Goal: Task Accomplishment & Management: Manage account settings

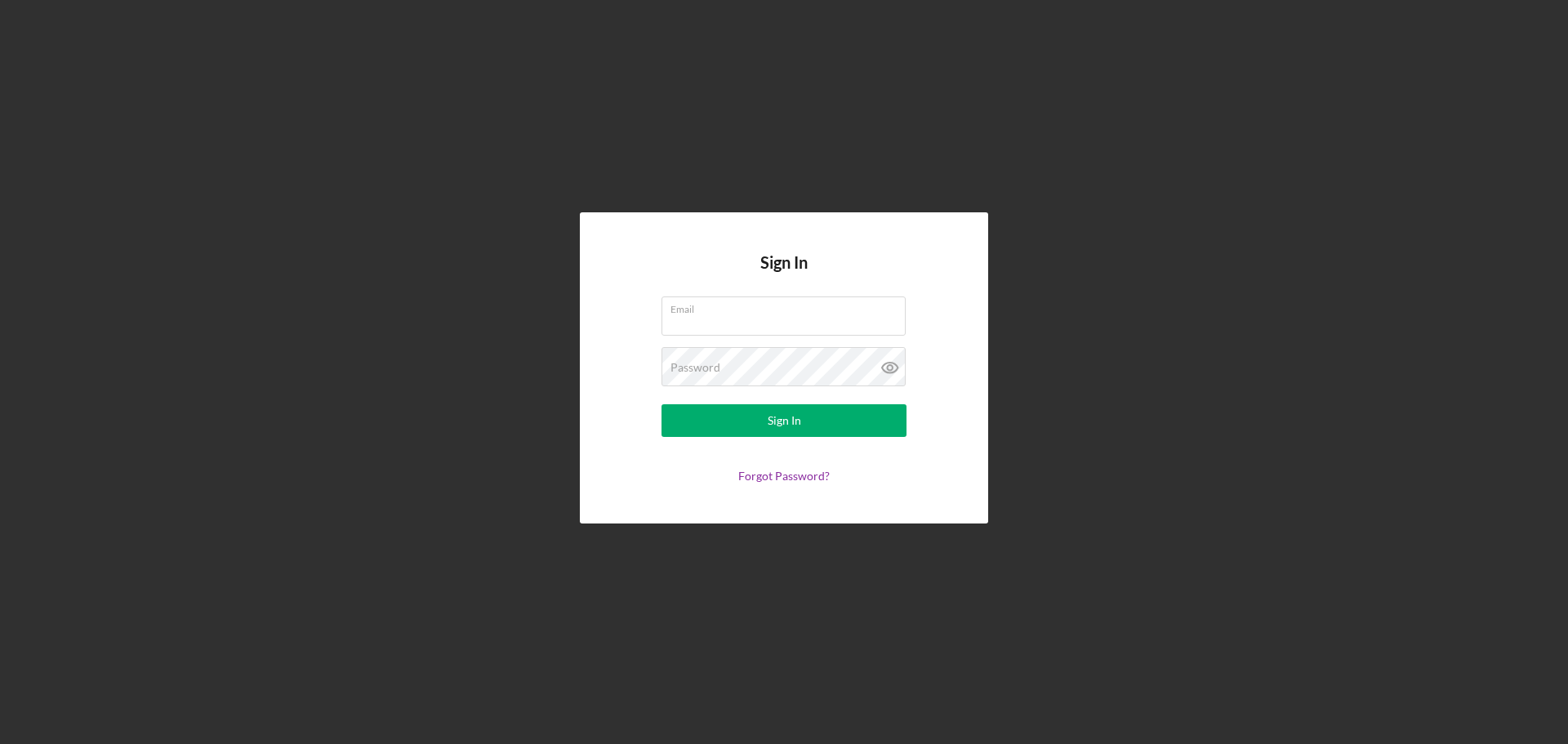
type input "[EMAIL_ADDRESS][DOMAIN_NAME]"
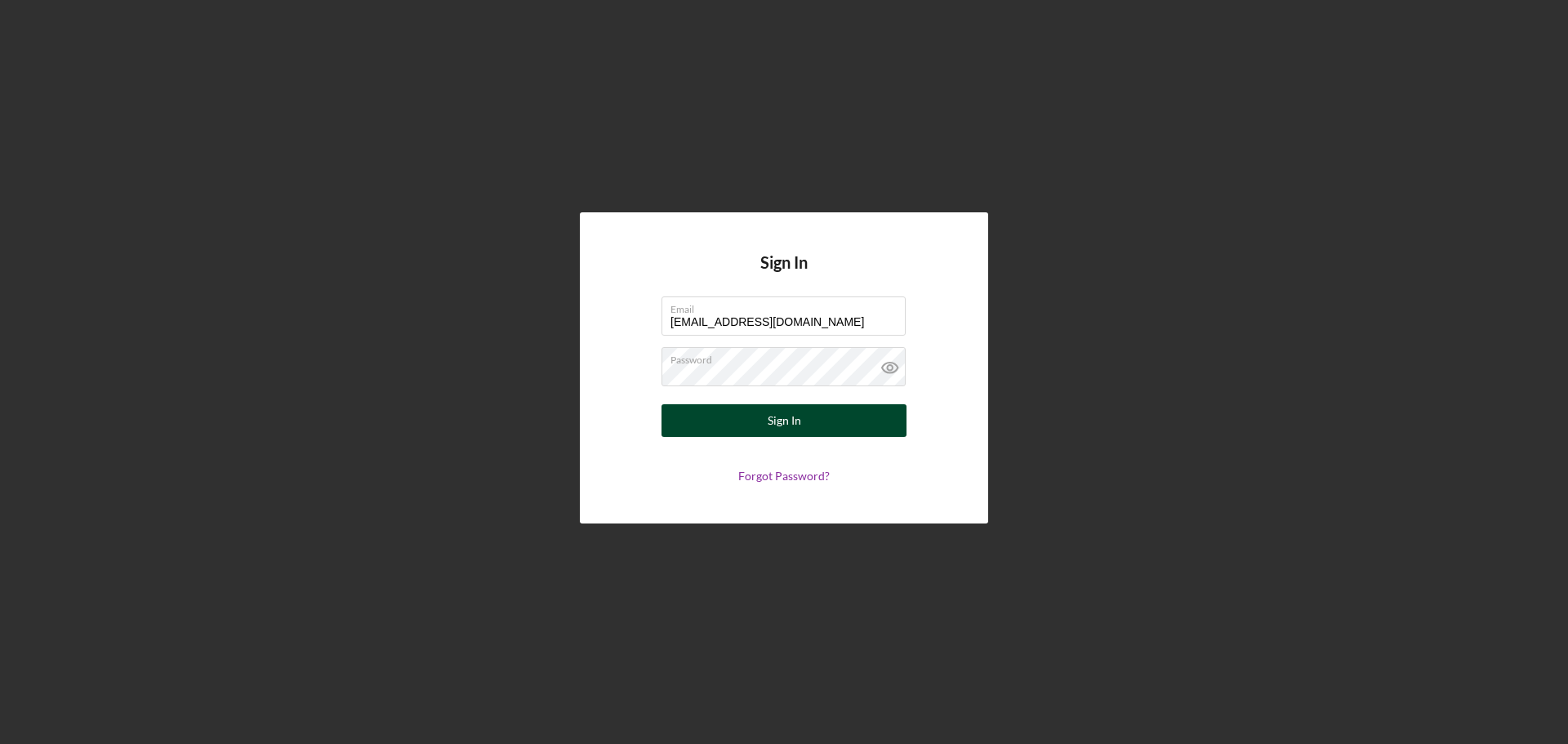
click at [801, 405] on form "Email [EMAIL_ADDRESS][DOMAIN_NAME] Password Sign In Forgot Password?" at bounding box center [784, 390] width 327 height 186
click at [800, 412] on button "Sign In" at bounding box center [784, 420] width 245 height 33
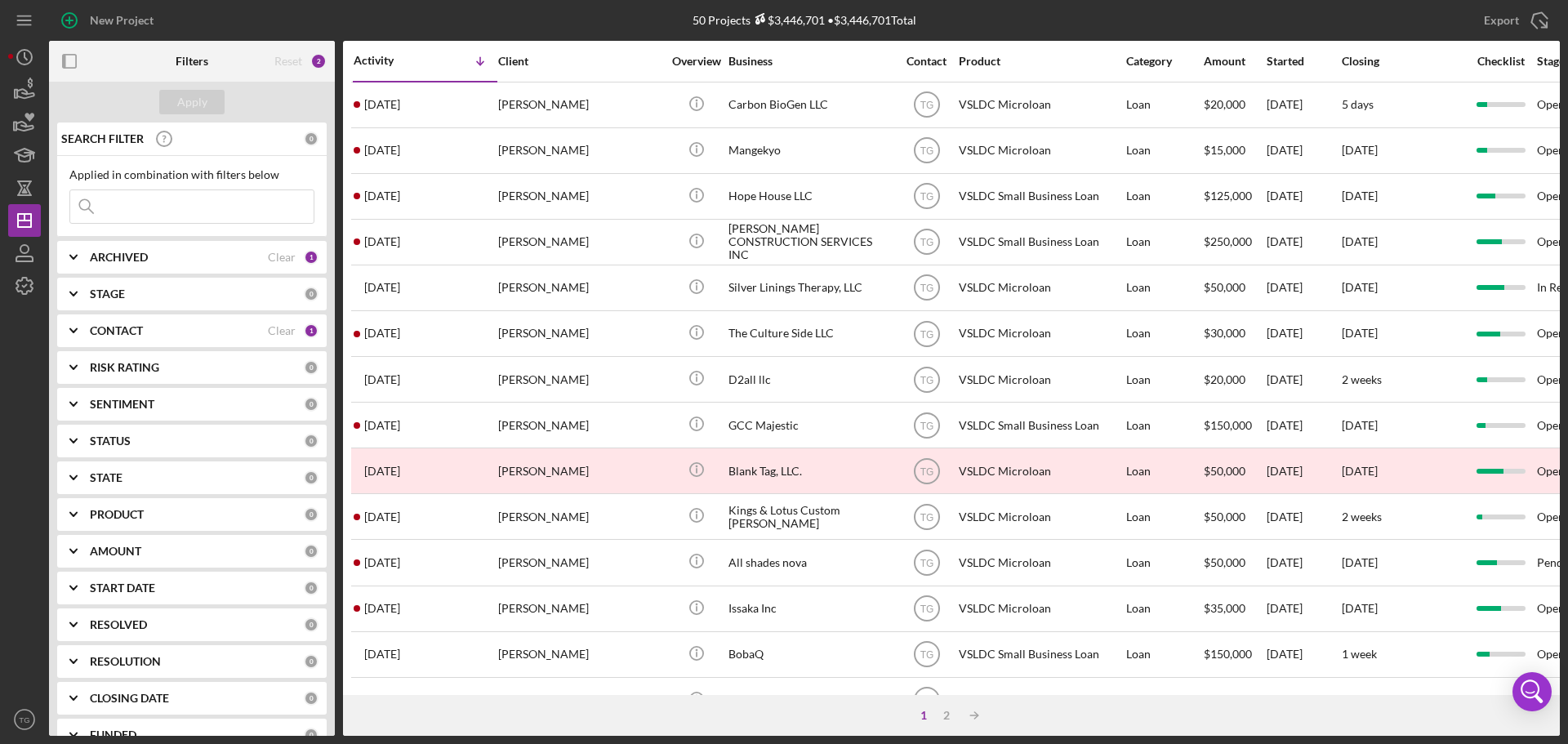
click at [181, 208] on input at bounding box center [191, 206] width 243 height 33
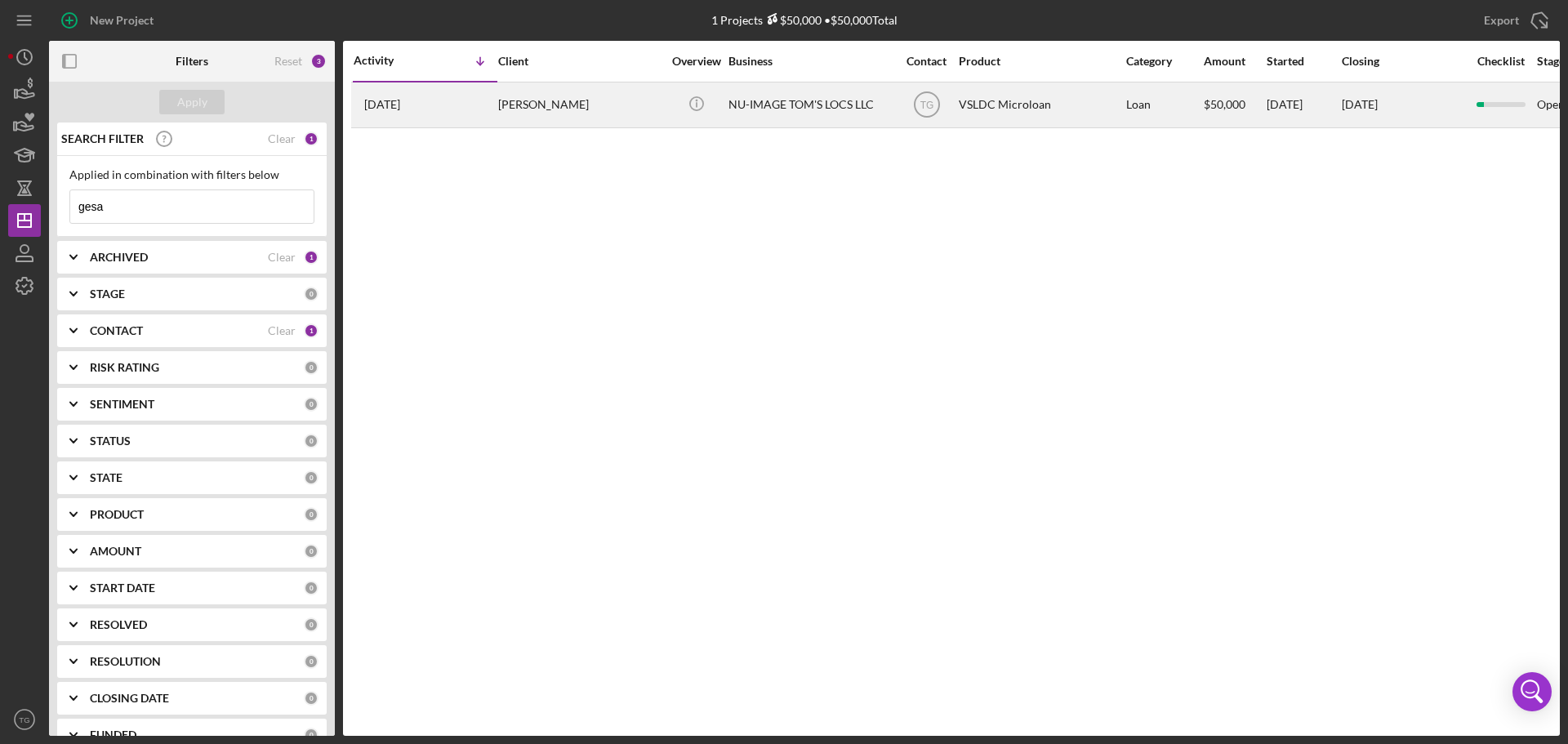
type input "gesa"
click at [757, 114] on div "NU-IMAGE TOM'S LOCS LLC" at bounding box center [809, 104] width 163 height 43
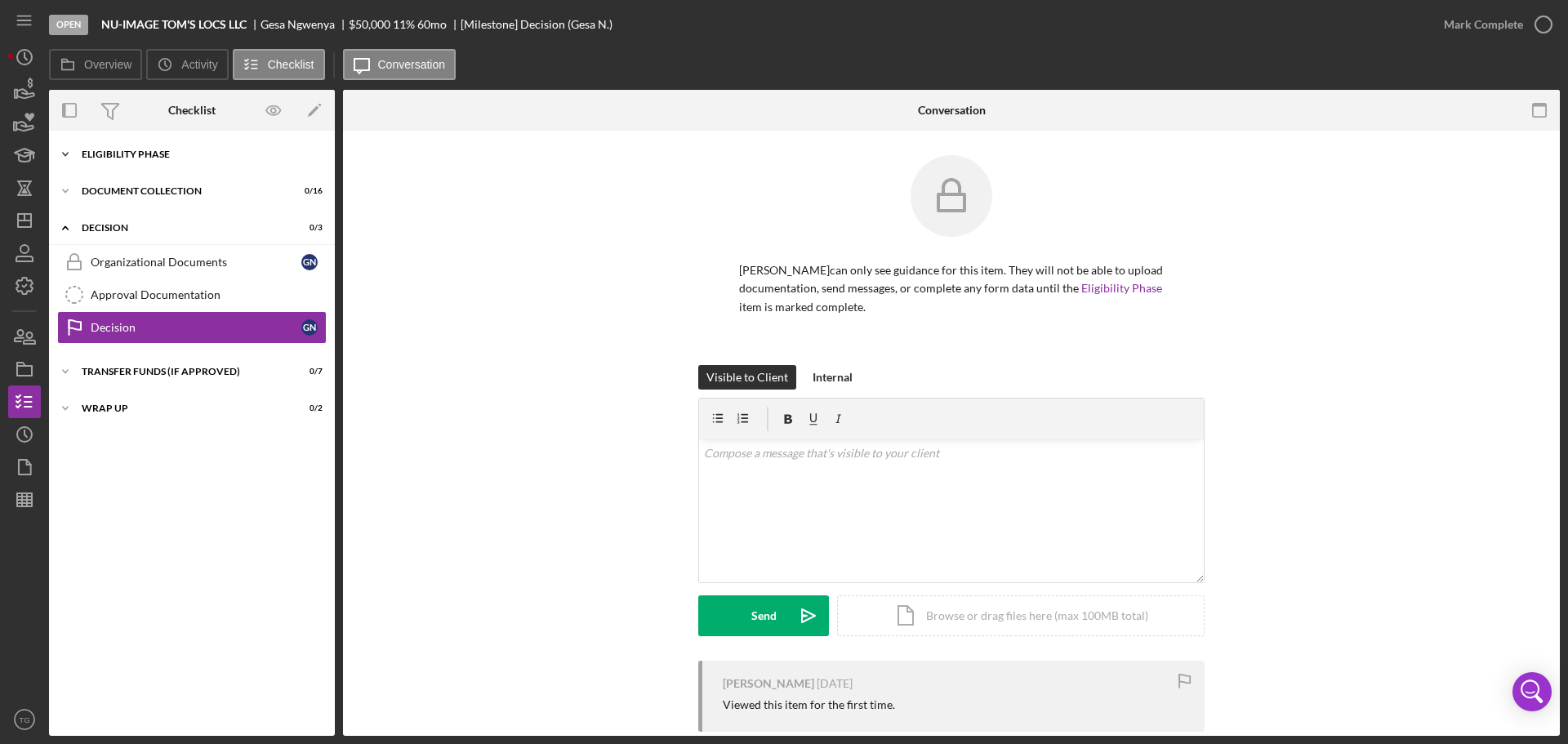
click at [177, 157] on div "Eligibility Phase" at bounding box center [198, 155] width 233 height 10
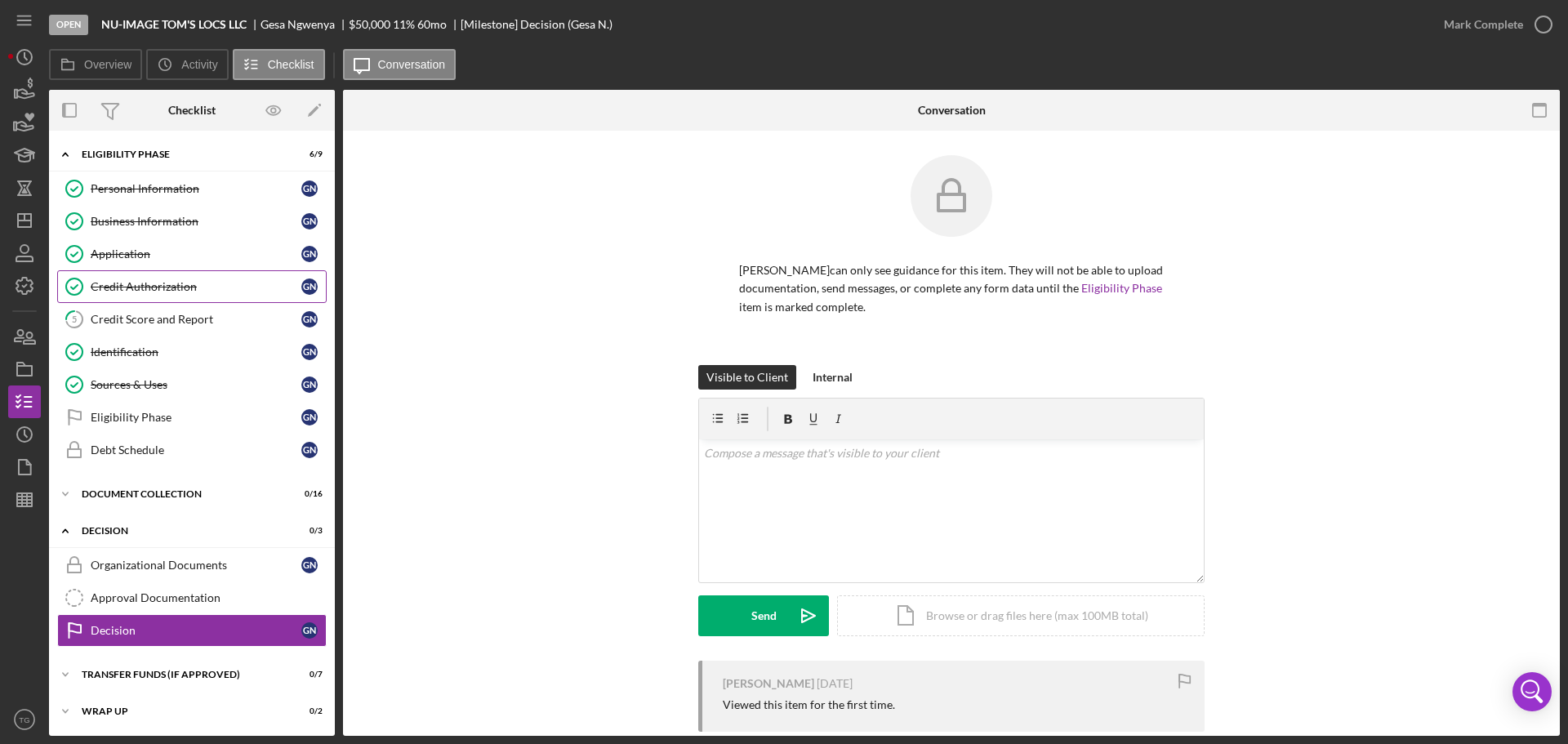
click at [119, 293] on div "Credit Authorization" at bounding box center [196, 286] width 211 height 13
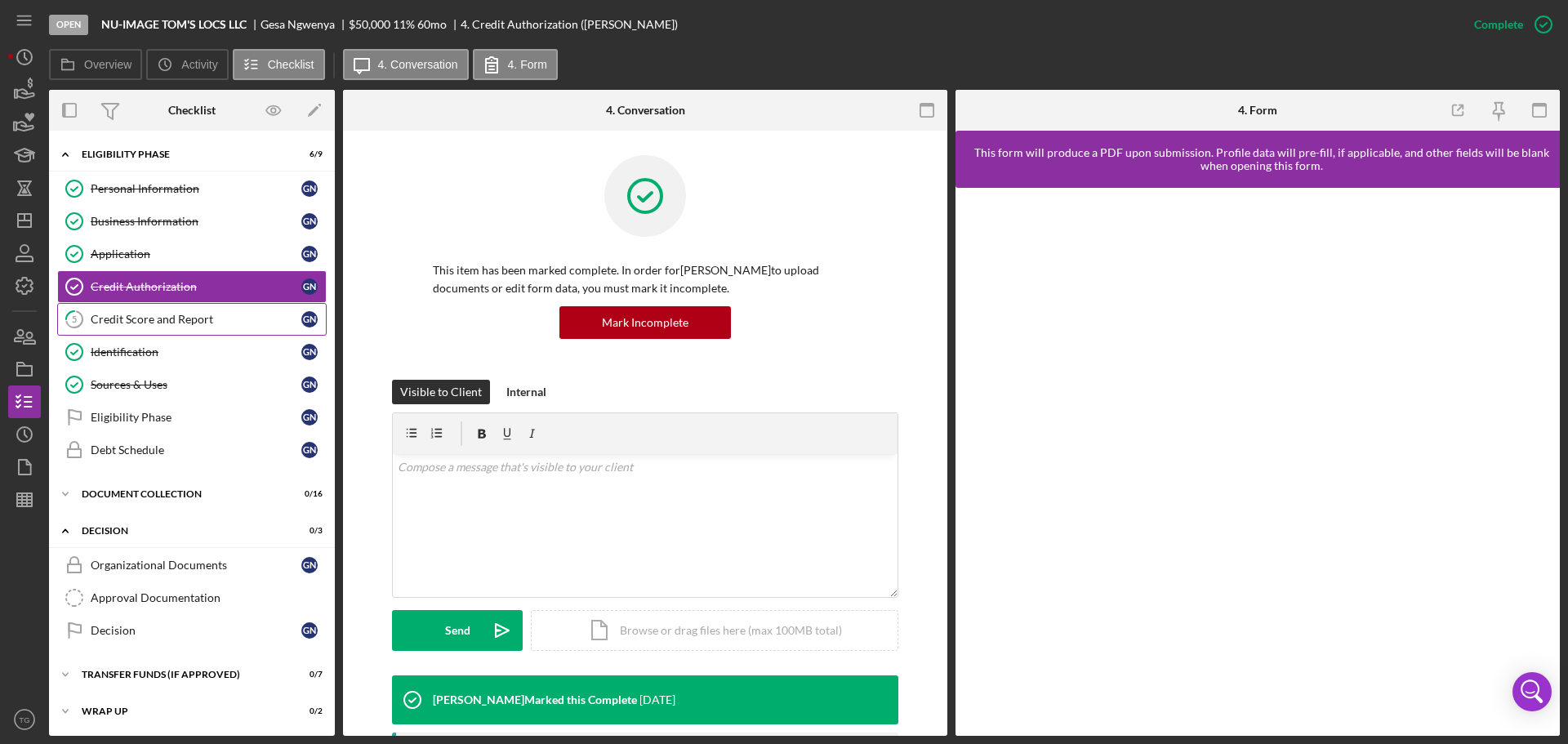
click at [181, 321] on div "Credit Score and Report" at bounding box center [196, 319] width 211 height 13
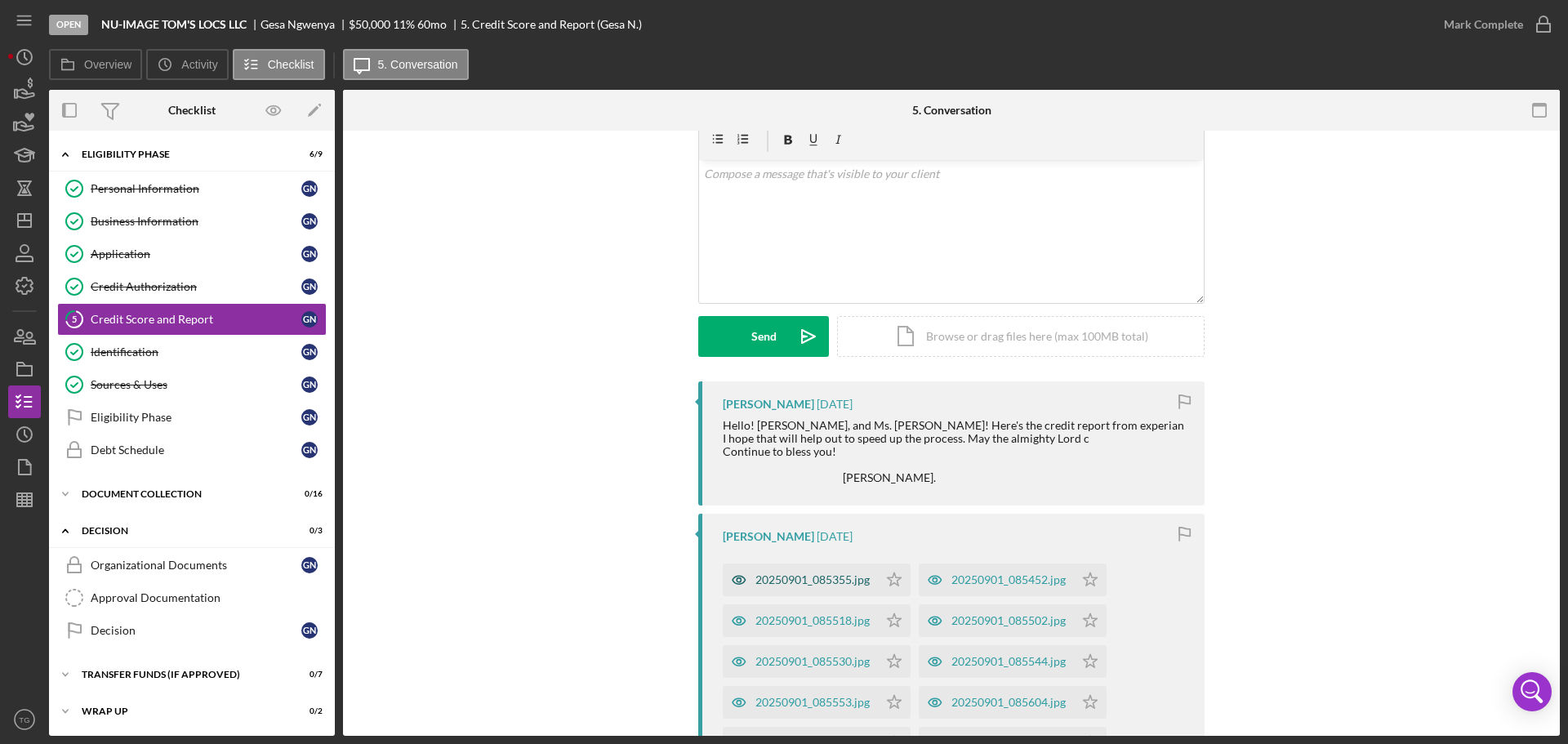
scroll to position [163, 0]
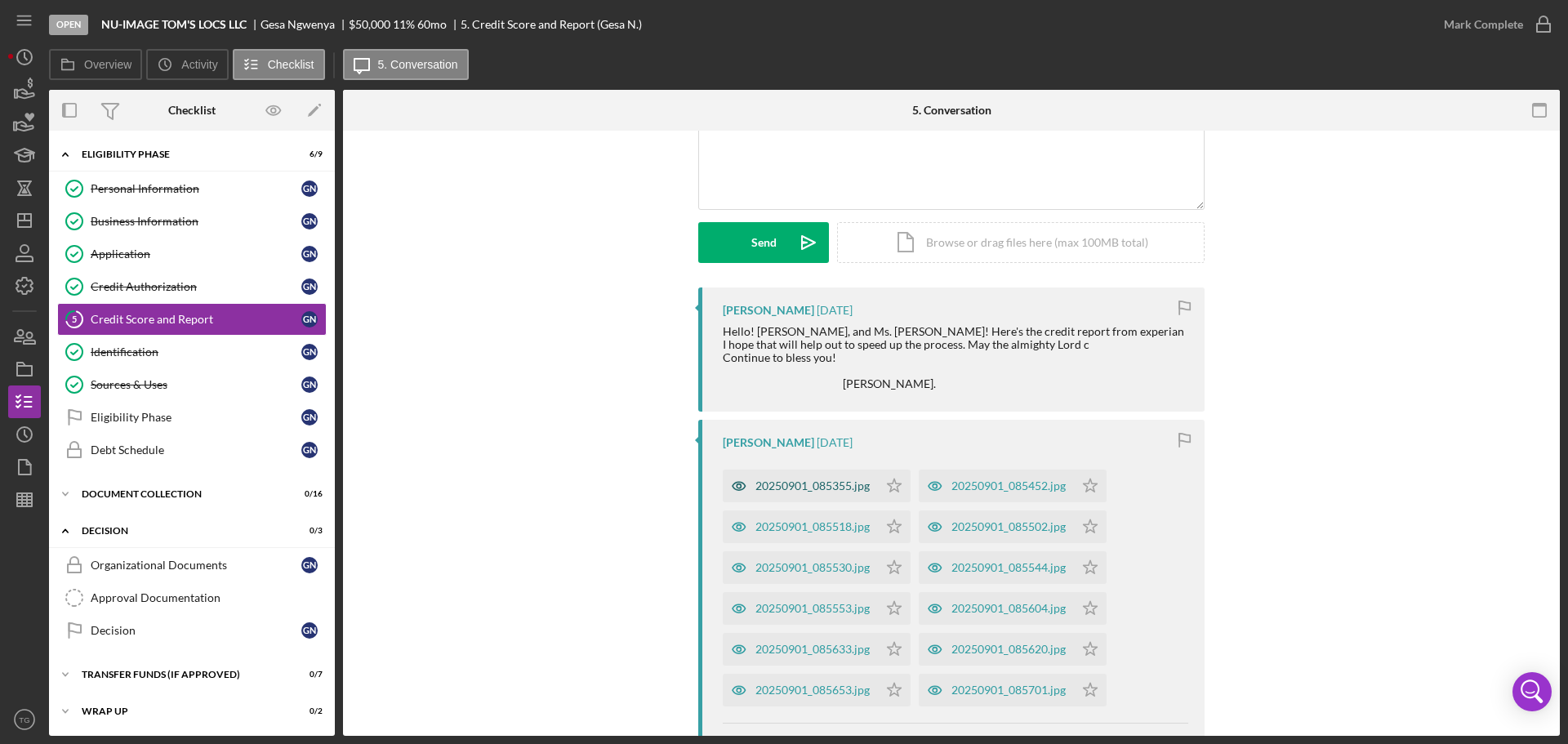
click at [820, 493] on div "20250901_085355.jpg" at bounding box center [812, 486] width 114 height 13
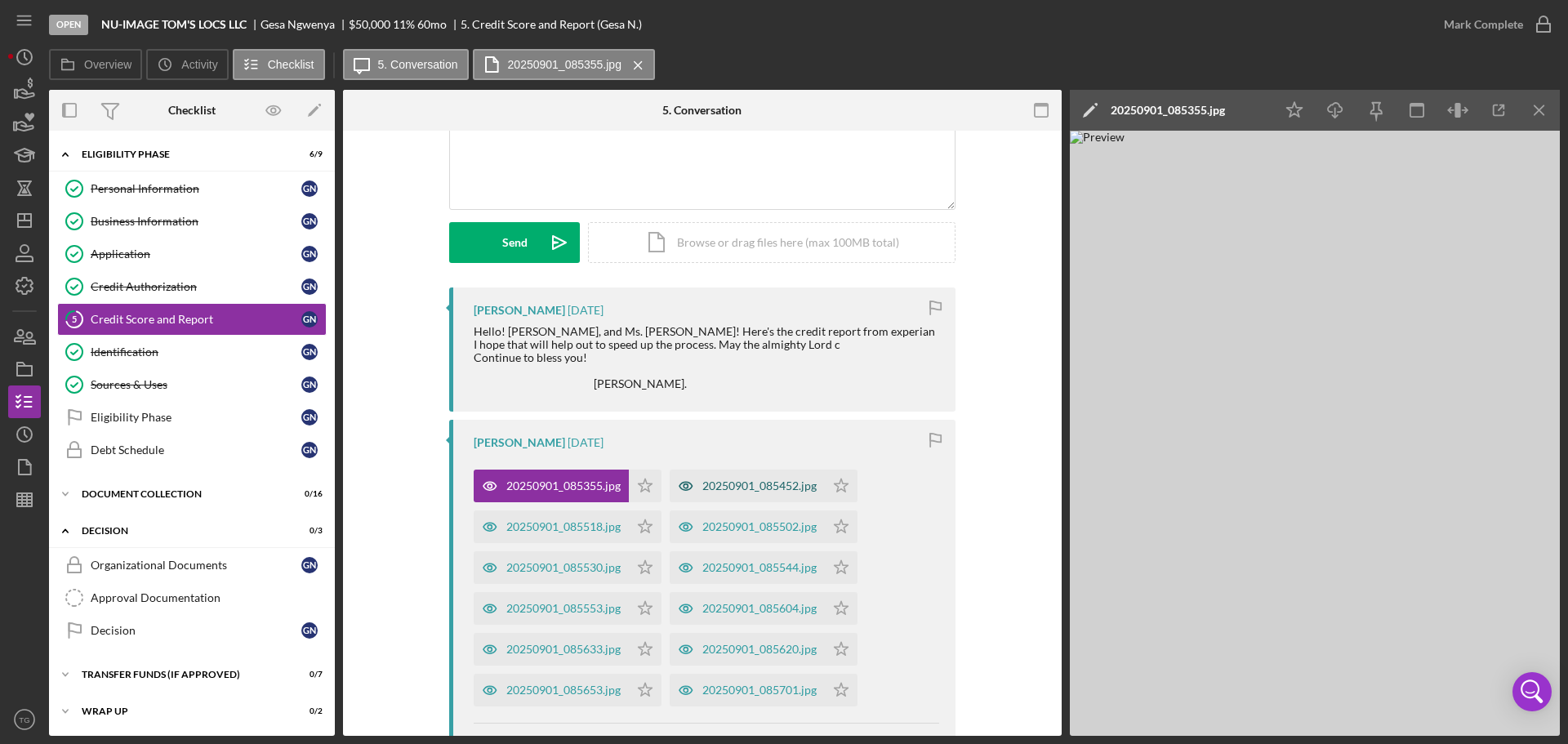
drag, startPoint x: 755, startPoint y: 501, endPoint x: 791, endPoint y: 509, distance: 36.9
click at [791, 502] on div "20250901_085452.jpg" at bounding box center [747, 486] width 155 height 33
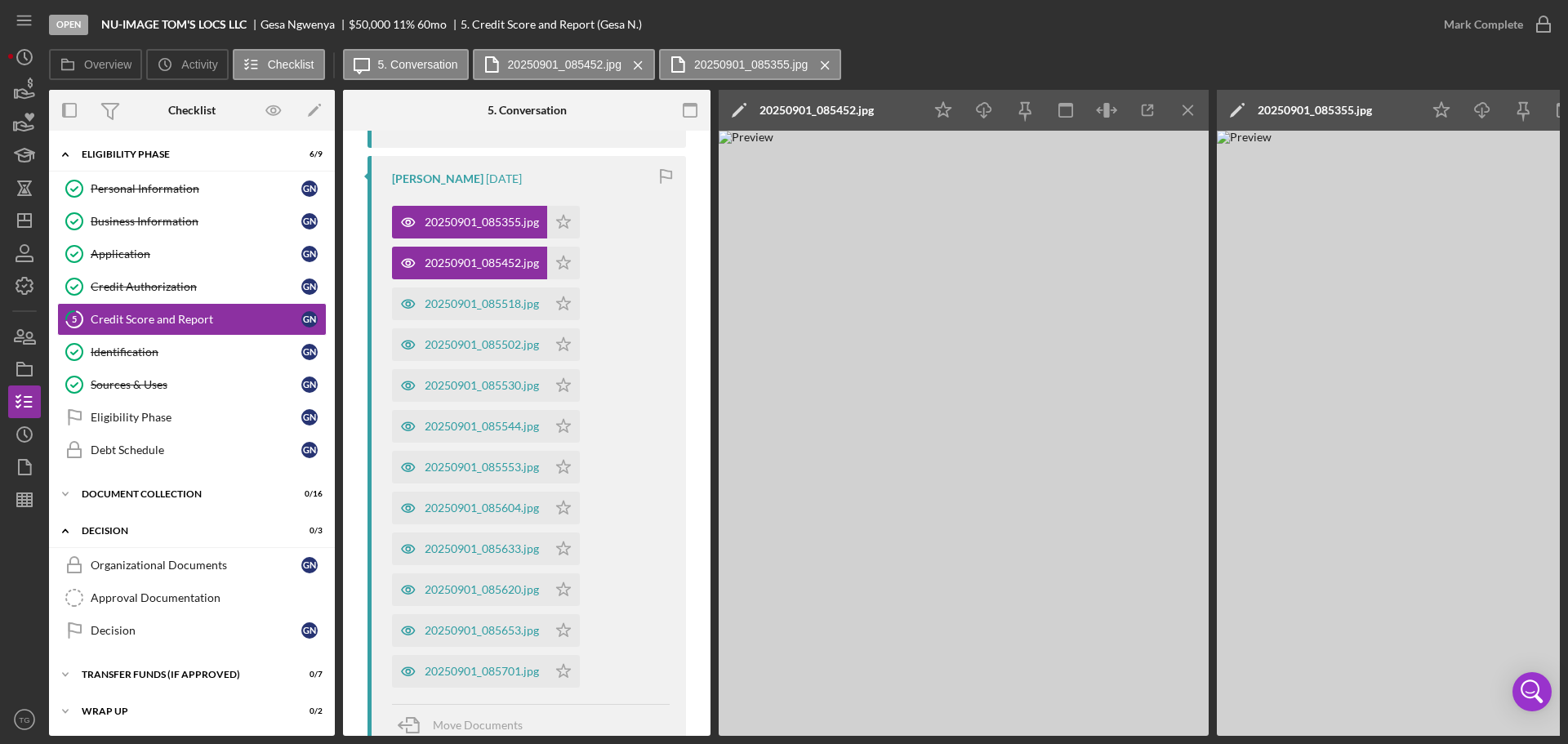
scroll to position [572, 0]
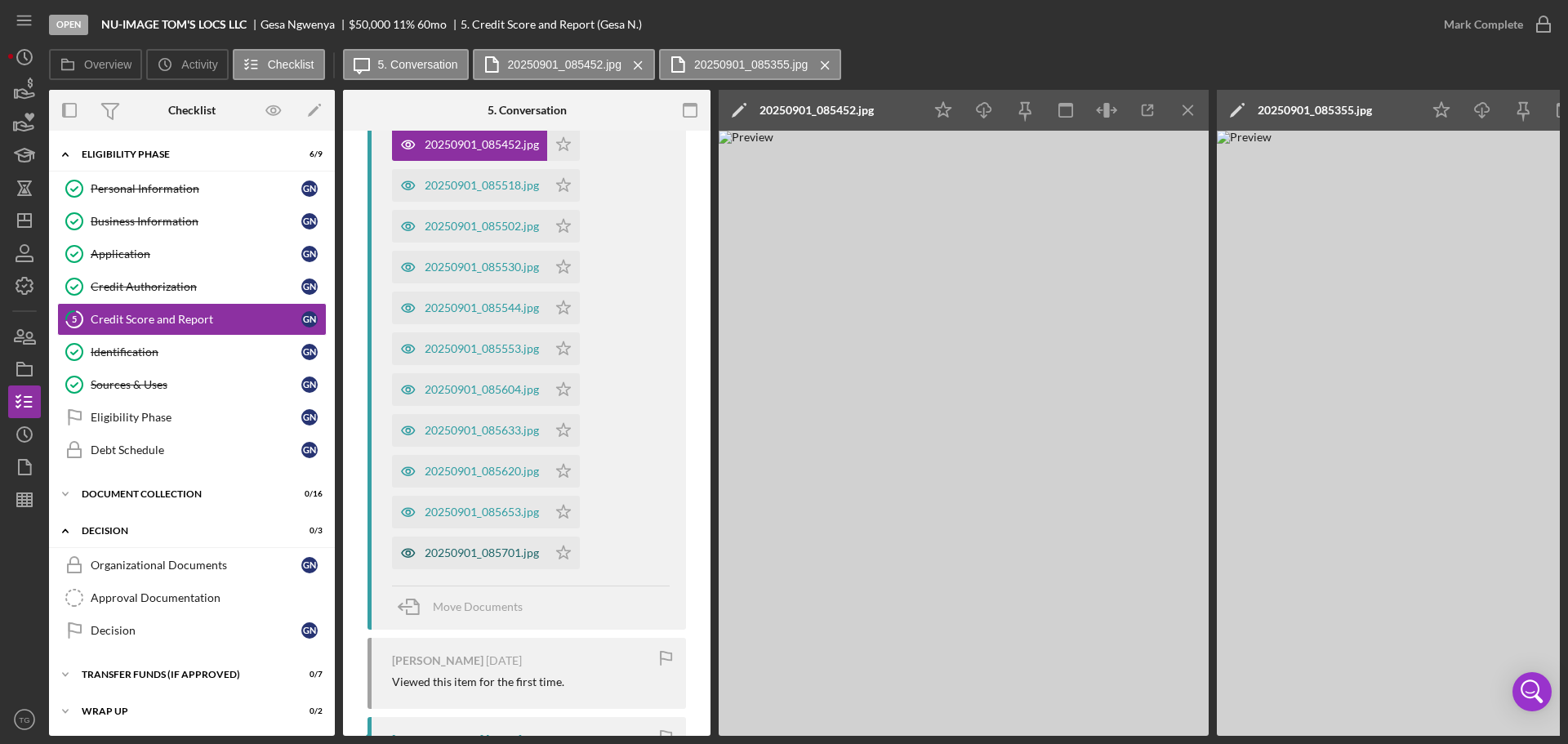
click at [525, 549] on div "20250901_085701.jpg" at bounding box center [482, 553] width 114 height 13
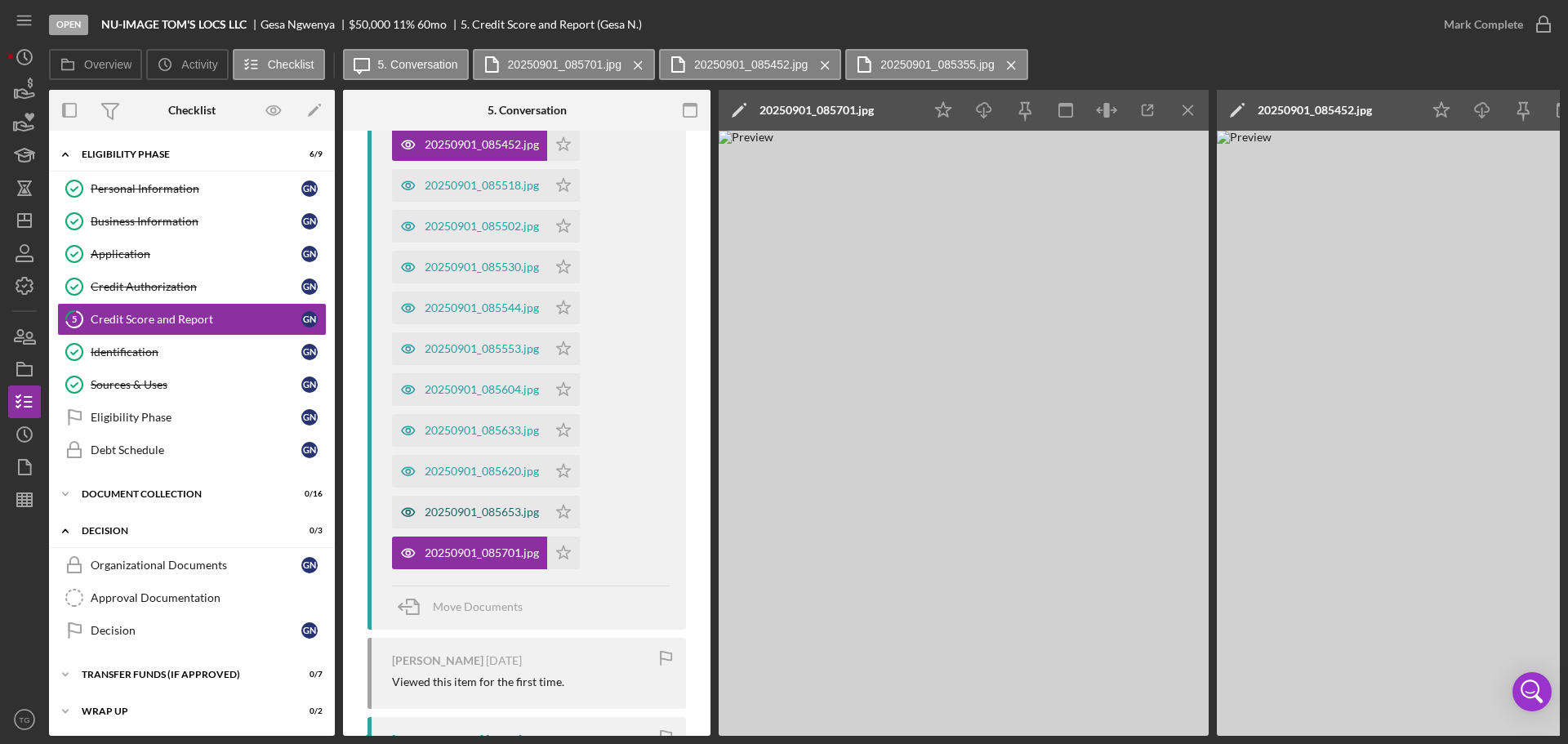
click at [458, 511] on div "20250901_085653.jpg" at bounding box center [482, 512] width 114 height 13
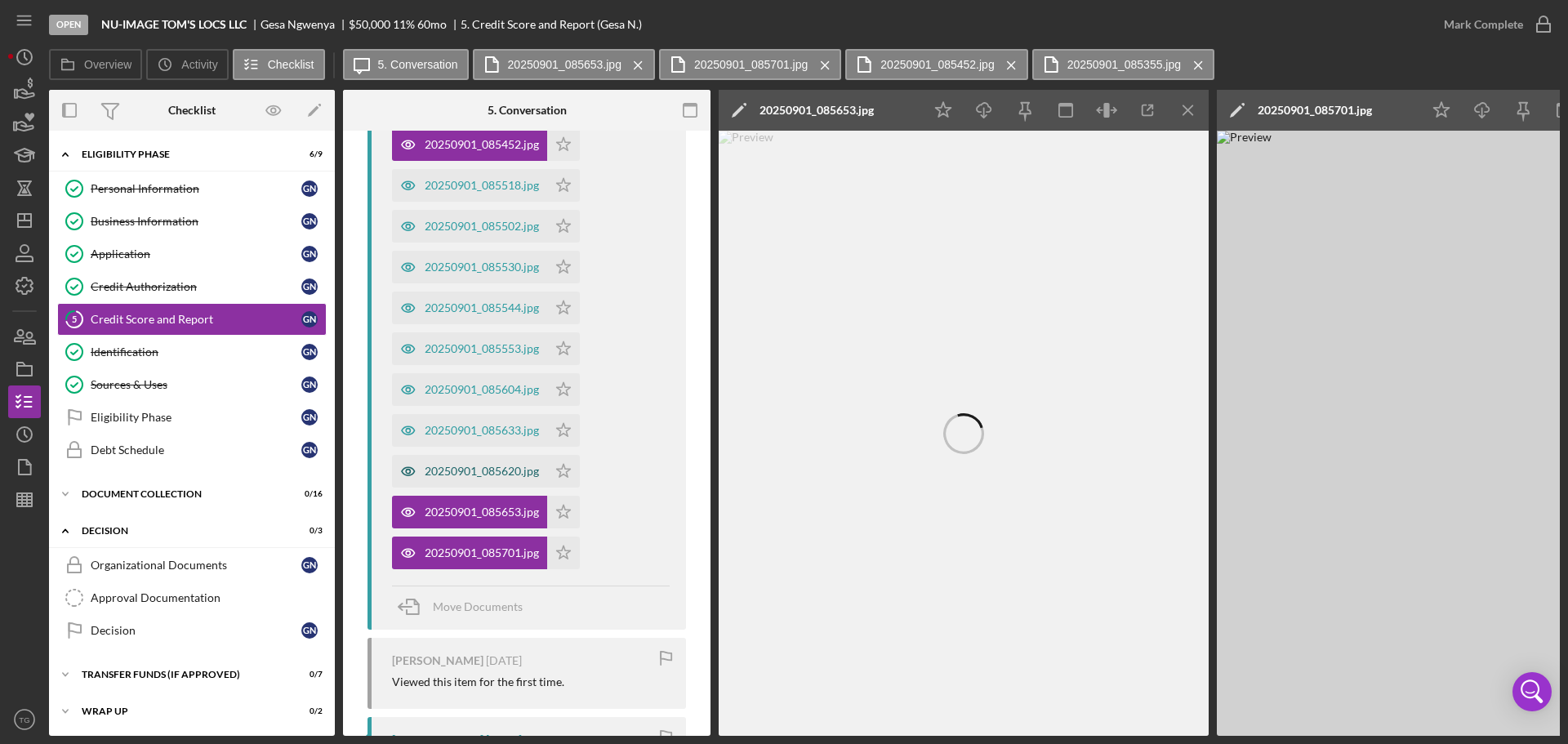
click at [493, 471] on div "20250901_085620.jpg" at bounding box center [482, 471] width 114 height 13
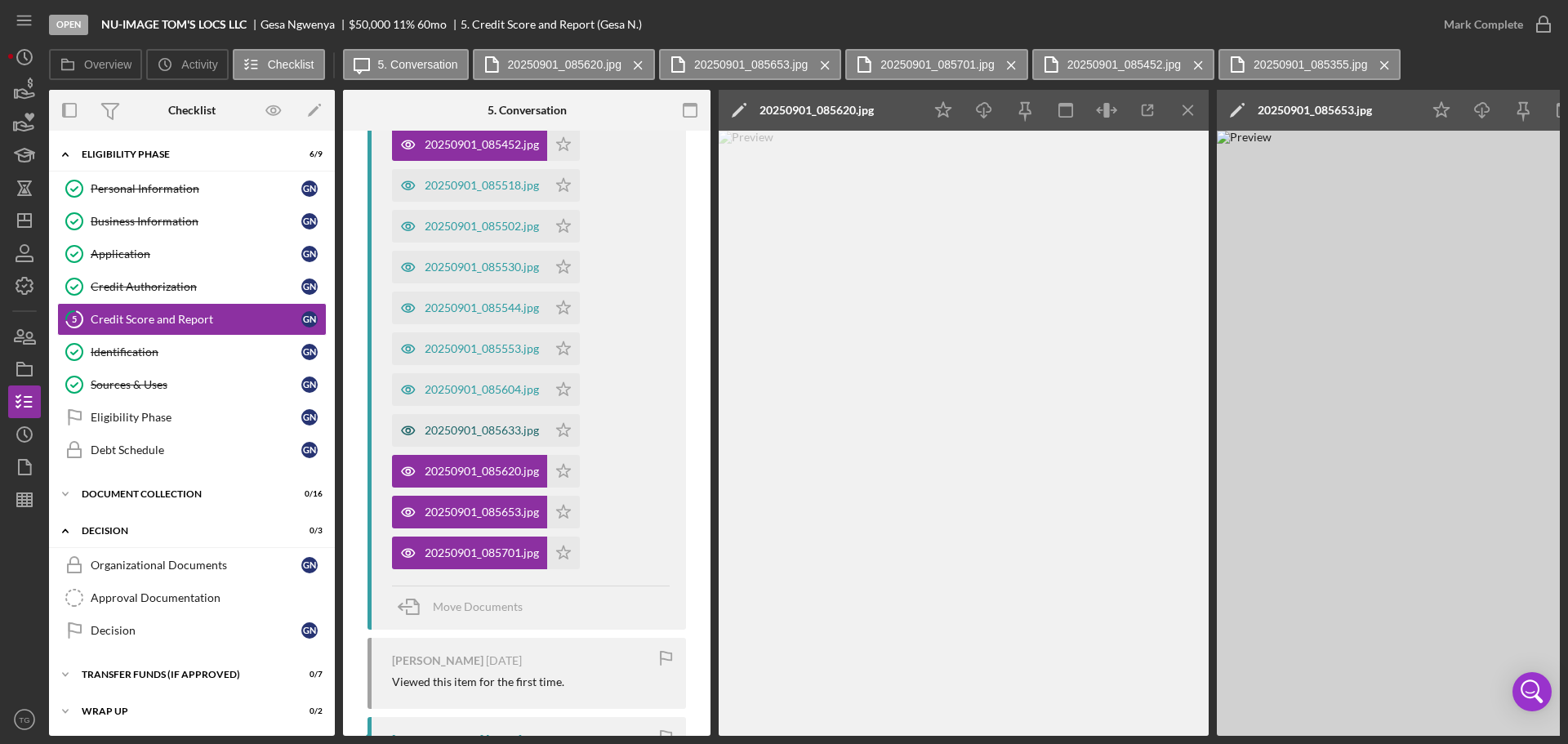
click at [513, 422] on div "20250901_085633.jpg" at bounding box center [469, 430] width 155 height 33
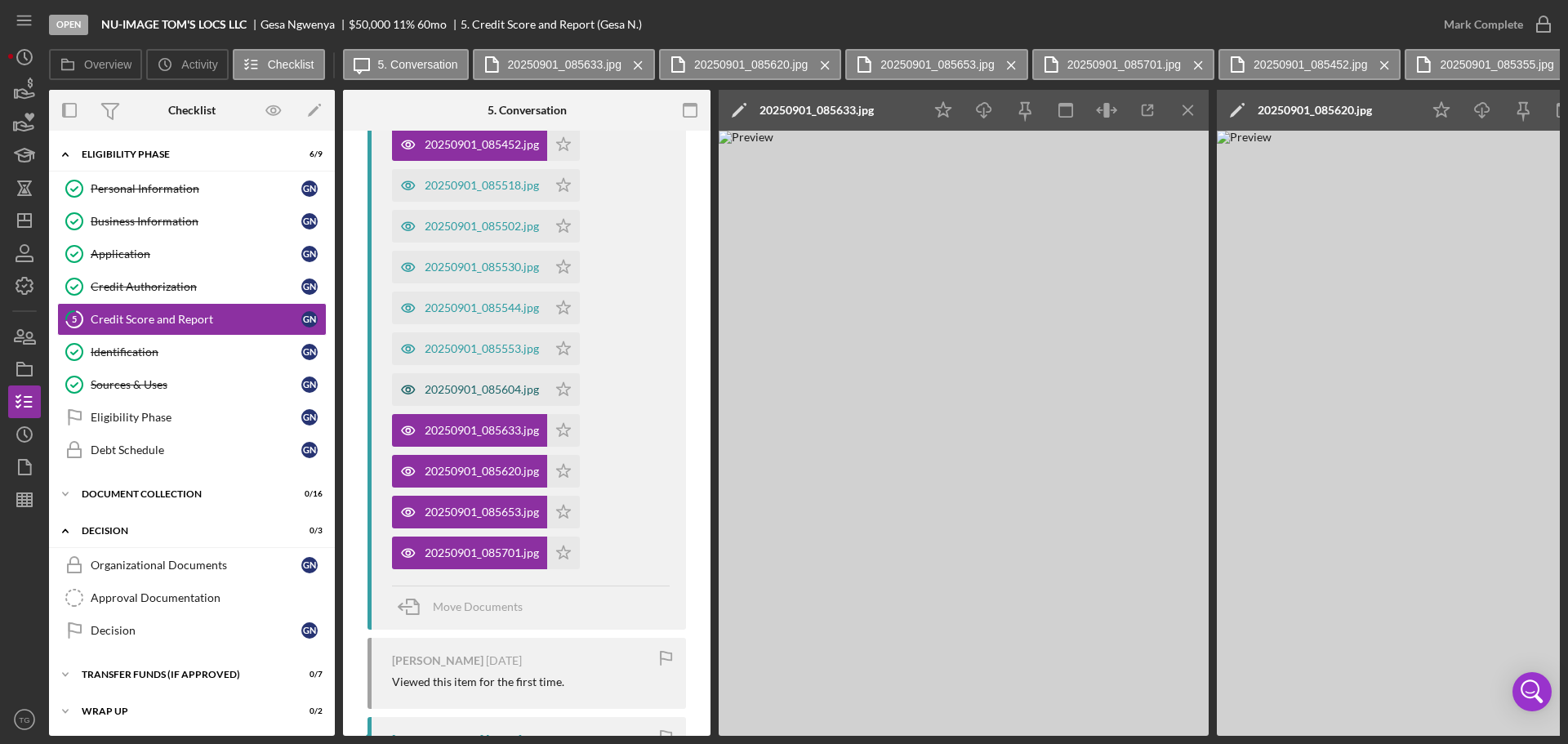
click at [523, 391] on div "20250901_085604.jpg" at bounding box center [482, 389] width 114 height 13
click at [525, 354] on div "20250901_085553.jpg" at bounding box center [482, 348] width 114 height 13
click at [505, 301] on div "20250901_085544.jpg" at bounding box center [482, 307] width 114 height 13
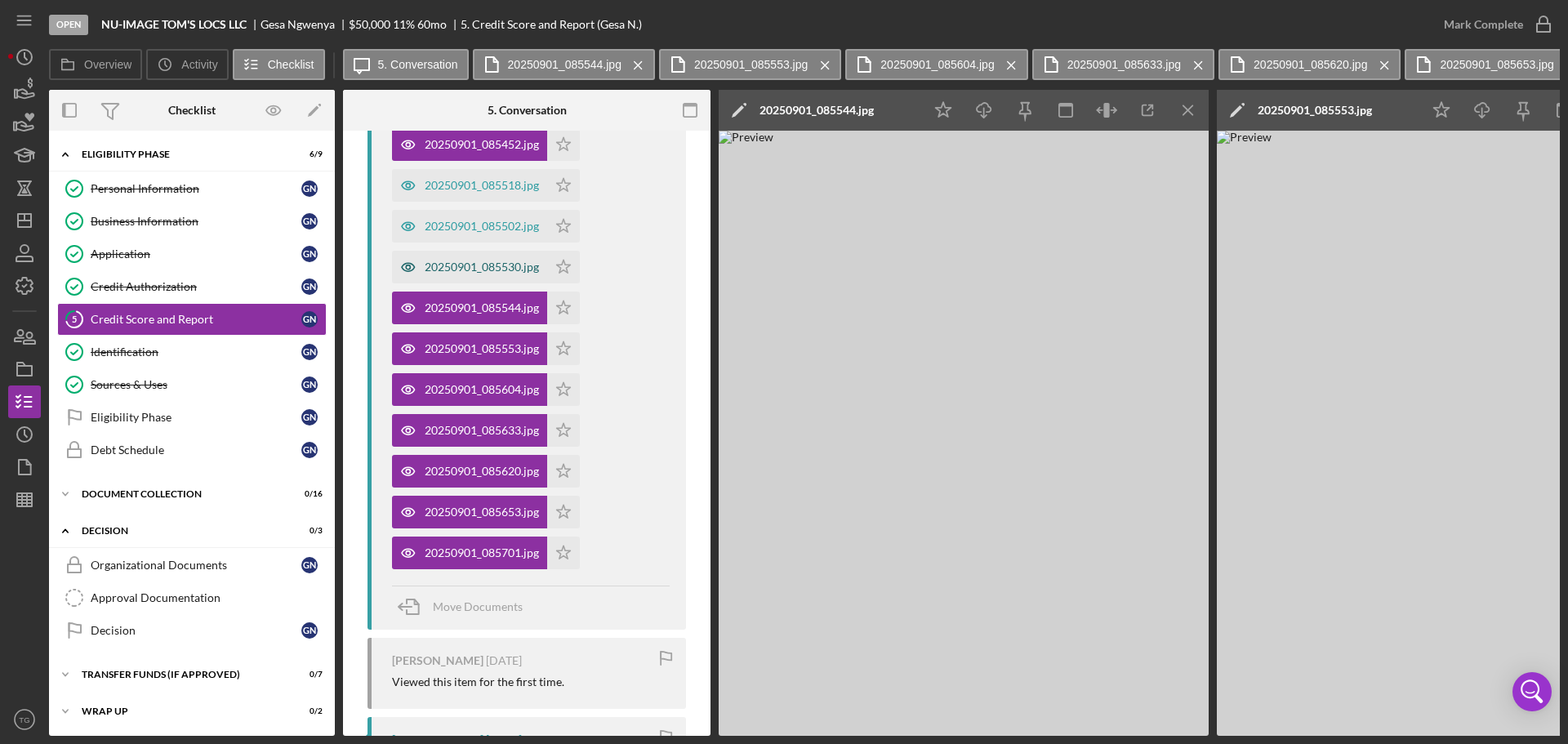
click at [505, 257] on div "20250901_085530.jpg" at bounding box center [469, 267] width 155 height 33
click at [513, 269] on div "20250901_085530.jpg" at bounding box center [482, 267] width 114 height 13
click at [502, 311] on div "20250901_085544.jpg" at bounding box center [482, 307] width 114 height 13
click at [152, 283] on div "Credit Authorization" at bounding box center [196, 286] width 211 height 13
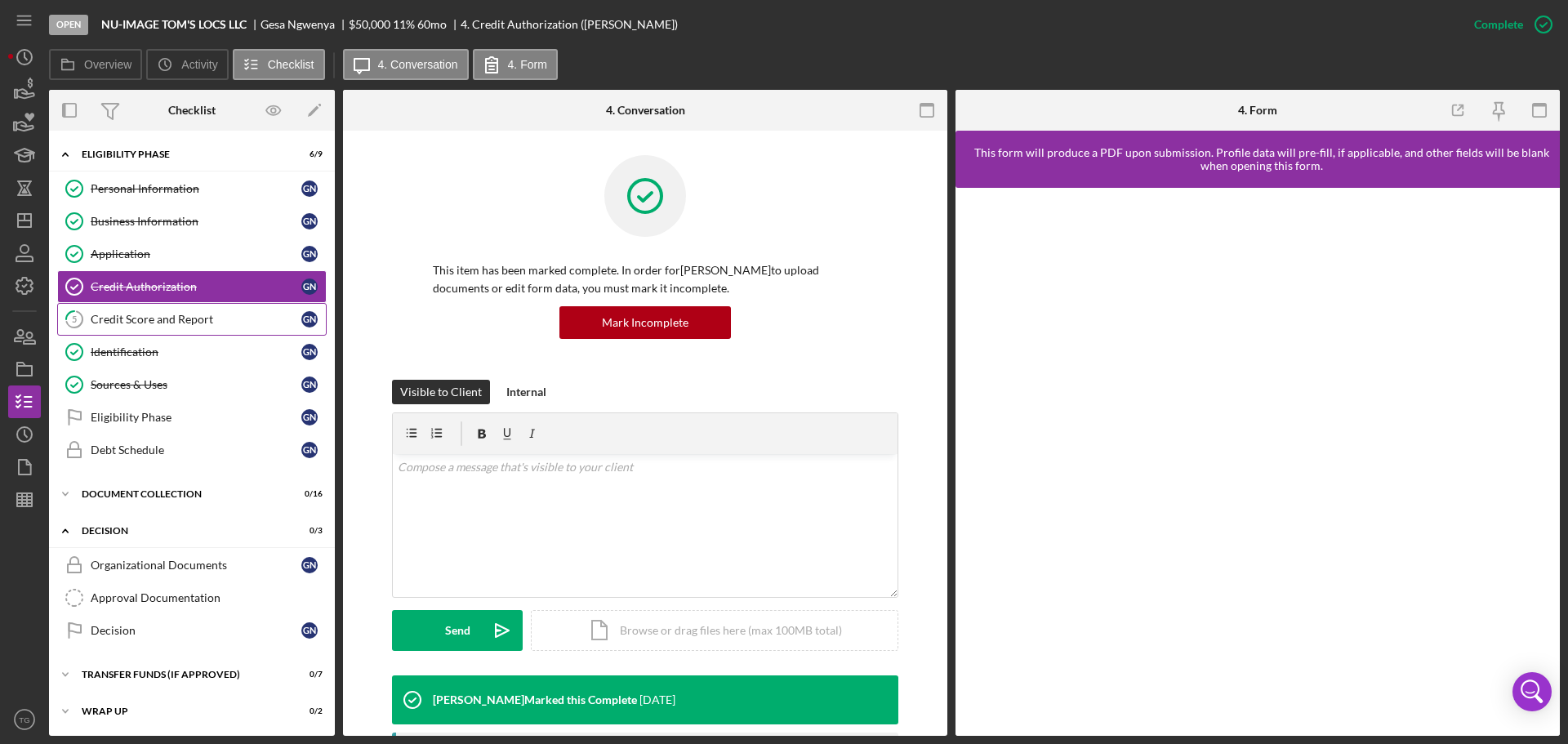
click at [171, 321] on div "Credit Score and Report" at bounding box center [196, 319] width 211 height 13
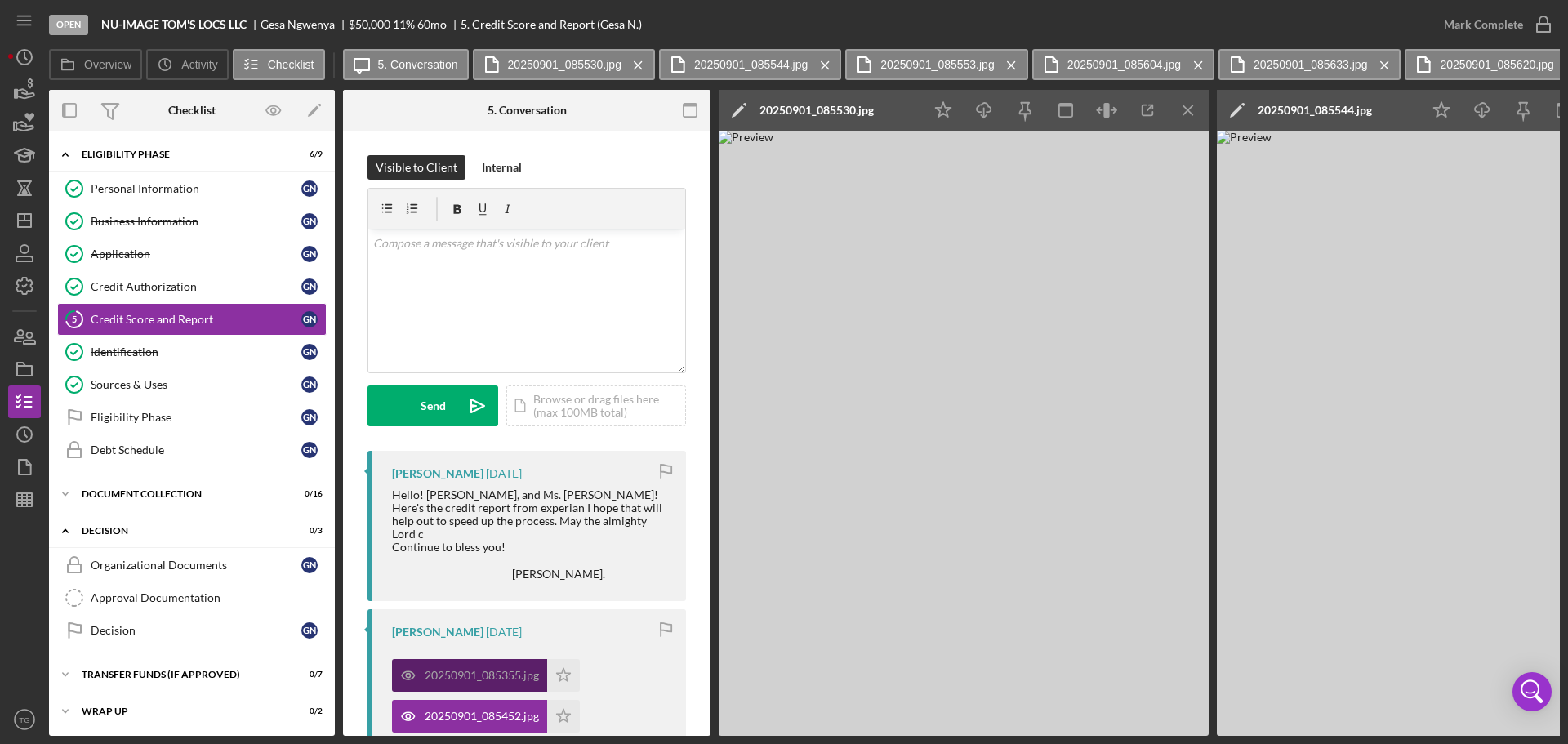
click at [493, 676] on div "20250901_085355.jpg" at bounding box center [482, 675] width 114 height 13
click at [861, 743] on div "Open NU-IMAGE [PERSON_NAME]'S LOCS LLC [PERSON_NAME] $50,000 $50,000 11 % 60 mo…" at bounding box center [784, 372] width 1568 height 744
drag, startPoint x: 701, startPoint y: 727, endPoint x: 667, endPoint y: 717, distance: 35.4
click at [664, 721] on div "Overview Internal Workflow Stage Open Icon/Dropdown Arrow Archive (can unarchiv…" at bounding box center [803, 413] width 1510 height 646
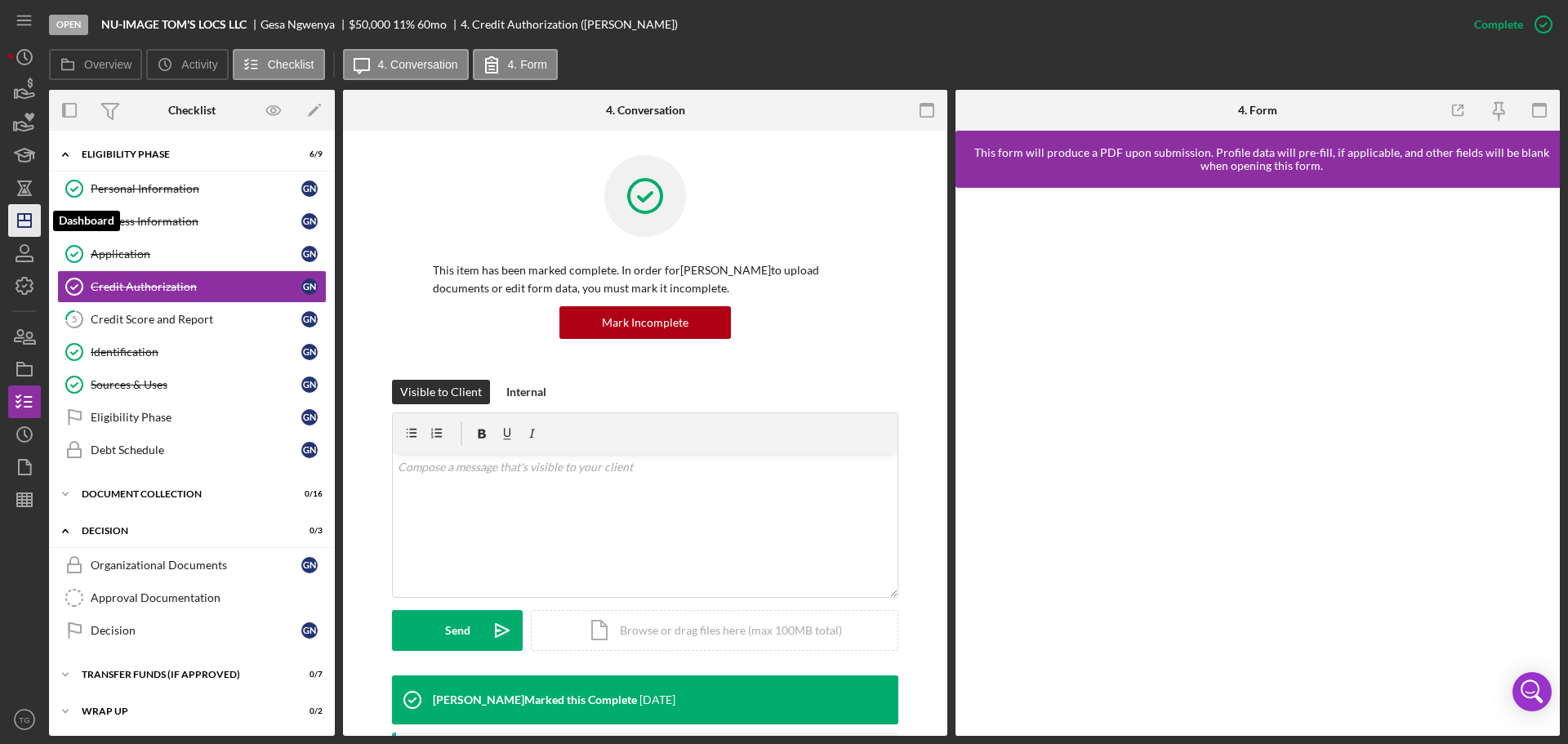
click at [31, 221] on line "button" at bounding box center [24, 221] width 13 height 0
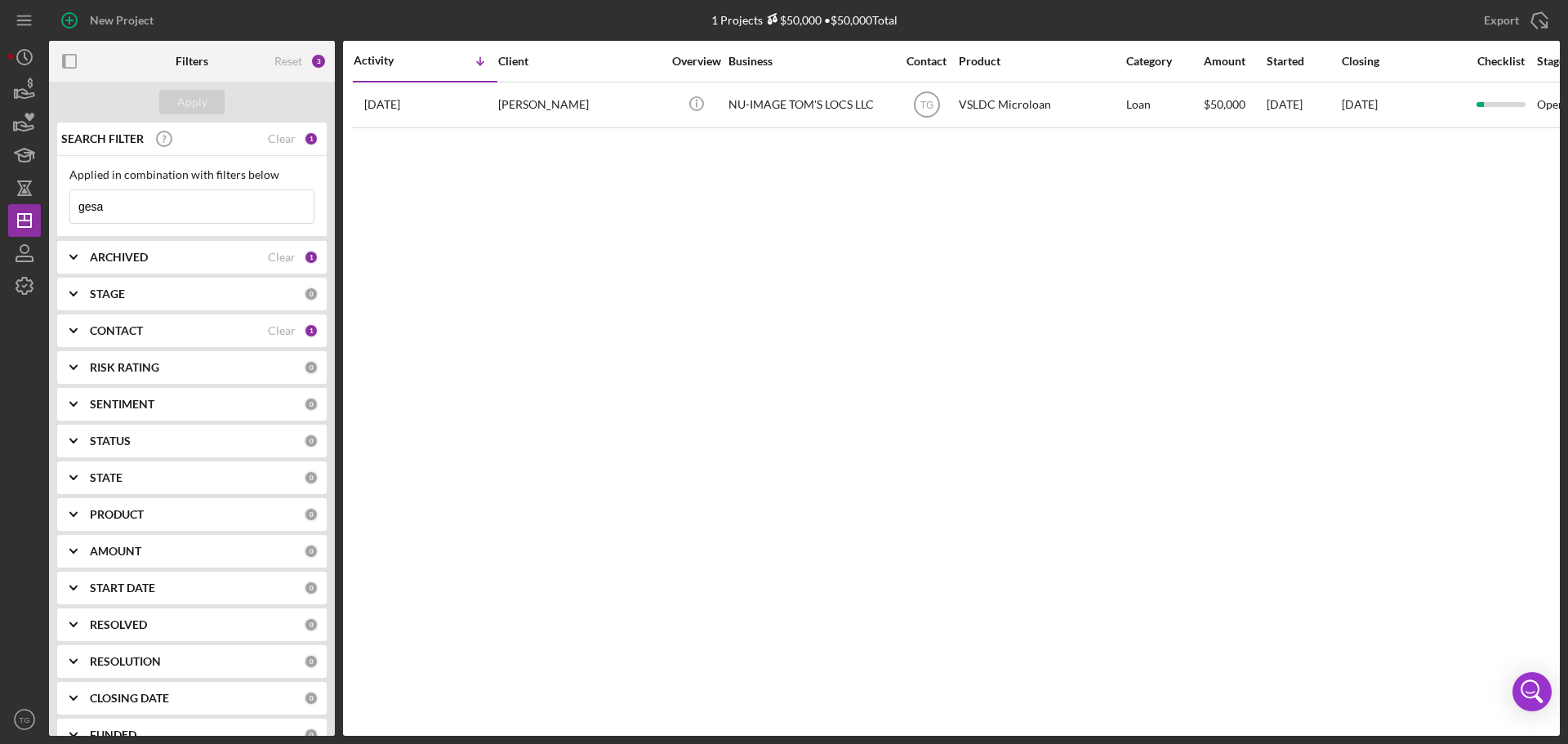
click at [141, 207] on input "gesa" at bounding box center [191, 206] width 243 height 33
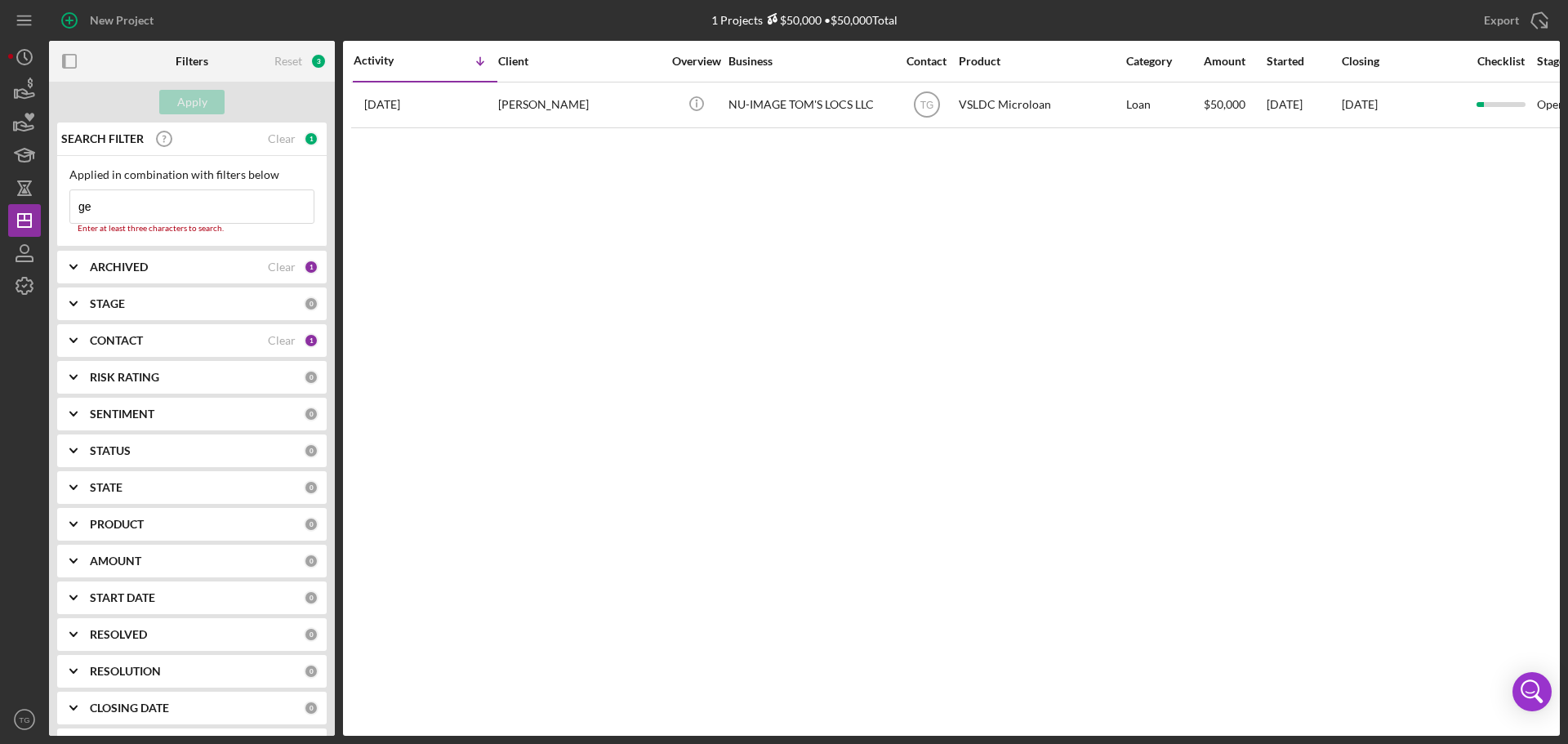
type input "g"
type input "C"
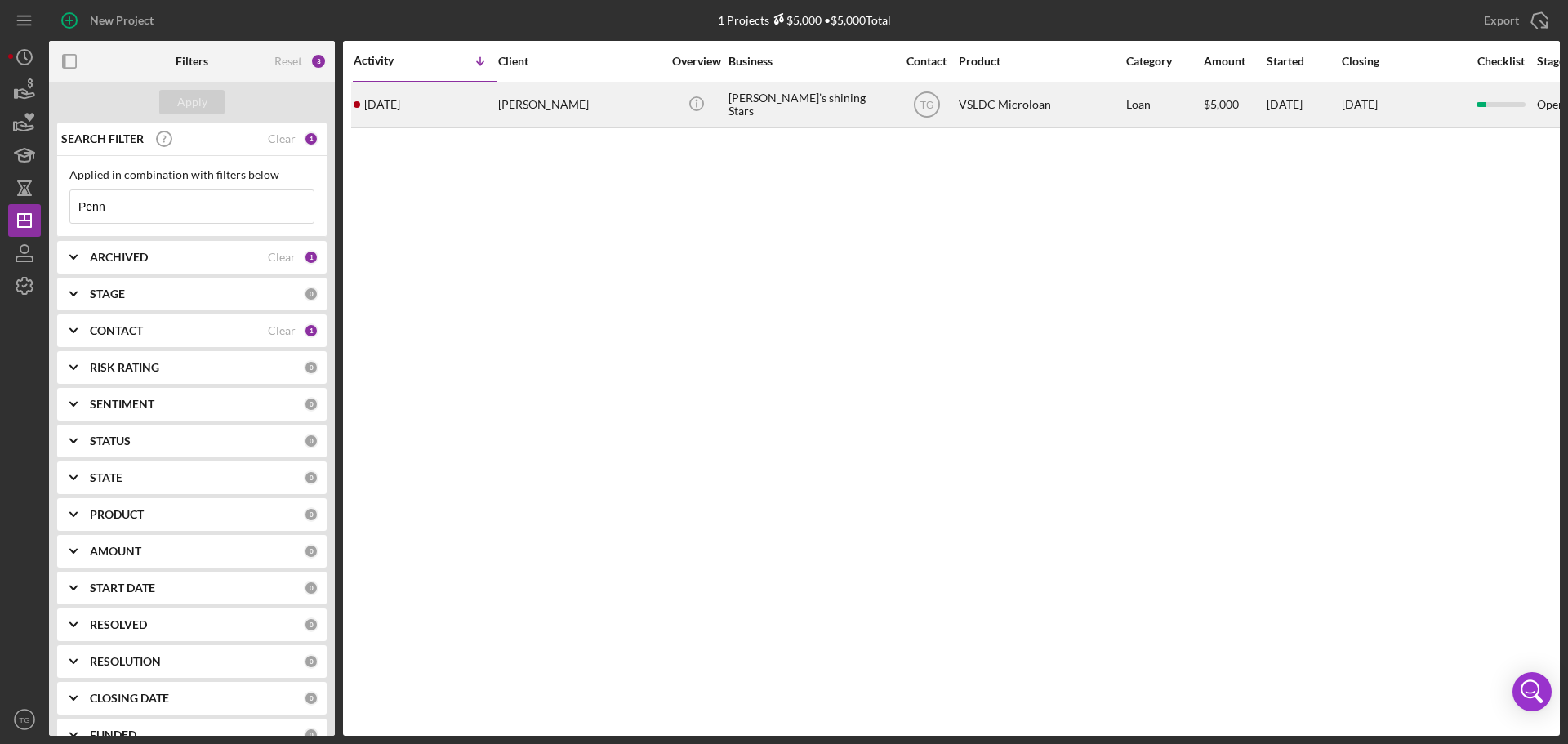
type input "Penn"
click at [551, 101] on div "[PERSON_NAME]" at bounding box center [579, 104] width 163 height 43
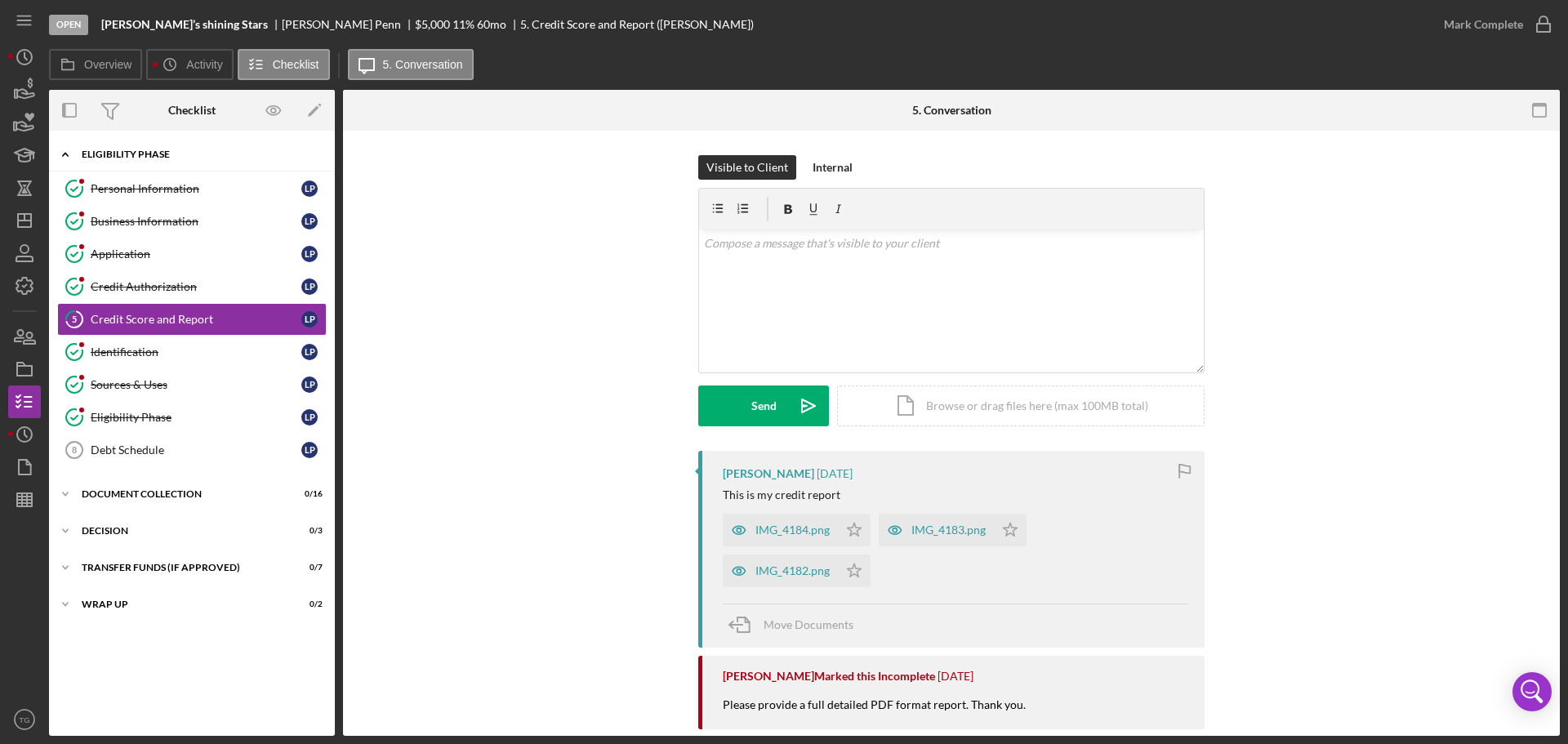
click at [148, 160] on div "Icon/Expander Eligibility Phase 7 / 9" at bounding box center [192, 154] width 286 height 33
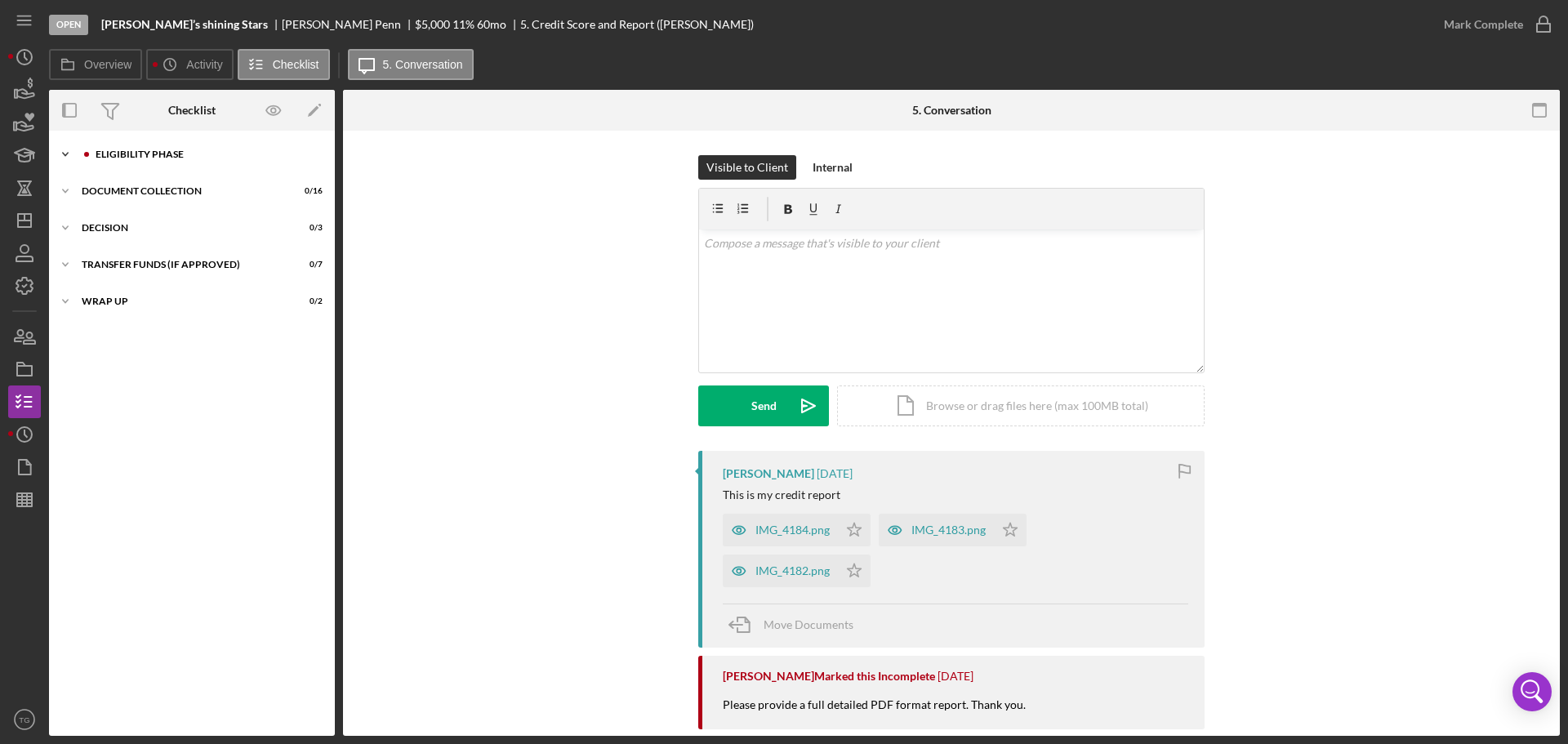
click at [163, 154] on div "Eligibility Phase" at bounding box center [205, 155] width 219 height 10
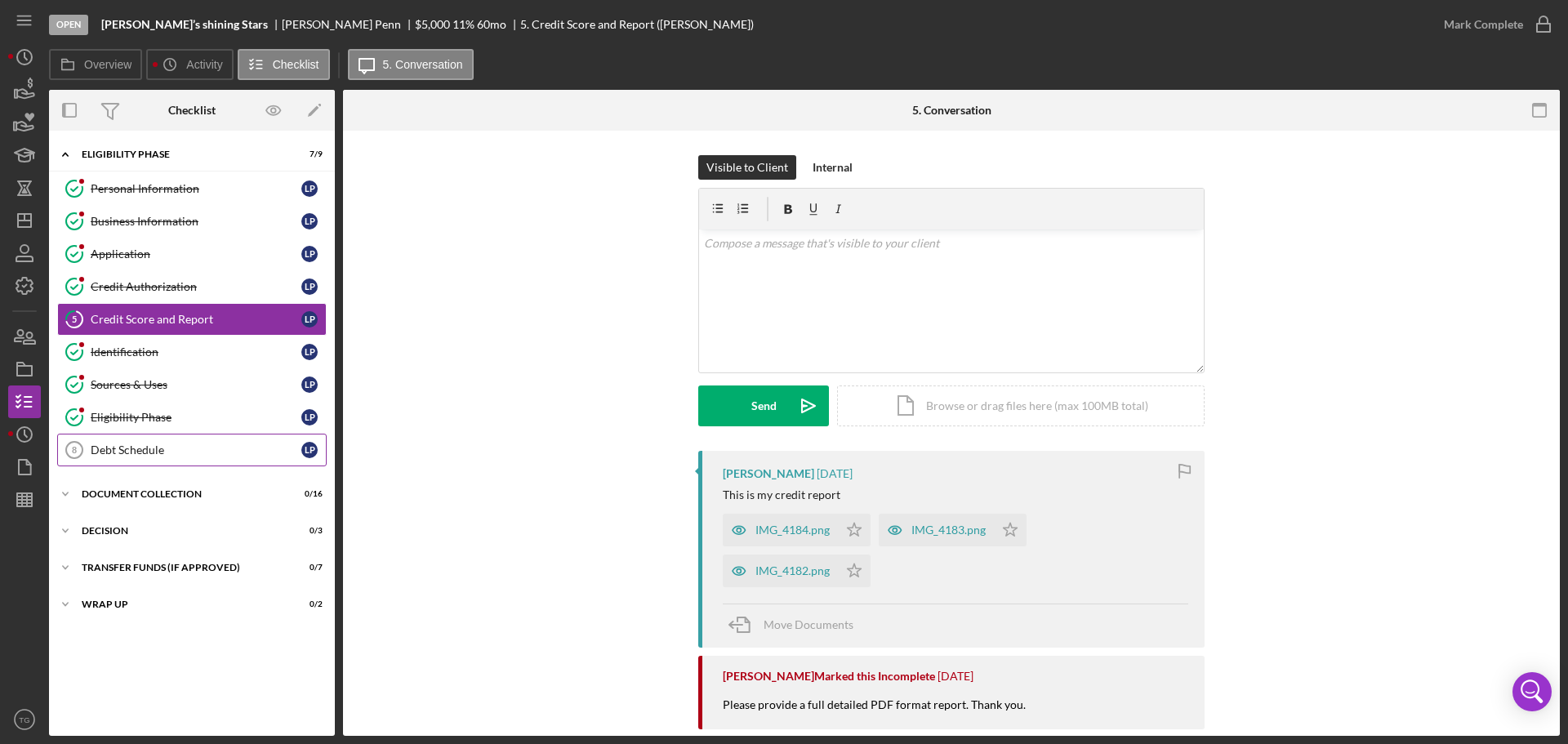
click at [191, 440] on link "Debt Schedule 8 Debt Schedule L P" at bounding box center [192, 450] width 270 height 33
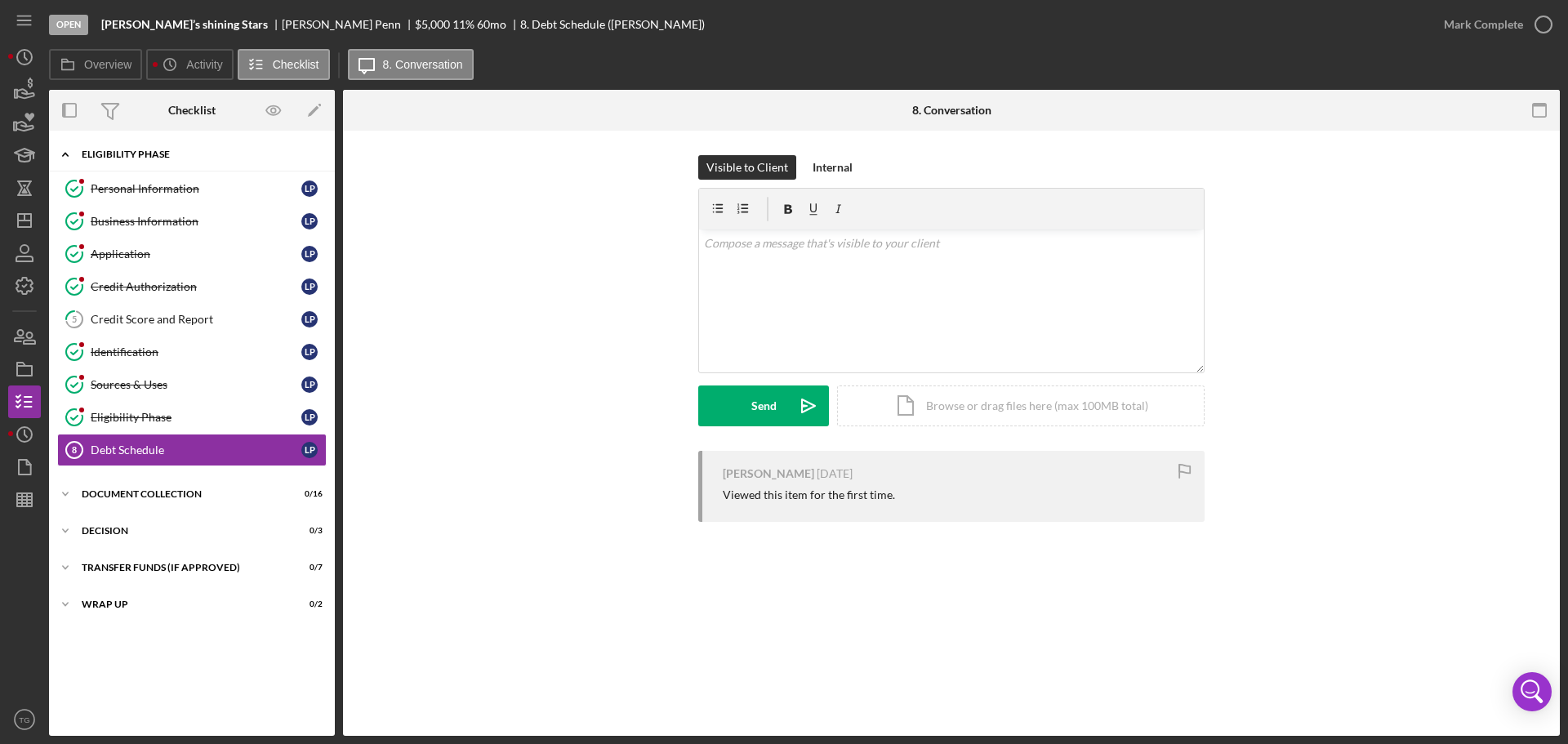
click at [132, 154] on div "Eligibility Phase" at bounding box center [198, 155] width 233 height 10
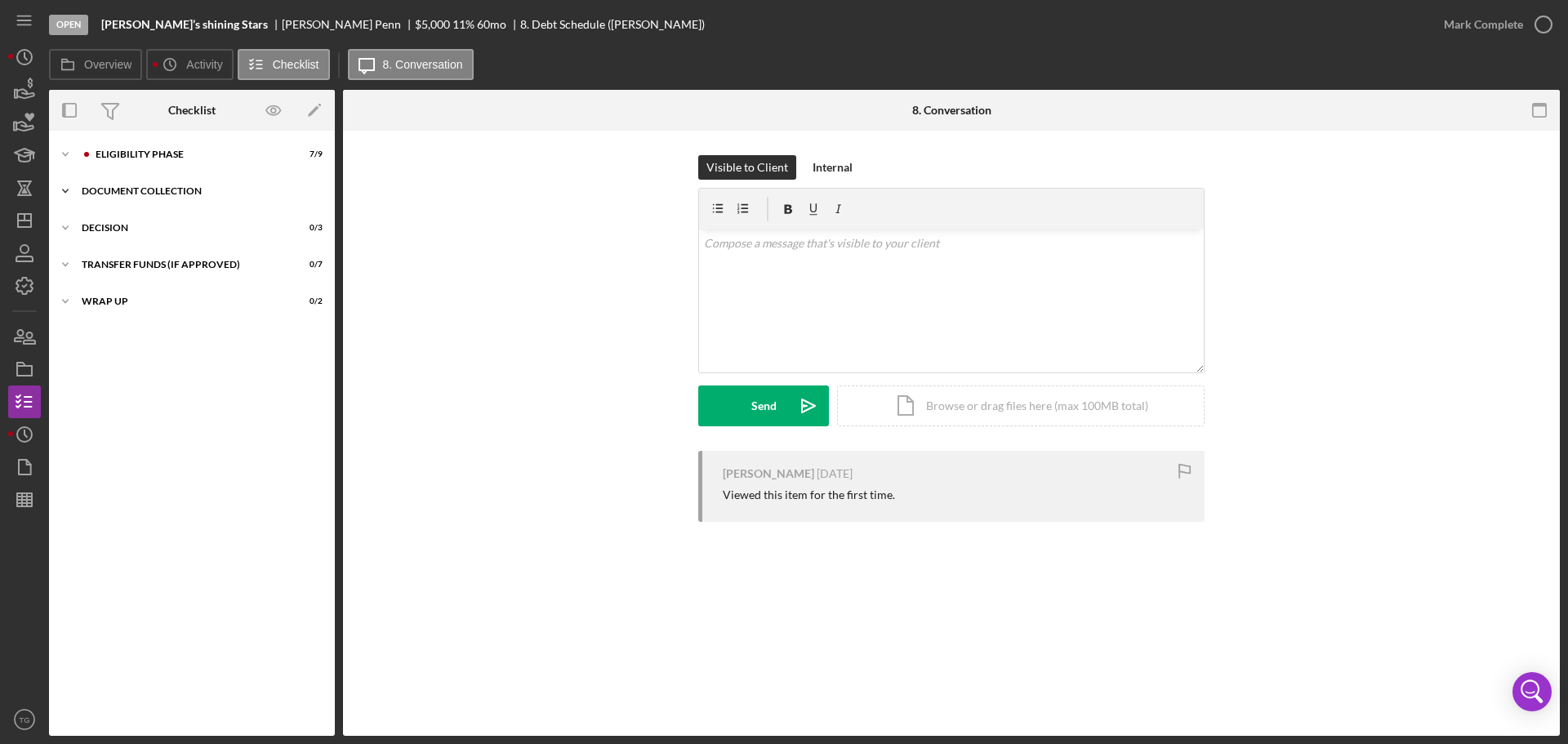
click at [164, 186] on div "Document Collection" at bounding box center [198, 191] width 233 height 10
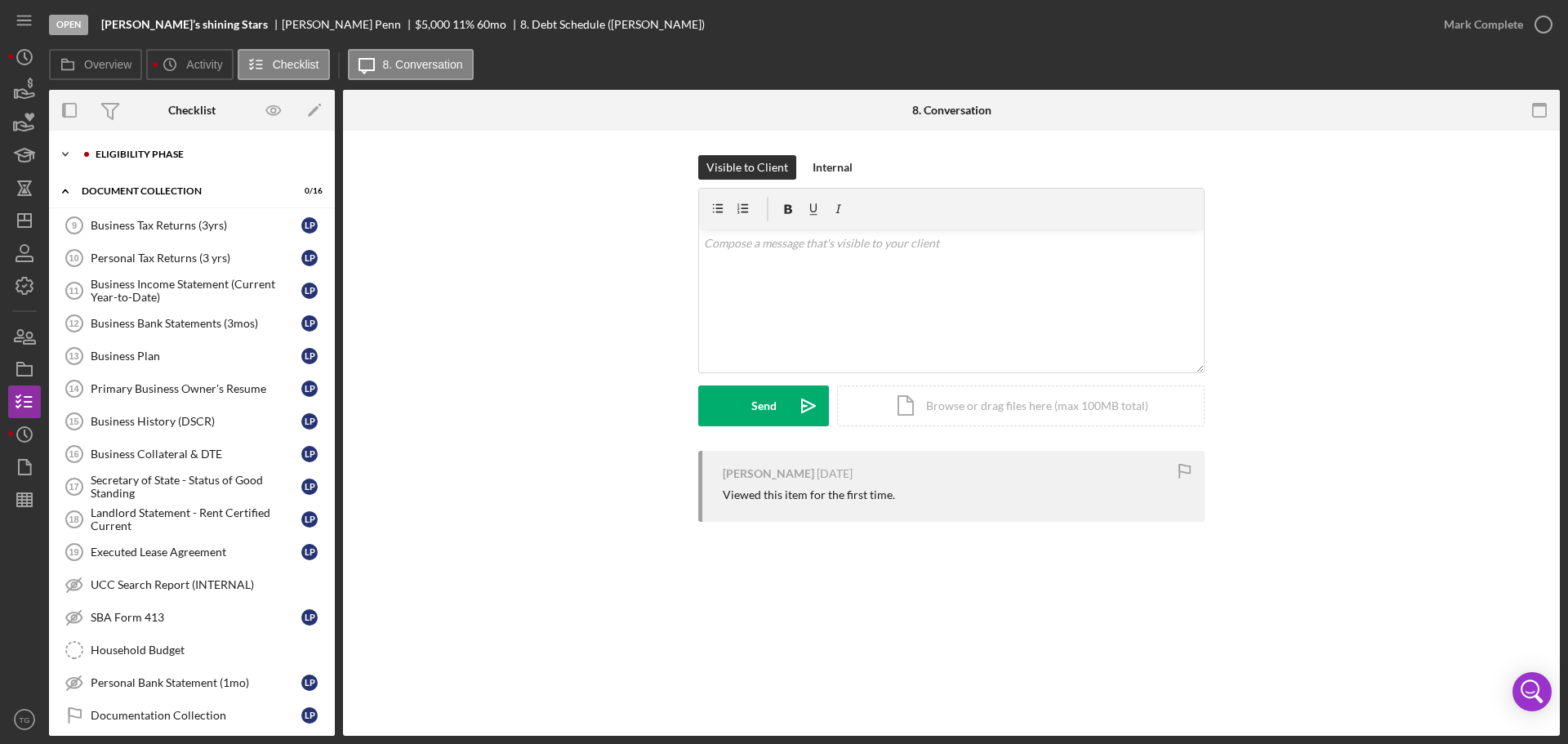
click at [190, 150] on div "Eligibility Phase" at bounding box center [205, 155] width 219 height 10
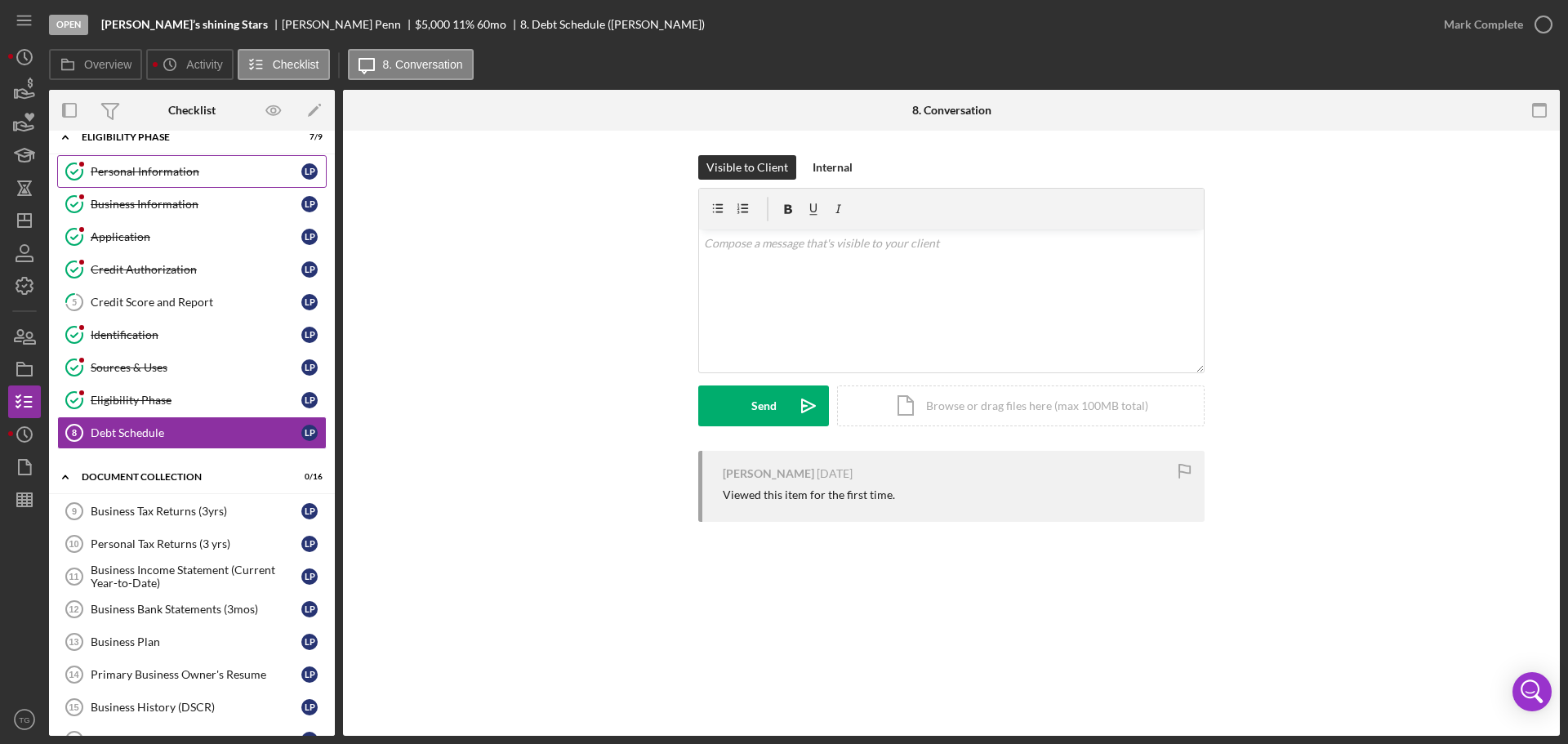
click at [160, 180] on link "Personal Information Personal Information L P" at bounding box center [192, 171] width 270 height 33
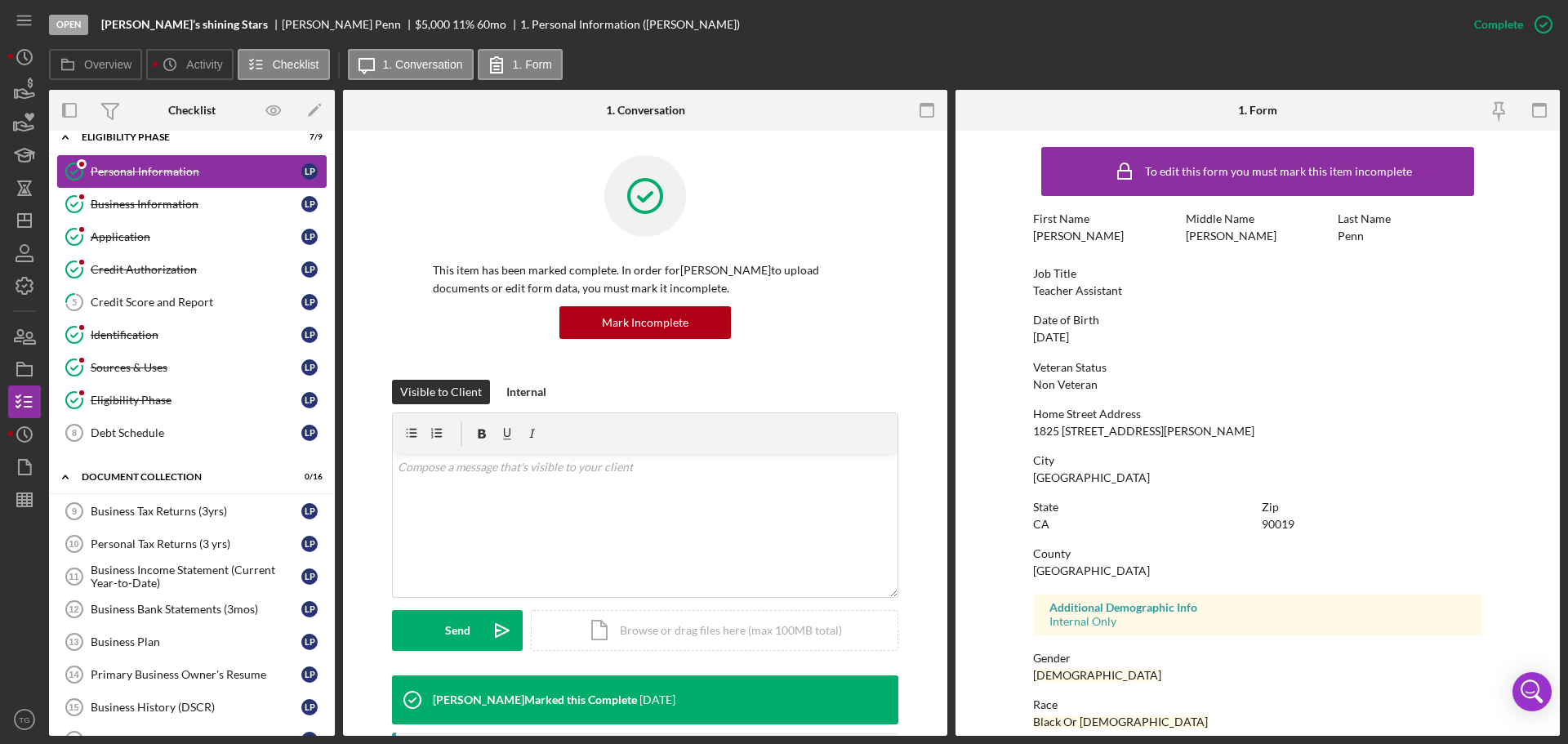
click at [165, 179] on link "Personal Information Personal Information L P" at bounding box center [192, 171] width 270 height 33
click at [189, 181] on link "Personal Information Personal Information L P" at bounding box center [192, 171] width 270 height 33
click at [32, 230] on icon "Icon/Dashboard" at bounding box center [24, 220] width 41 height 41
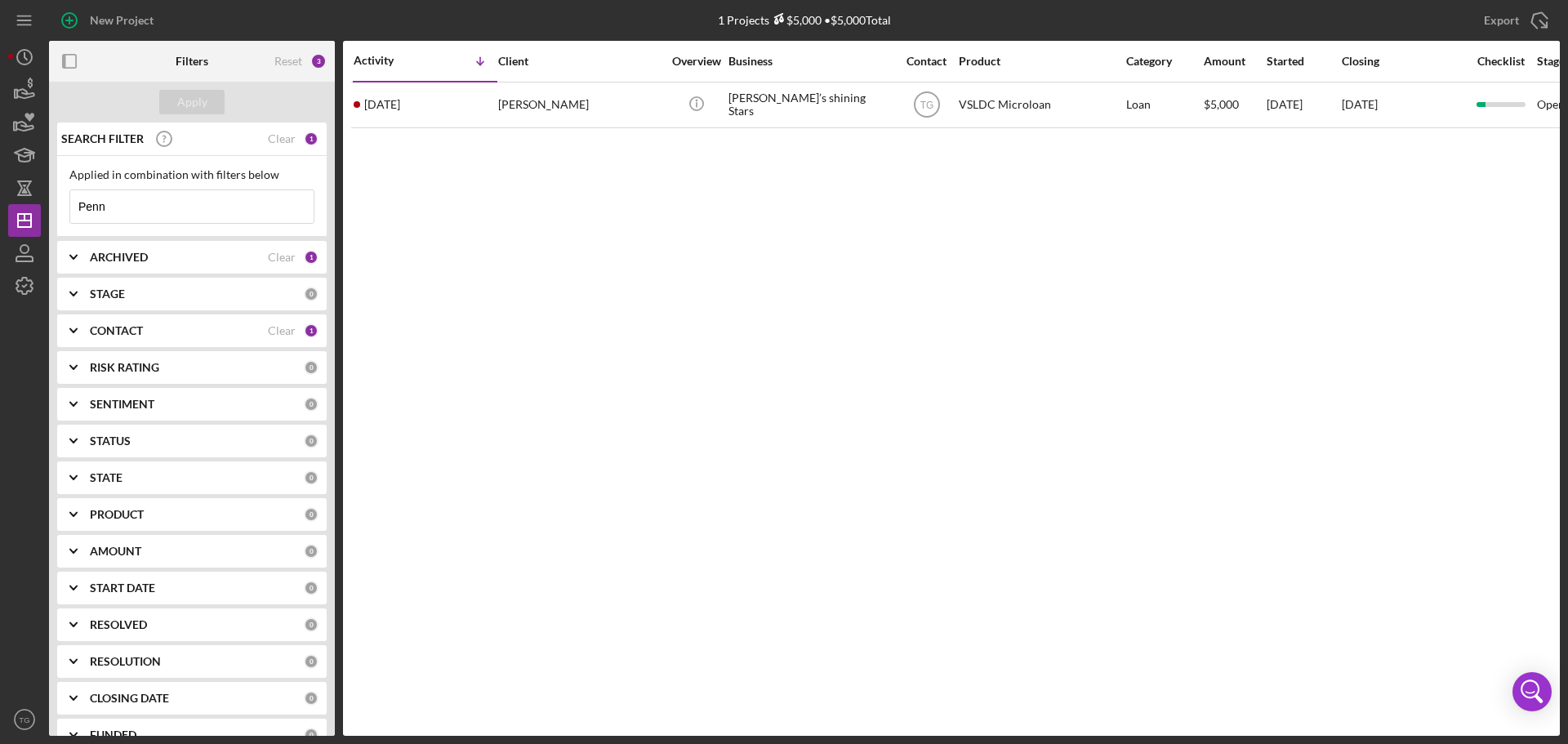
click at [186, 263] on div "ARCHIVED" at bounding box center [179, 257] width 178 height 13
click at [270, 439] on div "Clear" at bounding box center [282, 437] width 28 height 13
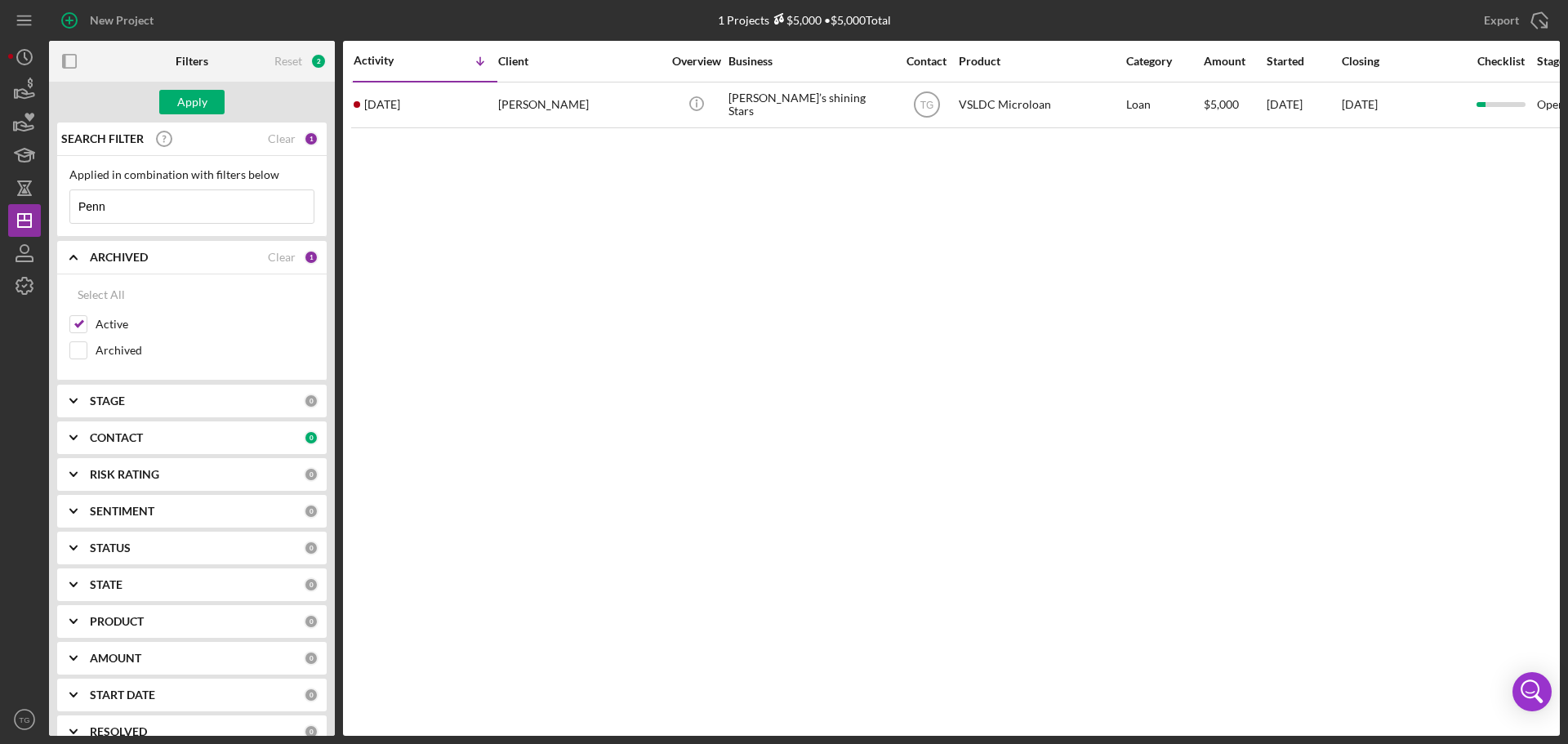
click at [112, 205] on input "Penn" at bounding box center [191, 206] width 243 height 33
type input "P"
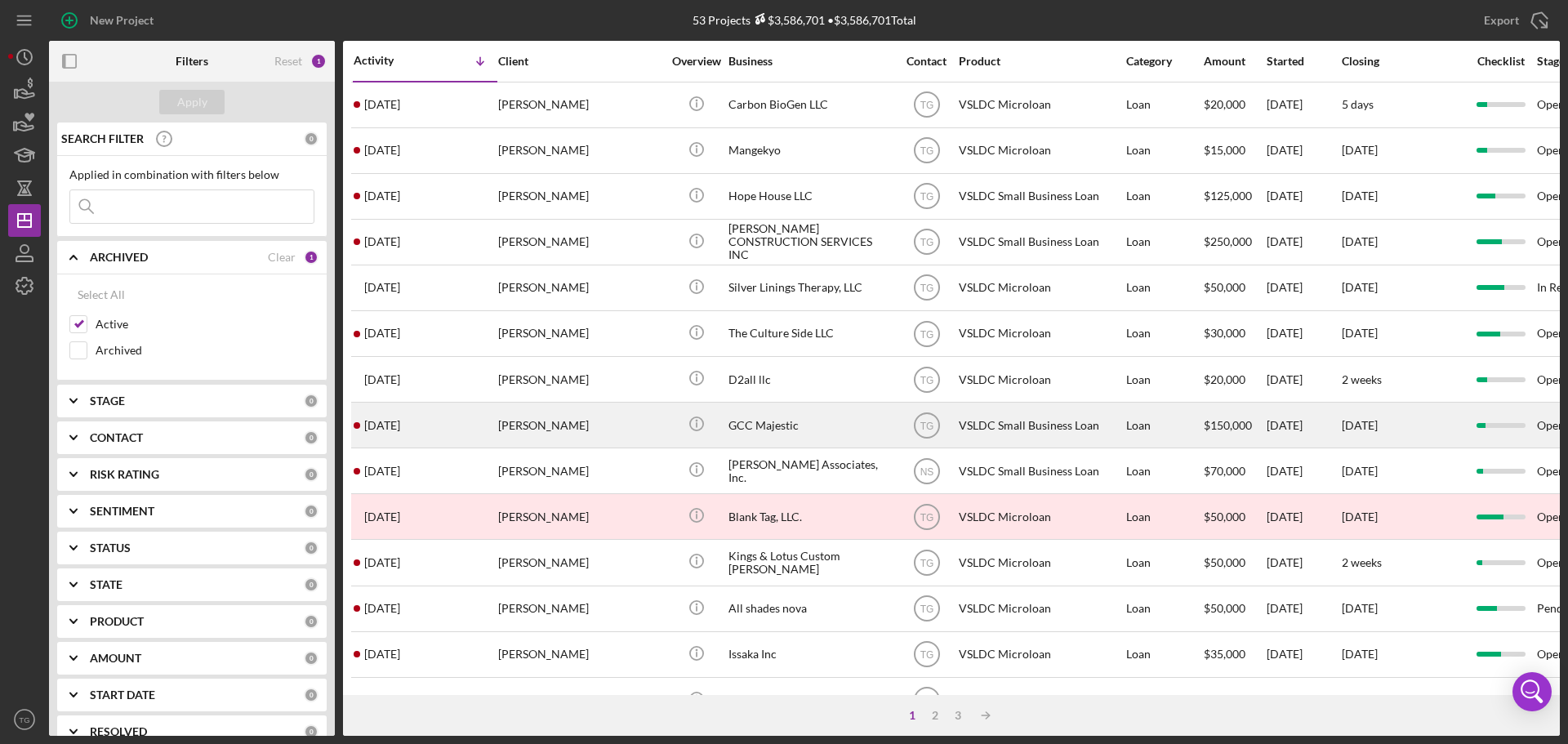
click at [779, 428] on div "GCC Majestic" at bounding box center [809, 425] width 163 height 43
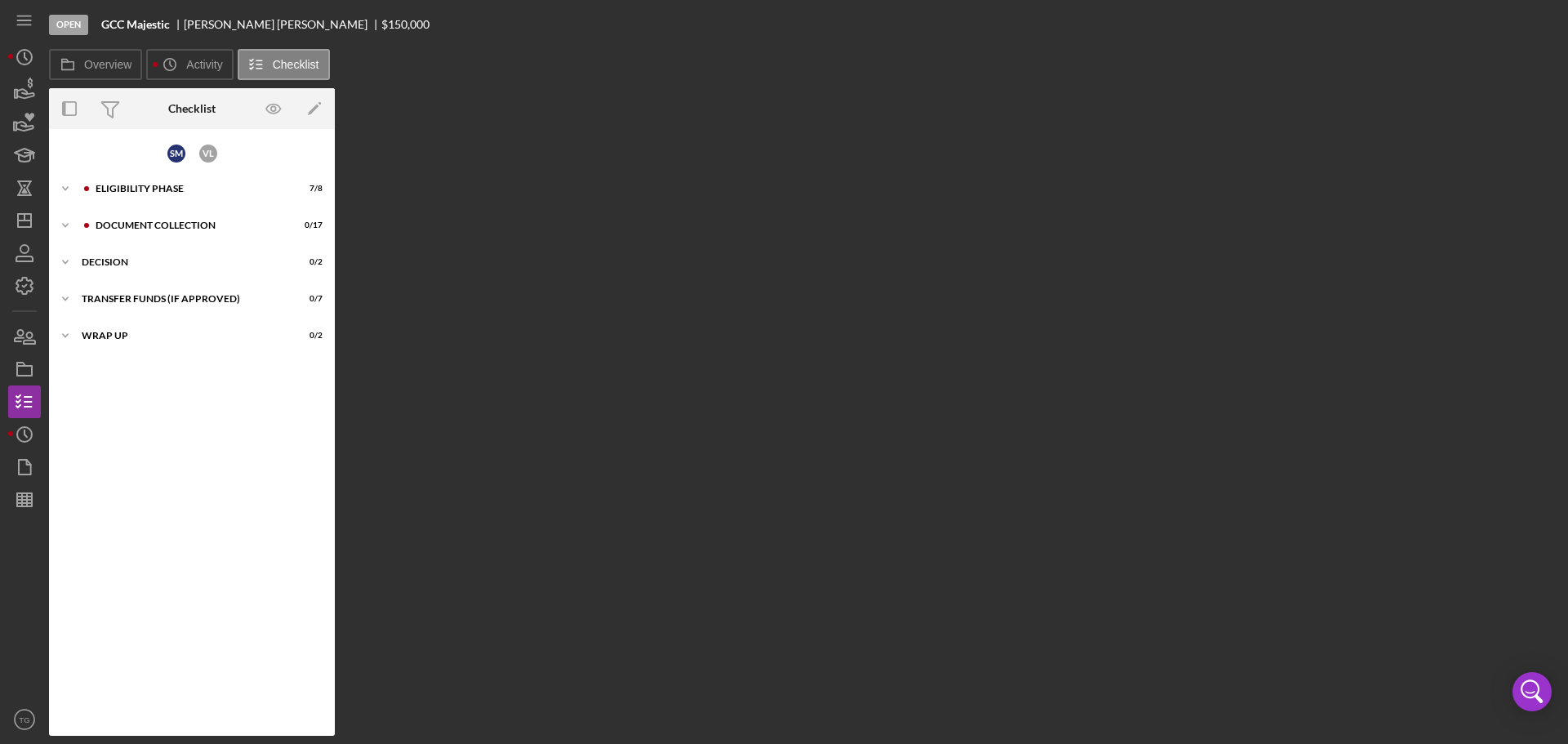
scroll to position [24, 0]
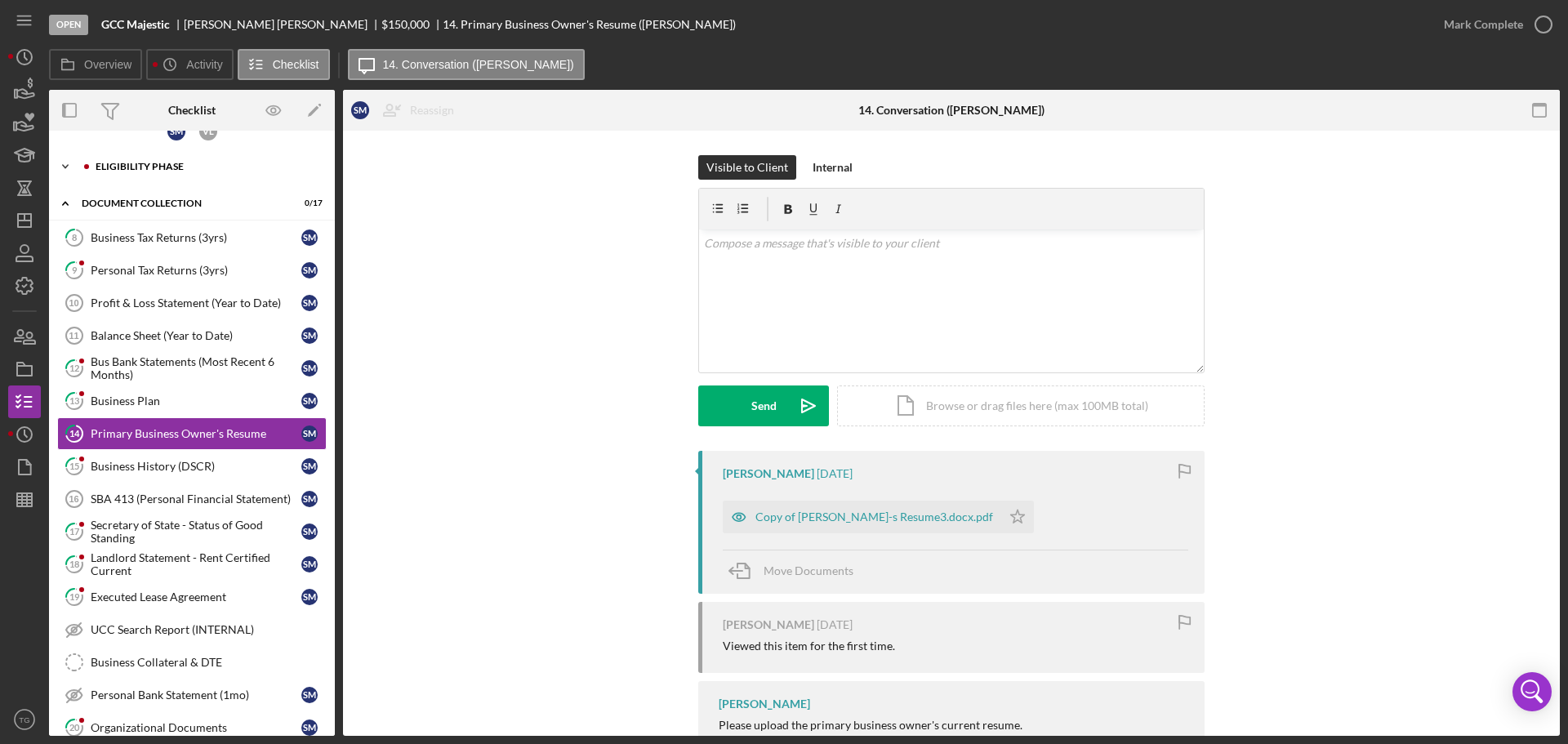
click at [164, 163] on div "Eligibility Phase" at bounding box center [205, 167] width 219 height 10
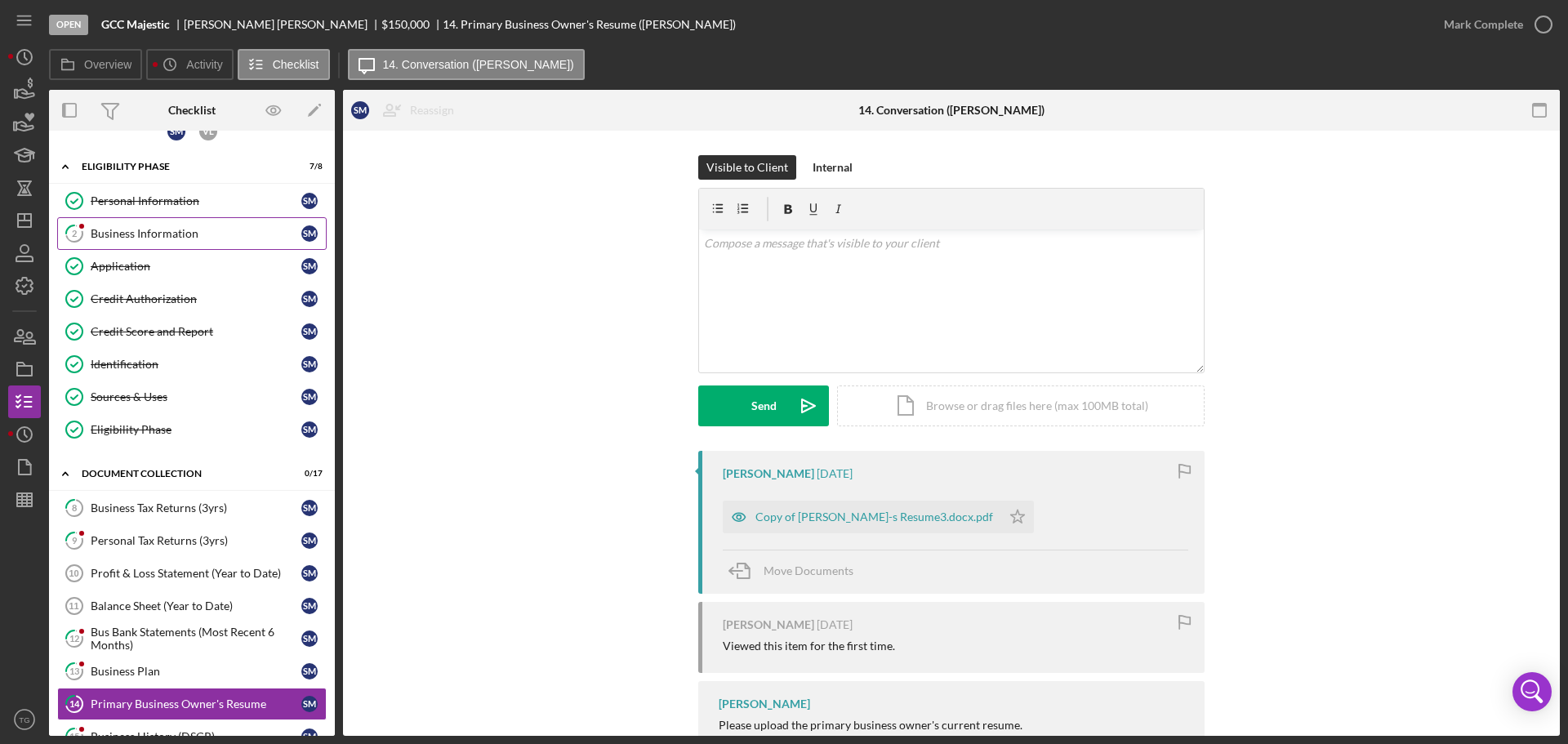
click at [153, 223] on link "2 Business Information S M" at bounding box center [192, 233] width 270 height 33
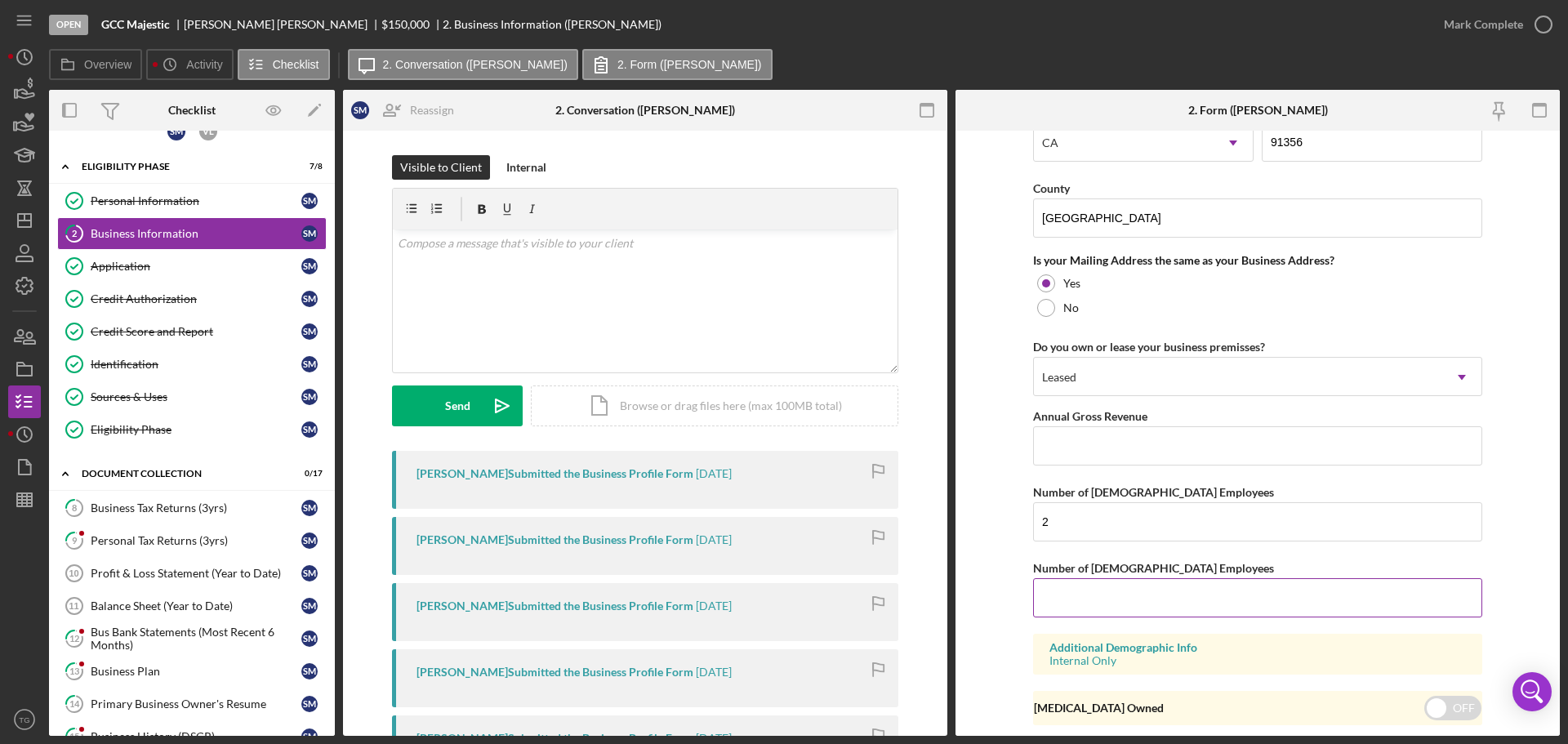
scroll to position [1389, 0]
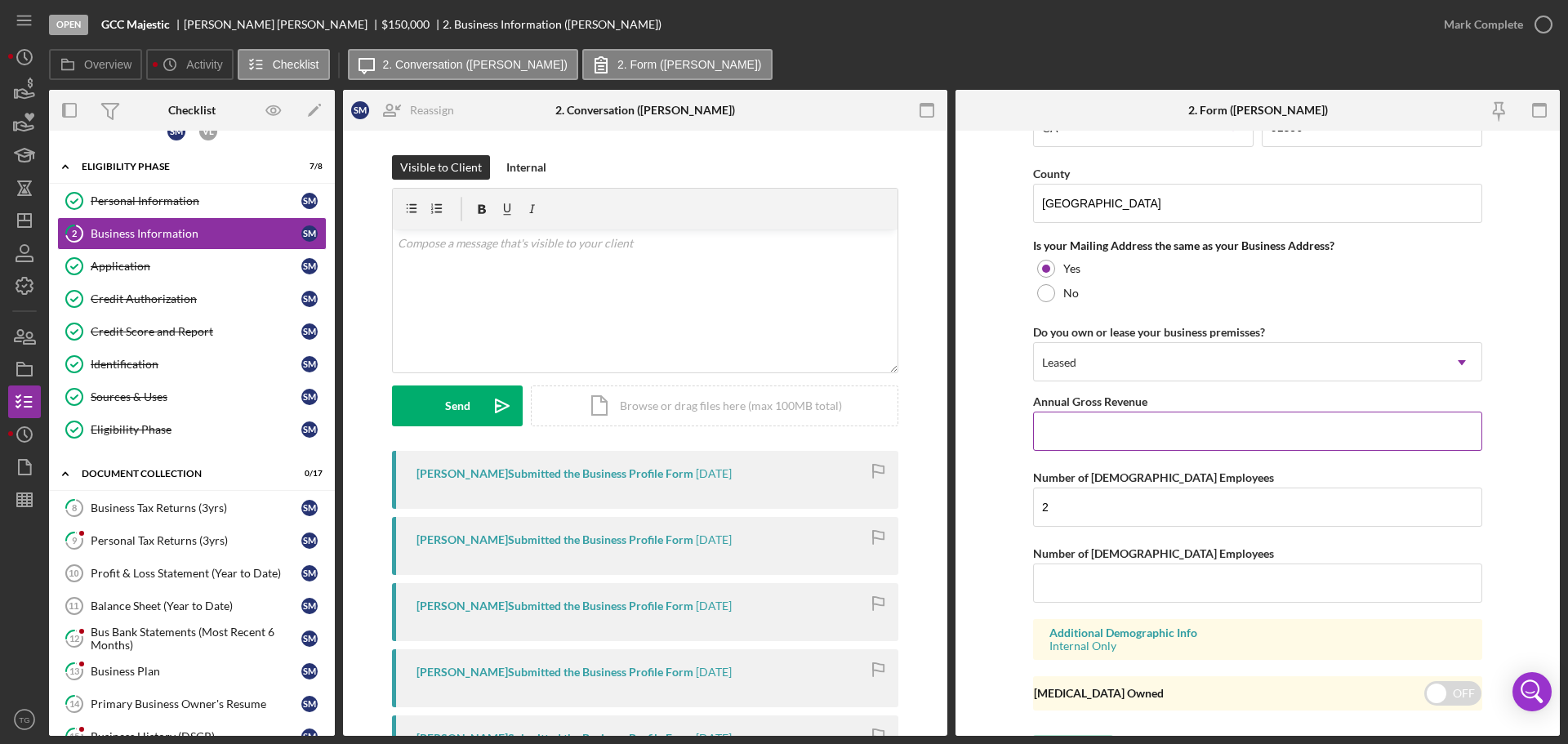
click at [1123, 429] on input "Annual Gross Revenue" at bounding box center [1257, 431] width 449 height 39
type input "$250,000"
click at [1119, 586] on input "Number of [DEMOGRAPHIC_DATA] Employees" at bounding box center [1257, 583] width 449 height 39
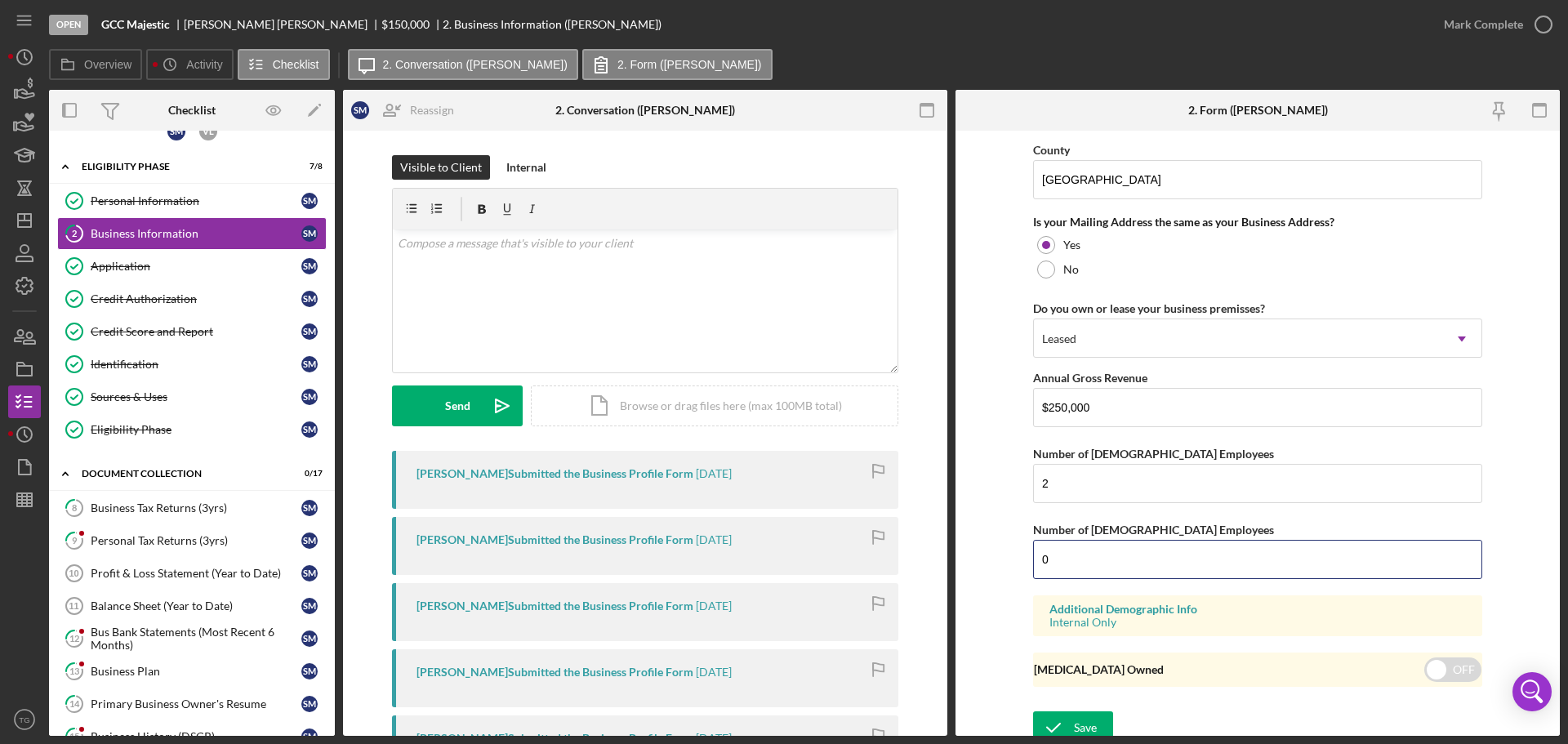
scroll to position [1423, 0]
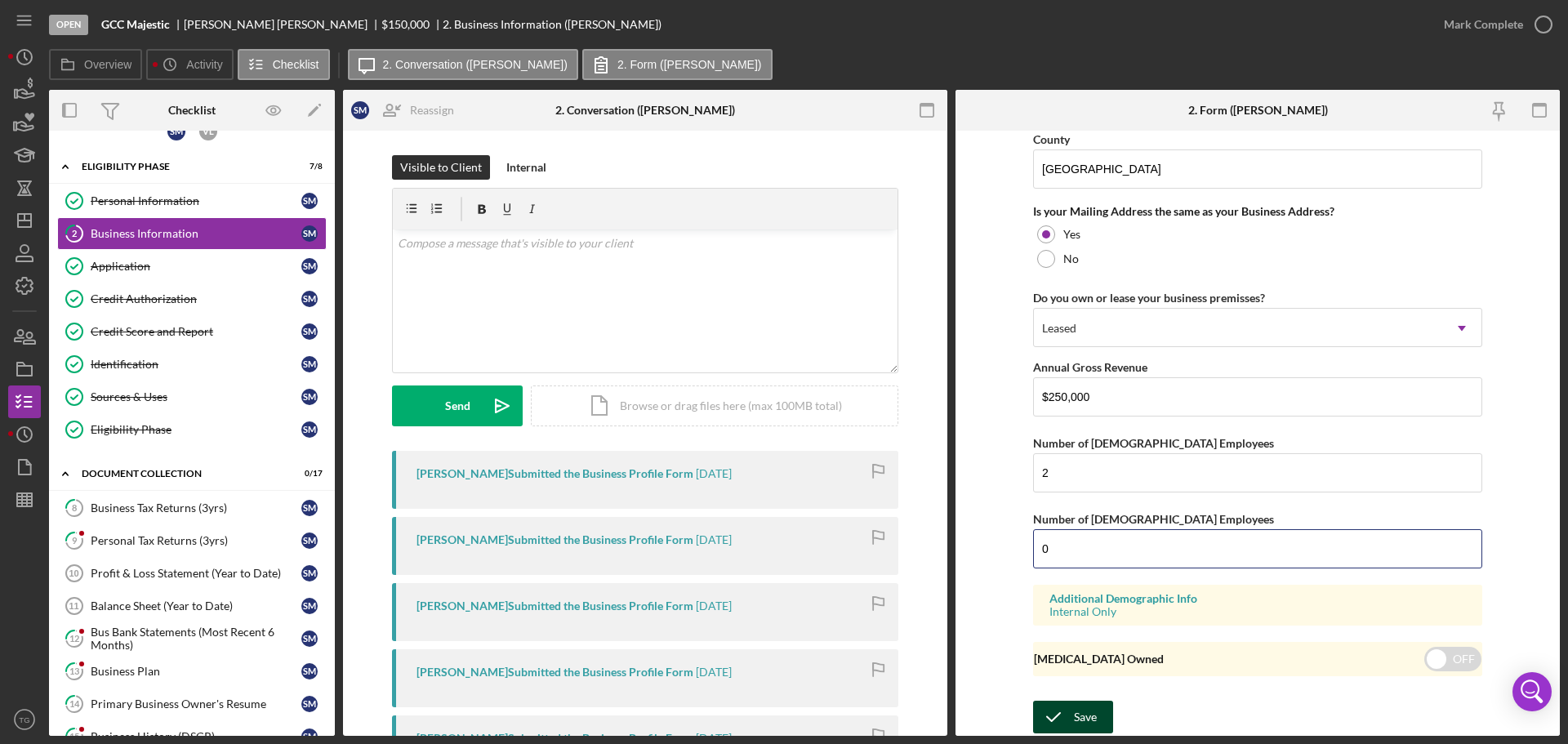
type input "0"
click at [1080, 710] on div "Save" at bounding box center [1084, 717] width 23 height 33
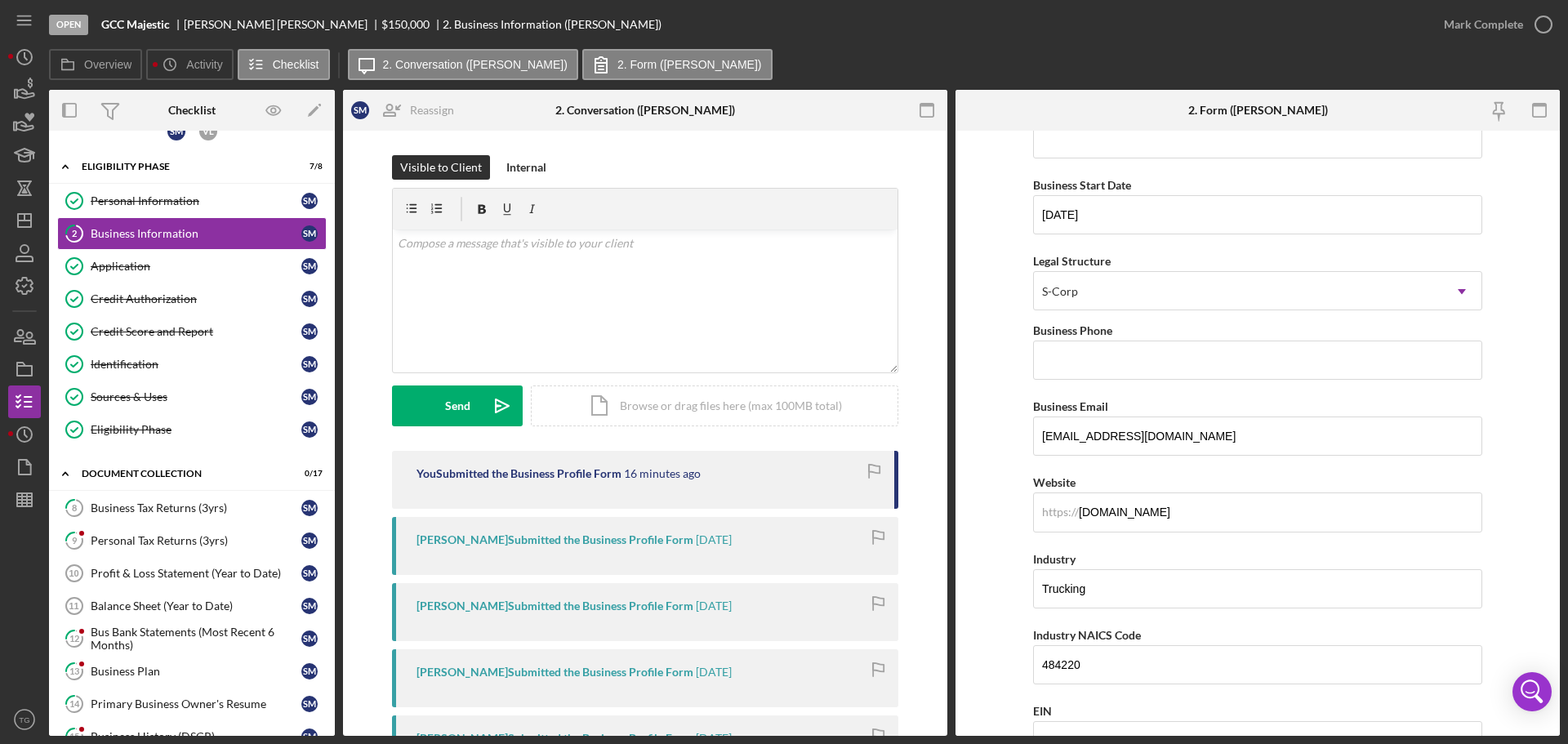
scroll to position [0, 0]
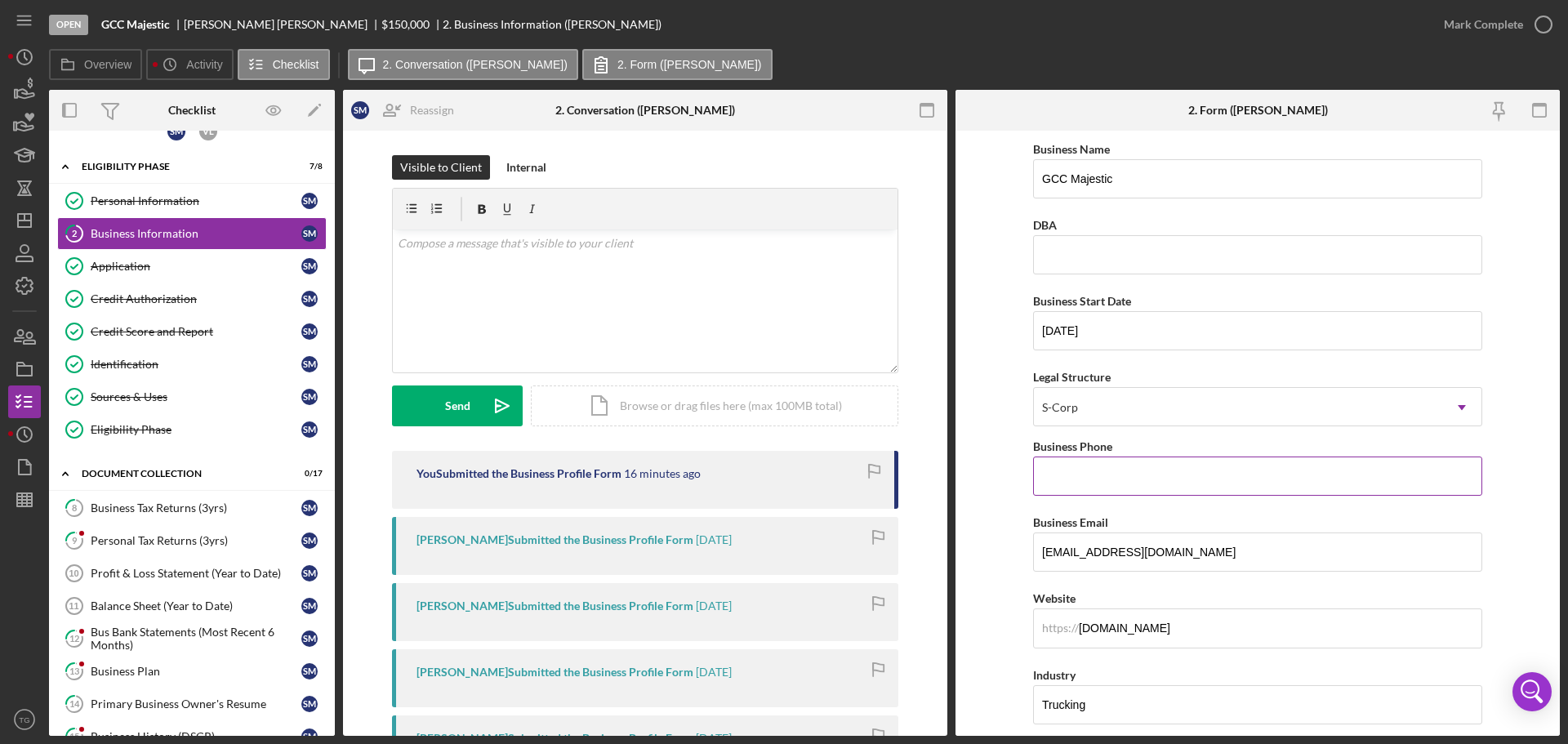
click at [1122, 479] on input "Business Phone" at bounding box center [1257, 476] width 449 height 39
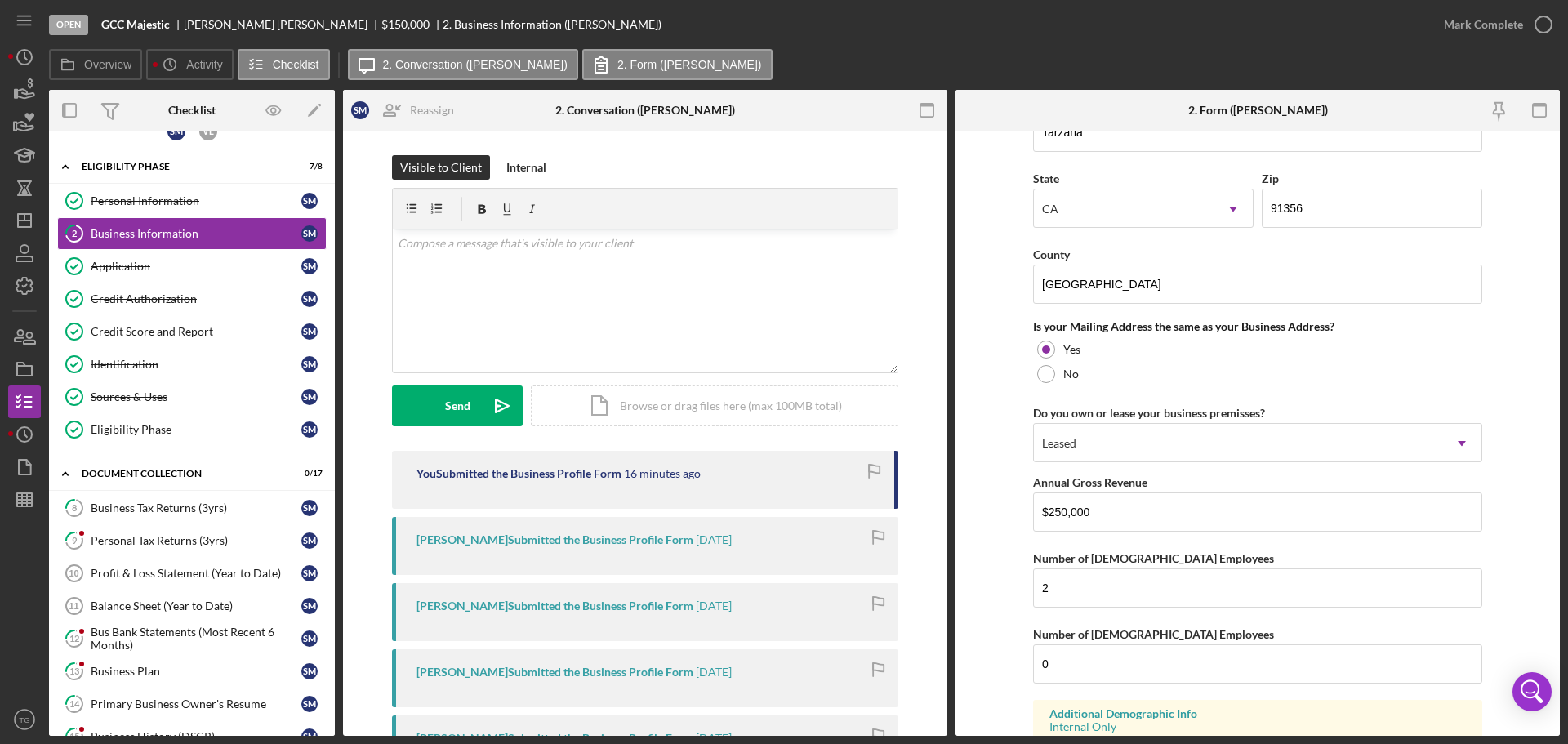
scroll to position [1423, 0]
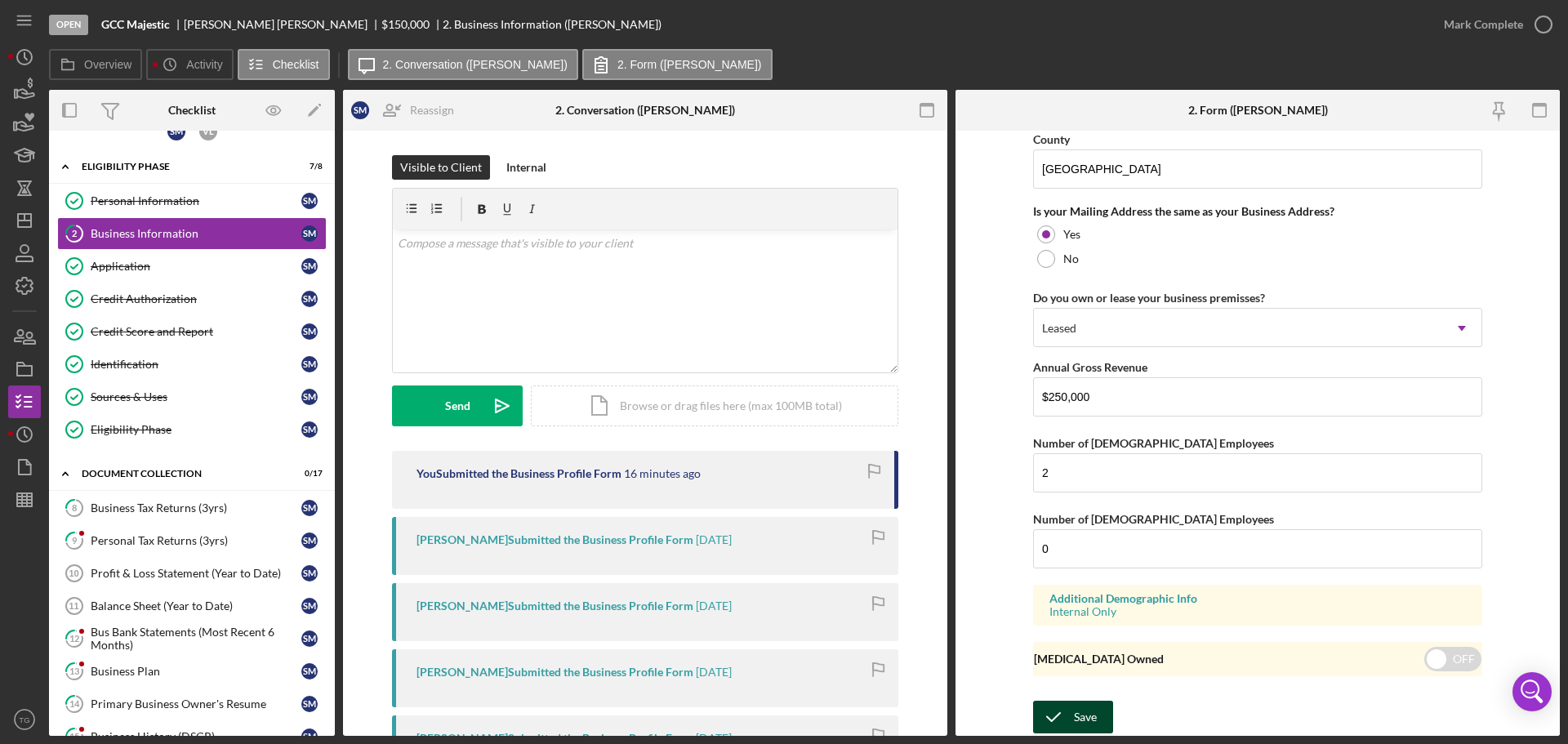
type input "[PHONE_NUMBER]"
click at [1095, 707] on button "Save" at bounding box center [1073, 717] width 80 height 33
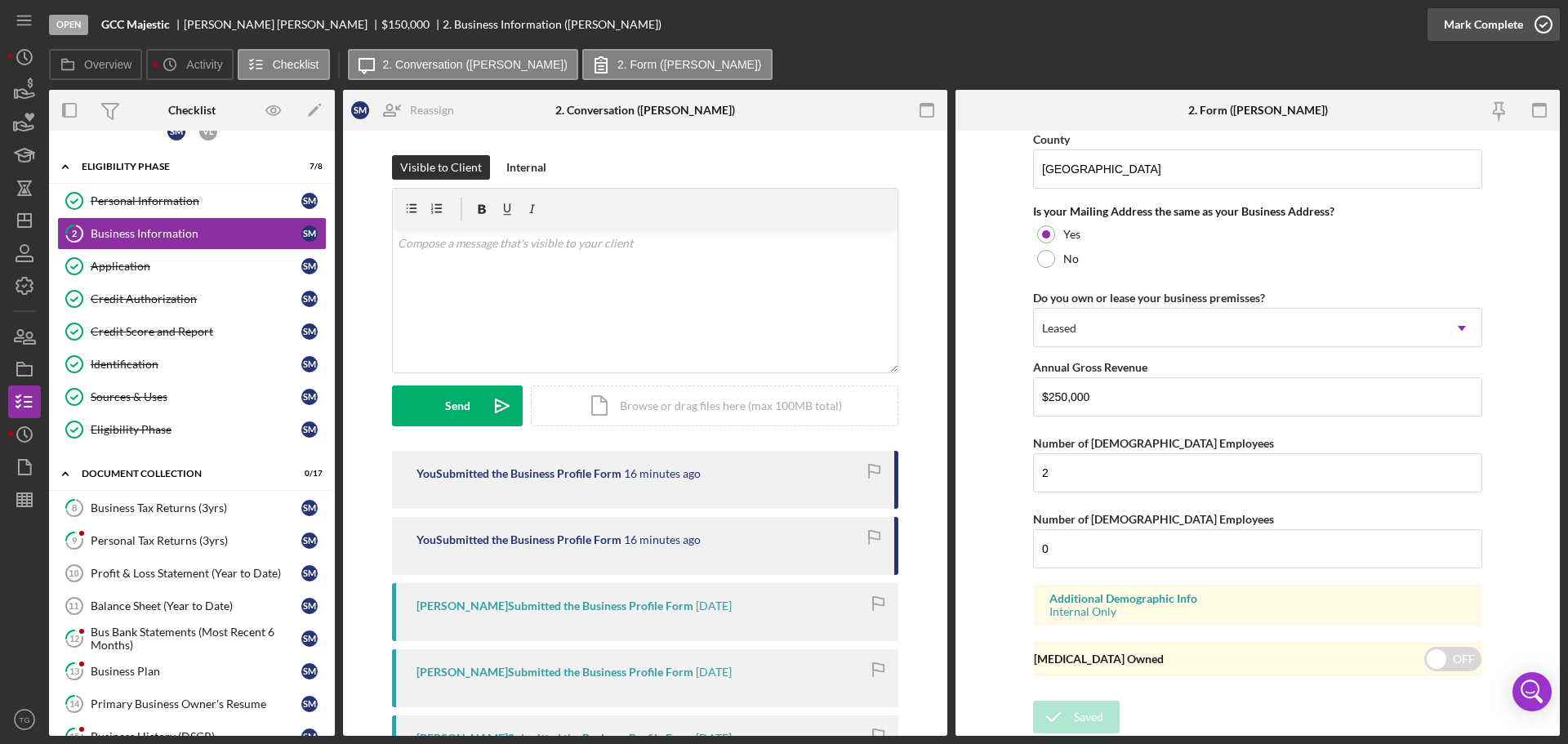
click at [1543, 21] on icon "button" at bounding box center [1543, 24] width 41 height 41
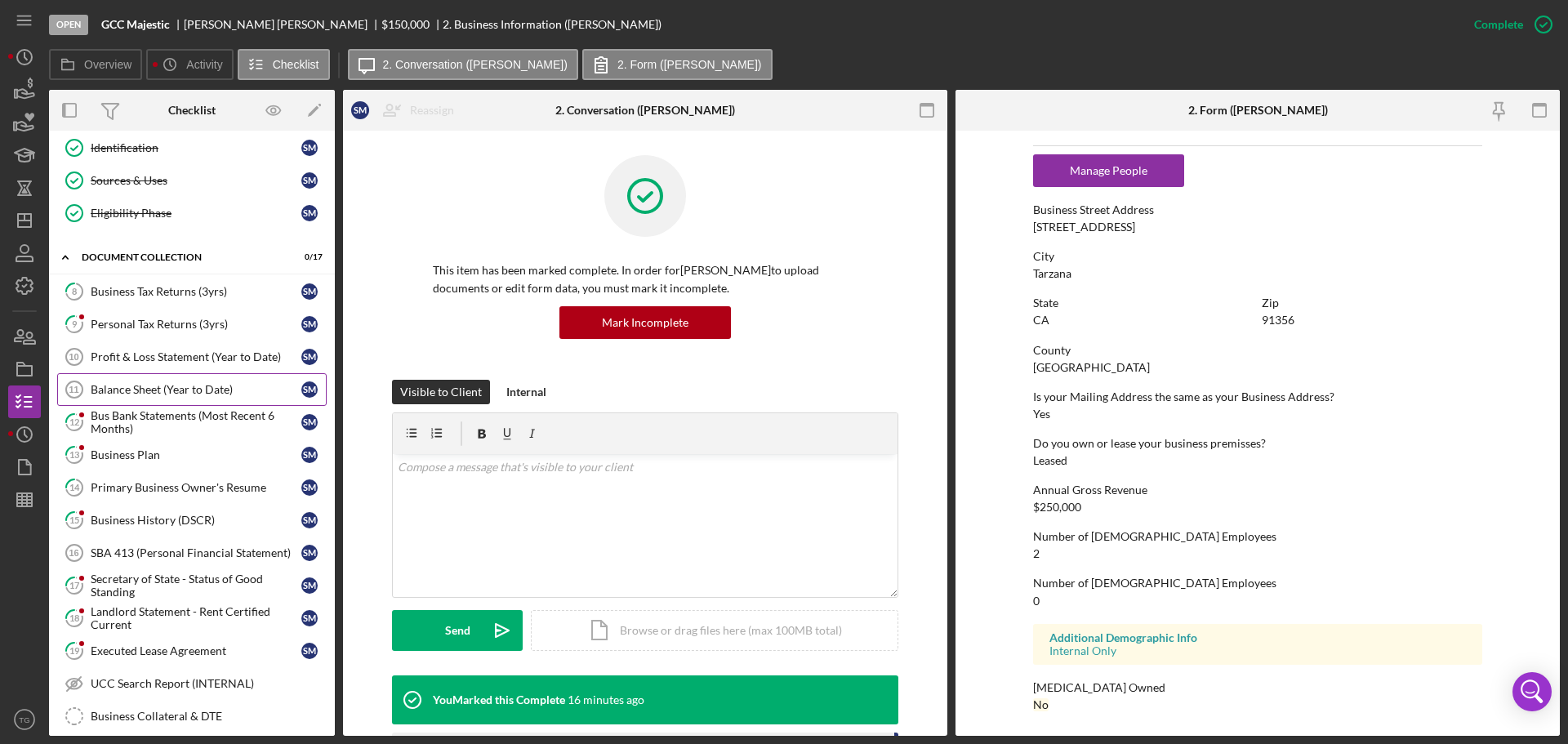
scroll to position [269, 0]
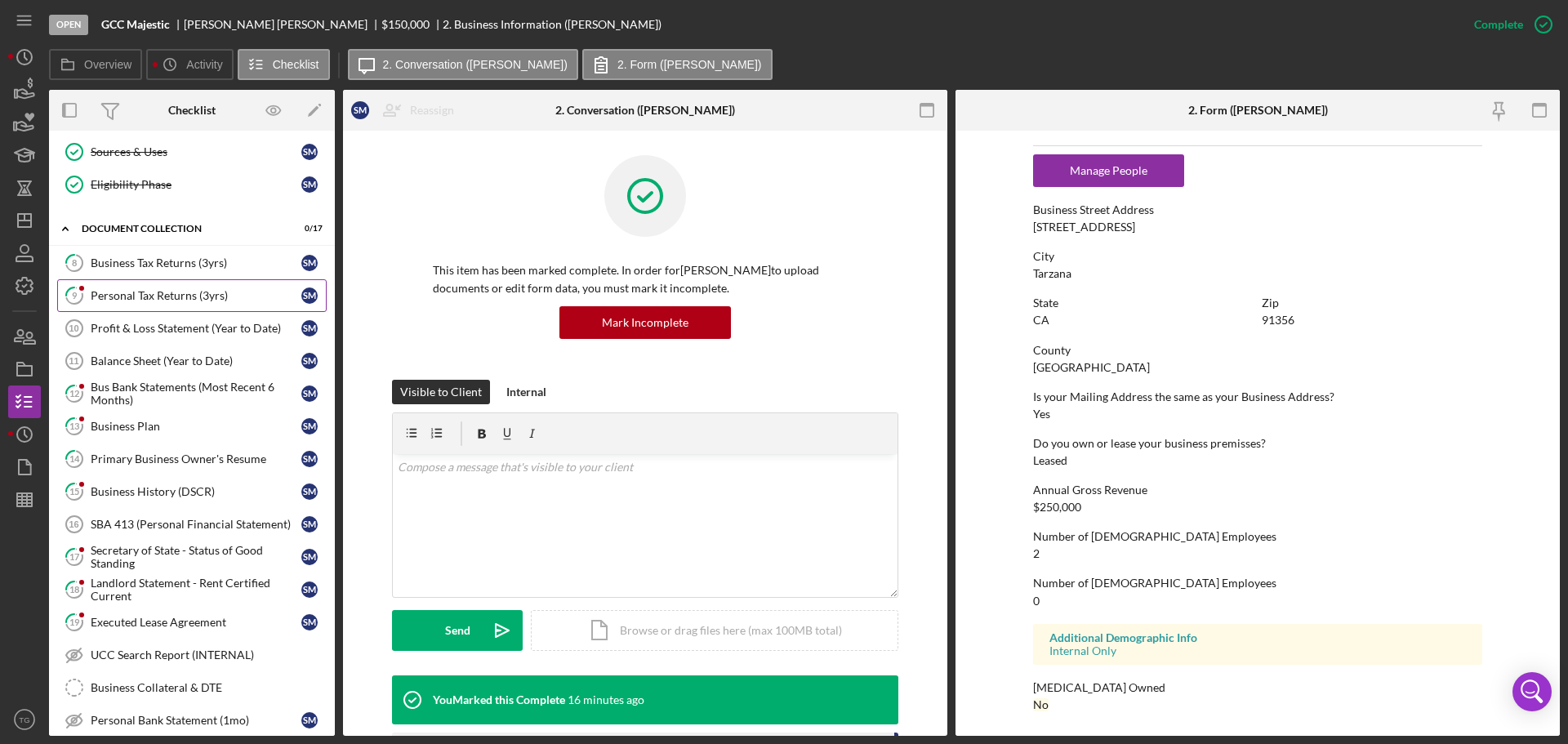
click at [194, 306] on link "9 Personal Tax Returns (3yrs) S M" at bounding box center [192, 295] width 270 height 33
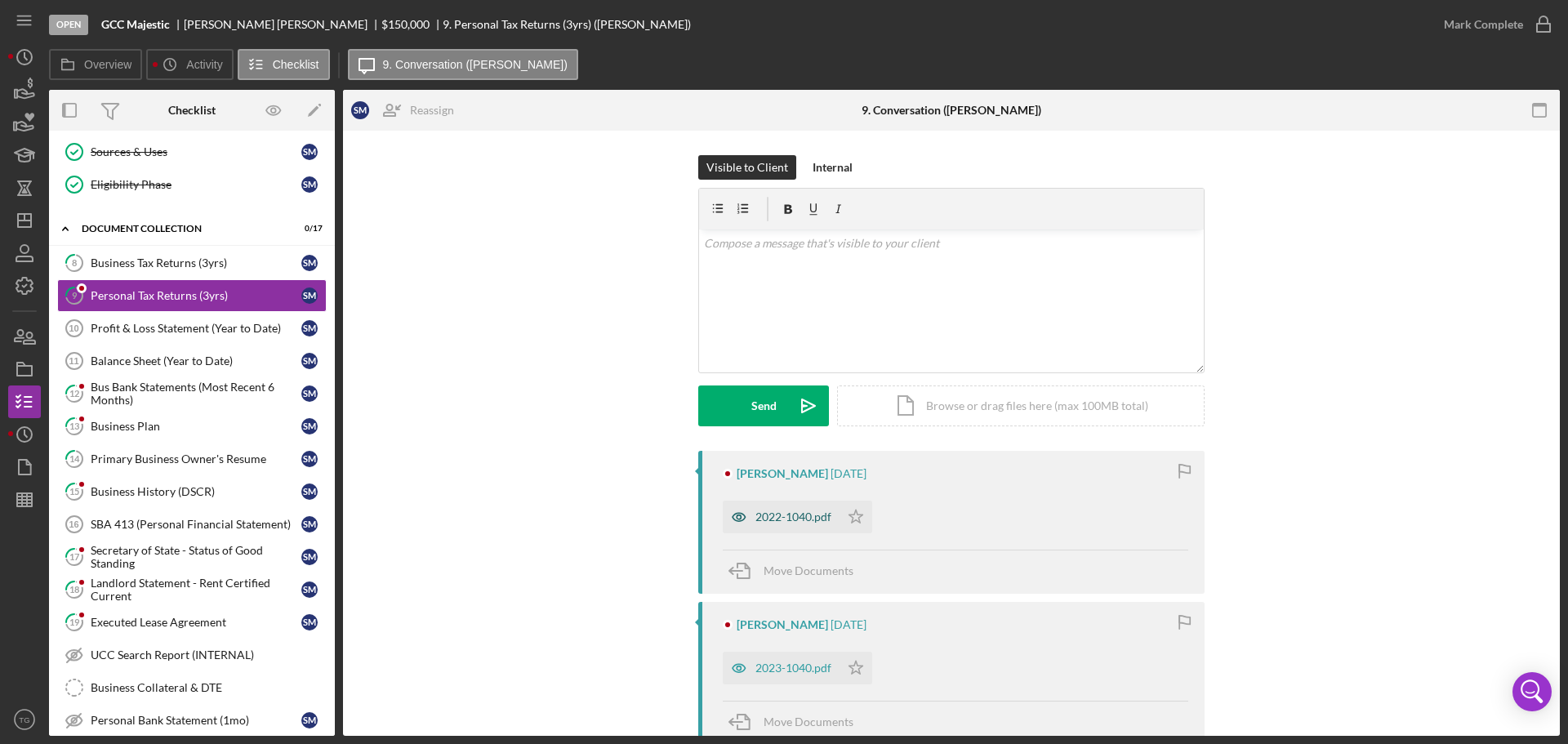
click at [814, 520] on div "2022-1040.pdf" at bounding box center [793, 517] width 76 height 13
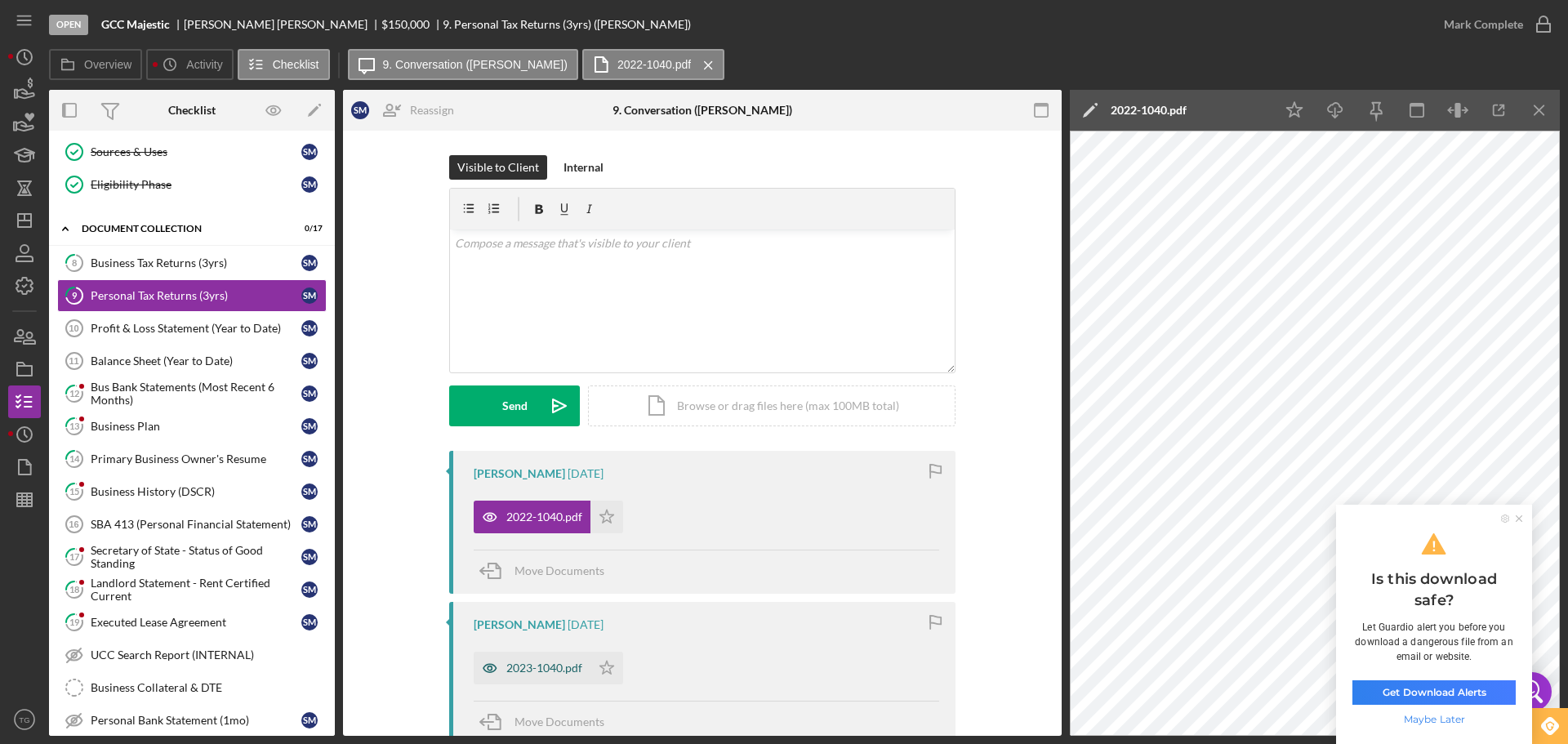
click at [577, 668] on div "2023-1040.pdf" at bounding box center [545, 668] width 76 height 13
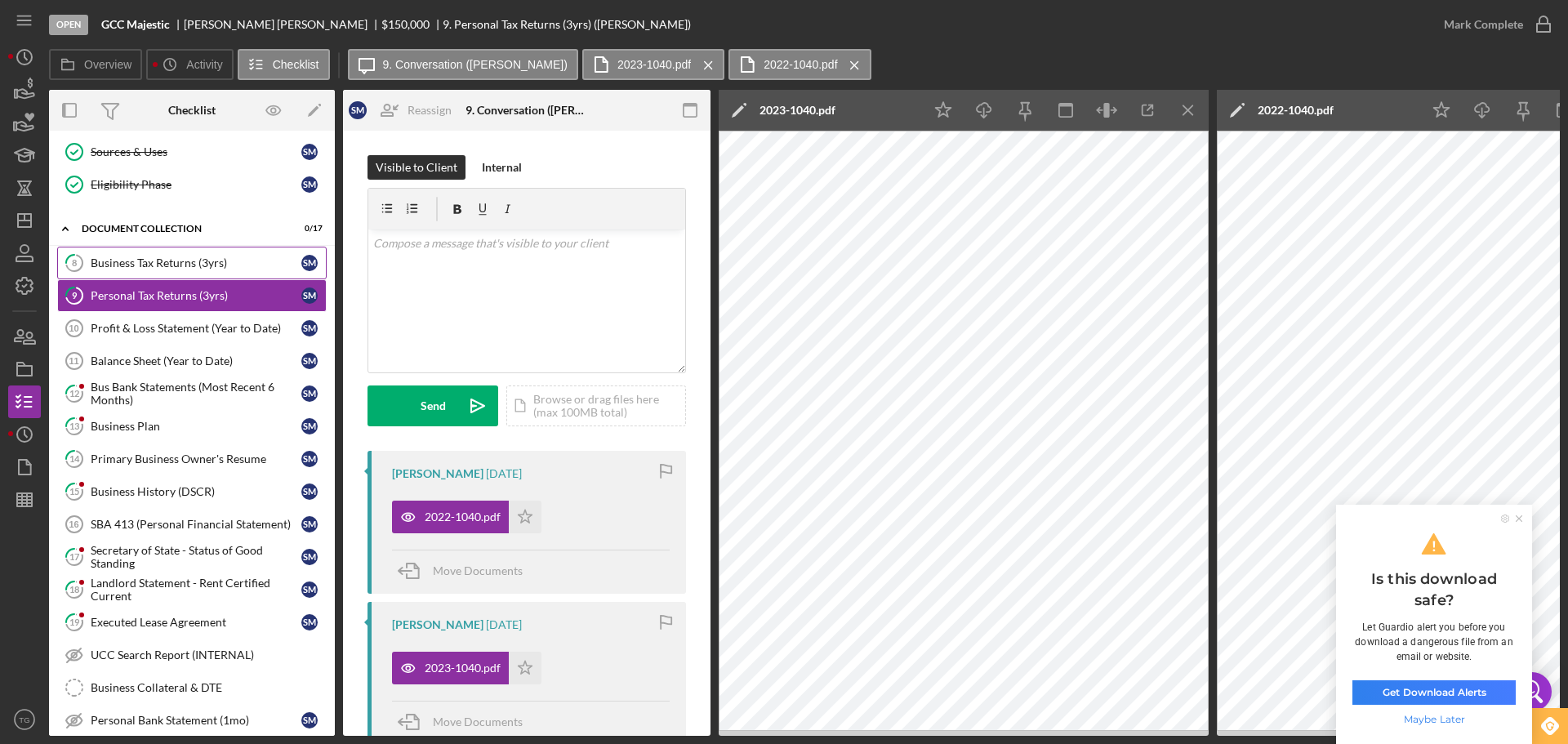
click at [195, 263] on div "Business Tax Returns (3yrs)" at bounding box center [196, 263] width 211 height 13
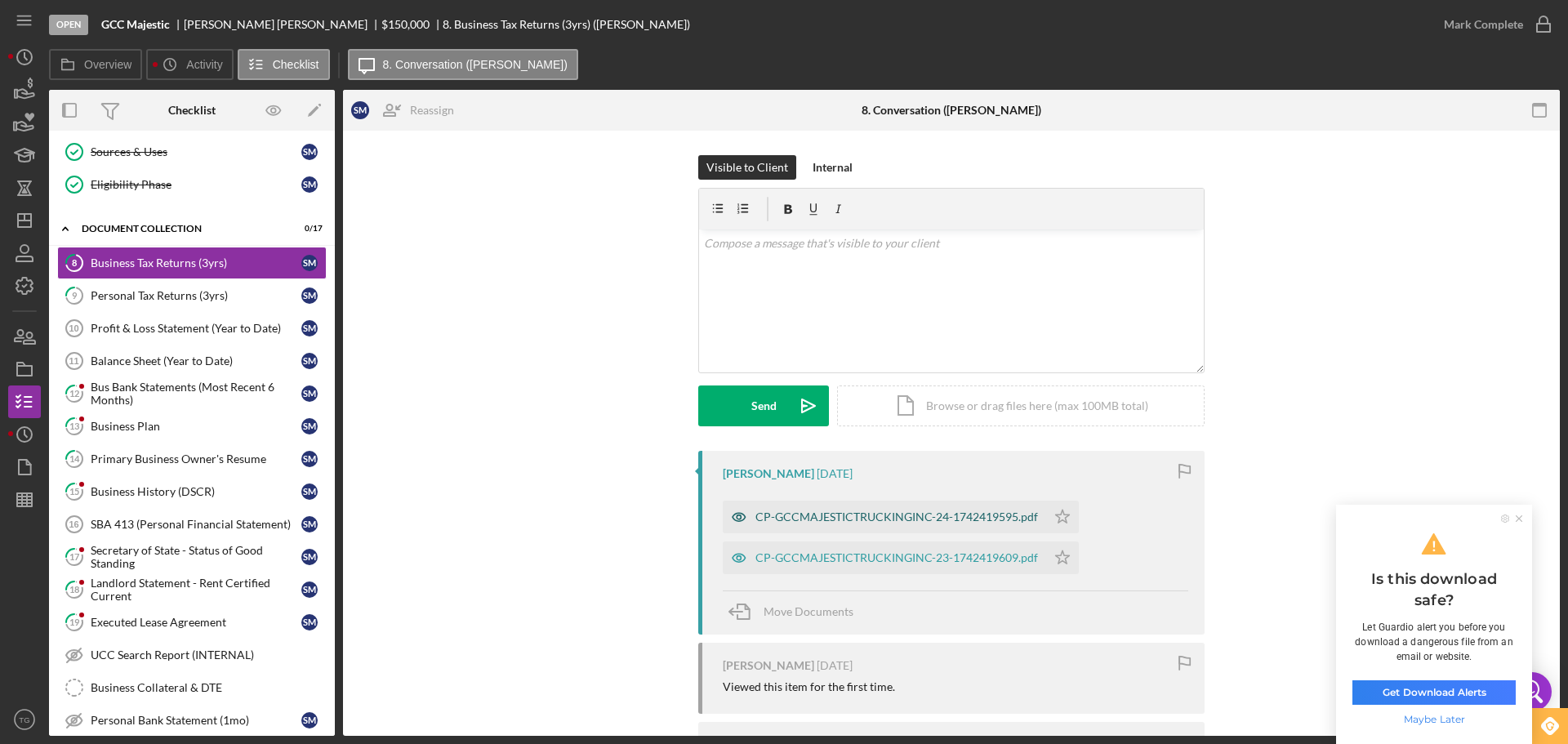
click at [914, 519] on div "CP-GCCMAJESTICTRUCKINGINC-24-1742419595.pdf" at bounding box center [896, 517] width 283 height 13
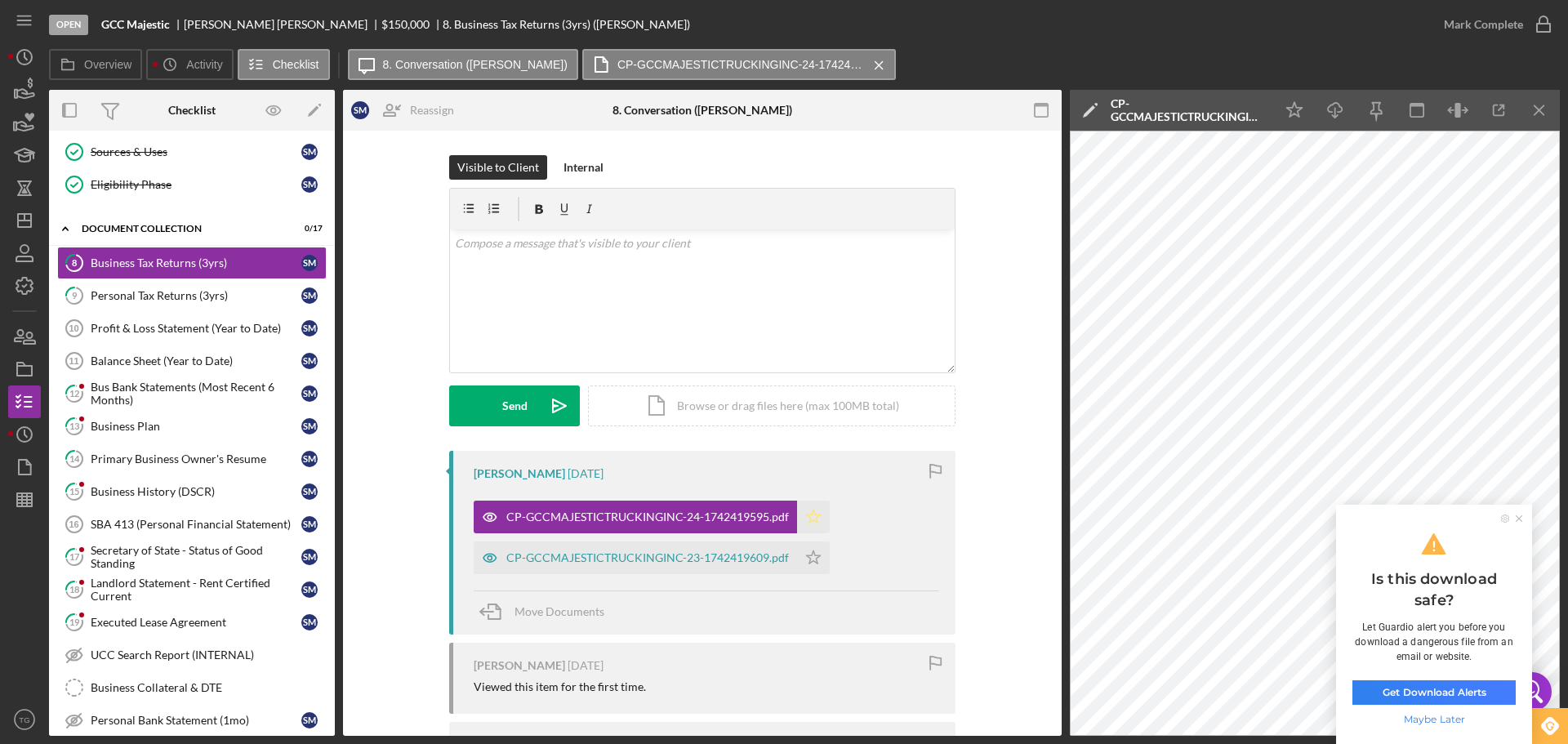
click at [800, 516] on icon "Icon/Star" at bounding box center [812, 517] width 33 height 33
click at [803, 554] on icon "Icon/Star" at bounding box center [812, 558] width 33 height 33
click at [717, 564] on div "CP-GCCMAJESTICTRUCKINGINC-23-1742419609.pdf" at bounding box center [648, 557] width 283 height 13
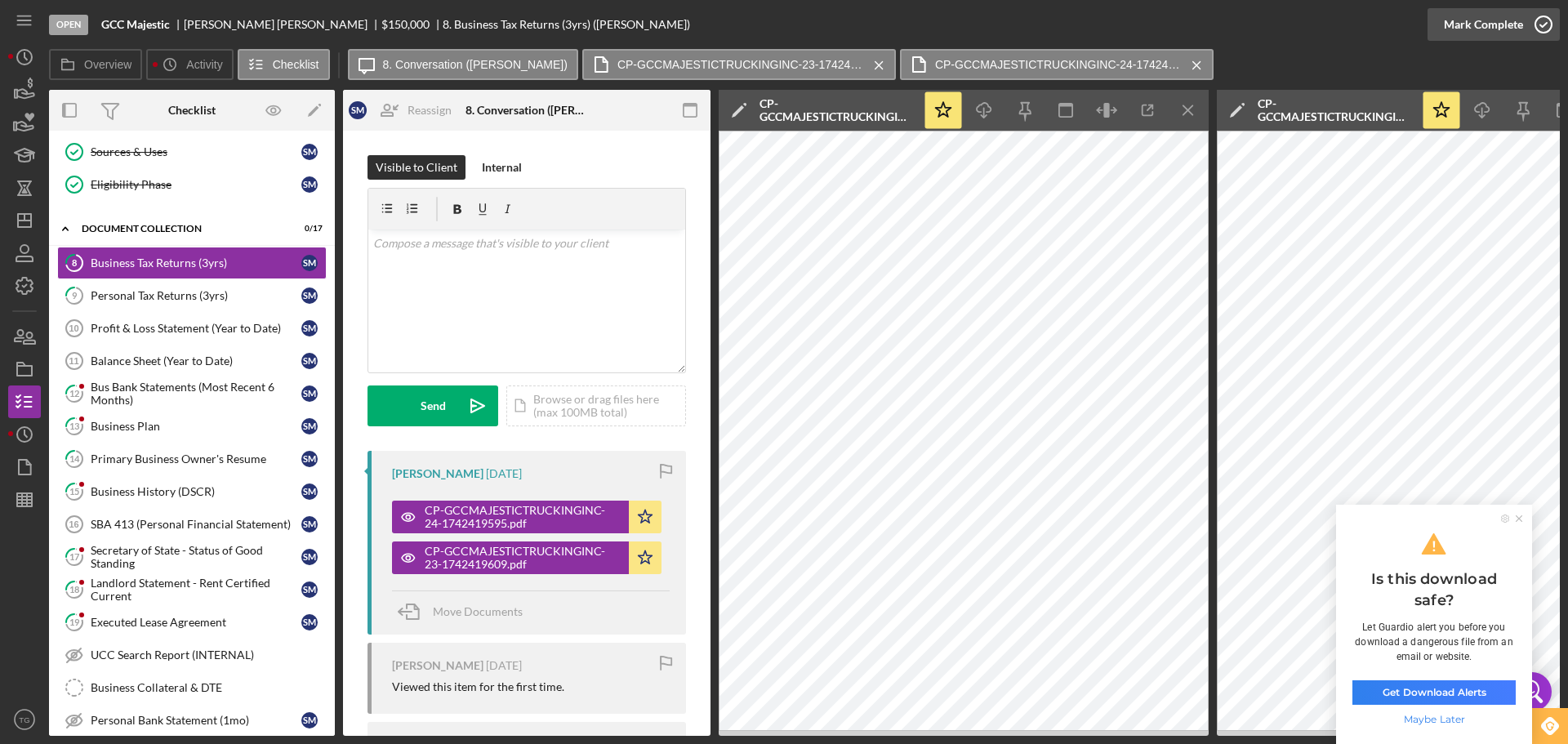
click at [1540, 27] on icon "button" at bounding box center [1543, 24] width 41 height 41
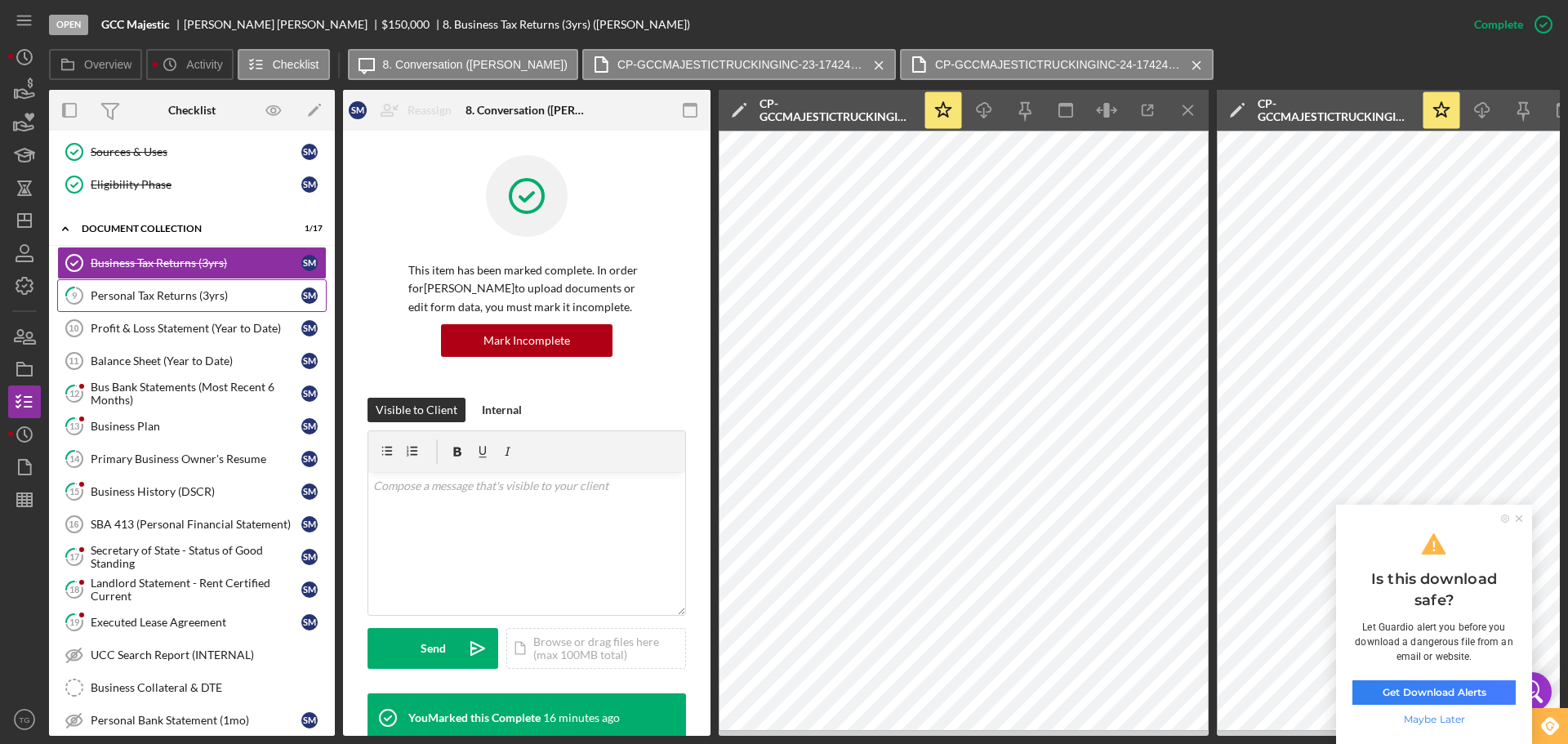
click at [219, 303] on link "9 Personal Tax Returns (3yrs) S M" at bounding box center [192, 295] width 270 height 33
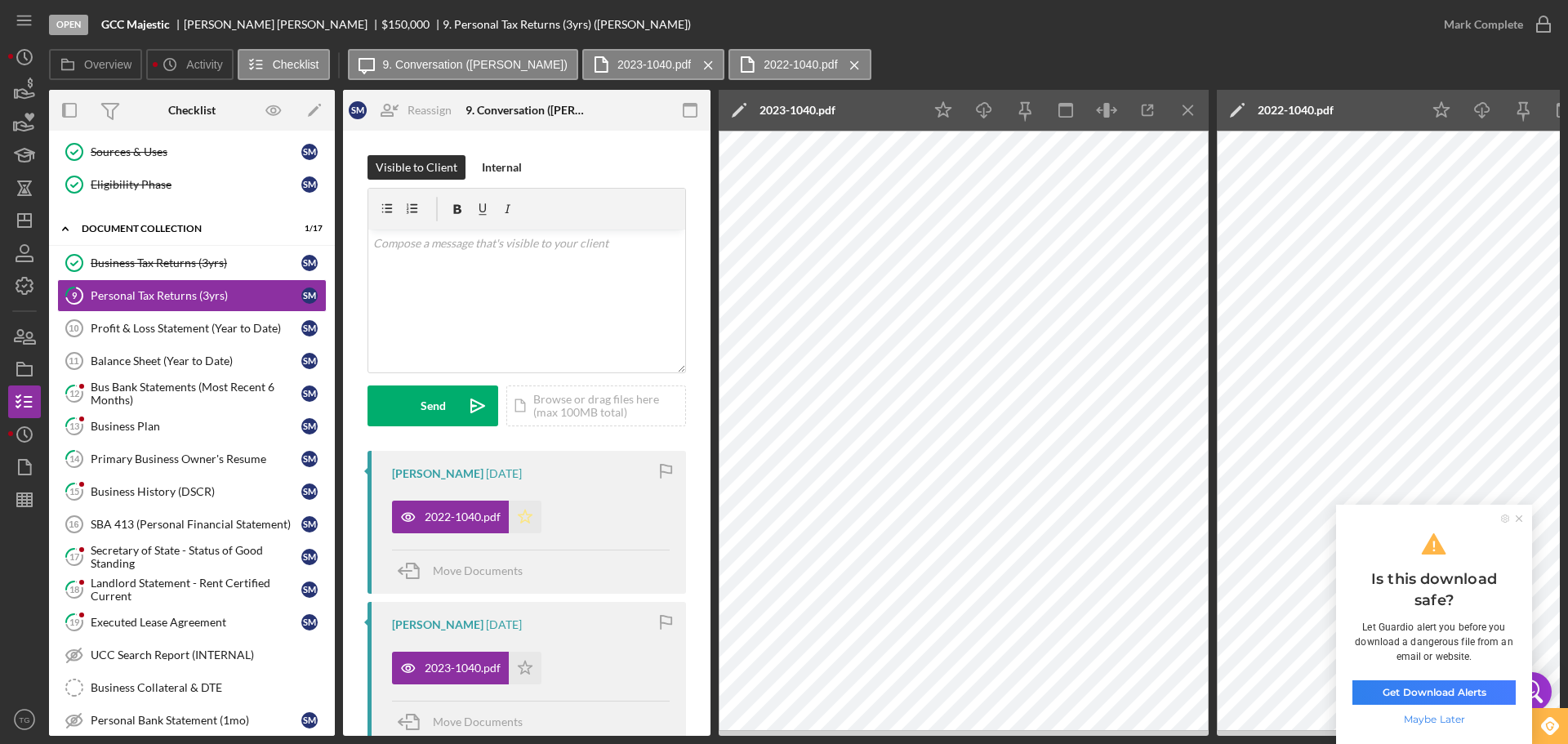
click at [527, 514] on polygon "button" at bounding box center [526, 516] width 14 height 13
click at [527, 671] on icon "Icon/Star" at bounding box center [525, 668] width 33 height 33
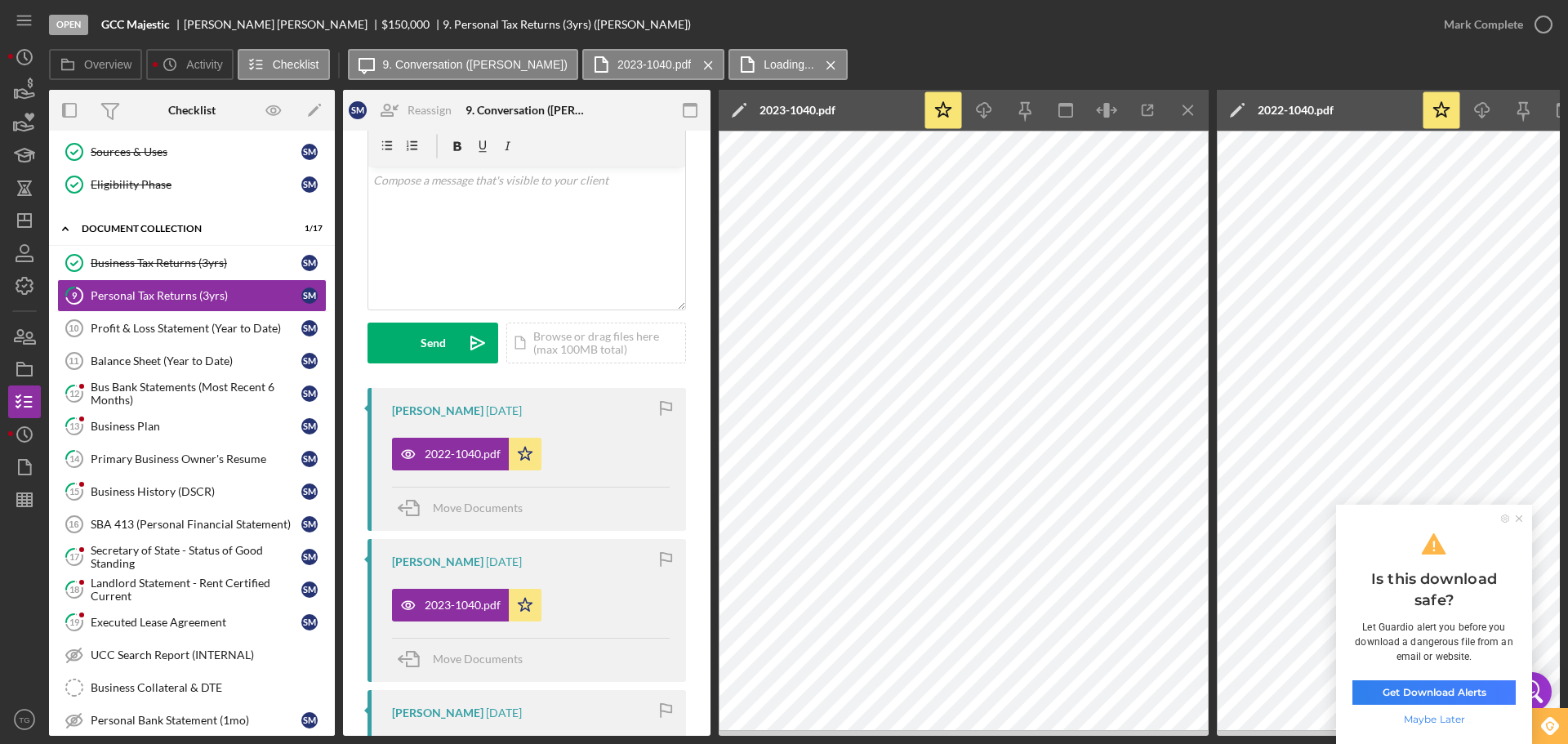
scroll to position [163, 0]
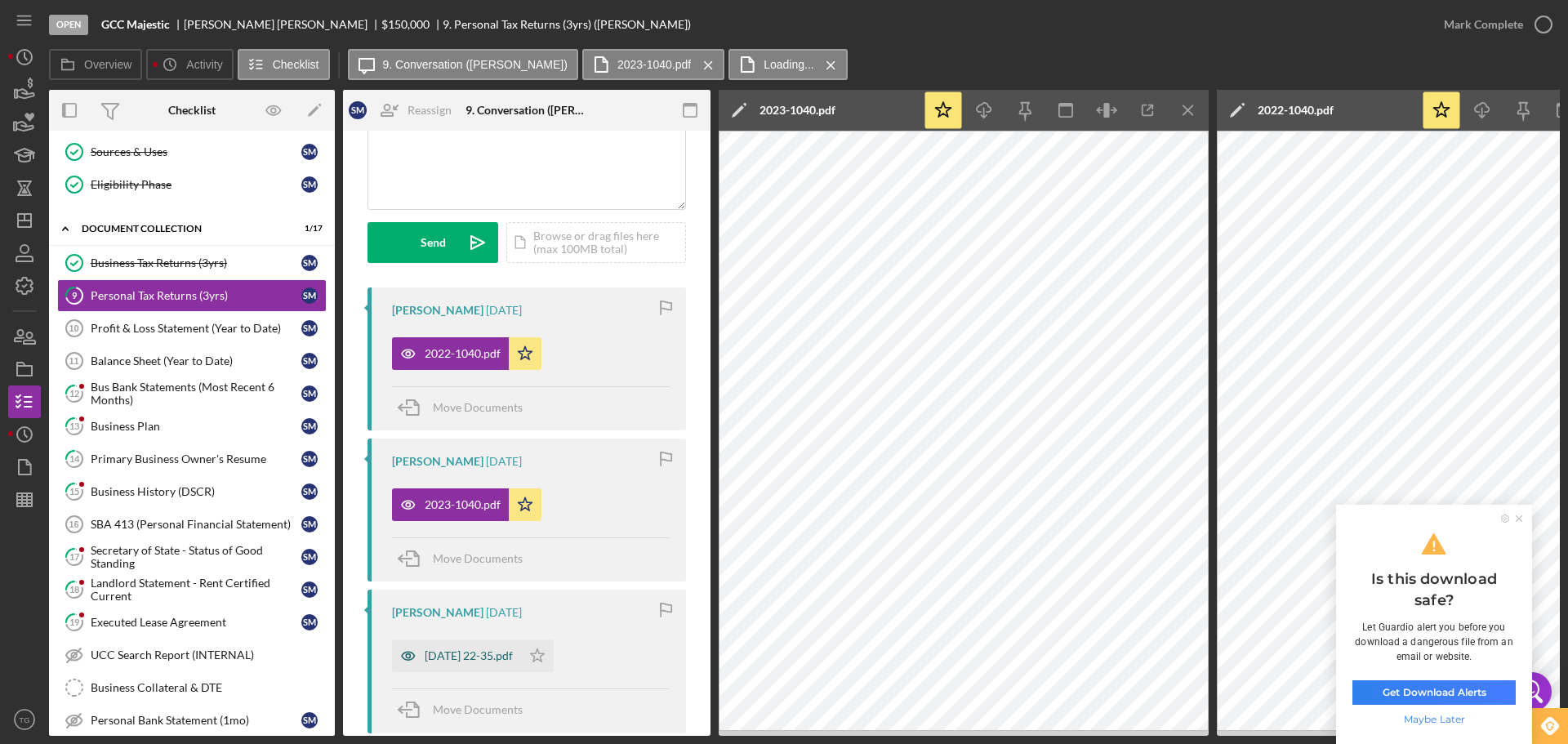
click at [505, 651] on div "[DATE] 22-35.pdf" at bounding box center [469, 656] width 88 height 13
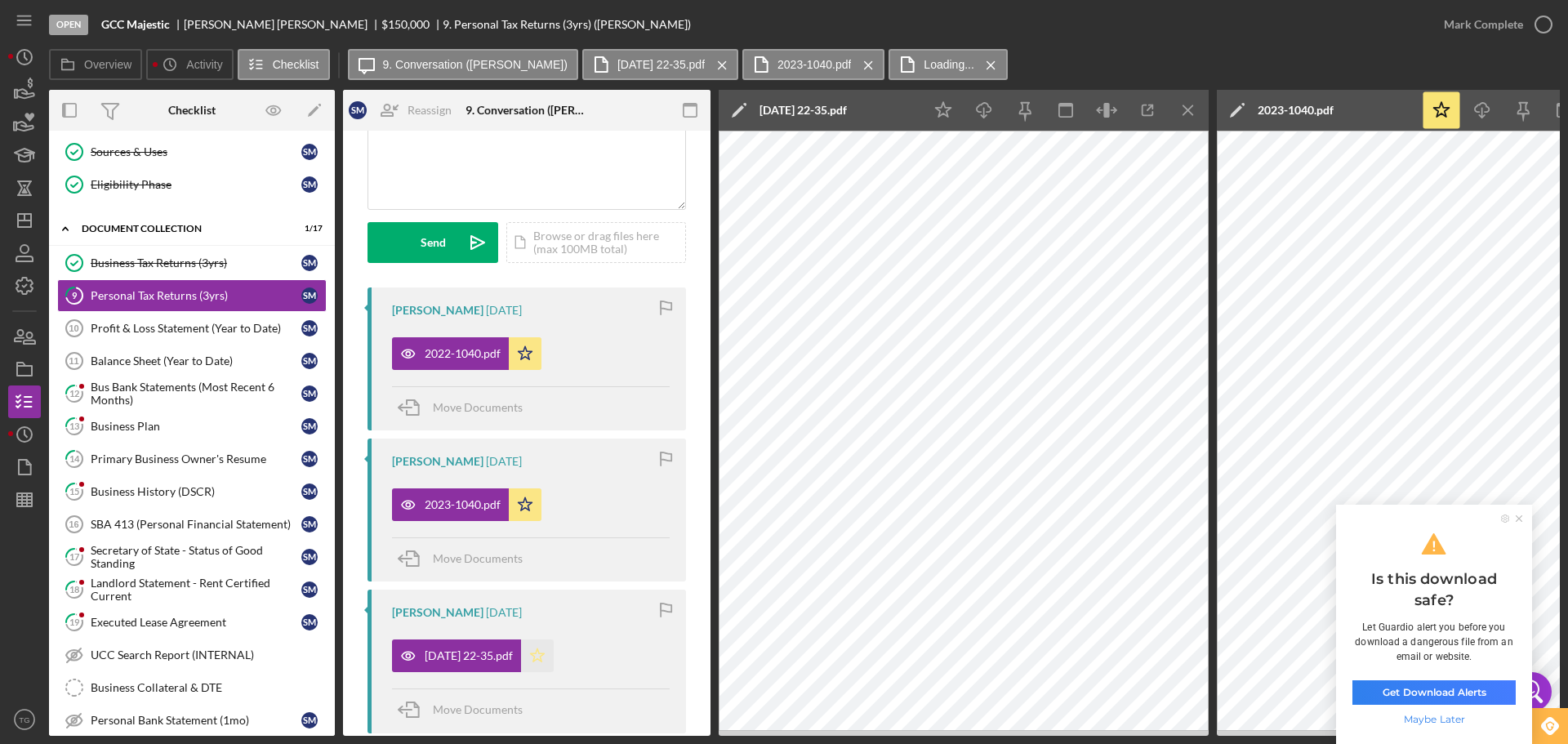
click at [554, 659] on icon "Icon/Star" at bounding box center [537, 656] width 33 height 33
click at [1542, 25] on icon "button" at bounding box center [1543, 24] width 41 height 41
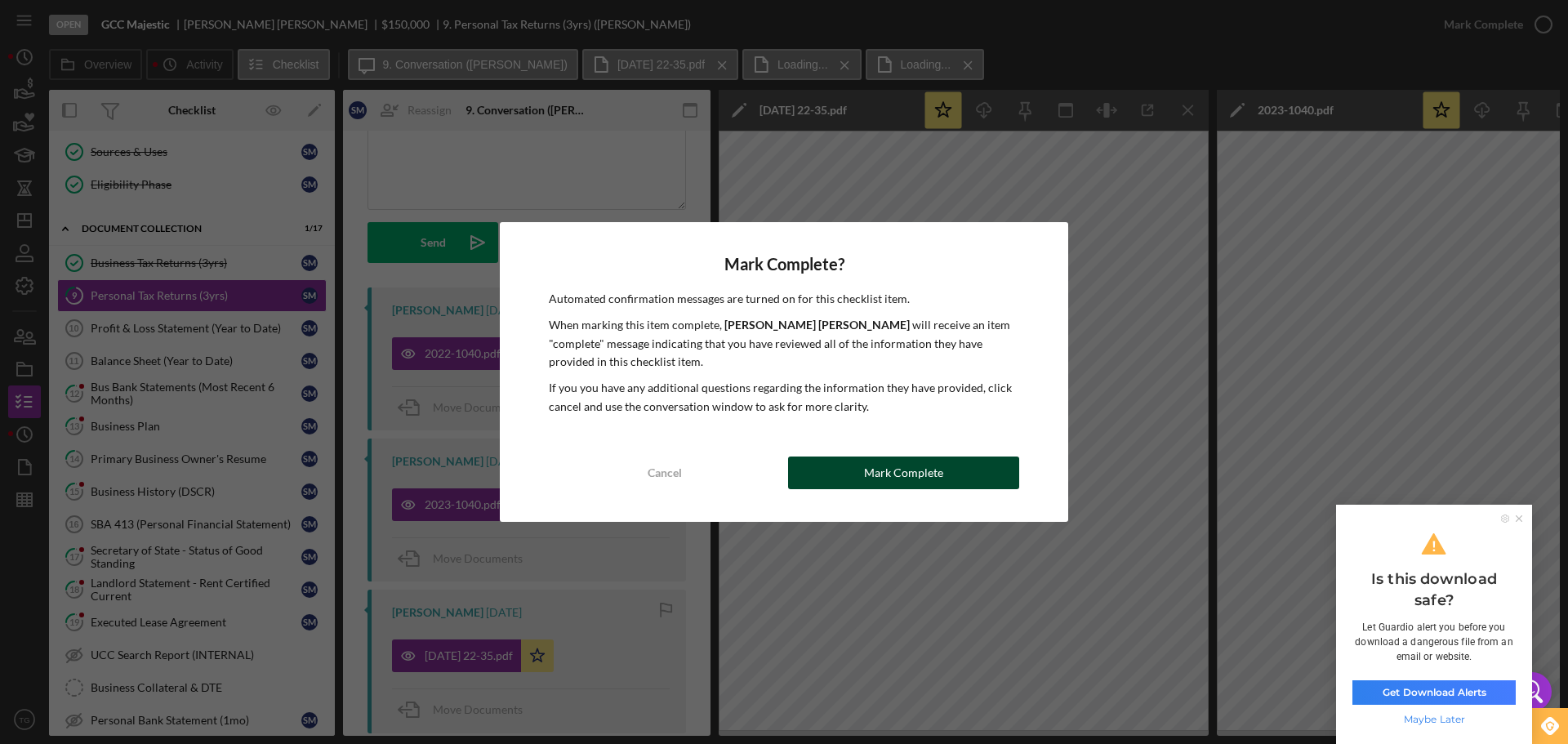
click at [867, 472] on div "Mark Complete" at bounding box center [902, 473] width 79 height 33
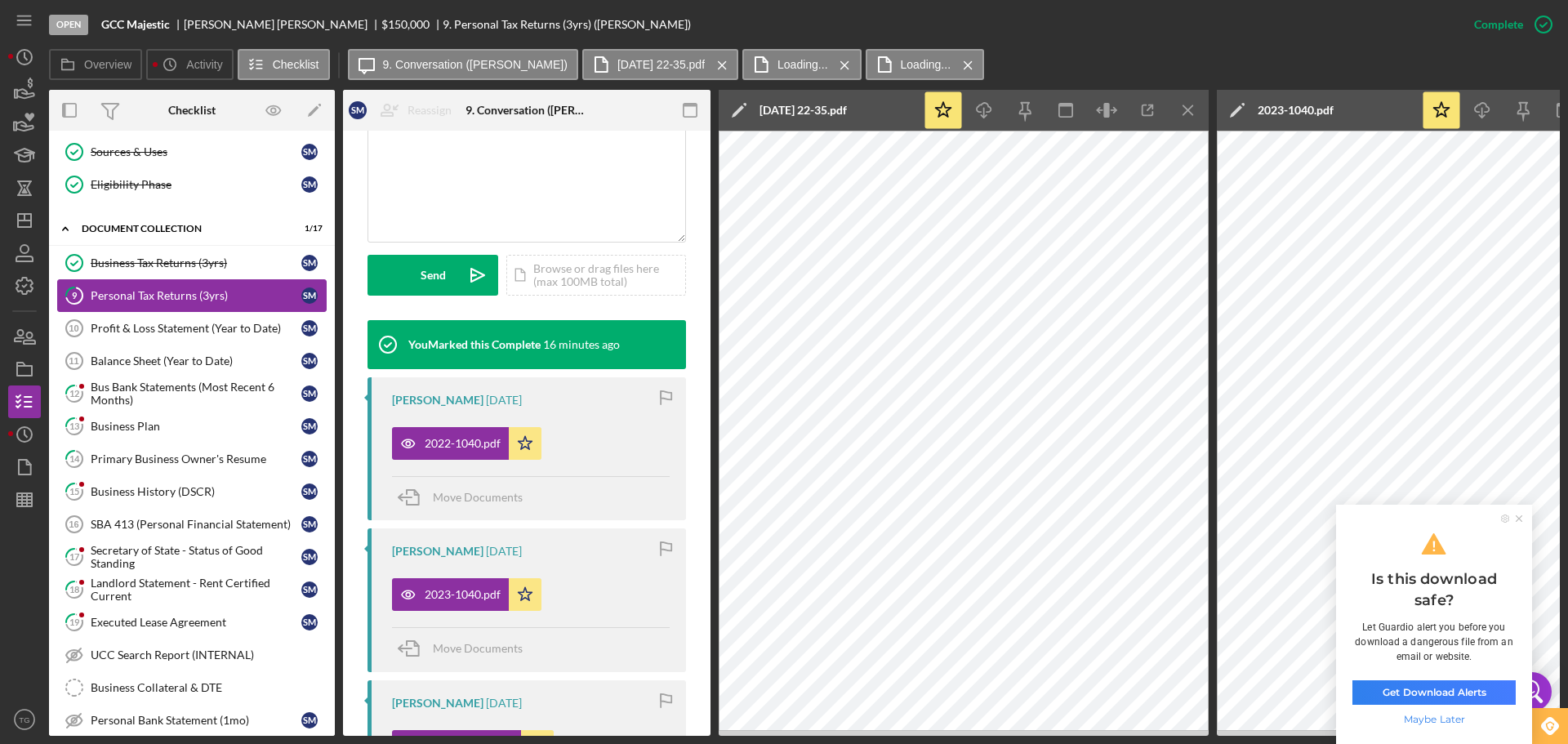
scroll to position [406, 0]
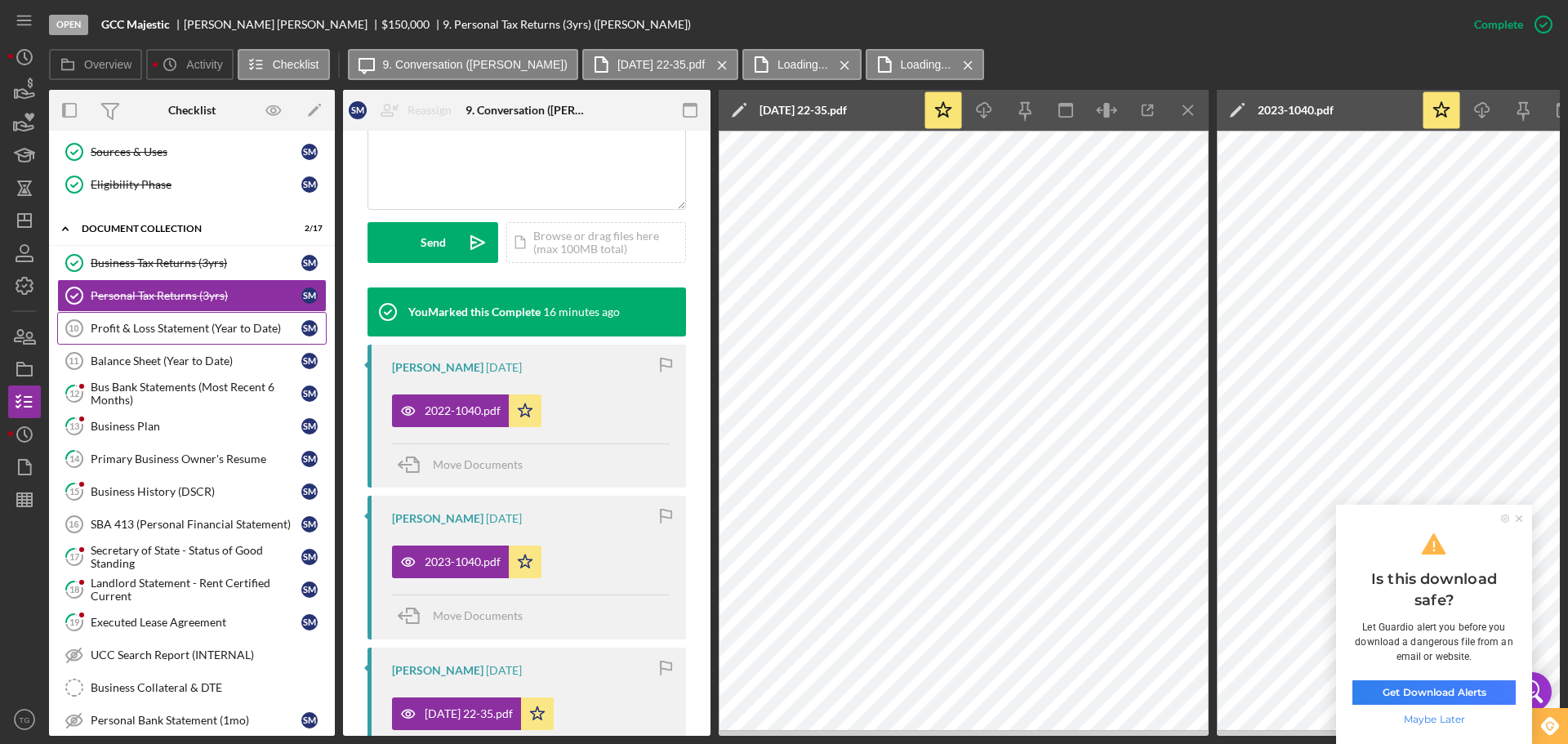
click at [213, 325] on div "Profit & Loss Statement (Year to Date)" at bounding box center [196, 328] width 211 height 13
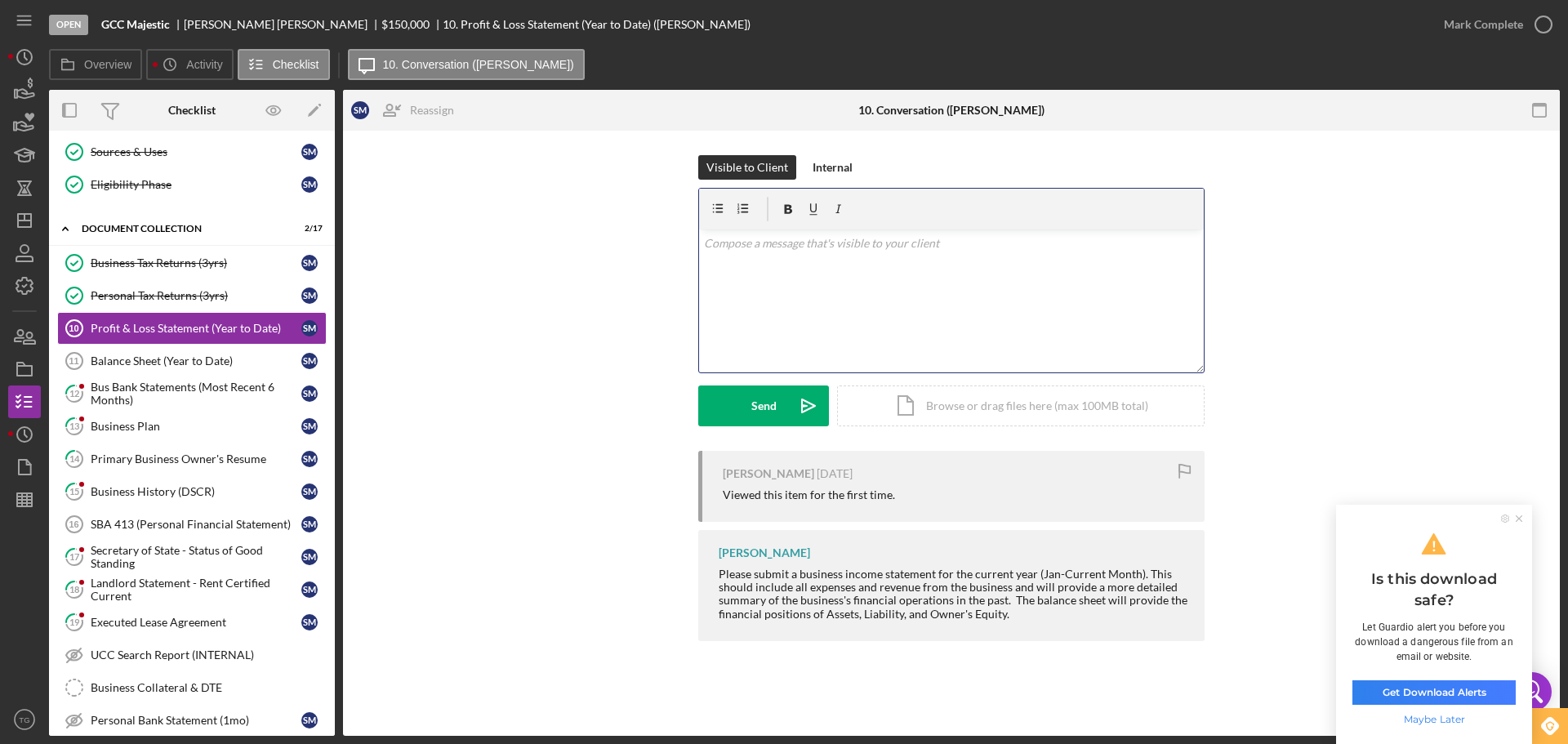
click at [770, 250] on p at bounding box center [951, 243] width 496 height 18
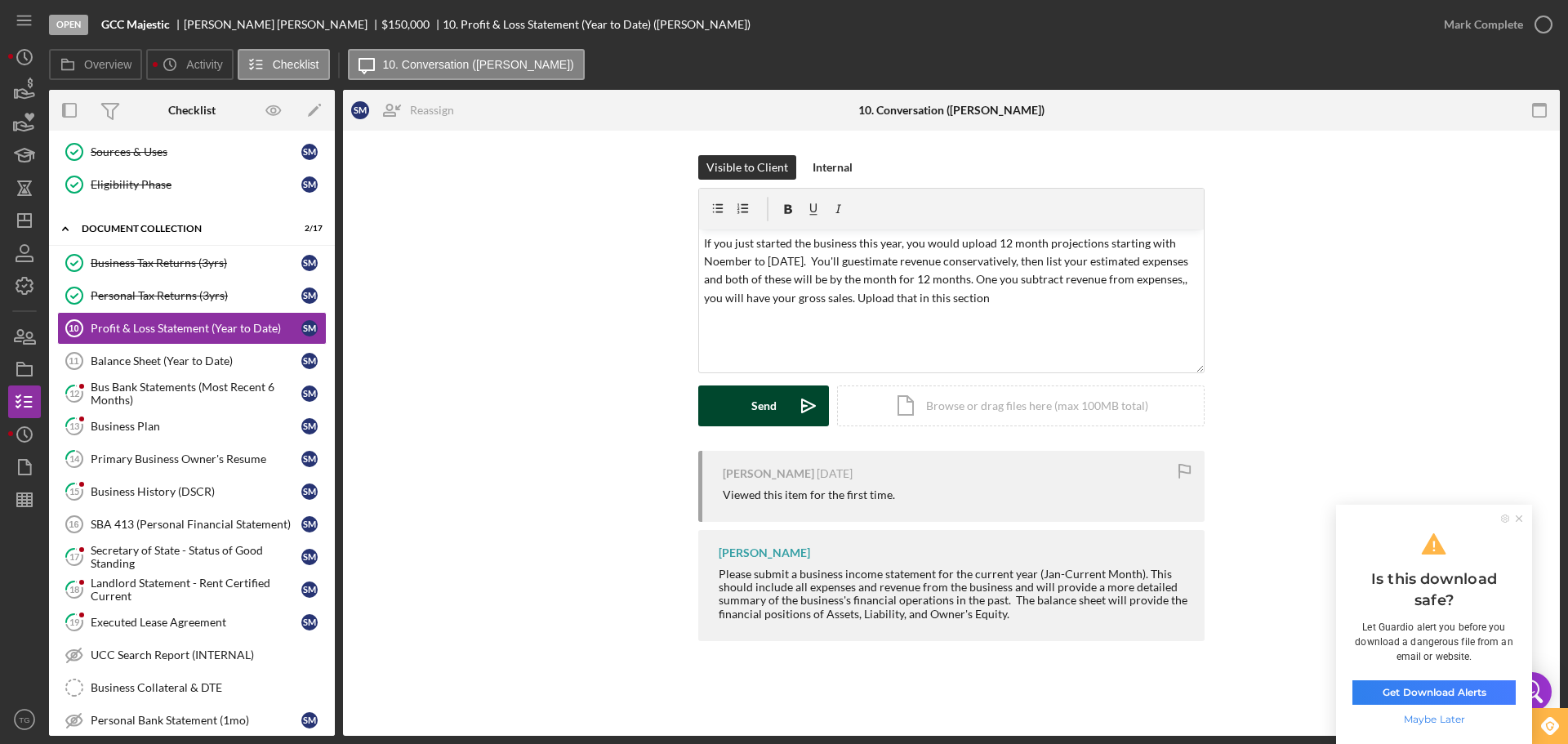
click at [766, 400] on div "Send" at bounding box center [764, 406] width 25 height 41
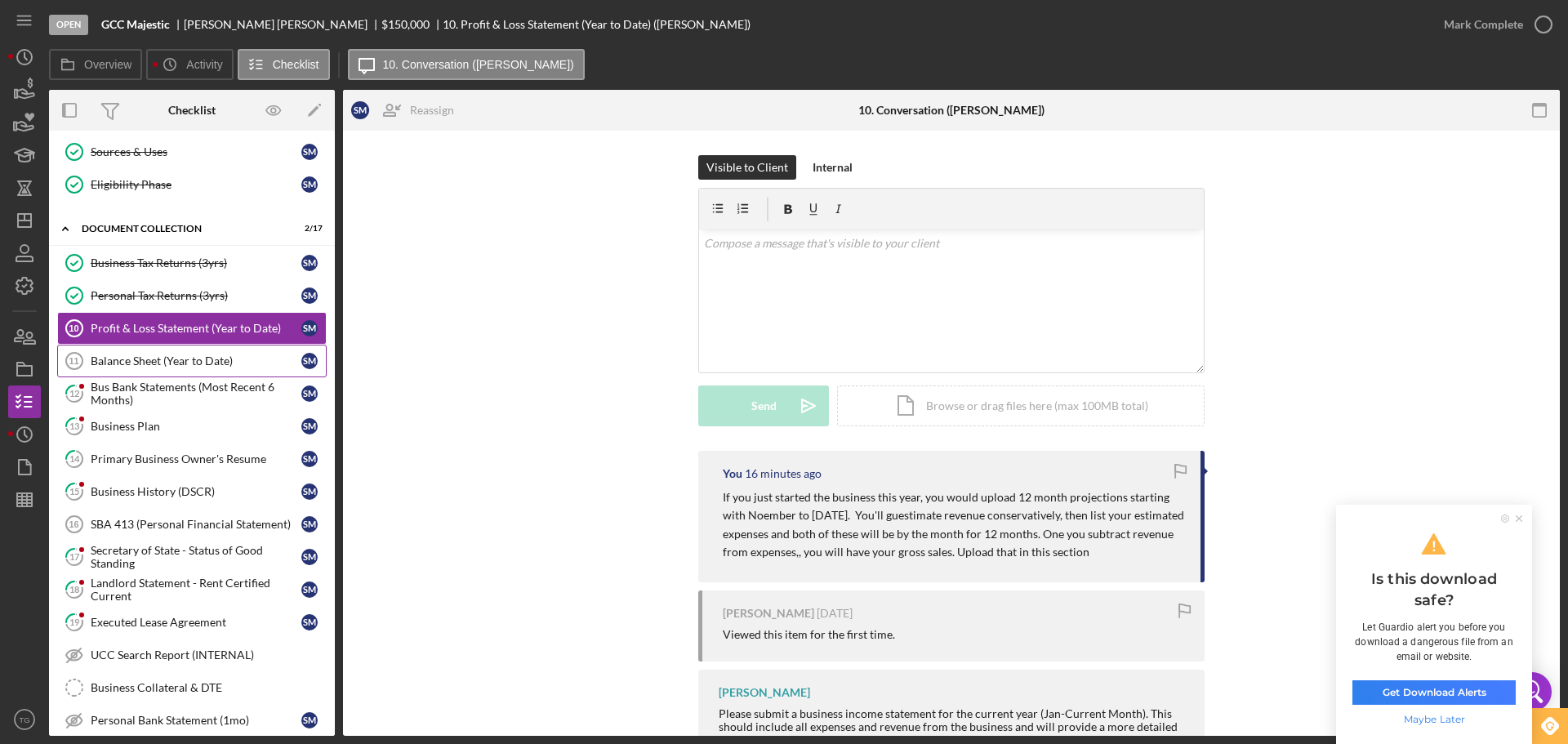
click at [225, 366] on div "Balance Sheet (Year to Date)" at bounding box center [196, 361] width 211 height 13
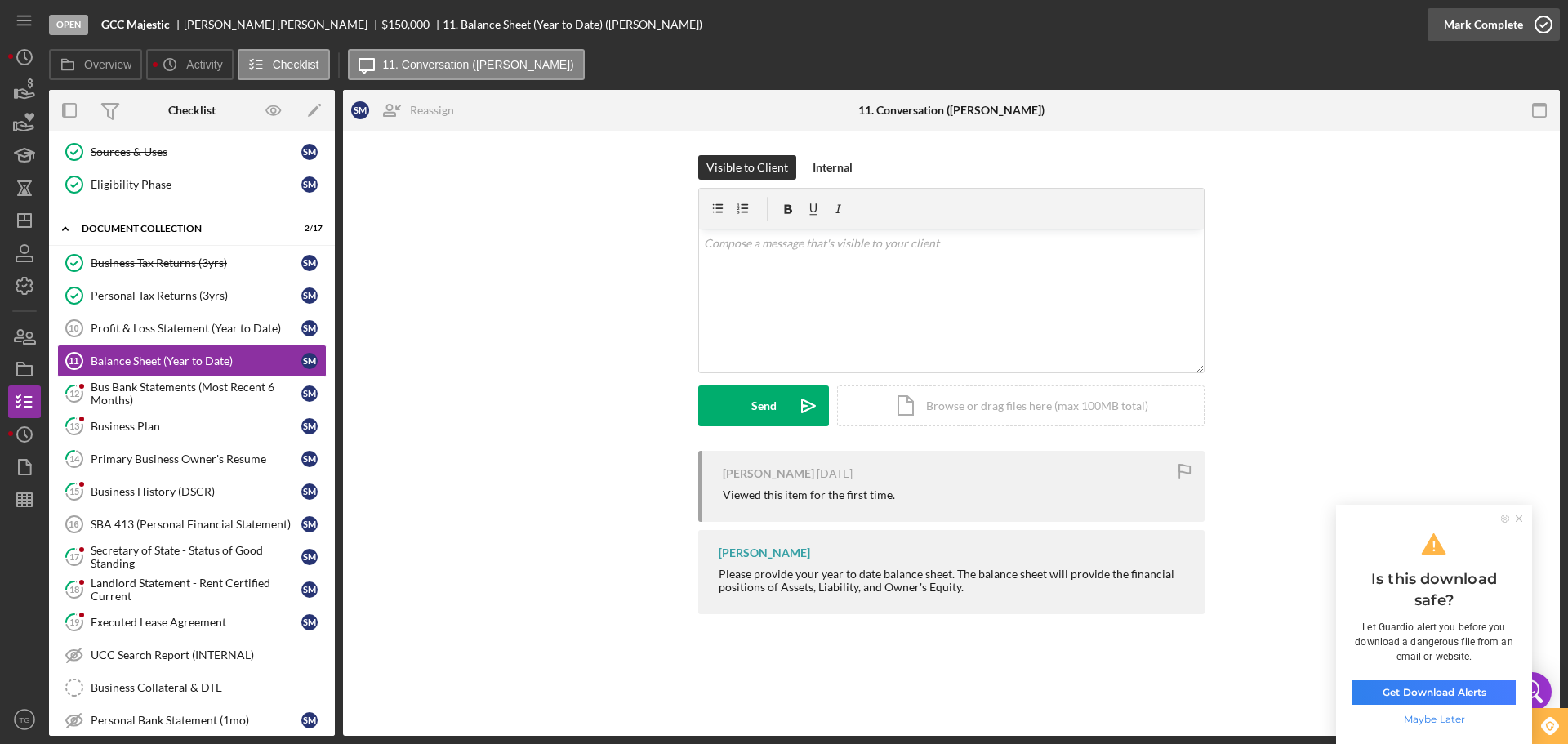
click at [1544, 27] on icon "button" at bounding box center [1543, 24] width 41 height 41
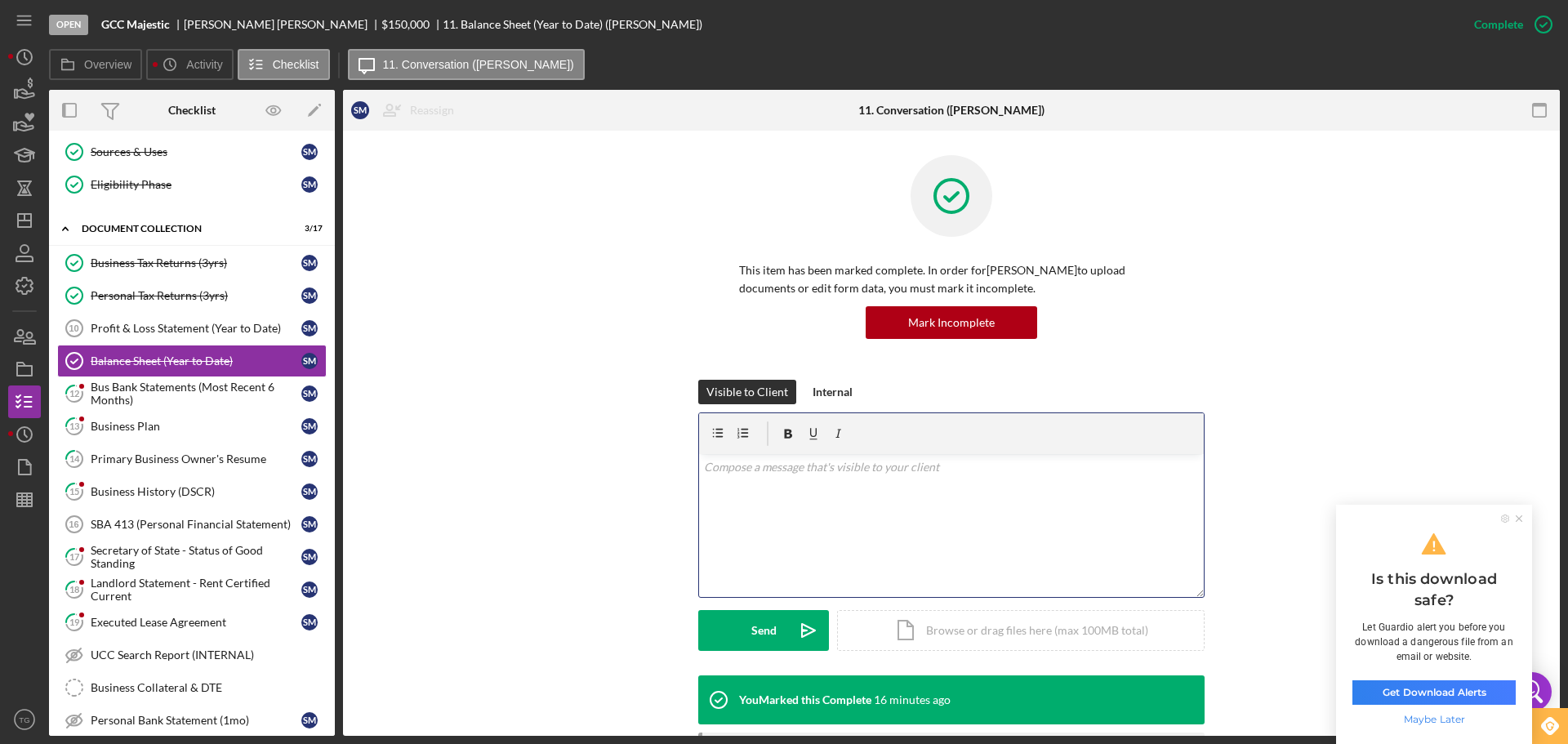
click at [803, 476] on p at bounding box center [951, 467] width 496 height 18
click at [770, 634] on div "Send" at bounding box center [764, 630] width 25 height 41
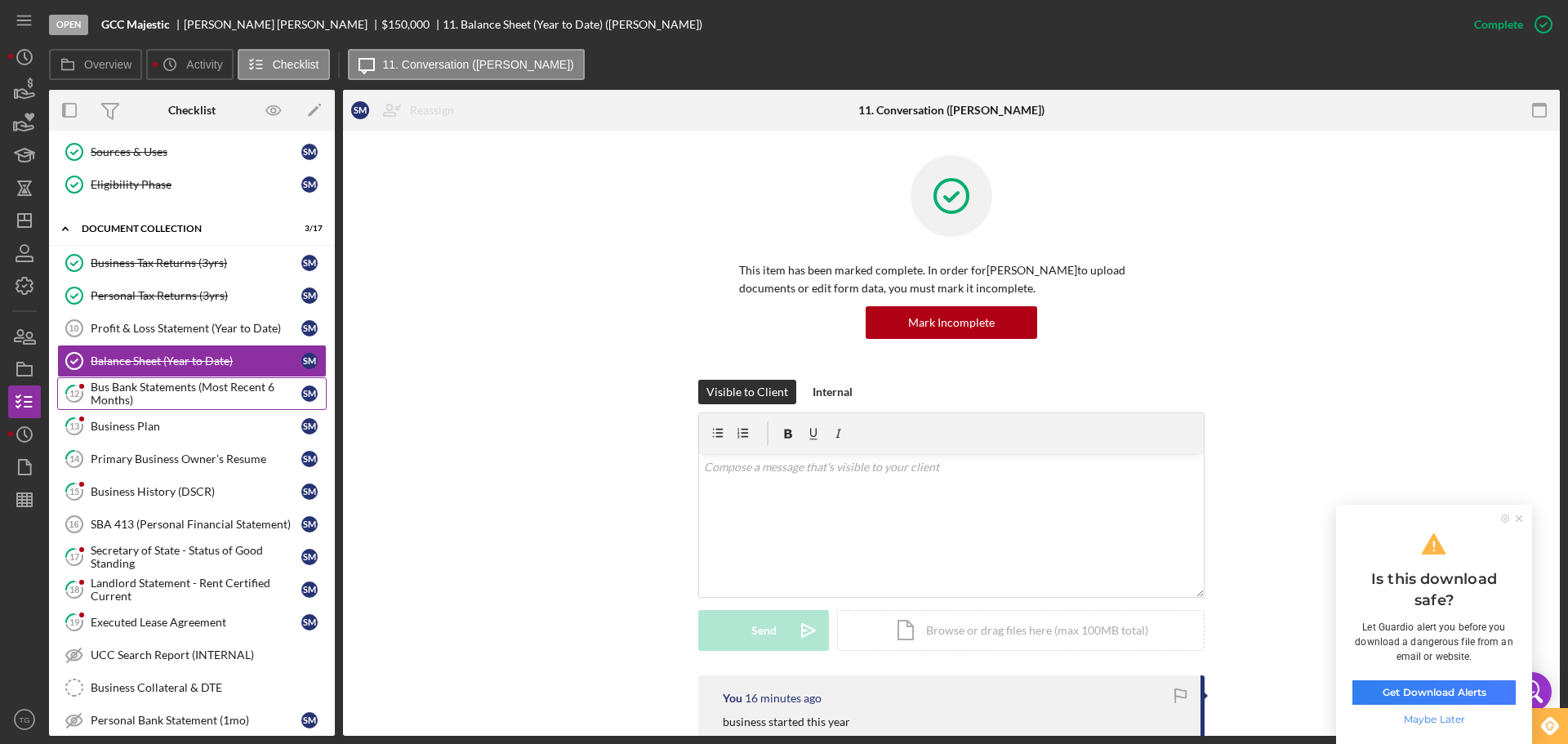
click at [203, 394] on div "Bus Bank Statements (Most Recent 6 Months)" at bounding box center [196, 394] width 211 height 26
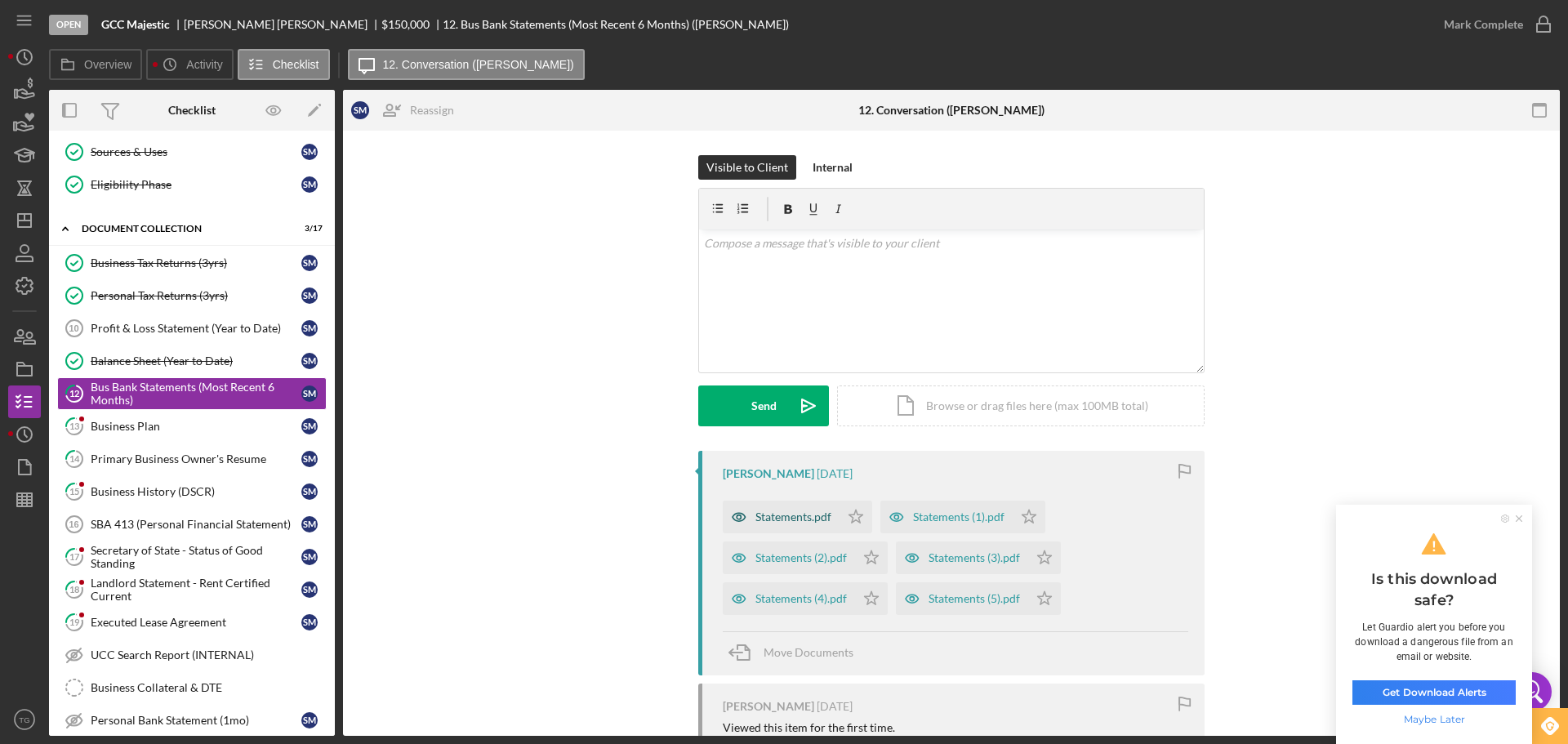
click at [796, 514] on div "Statements.pdf" at bounding box center [793, 517] width 76 height 13
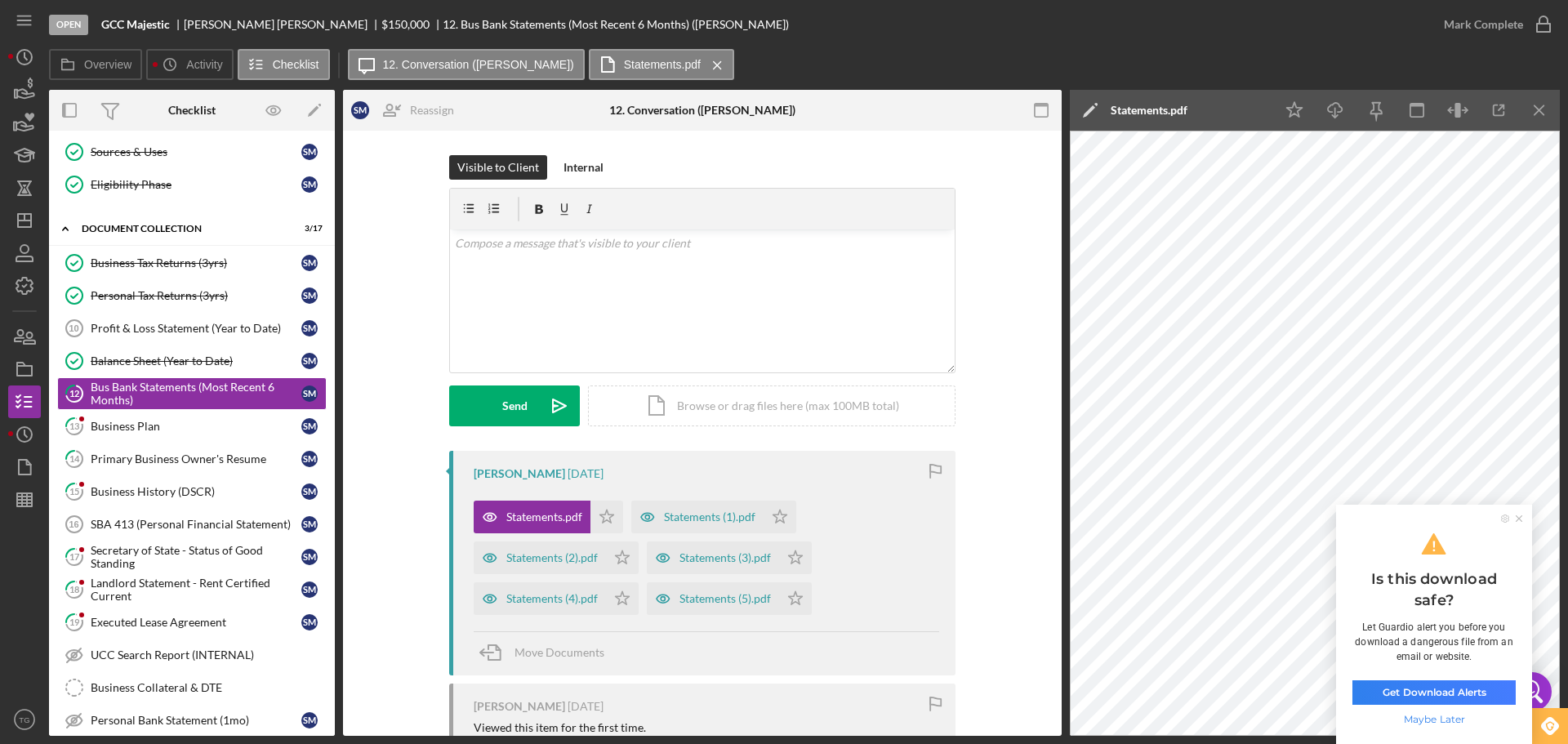
click at [1524, 516] on ul at bounding box center [1513, 519] width 38 height 8
click at [1519, 519] on icon at bounding box center [1518, 519] width 7 height 7
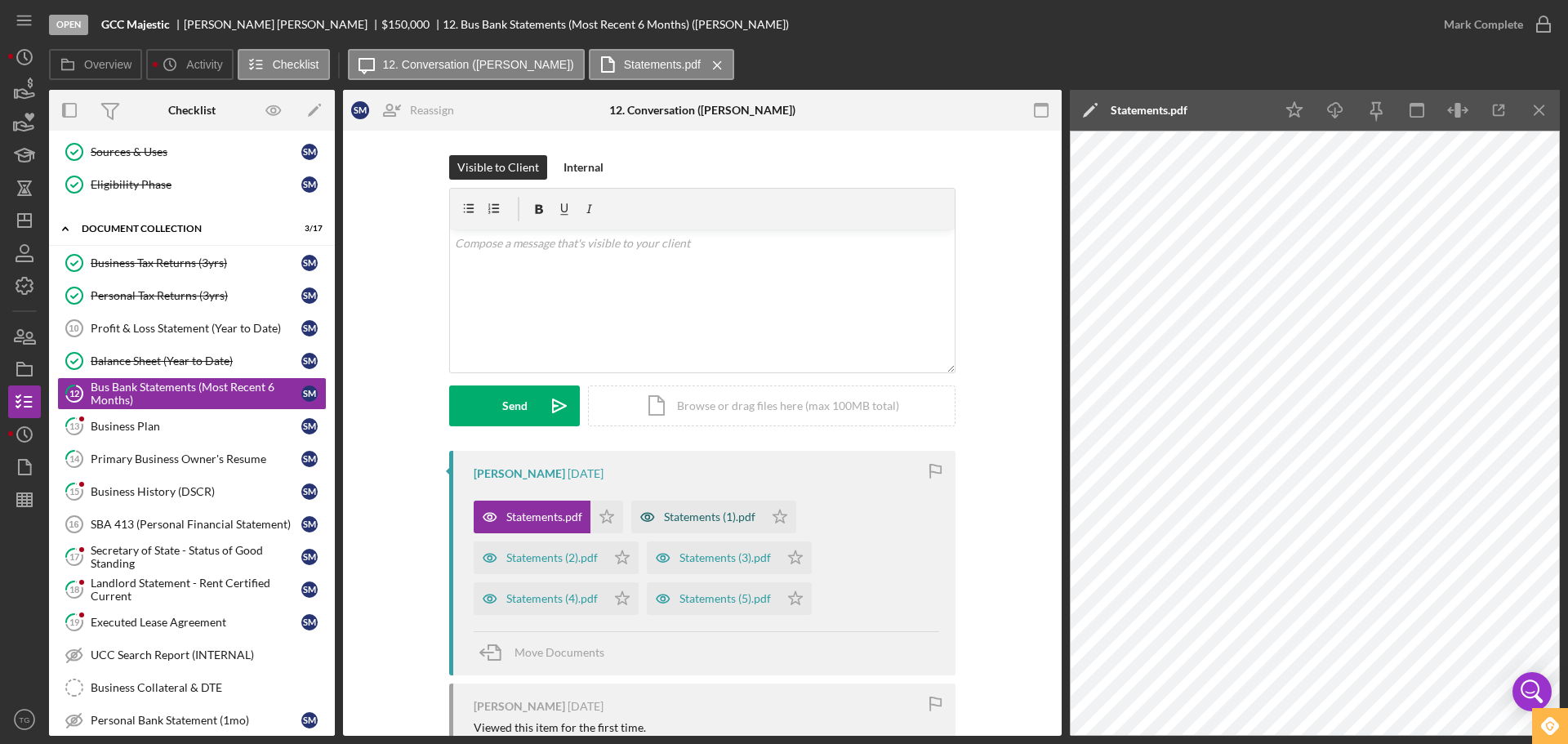
click at [710, 510] on div "Statements (1).pdf" at bounding box center [698, 517] width 132 height 33
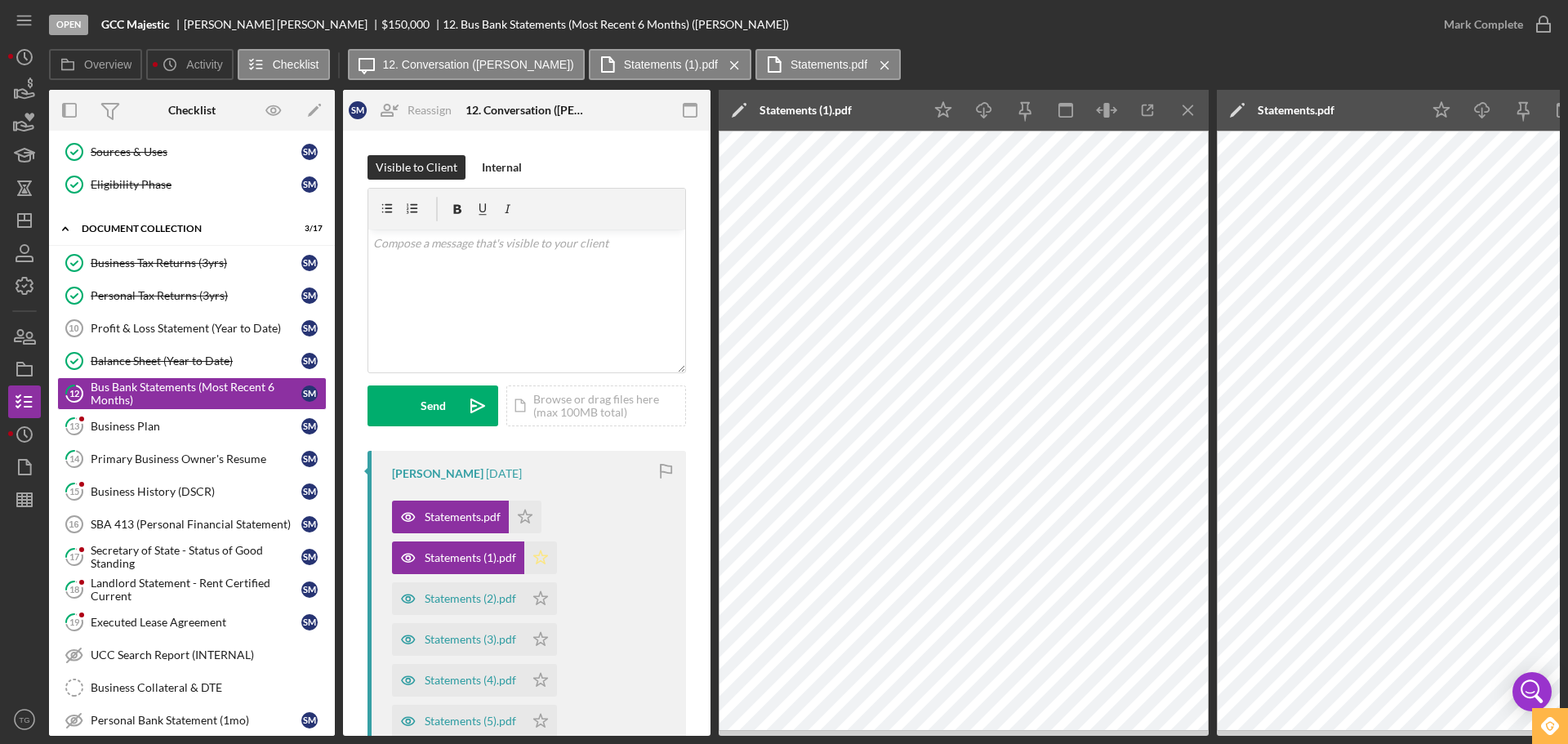
click at [547, 556] on polygon "button" at bounding box center [541, 557] width 14 height 13
click at [527, 515] on polygon "button" at bounding box center [526, 516] width 14 height 13
click at [498, 601] on div "Statements (2).pdf" at bounding box center [471, 598] width 92 height 13
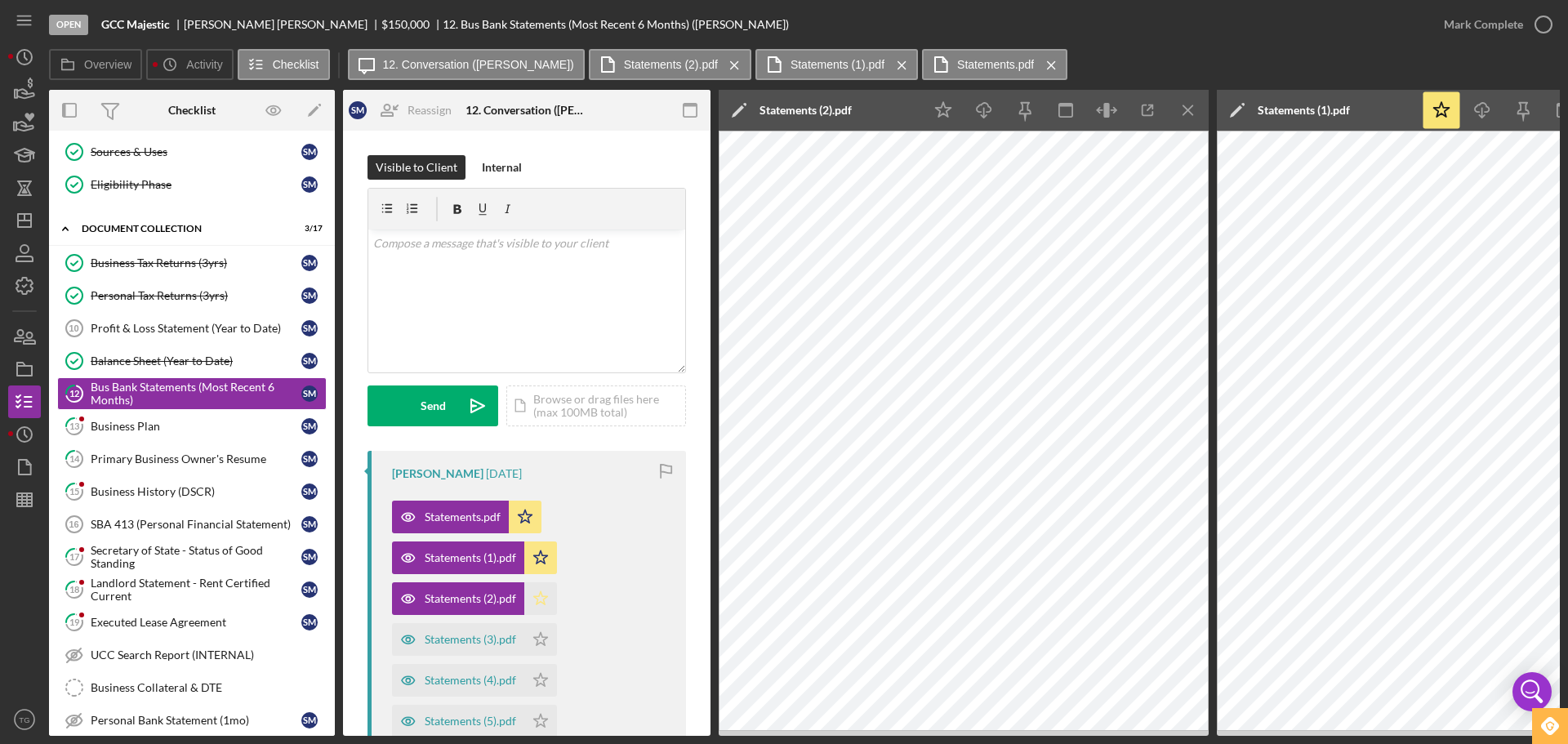
click at [540, 602] on polygon "button" at bounding box center [541, 598] width 14 height 13
click at [485, 648] on div "Statements (3).pdf" at bounding box center [458, 639] width 132 height 33
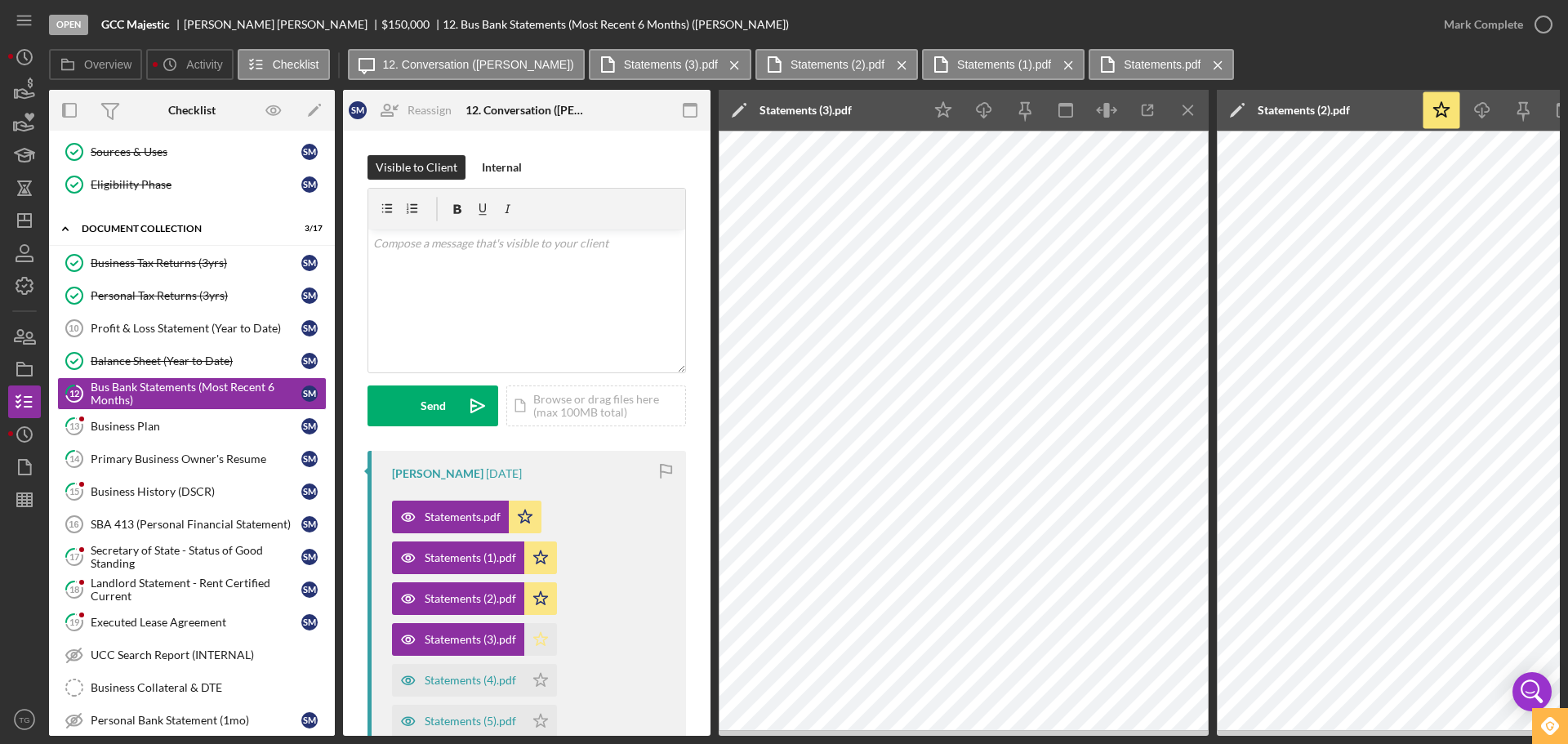
click at [547, 640] on icon "Icon/Star" at bounding box center [541, 639] width 33 height 33
click at [495, 674] on div "Statements (4).pdf" at bounding box center [471, 680] width 92 height 13
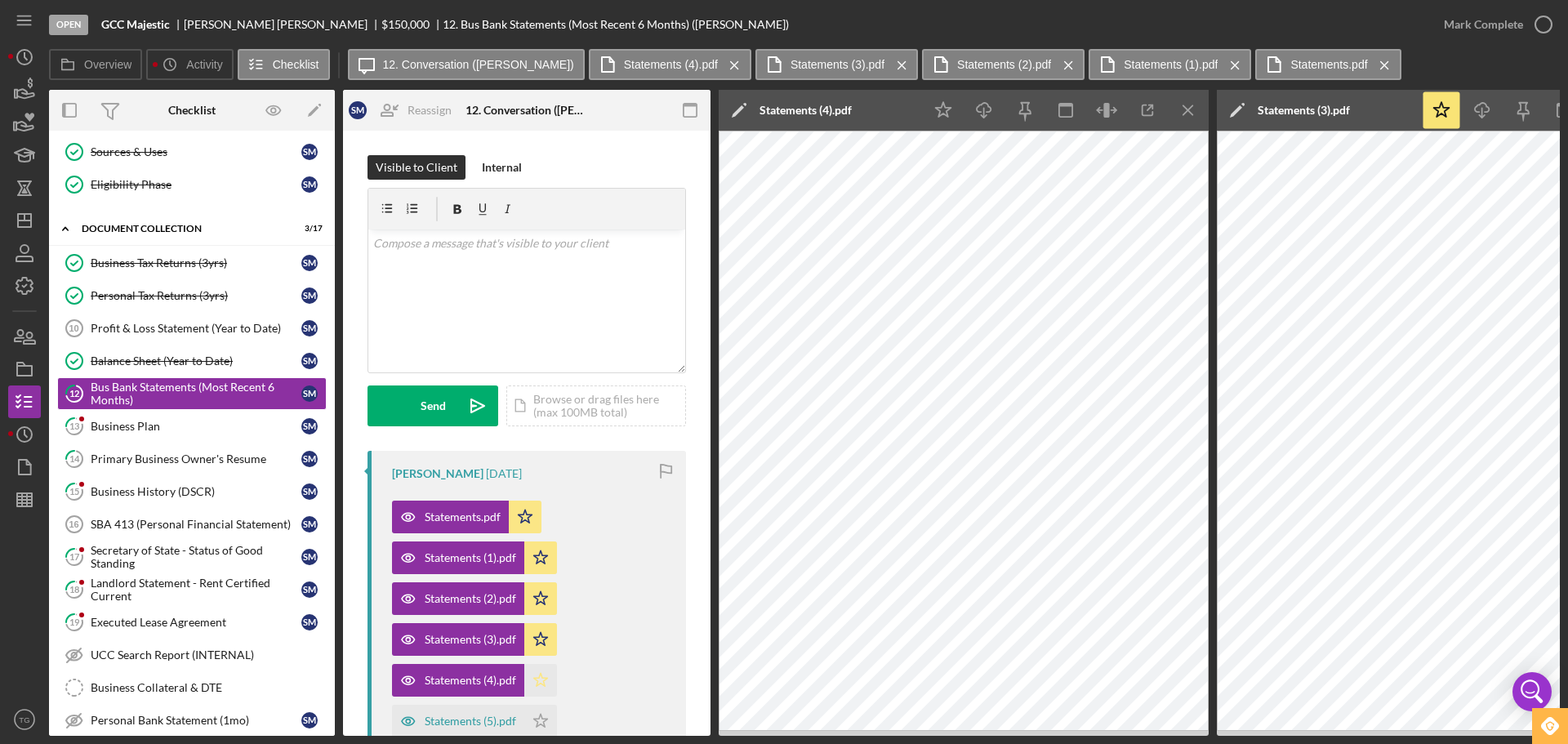
click at [533, 680] on icon "Icon/Star" at bounding box center [541, 680] width 33 height 33
click at [536, 680] on polygon "button" at bounding box center [541, 679] width 14 height 13
click at [545, 685] on polygon "button" at bounding box center [541, 679] width 14 height 13
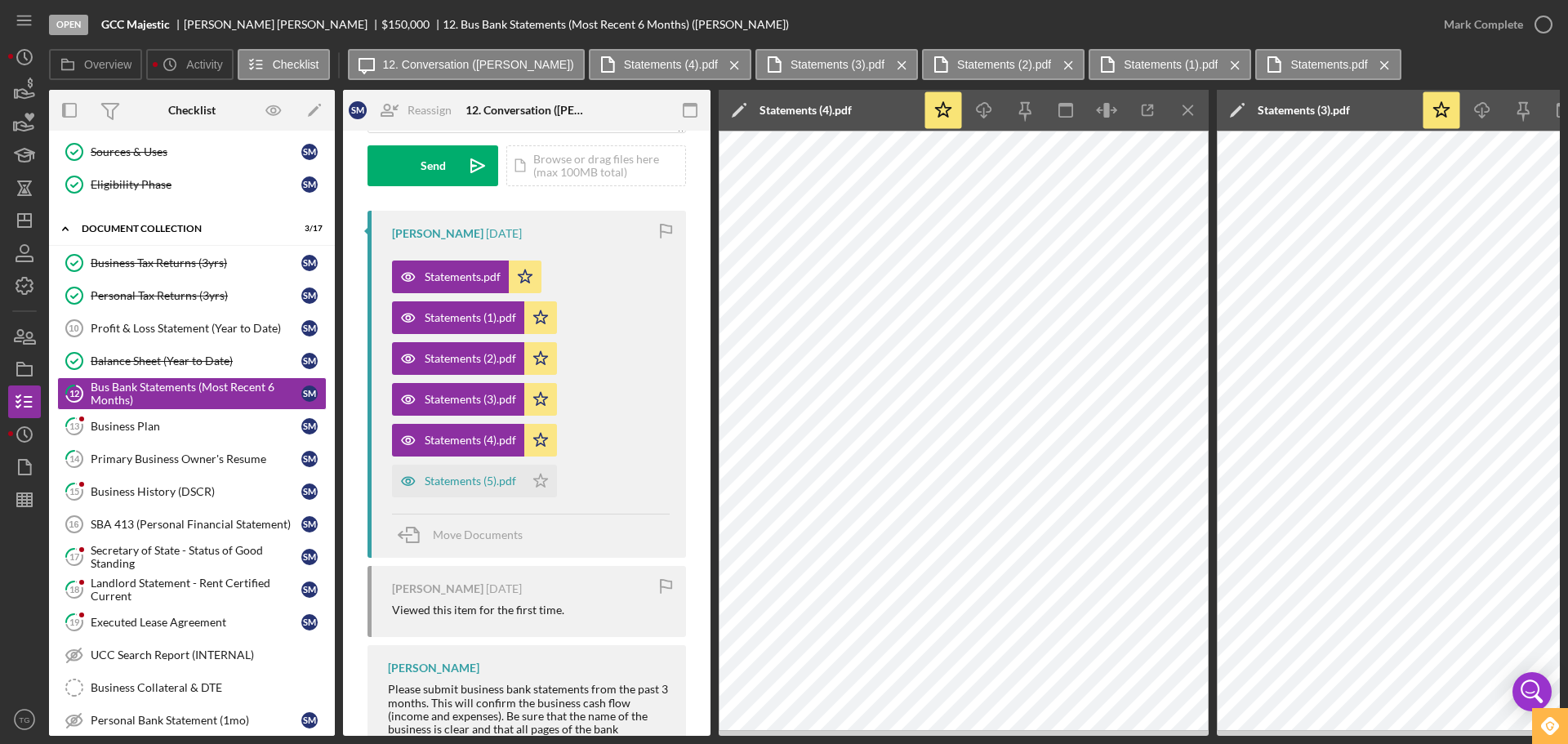
scroll to position [245, 0]
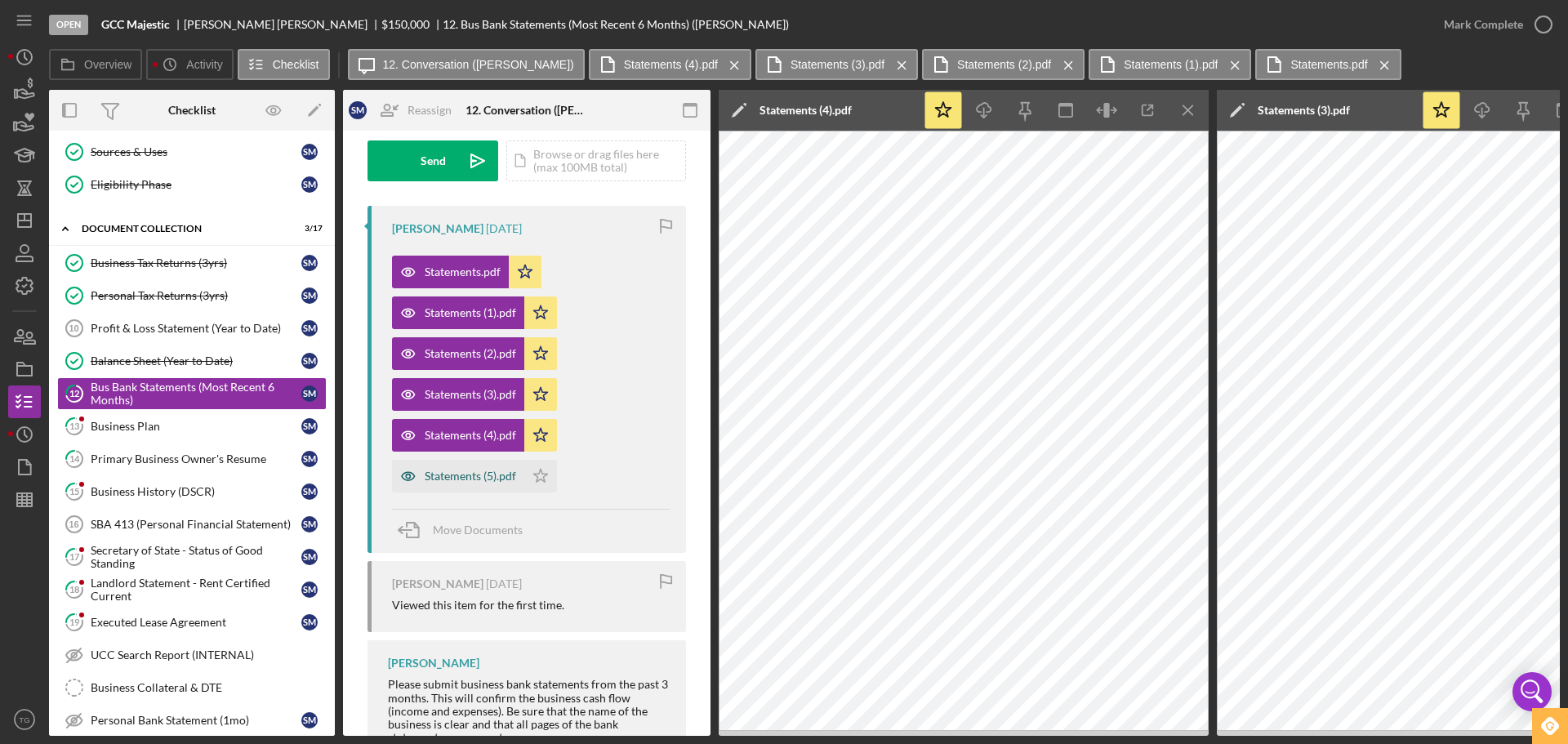
click at [520, 486] on div "Statements (5).pdf" at bounding box center [458, 476] width 132 height 33
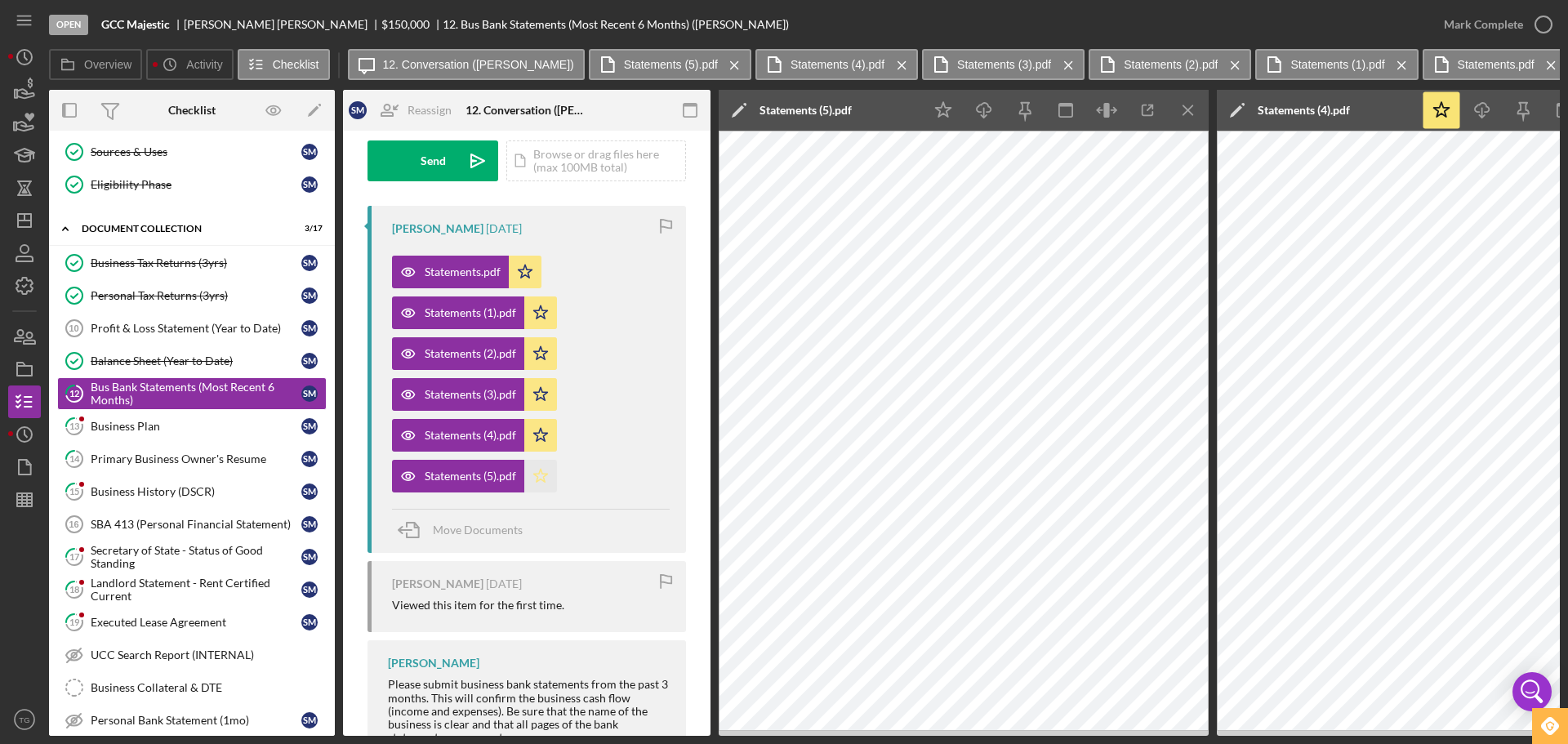
click at [545, 480] on polygon "button" at bounding box center [541, 475] width 14 height 13
click at [1537, 23] on icon "button" at bounding box center [1543, 24] width 41 height 41
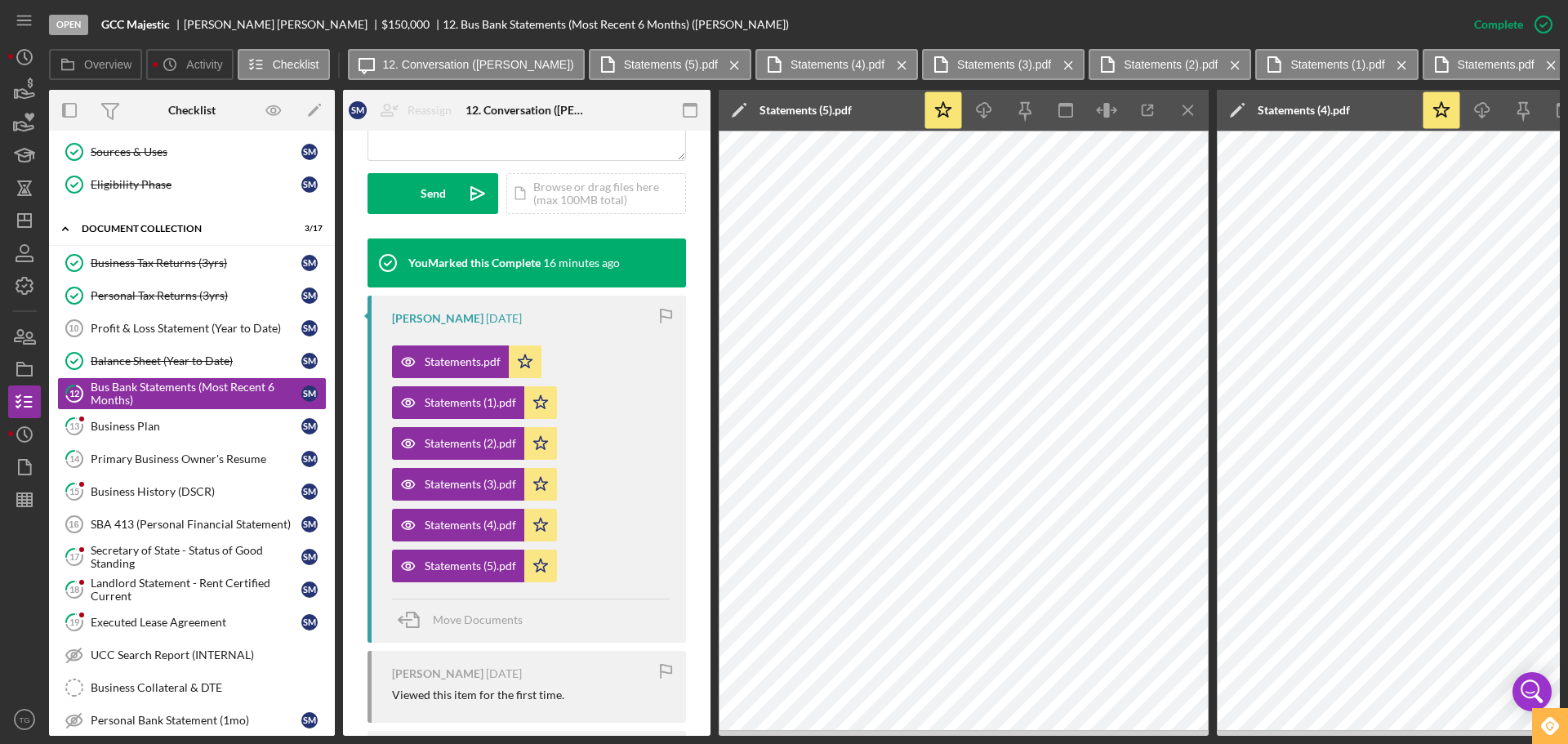
scroll to position [488, 0]
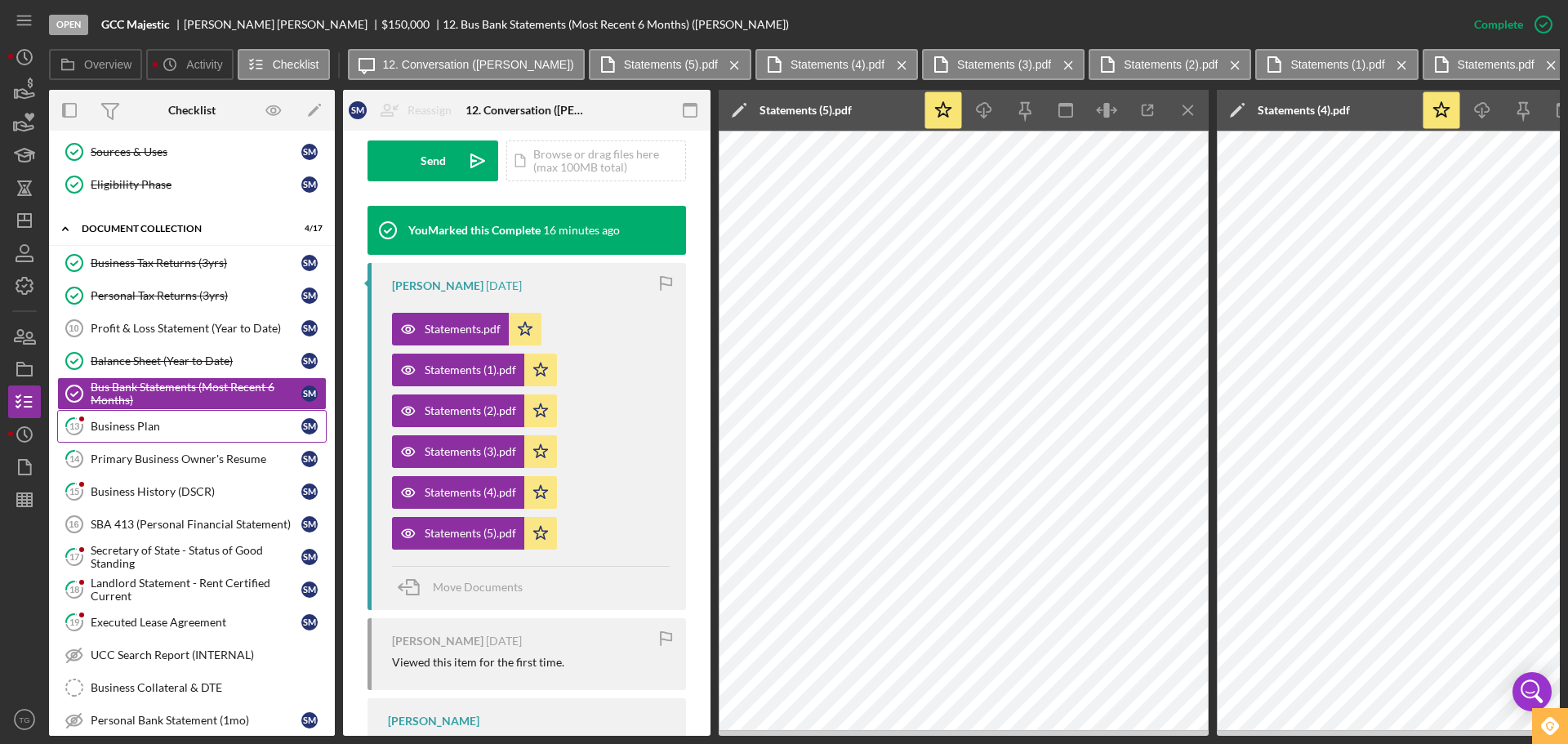
click at [102, 426] on div "Business Plan" at bounding box center [196, 426] width 211 height 13
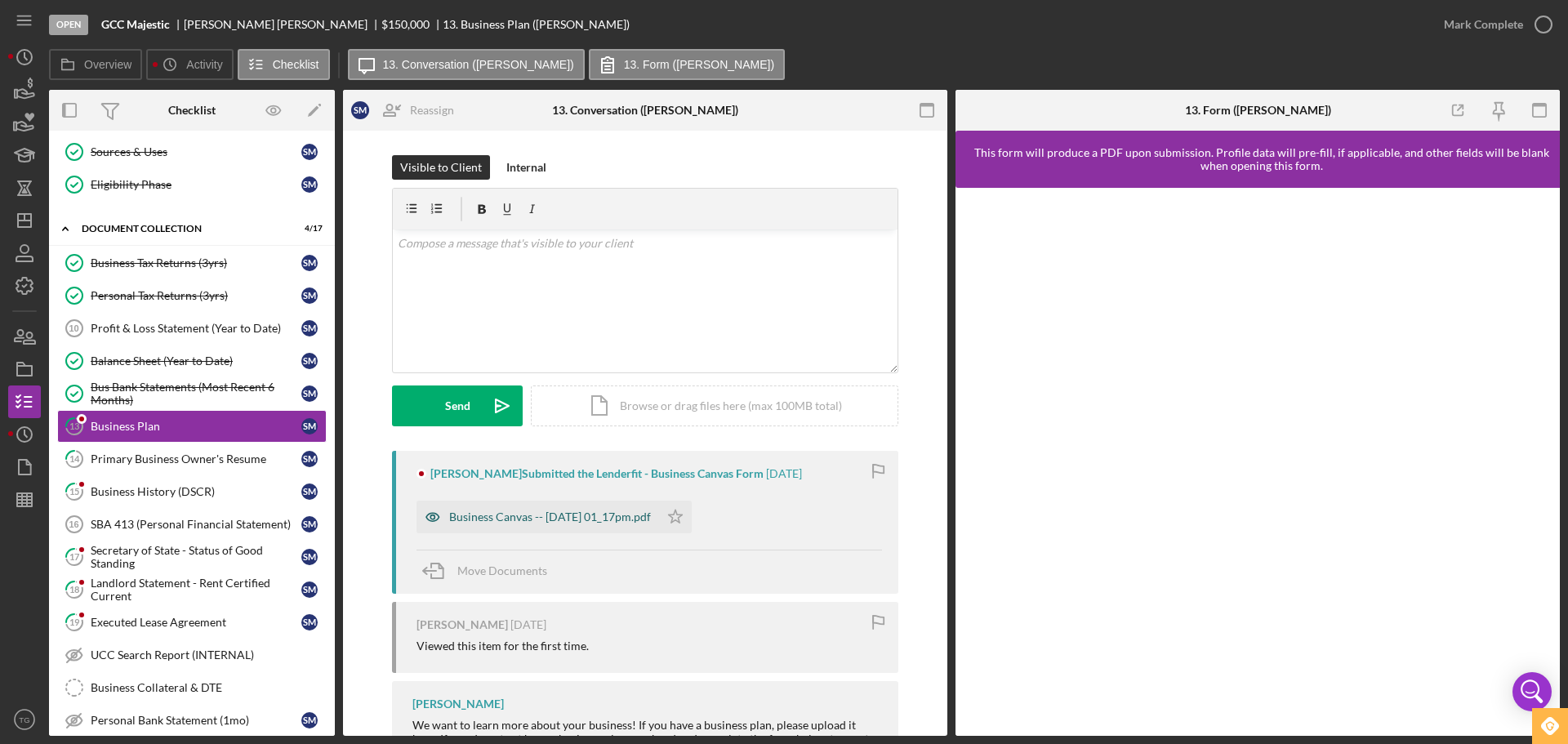
click at [641, 509] on div "Business Canvas -- [DATE] 01_17pm.pdf" at bounding box center [538, 517] width 243 height 33
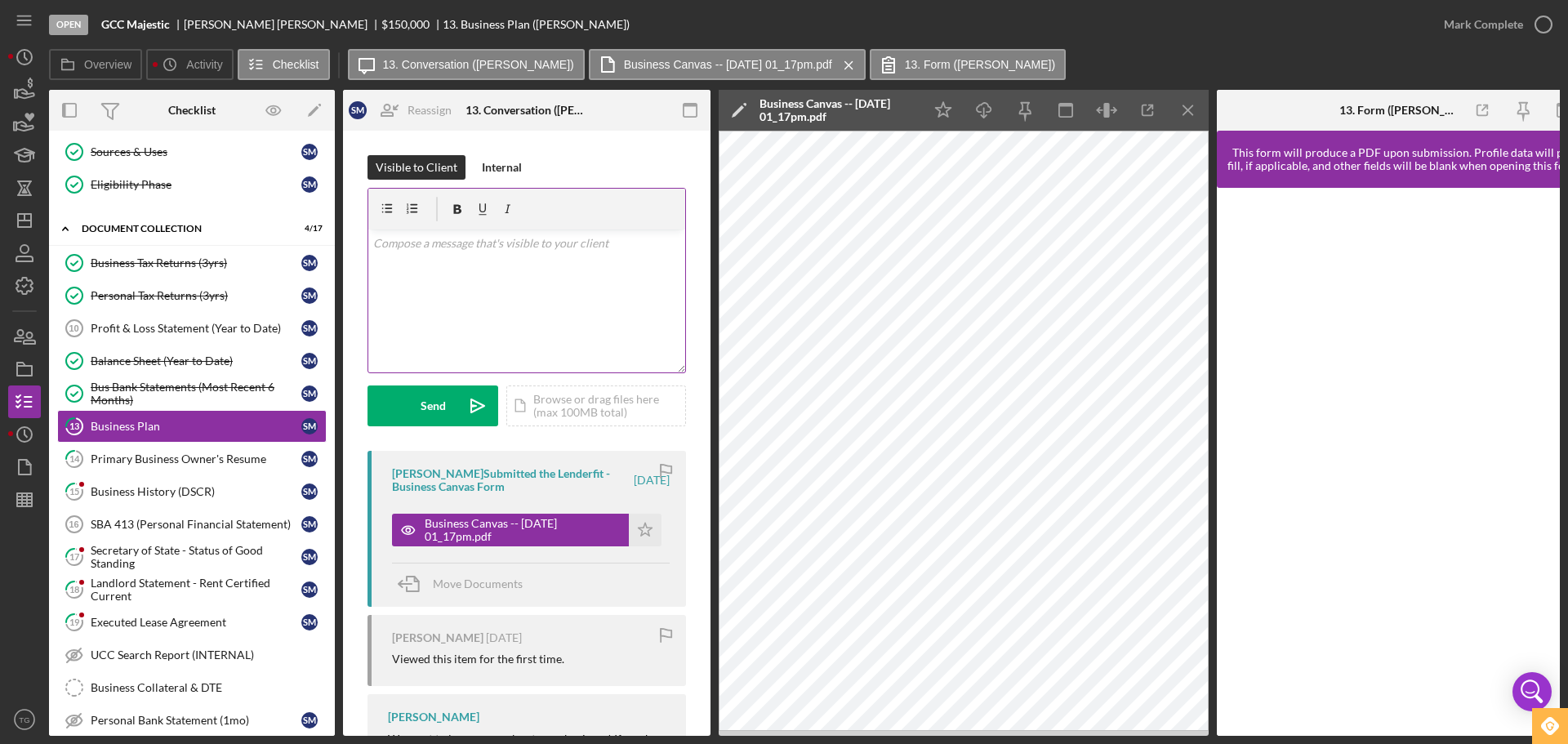
click at [400, 246] on p at bounding box center [527, 243] width 308 height 18
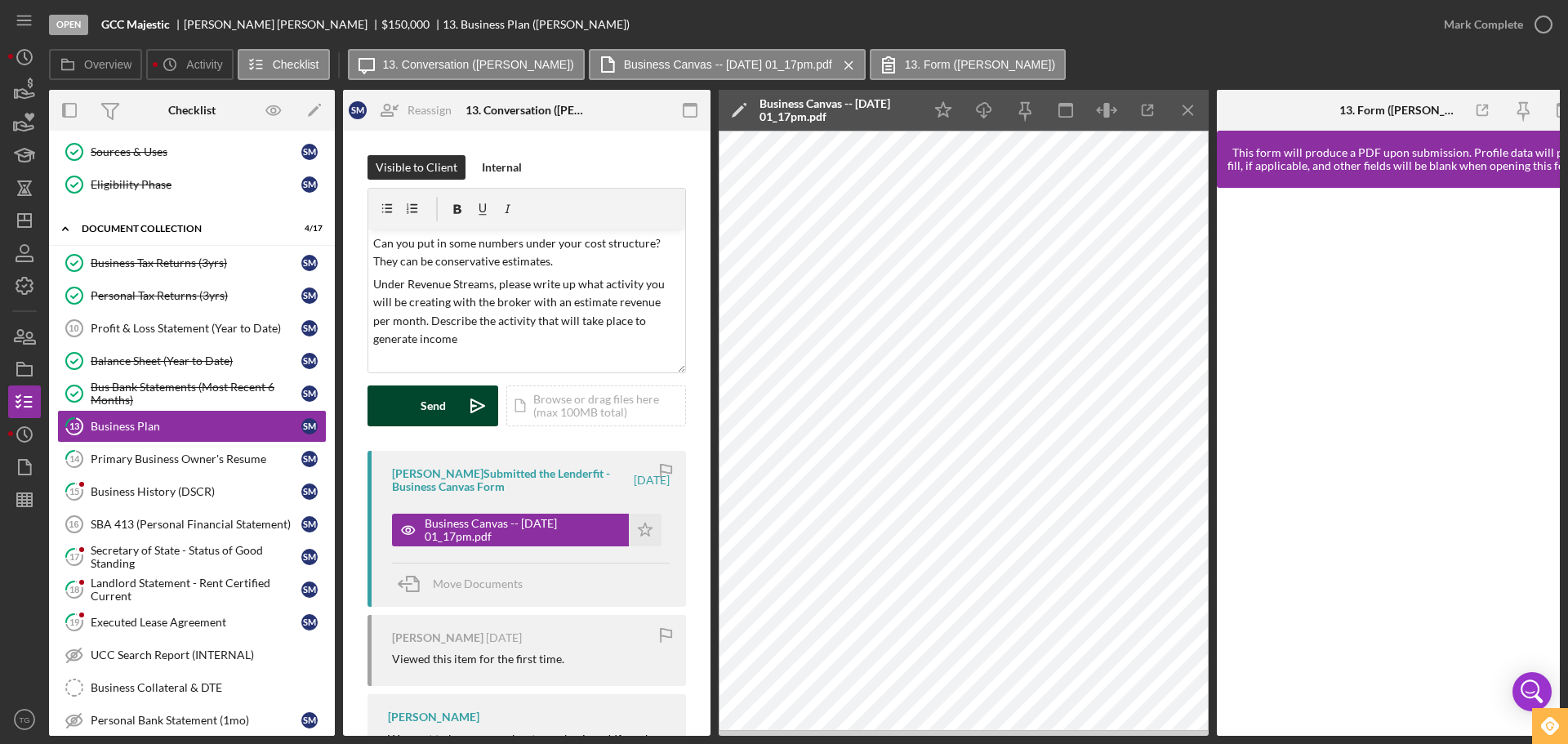
click at [402, 406] on button "Send Icon/icon-invite-send" at bounding box center [433, 406] width 131 height 41
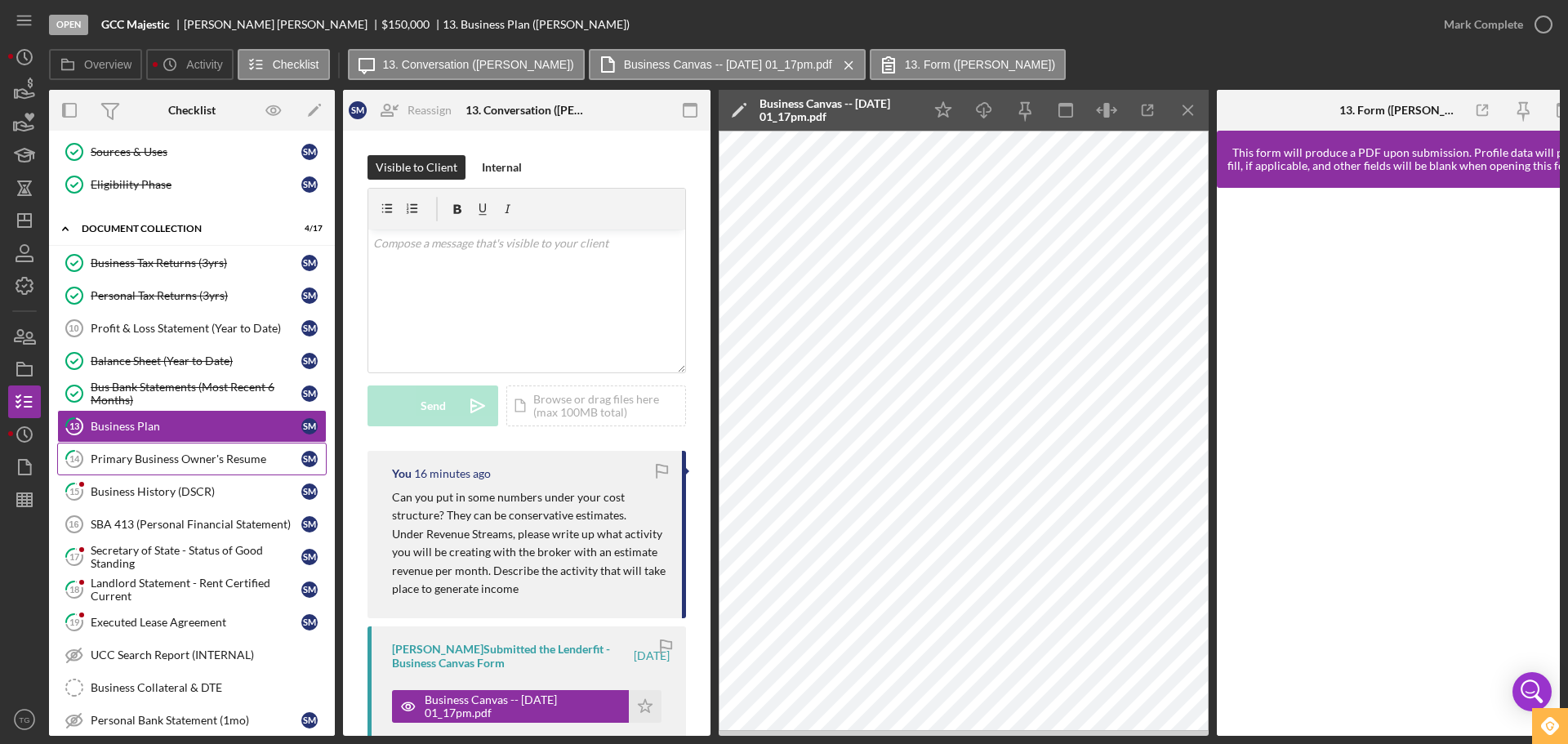
click at [197, 457] on div "Primary Business Owner's Resume" at bounding box center [196, 459] width 211 height 13
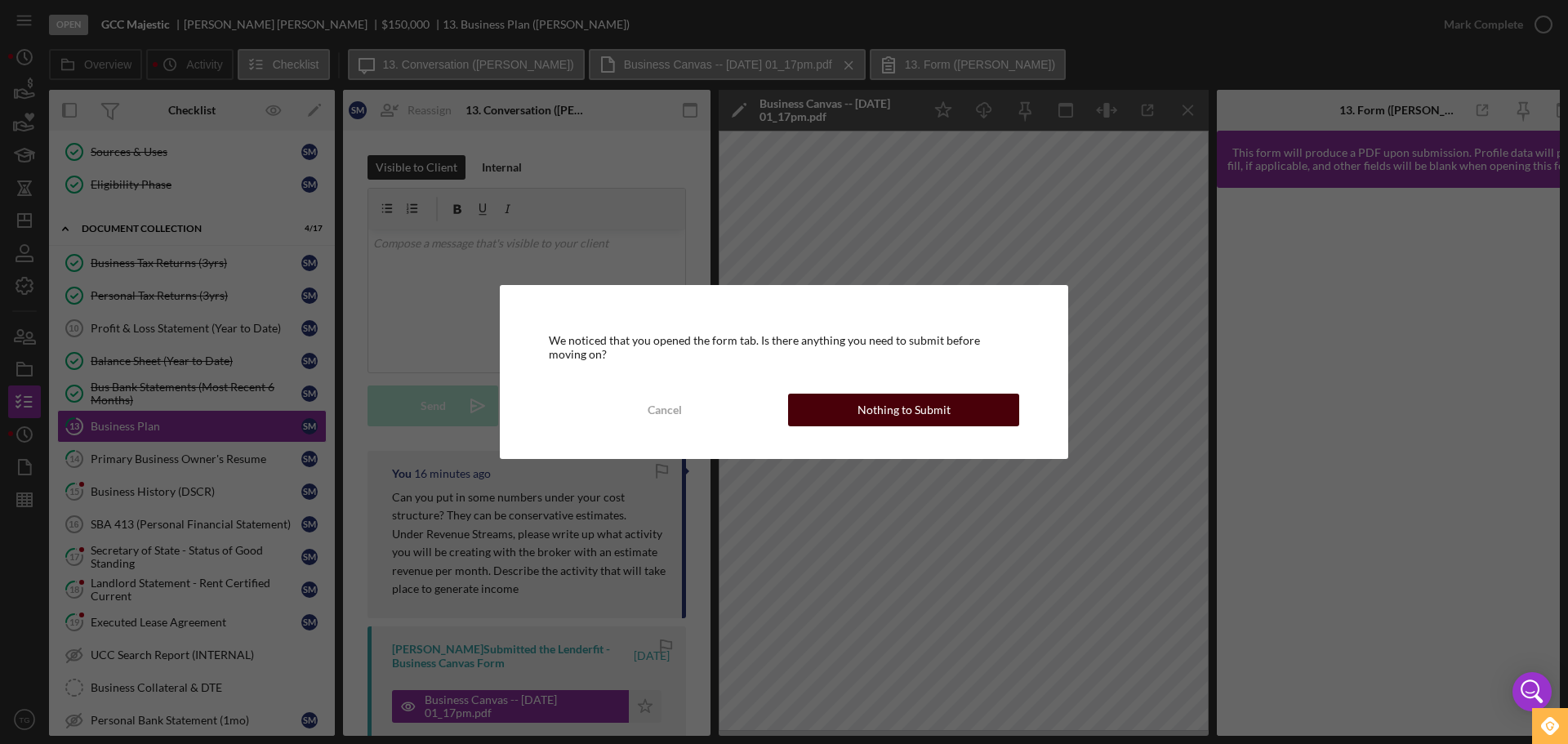
click at [900, 419] on div "Nothing to Submit" at bounding box center [903, 410] width 93 height 33
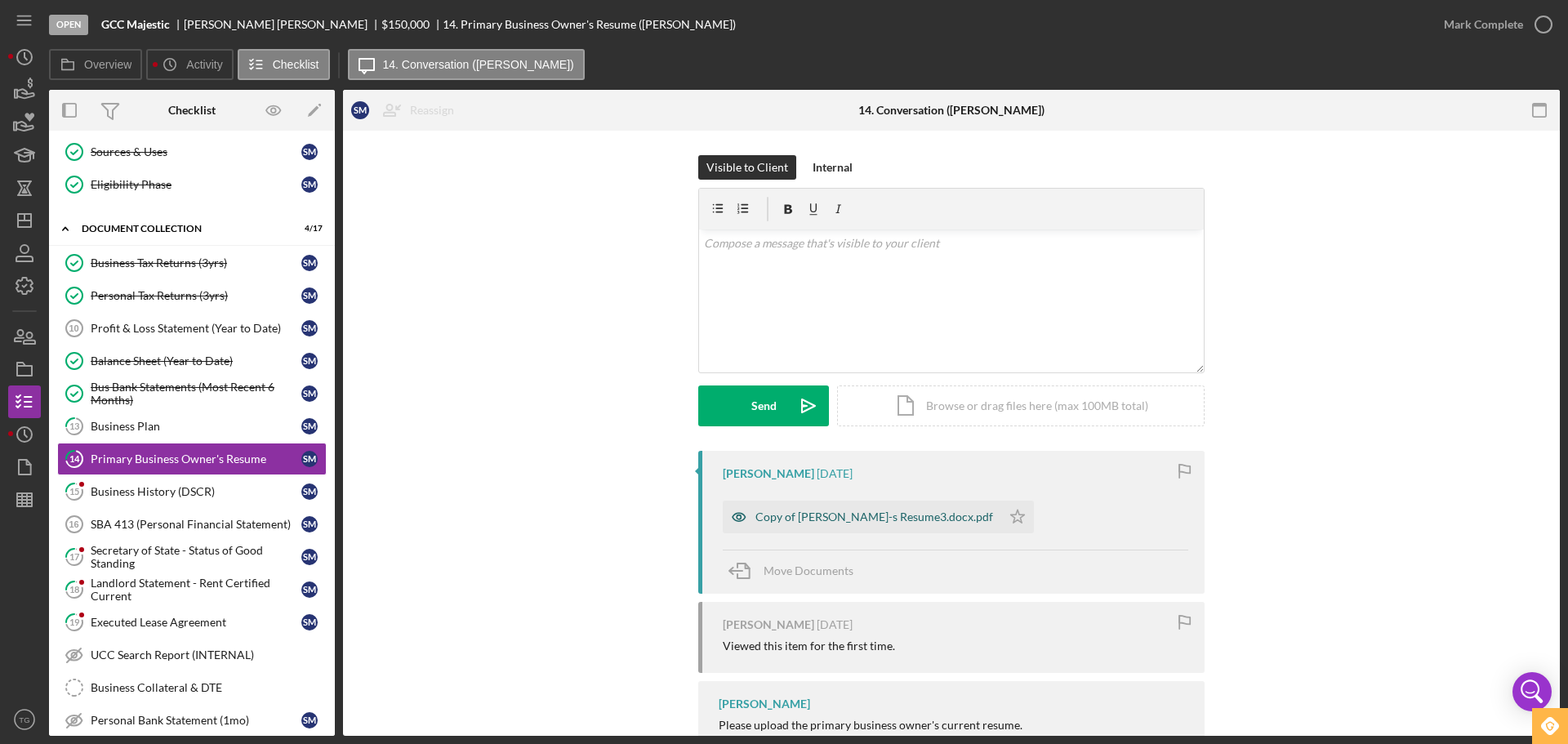
click at [876, 528] on div "Copy of [PERSON_NAME]-s Resume3.docx.pdf" at bounding box center [861, 517] width 279 height 33
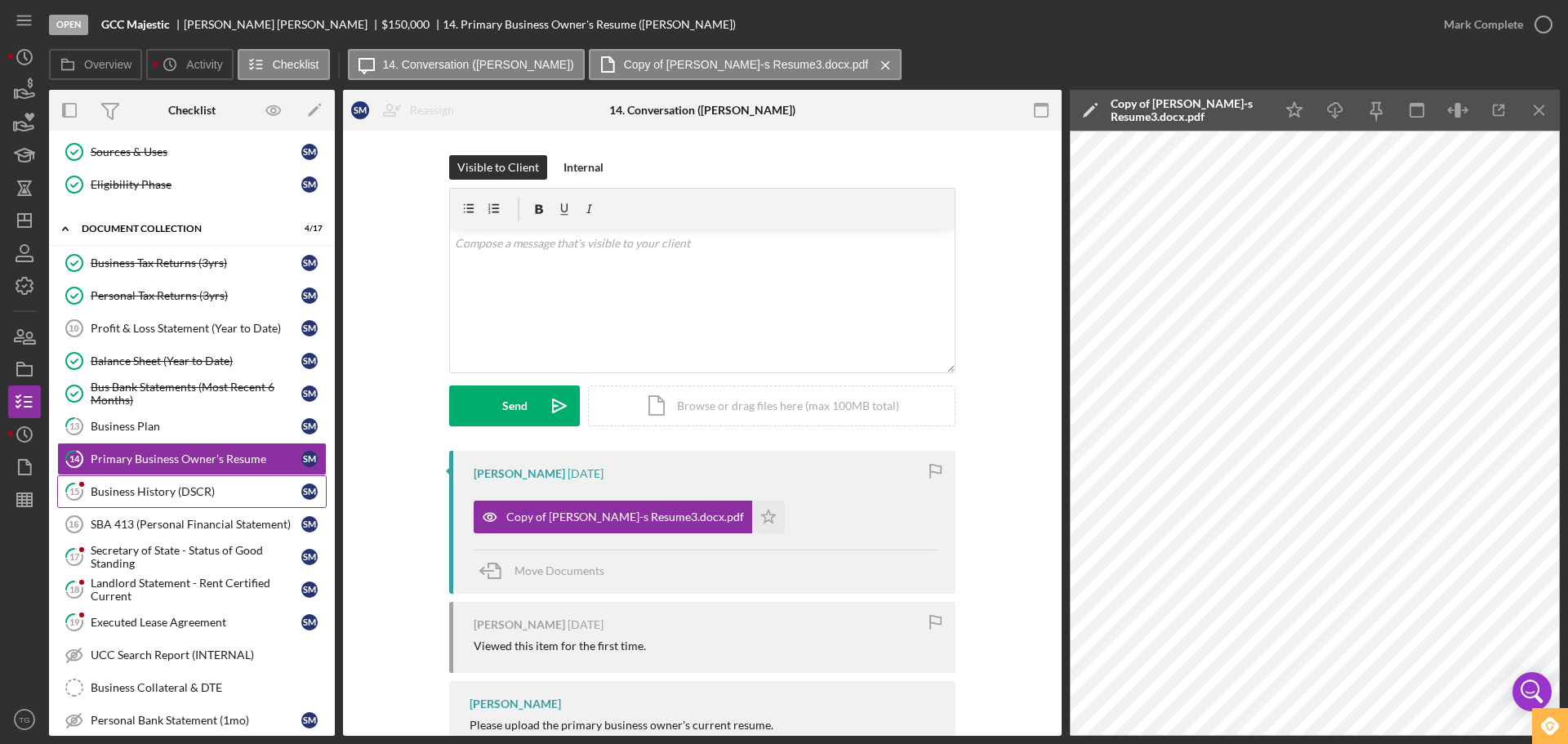
click at [199, 480] on link "15 Business History (DSCR) S M" at bounding box center [192, 491] width 270 height 33
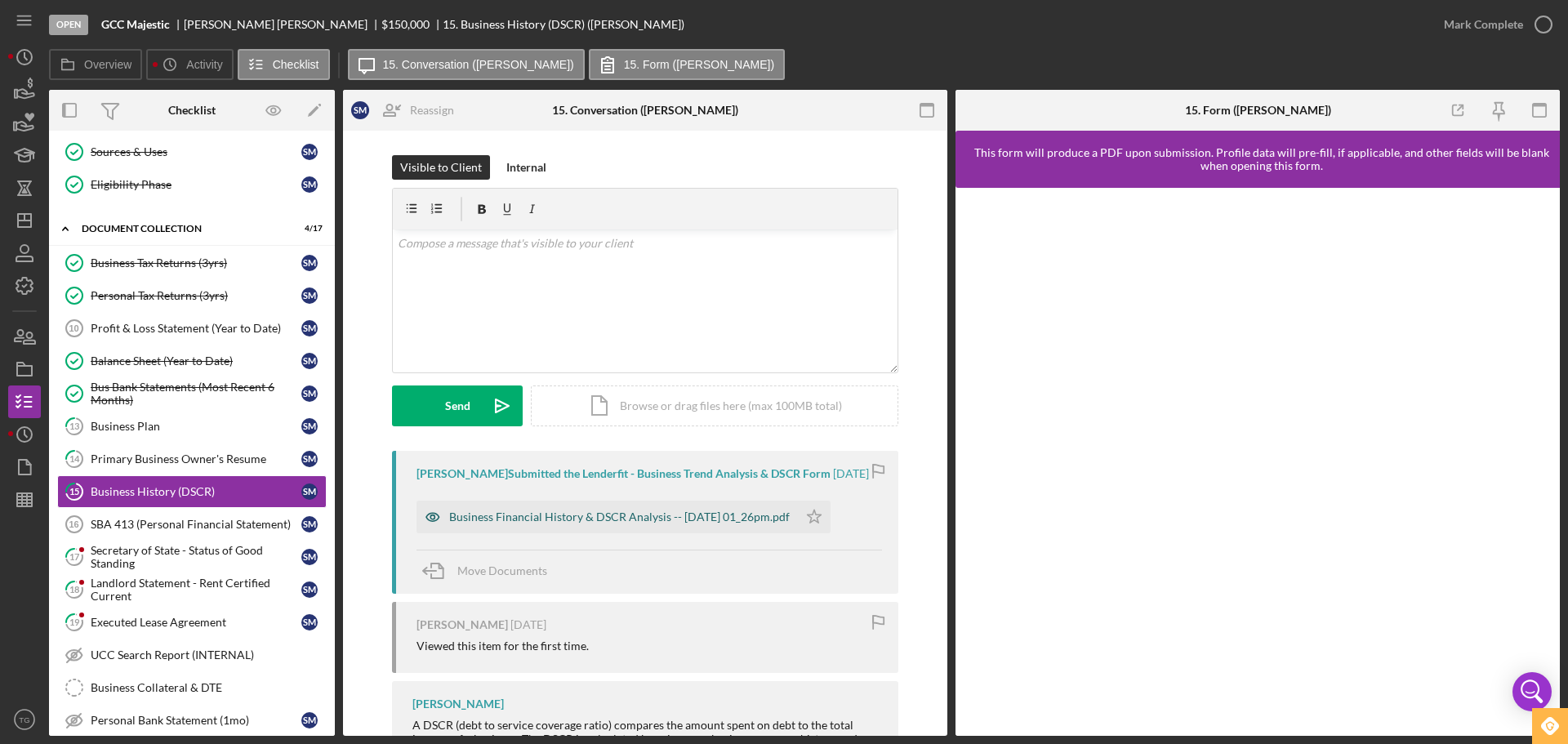
click at [619, 511] on div "Business Financial History & DSCR Analysis -- [DATE] 01_26pm.pdf" at bounding box center [619, 517] width 341 height 13
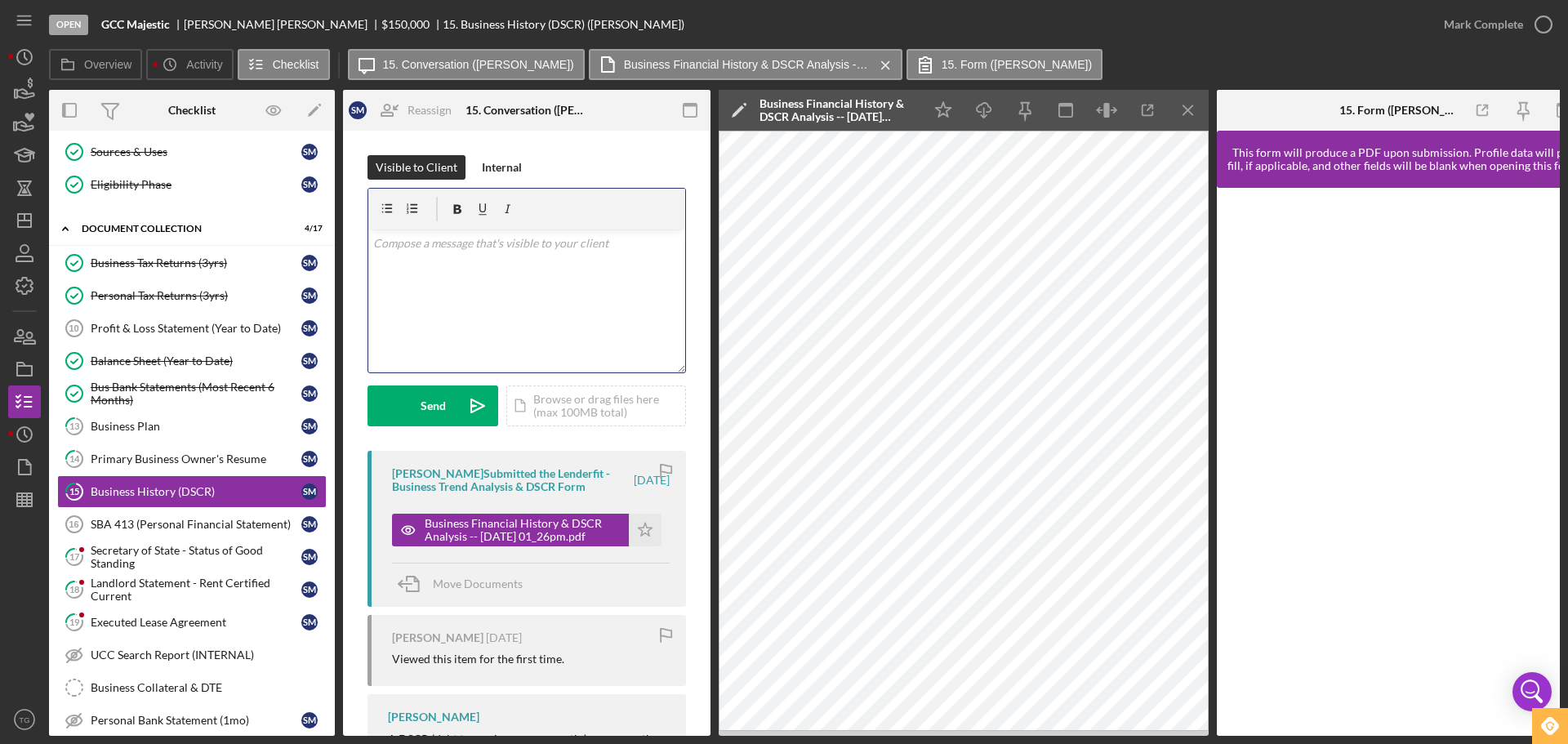
click at [498, 239] on p at bounding box center [527, 243] width 308 height 18
click at [152, 417] on link "13 Business Plan S M" at bounding box center [192, 426] width 270 height 33
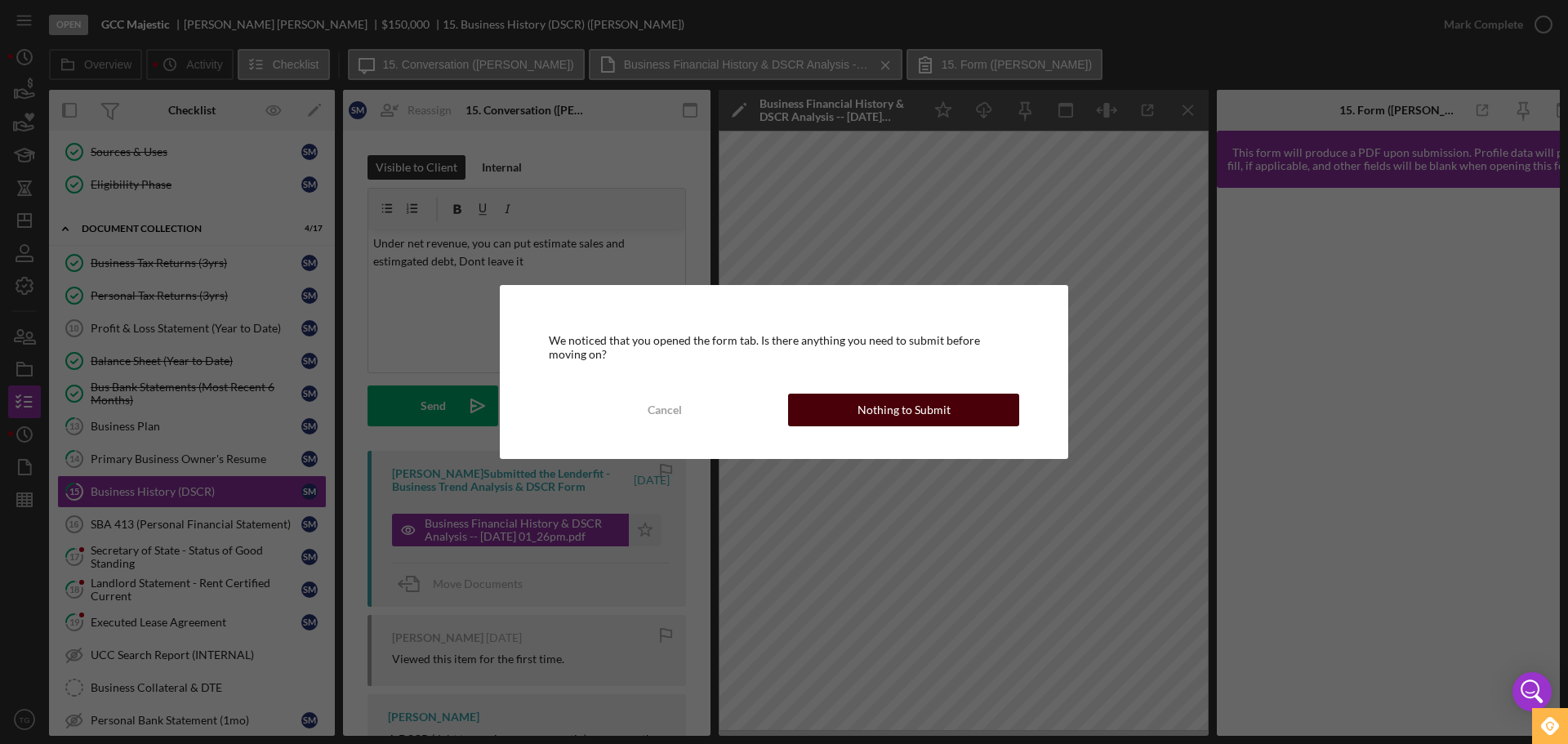
click at [925, 408] on div "Nothing to Submit" at bounding box center [903, 410] width 93 height 33
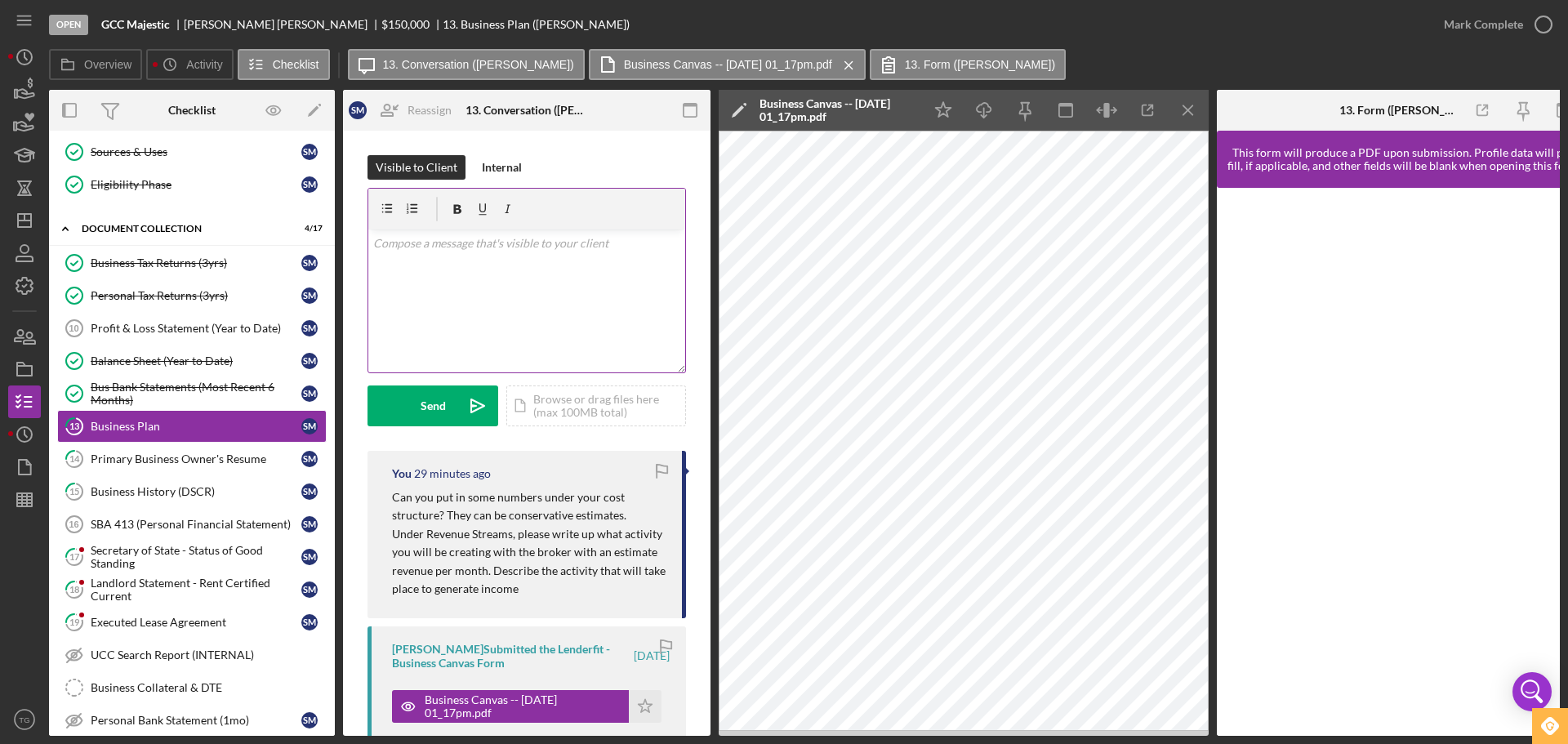
click at [512, 248] on p at bounding box center [527, 243] width 308 height 18
click at [578, 269] on p "Can you add a profit and loss statement to your business plan in this section. …" at bounding box center [527, 261] width 308 height 55
click at [471, 288] on p "Can you add a profit and loss statement to your business plan in this section. …" at bounding box center [527, 261] width 308 height 55
drag, startPoint x: 471, startPoint y: 261, endPoint x: 463, endPoint y: 267, distance: 10.0
click at [470, 261] on p "Can you add a profit and loss statement to your business plan in this section. …" at bounding box center [527, 261] width 308 height 55
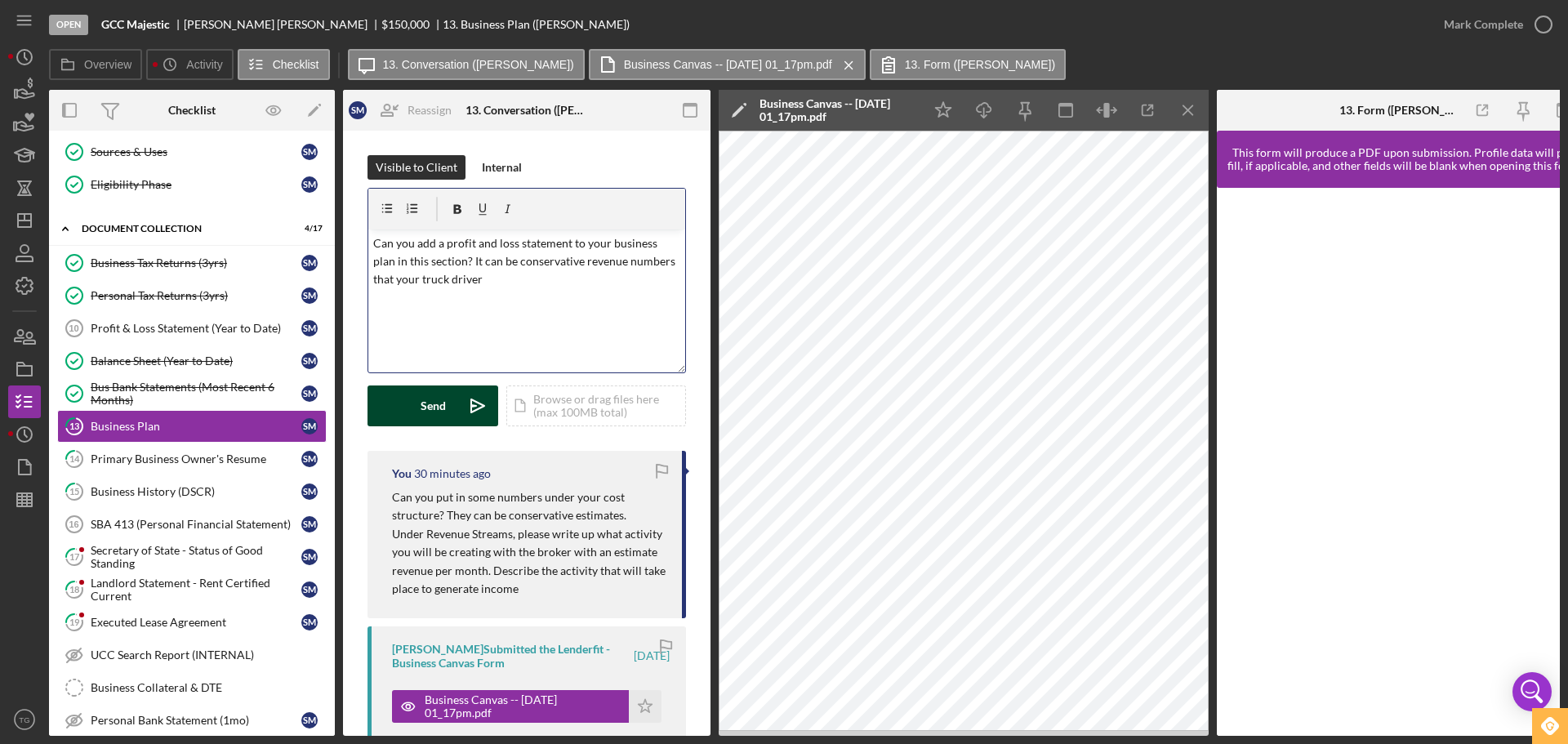
click at [423, 410] on div "Send" at bounding box center [433, 406] width 25 height 41
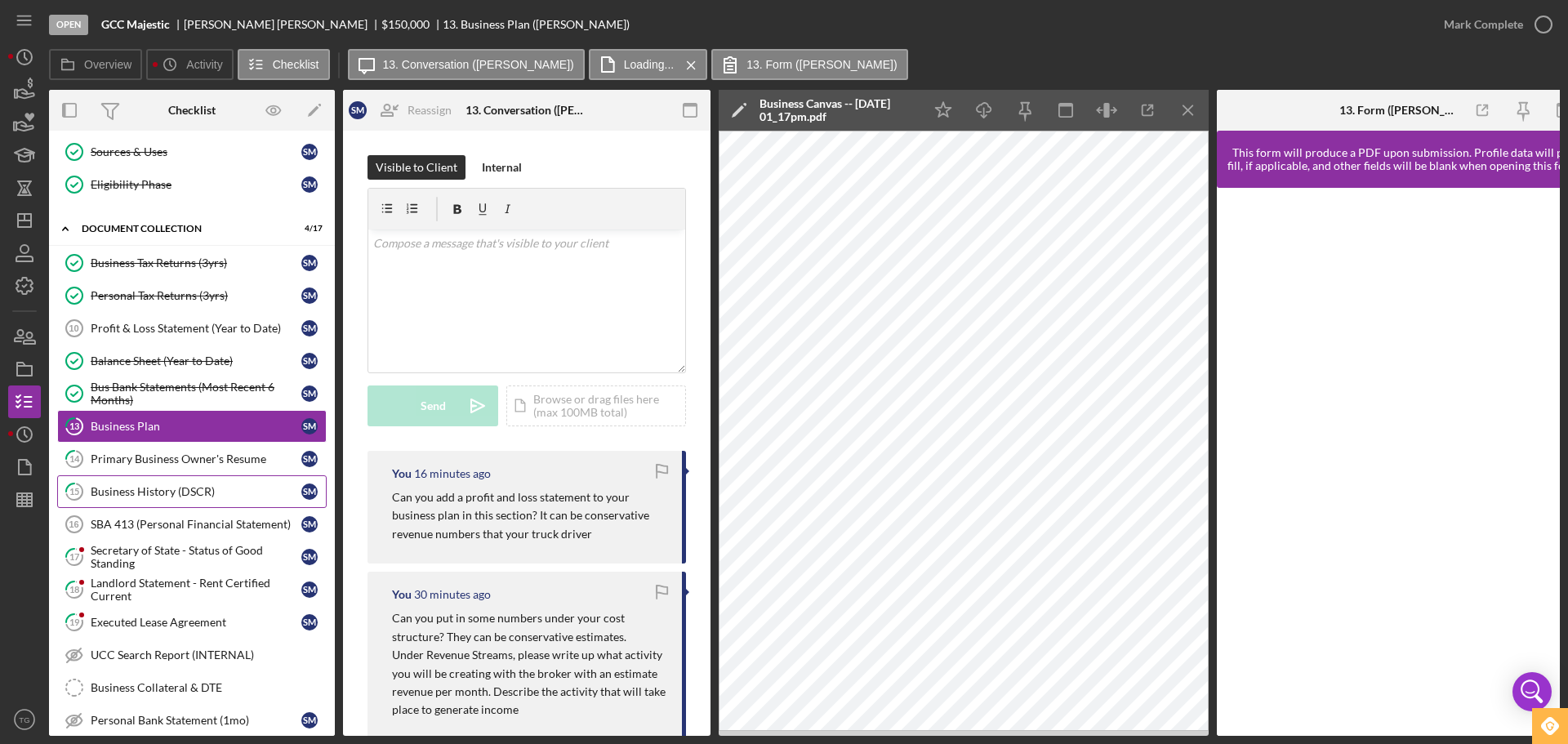
click at [125, 499] on link "15 Business History (DSCR) S M" at bounding box center [192, 491] width 270 height 33
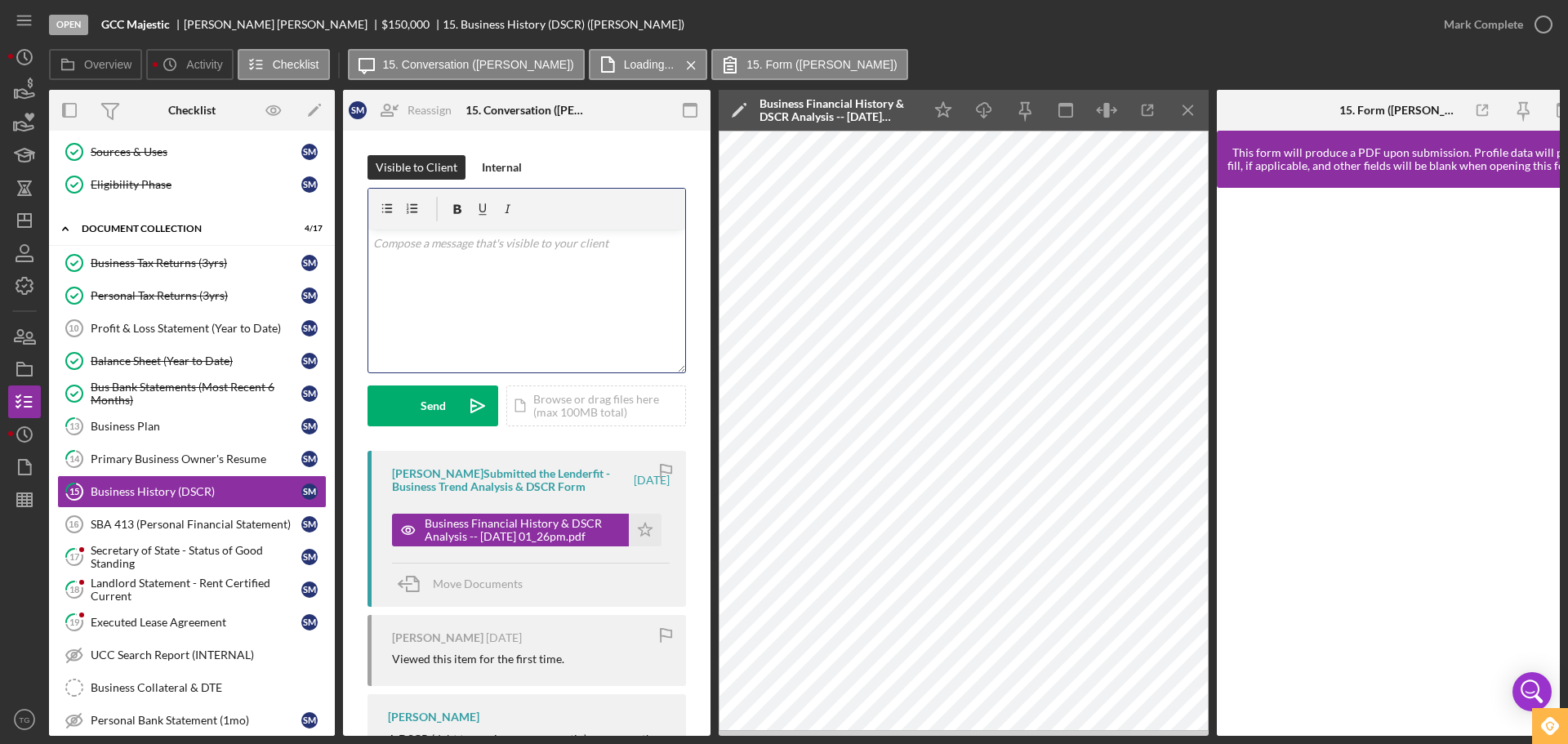
click at [468, 252] on p at bounding box center [527, 243] width 308 height 18
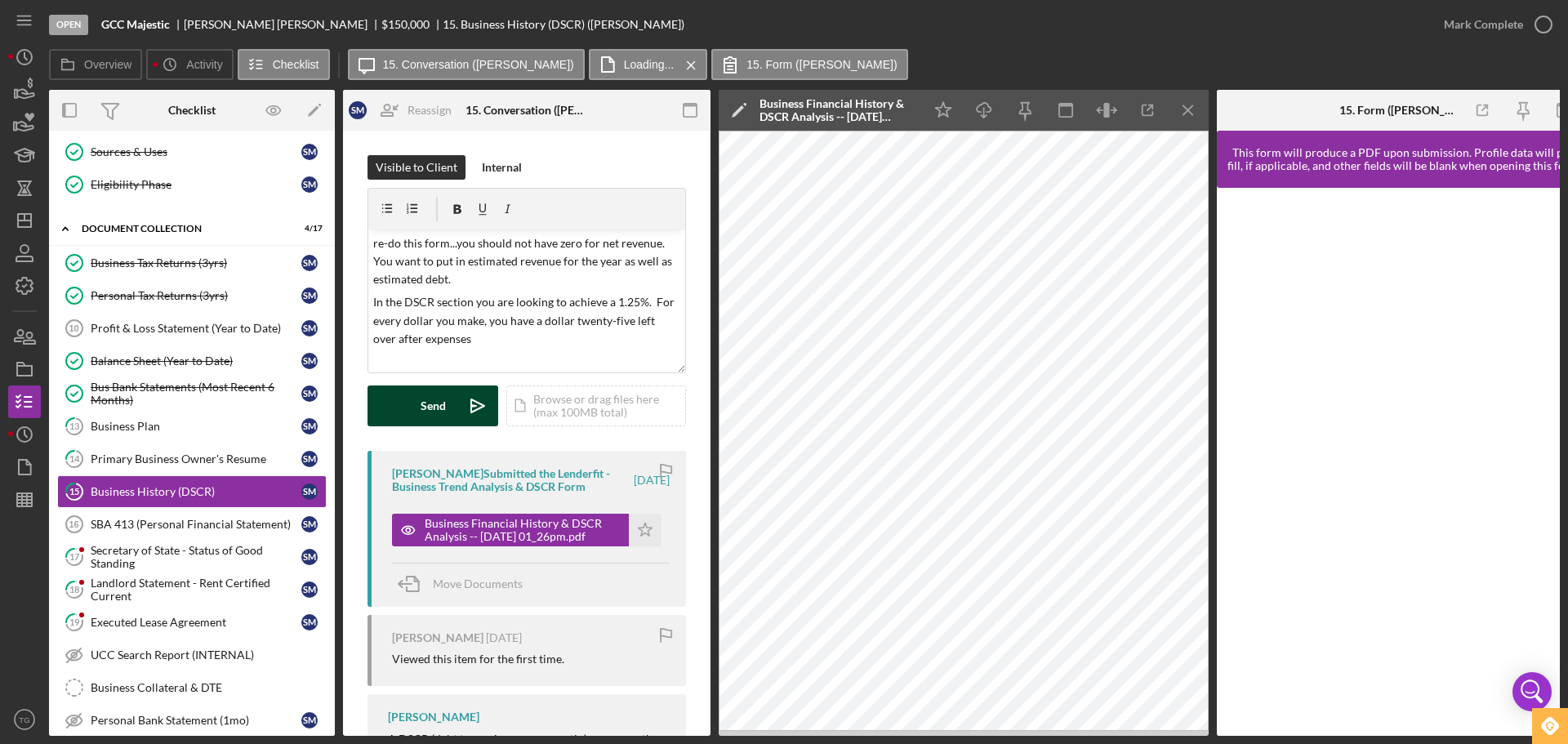
click at [426, 409] on div "Send" at bounding box center [433, 406] width 25 height 41
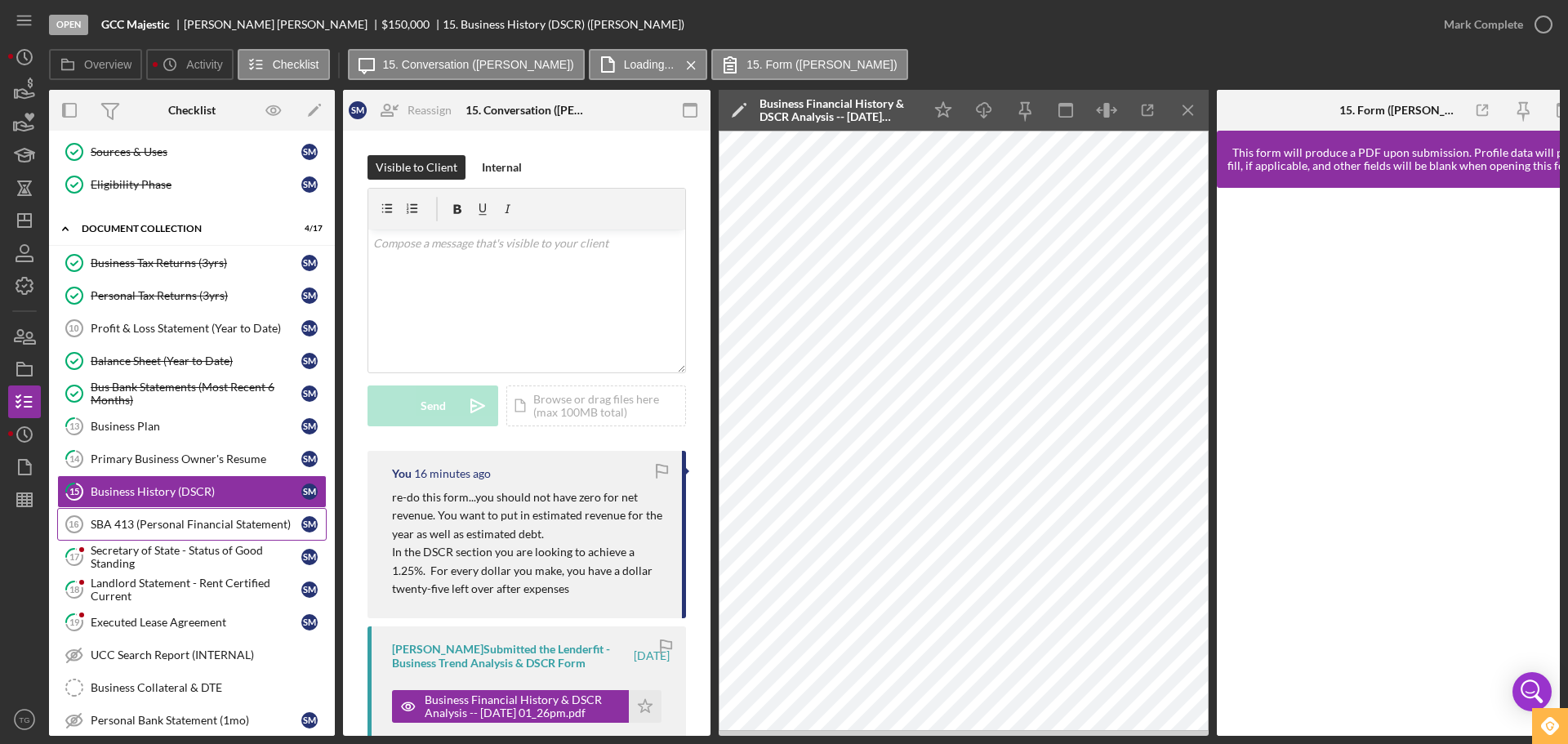
click at [189, 527] on div "SBA 413 (Personal Financial Statement)" at bounding box center [196, 524] width 211 height 13
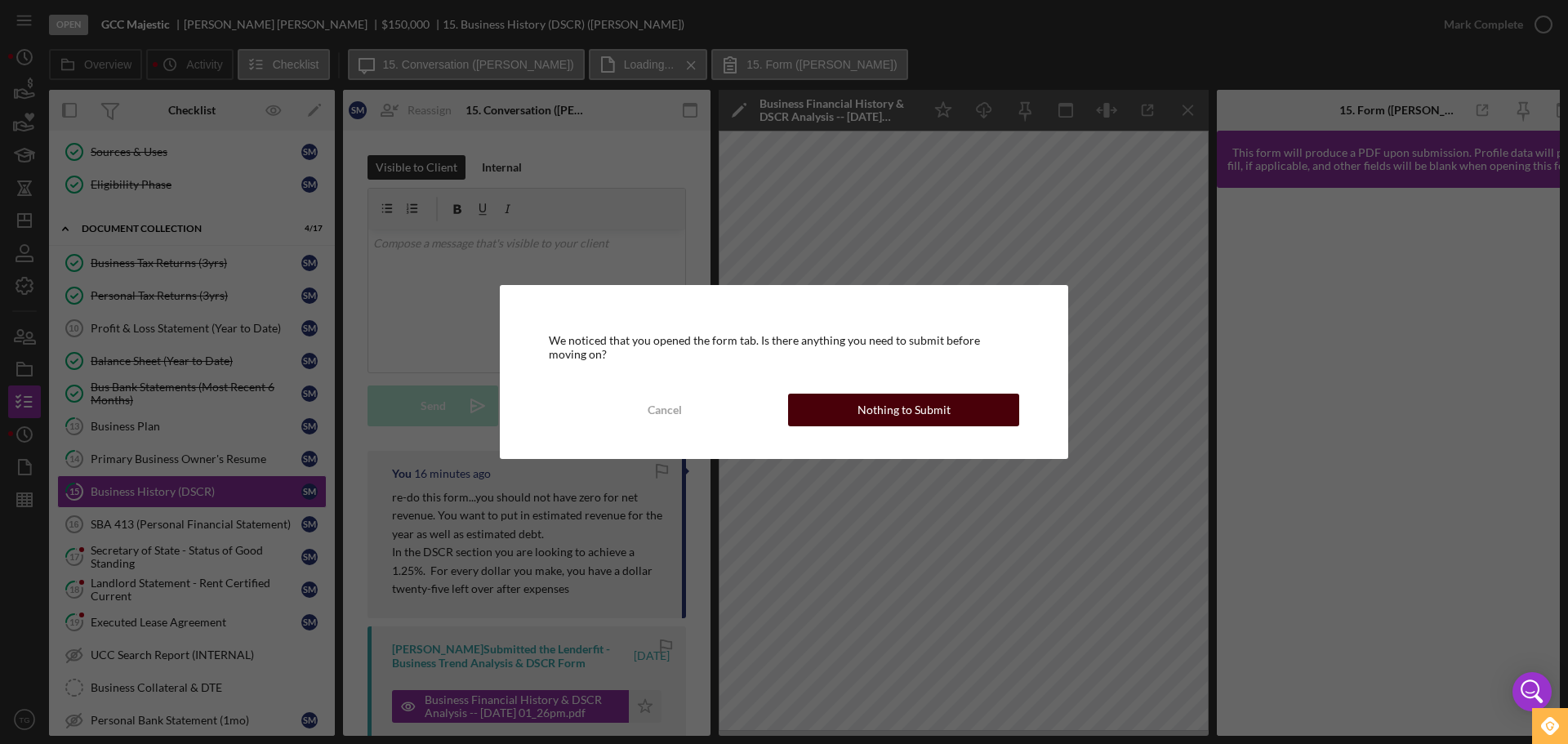
click at [903, 402] on div "Nothing to Submit" at bounding box center [903, 410] width 93 height 33
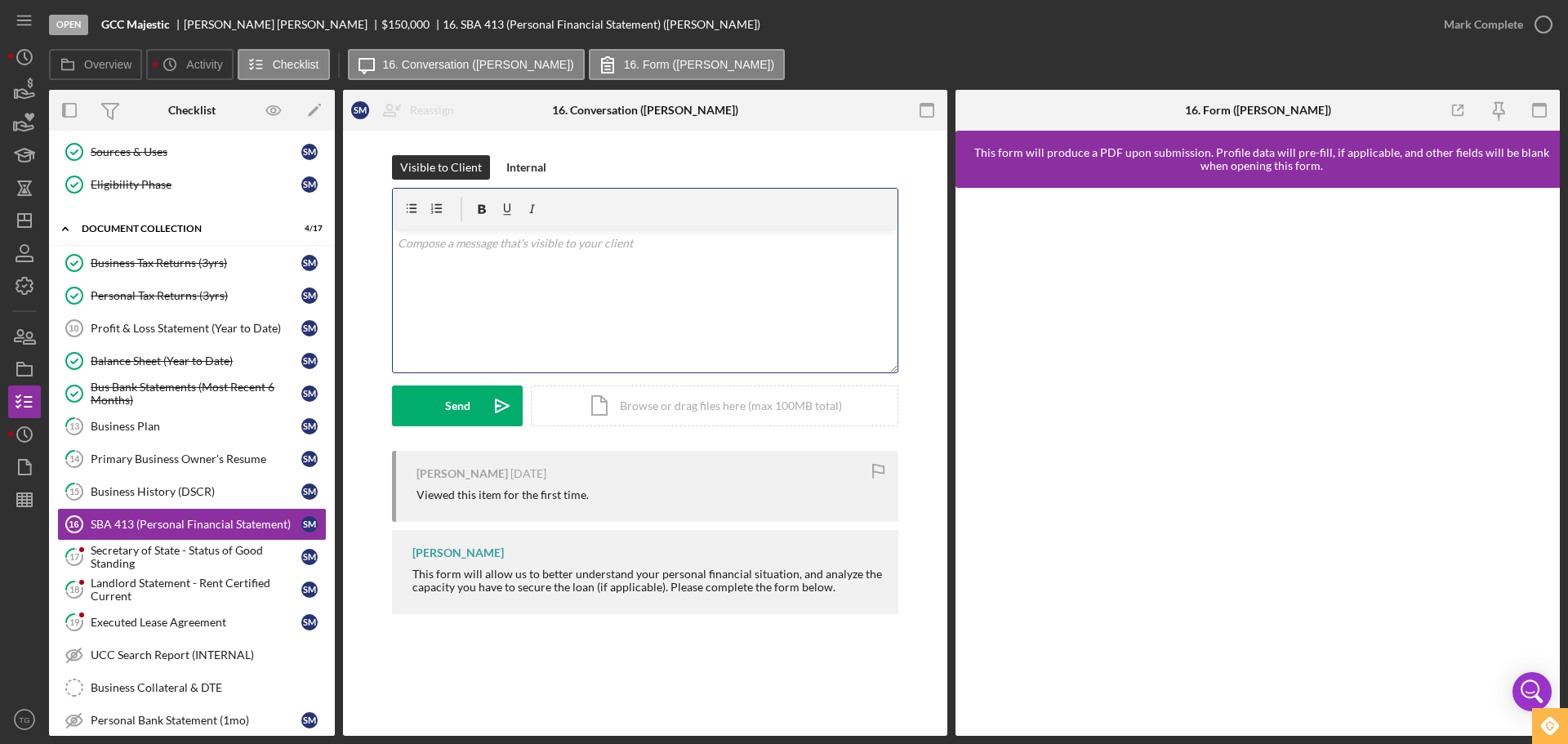
click at [489, 250] on p at bounding box center [646, 243] width 496 height 18
click at [437, 403] on button "Send Icon/icon-invite-send" at bounding box center [457, 406] width 131 height 41
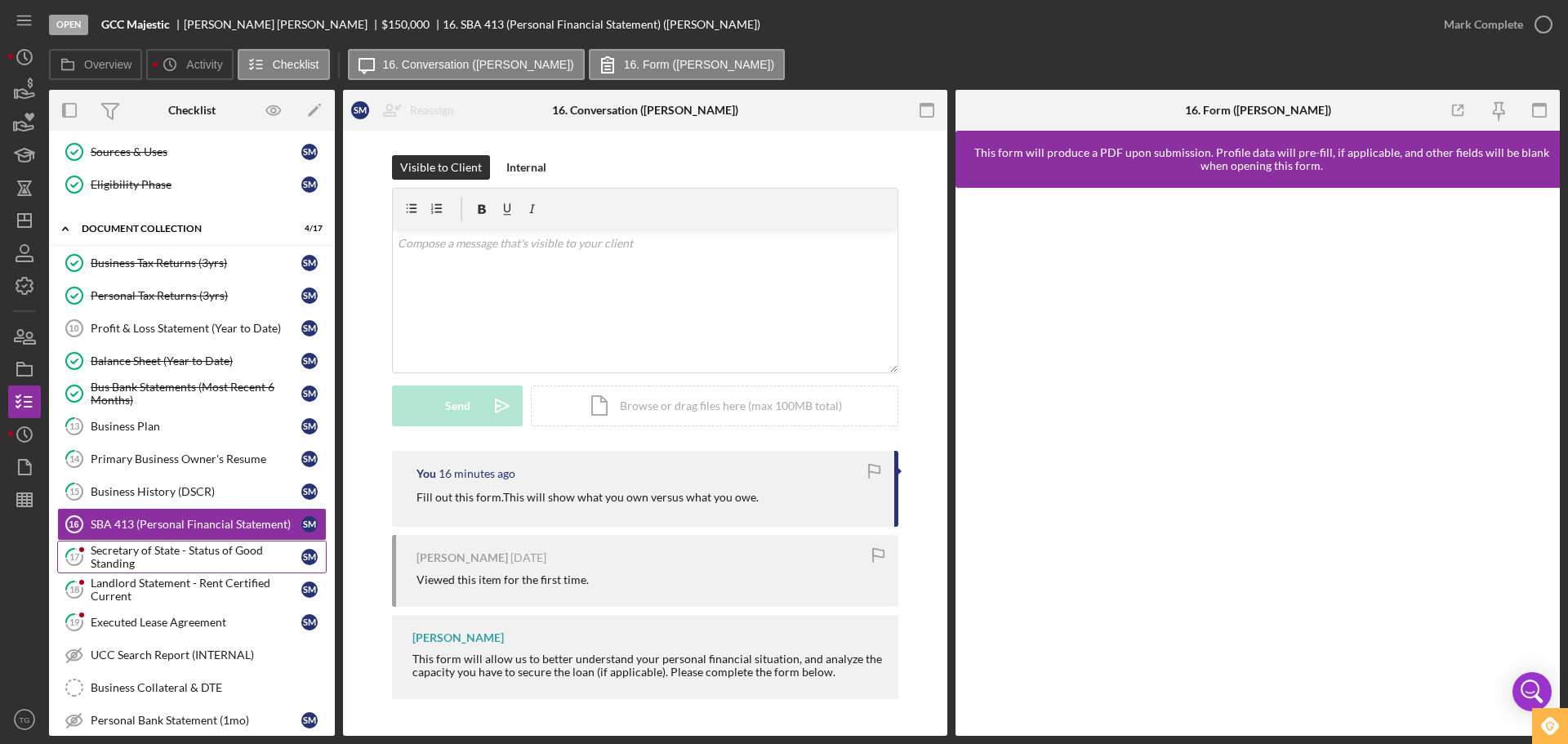
click at [125, 560] on div "Secretary of State - Status of Good Standing" at bounding box center [196, 557] width 211 height 26
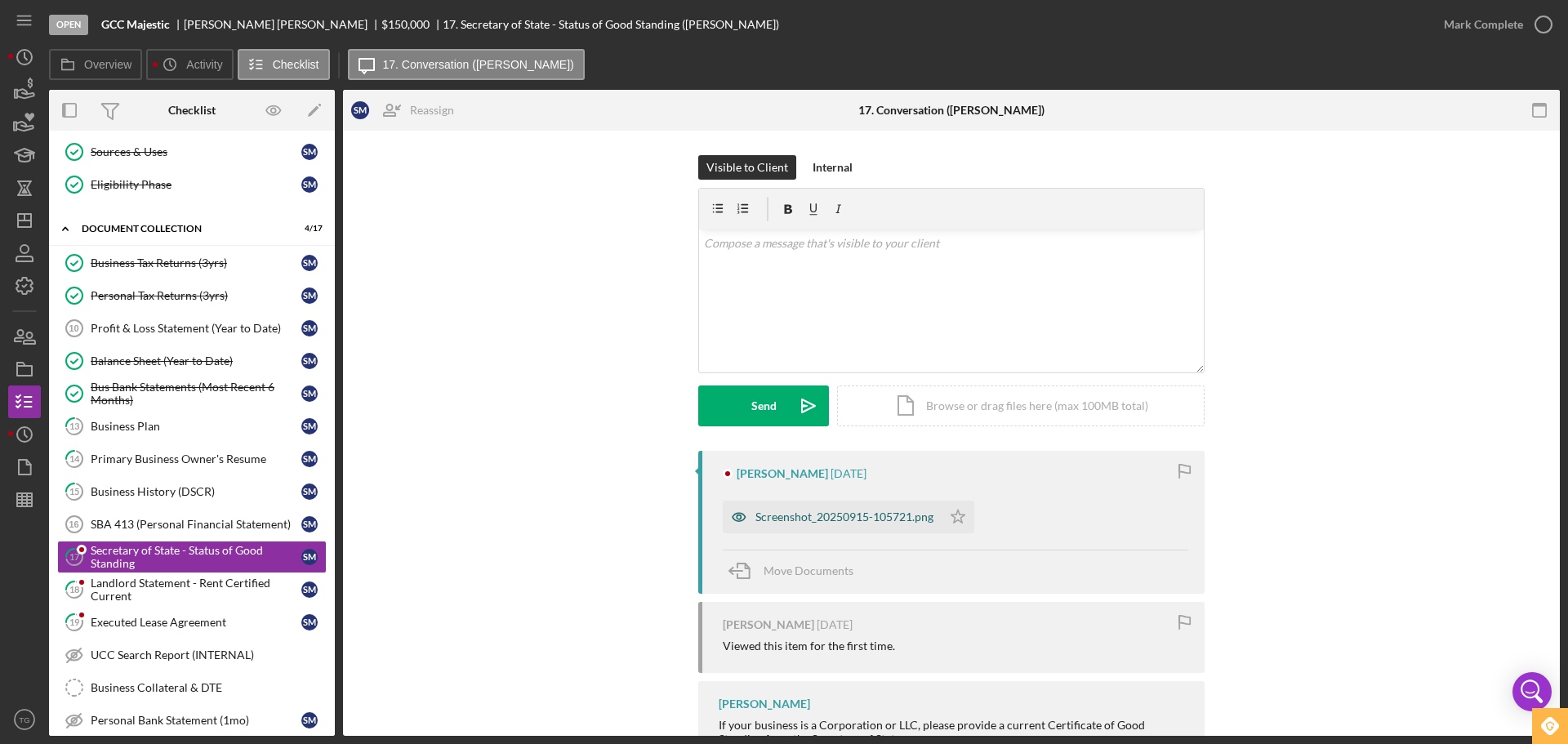
click at [877, 507] on div "Screenshot_20250915-105721.png" at bounding box center [831, 517] width 219 height 33
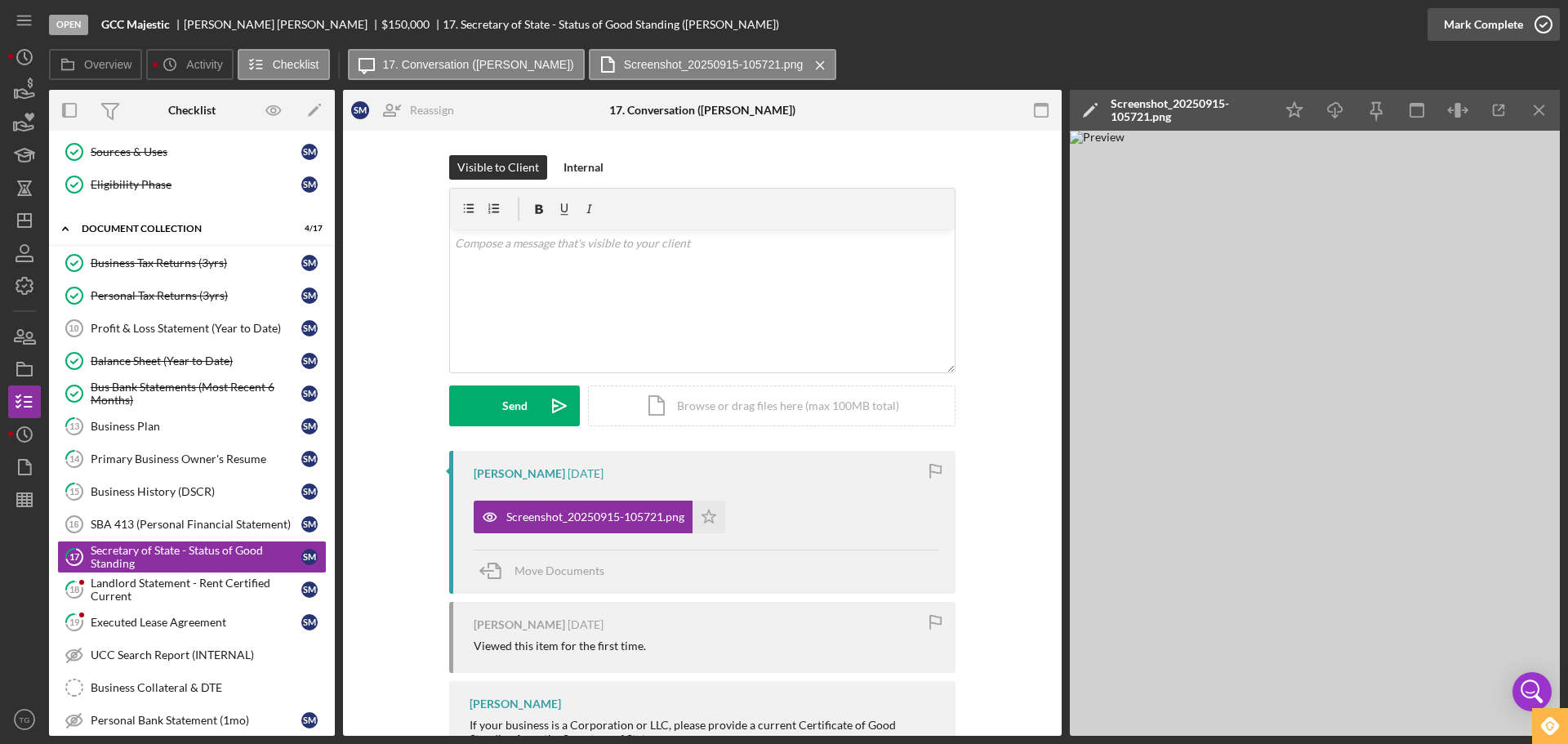
click at [1541, 27] on icon "button" at bounding box center [1543, 24] width 41 height 41
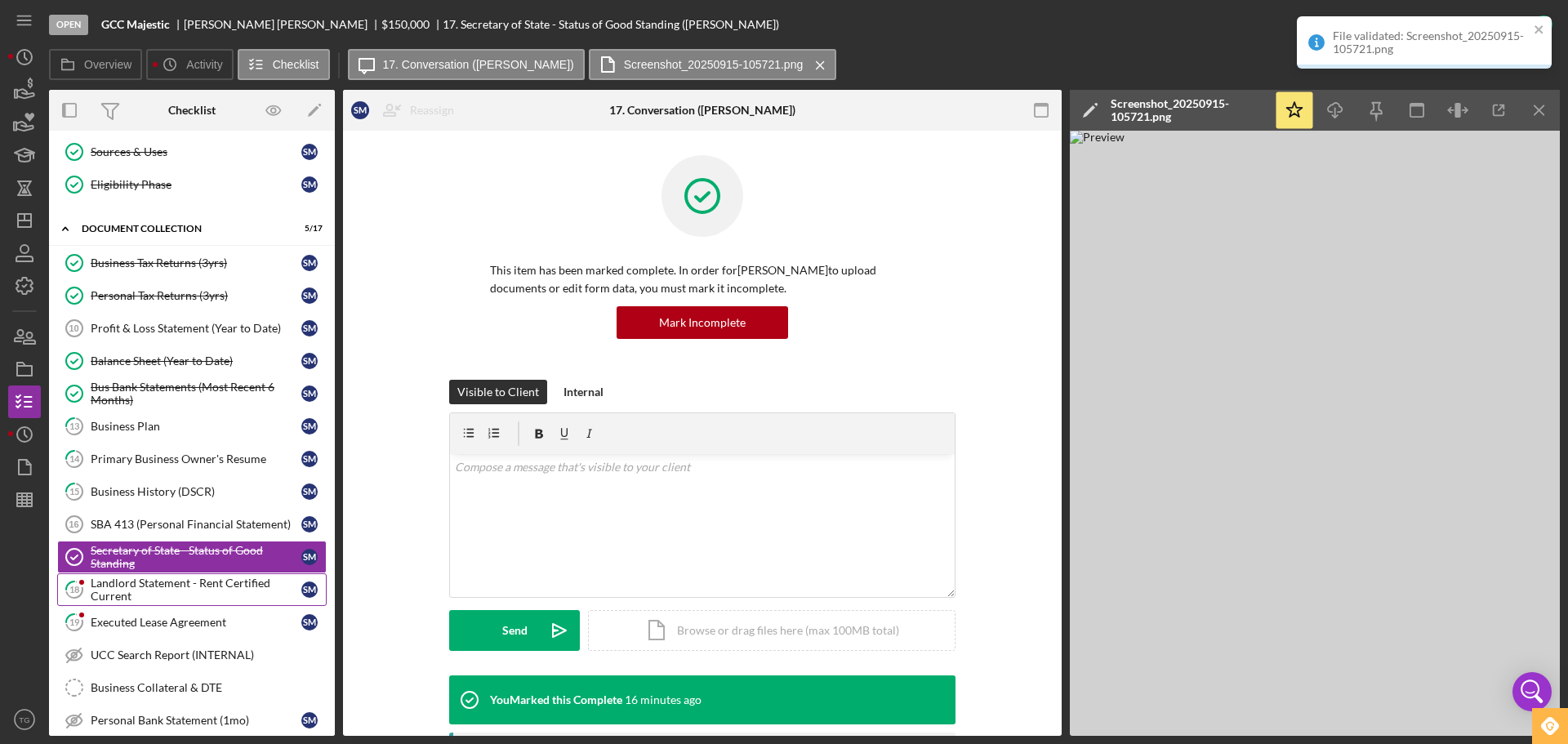
click at [163, 596] on div "Landlord Statement - Rent Certified Current" at bounding box center [196, 590] width 211 height 26
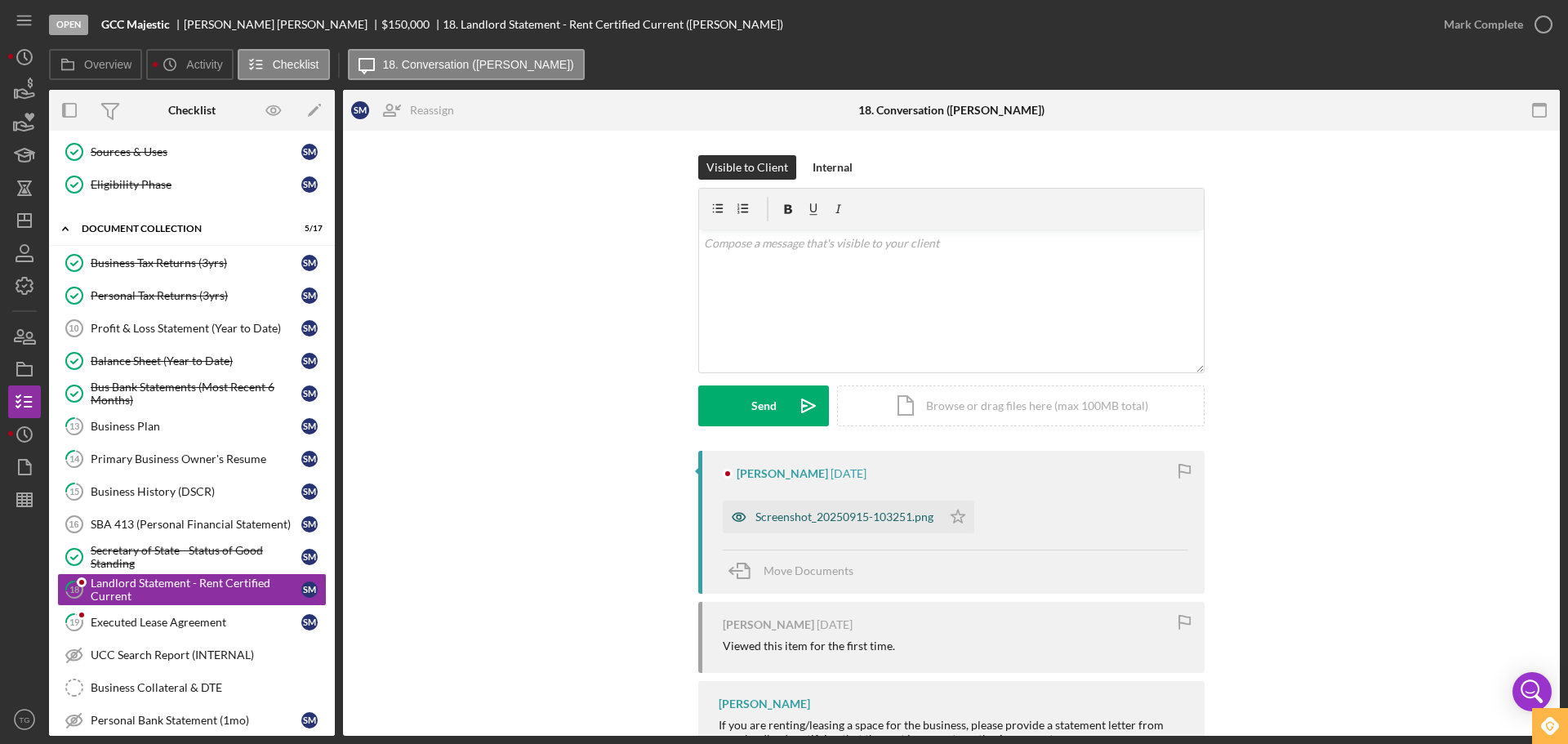
click at [902, 515] on div "Screenshot_20250915-103251.png" at bounding box center [844, 517] width 178 height 13
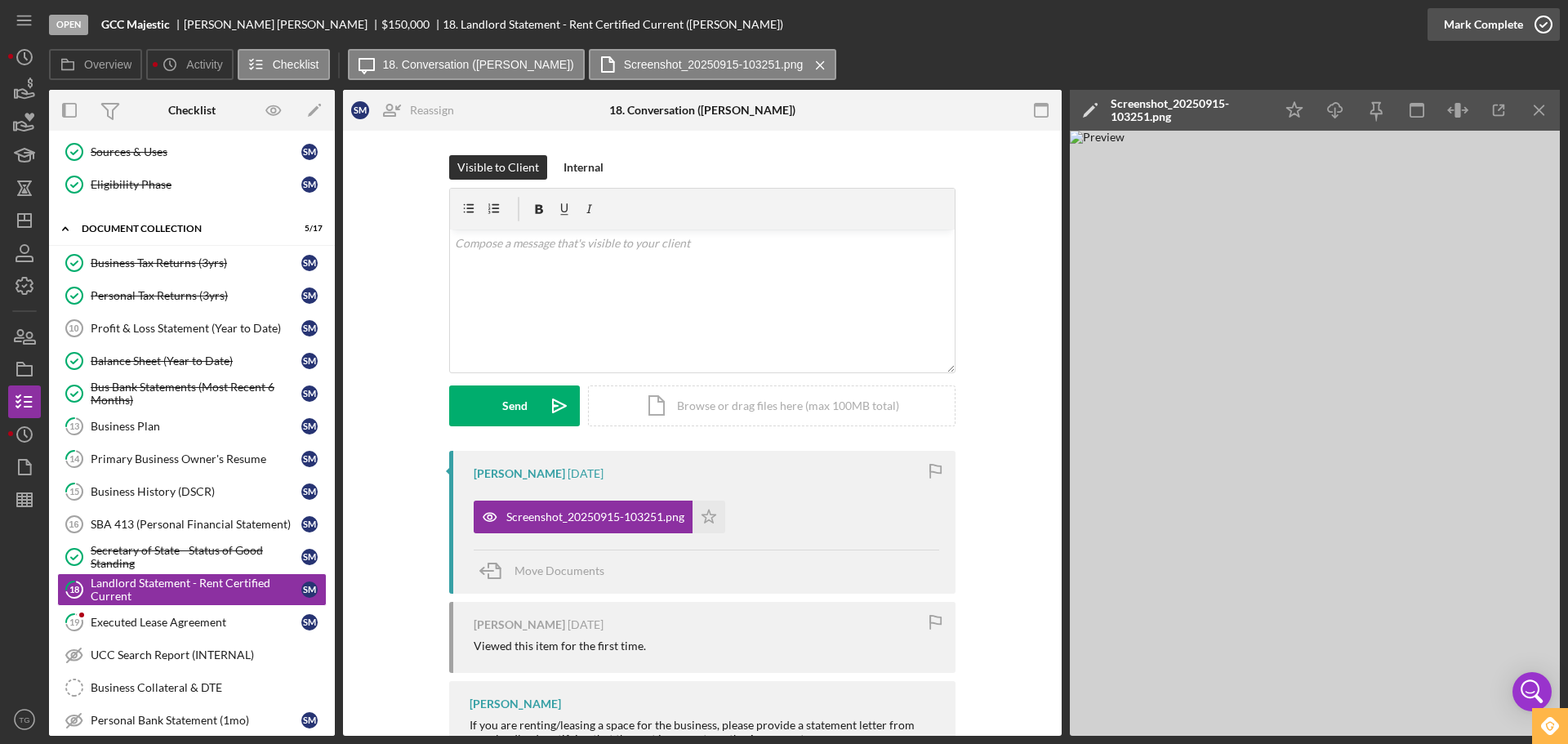
click at [1539, 21] on icon "button" at bounding box center [1543, 24] width 41 height 41
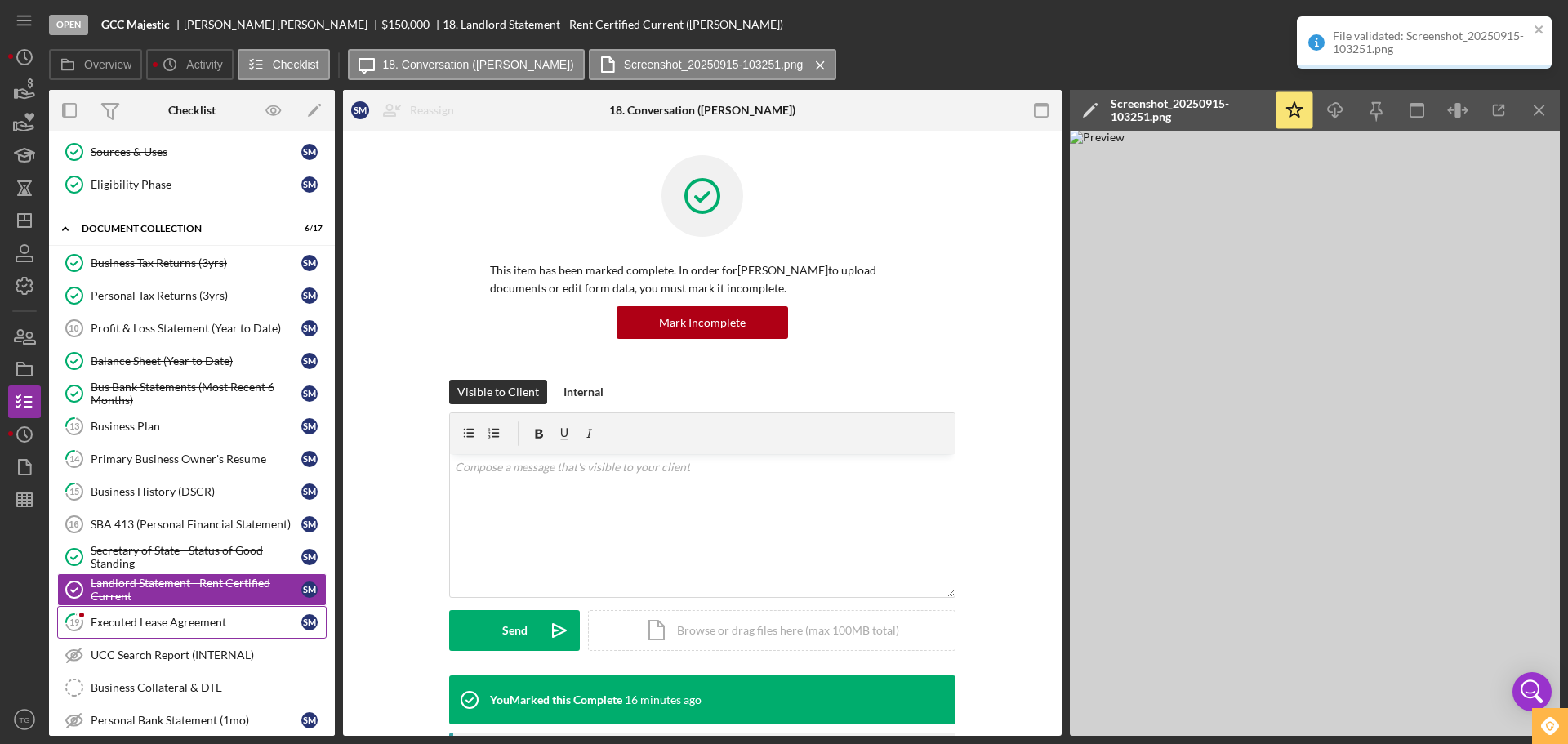
click at [201, 622] on div "Executed Lease Agreement" at bounding box center [196, 622] width 211 height 13
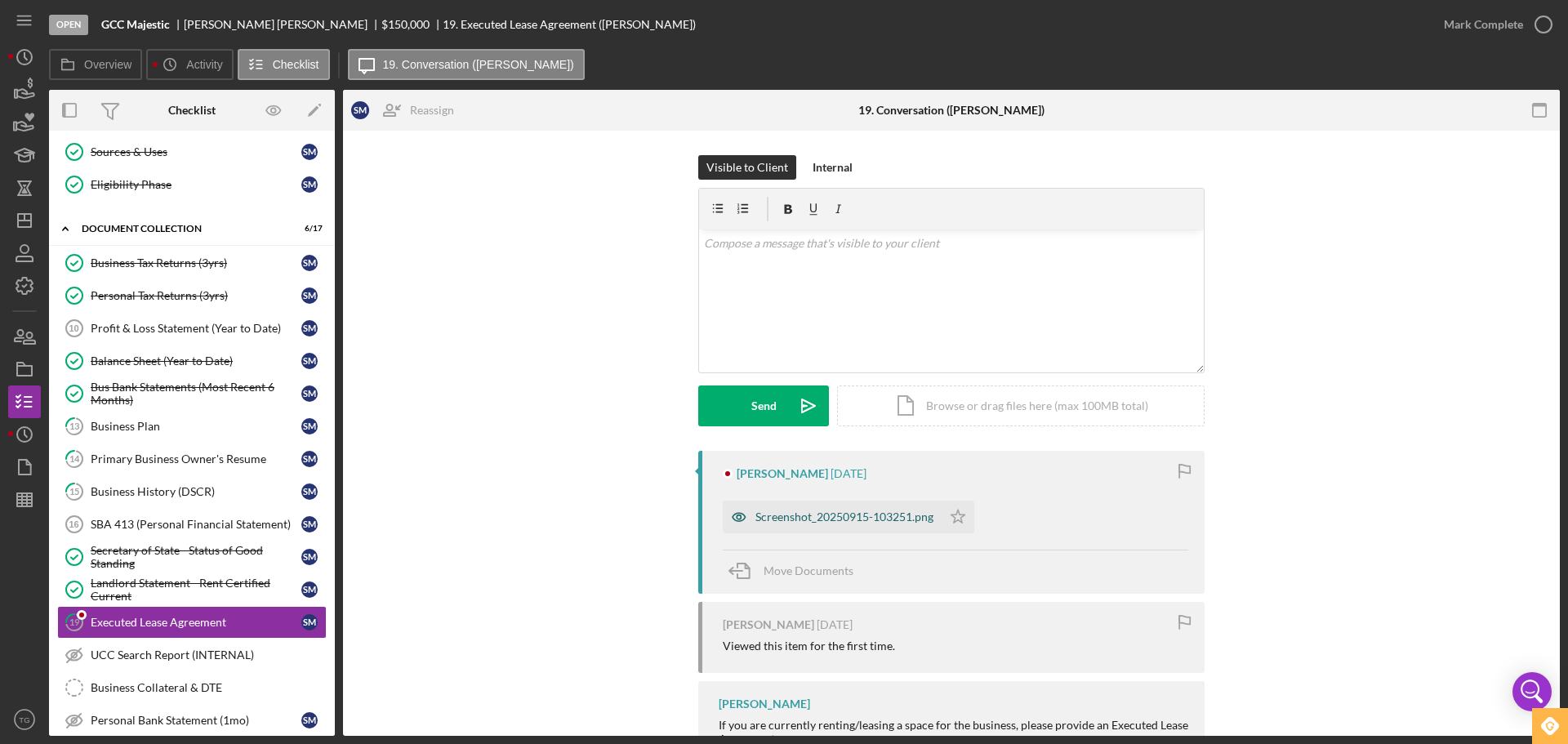
click at [841, 530] on div "Screenshot_20250915-103251.png" at bounding box center [831, 517] width 219 height 33
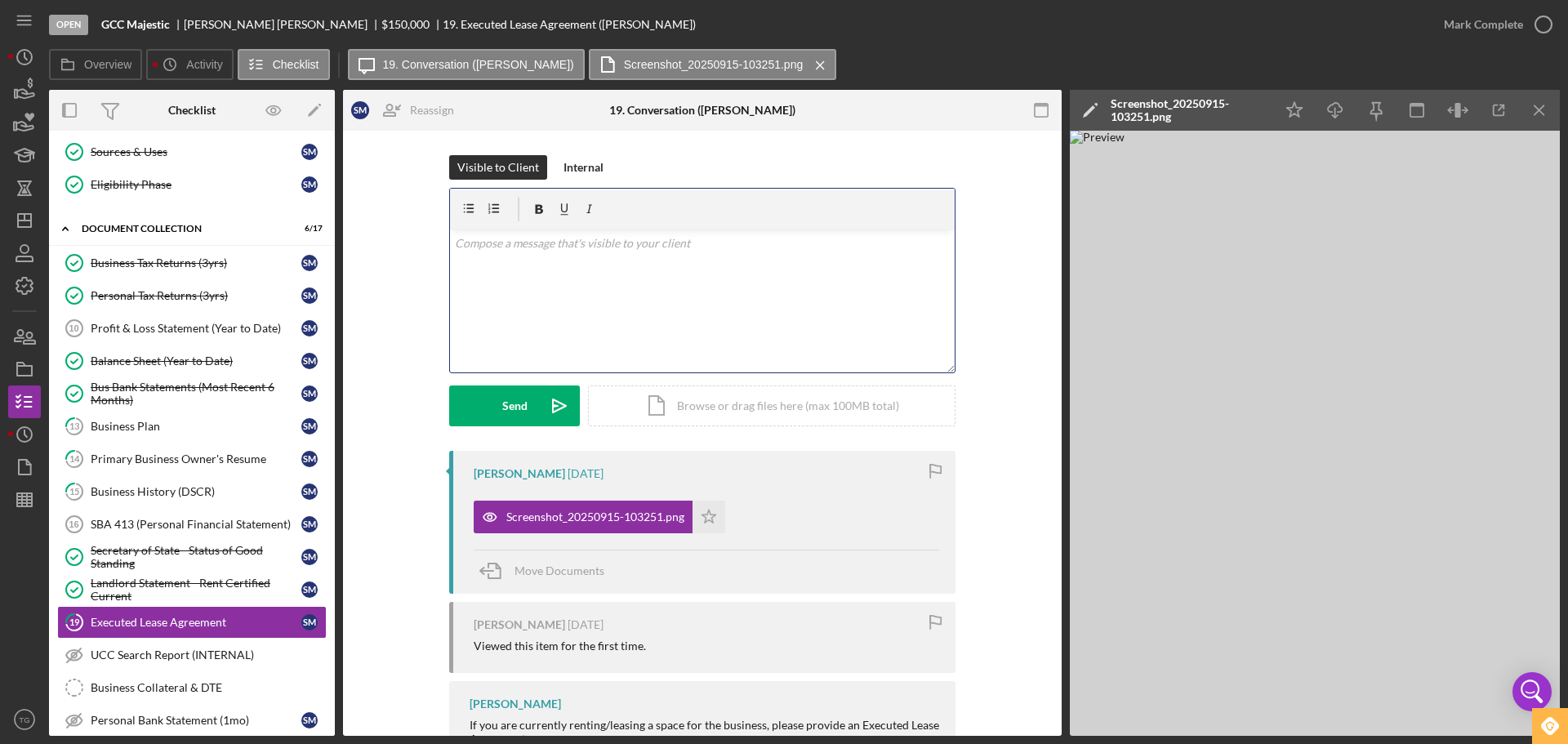
click at [621, 255] on div "v Color teal Color pink Remove color Add row above Add row below Add column bef…" at bounding box center [702, 301] width 505 height 143
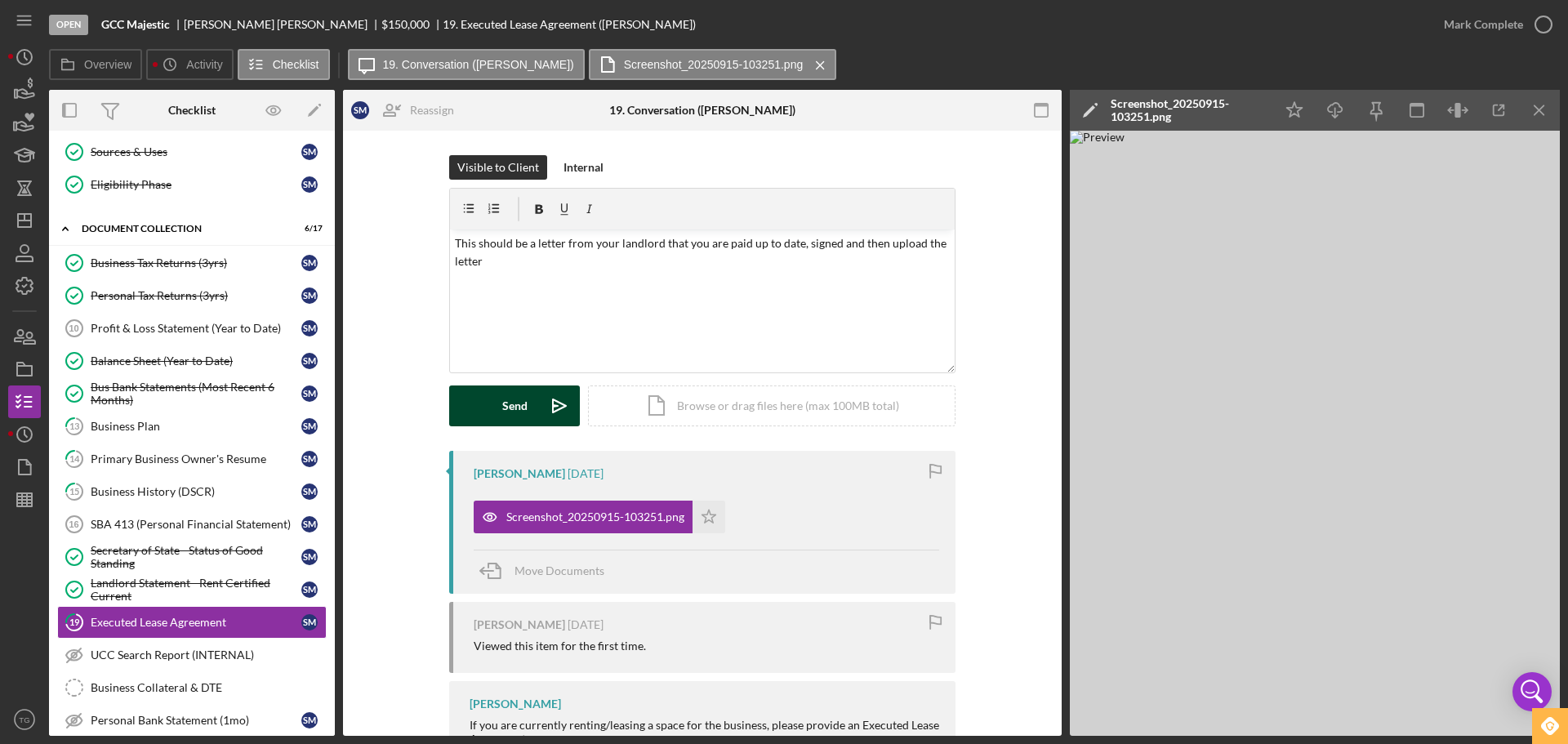
click at [480, 405] on button "Send Icon/icon-invite-send" at bounding box center [514, 406] width 131 height 41
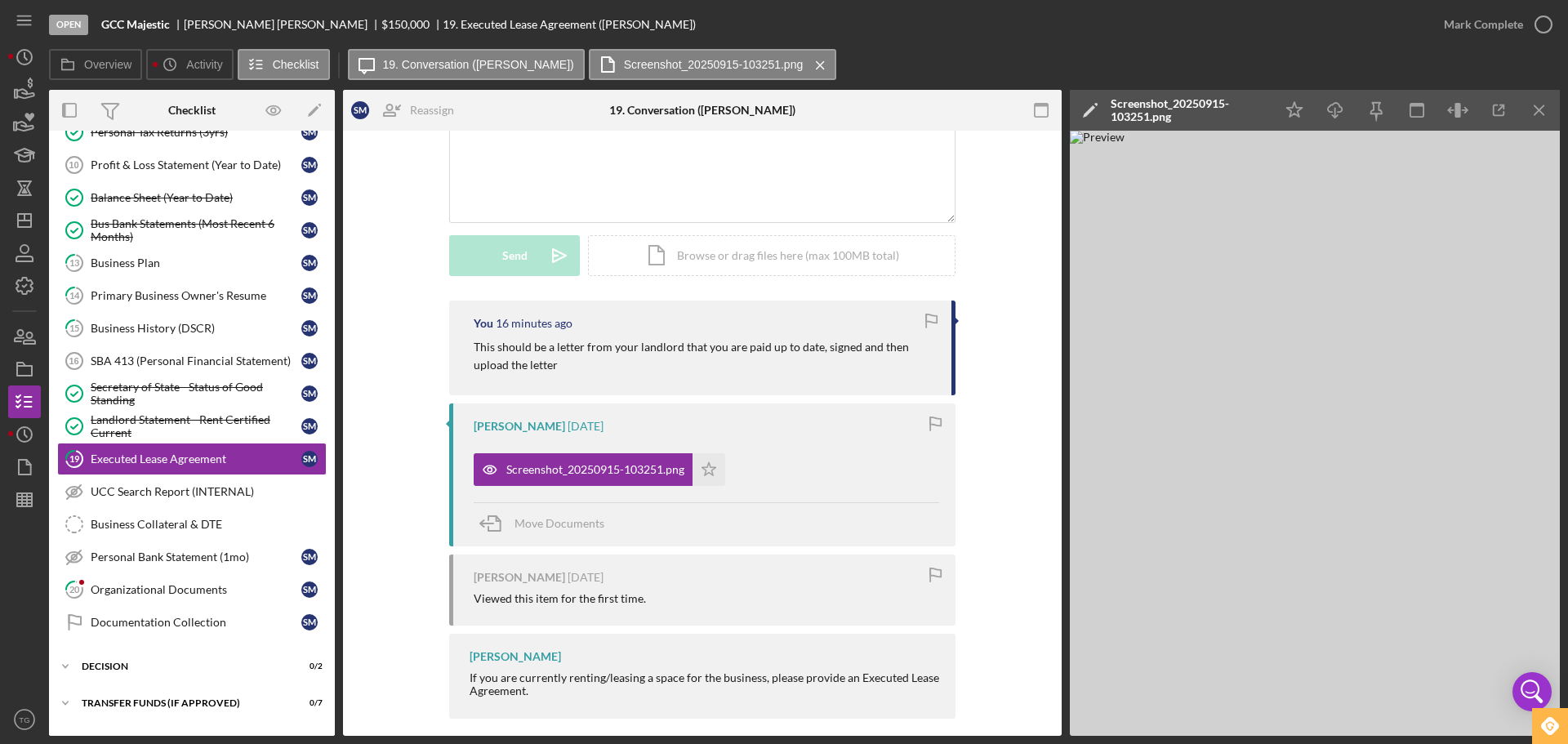
scroll to position [163, 0]
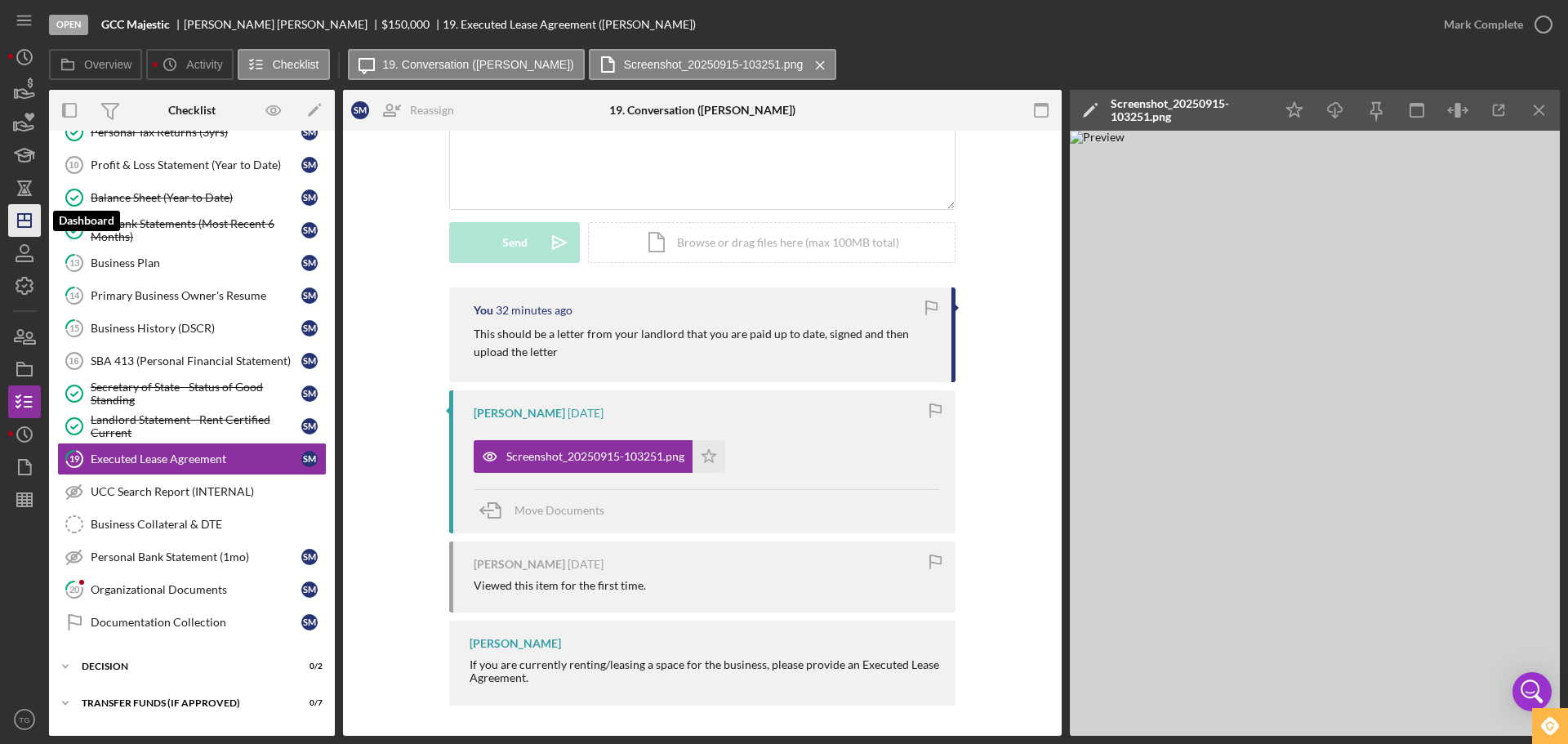
click at [21, 214] on polygon "button" at bounding box center [24, 220] width 13 height 13
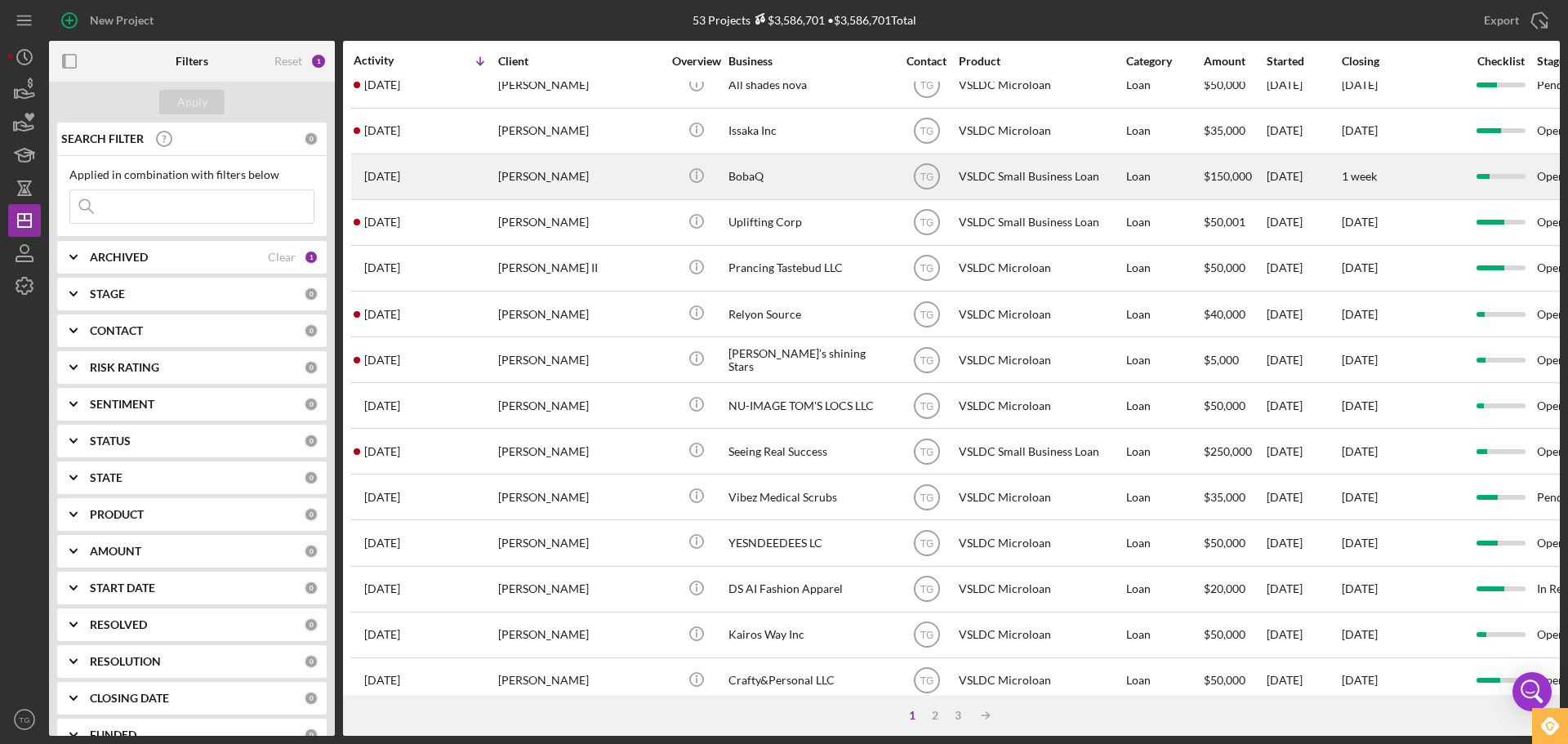
scroll to position [553, 0]
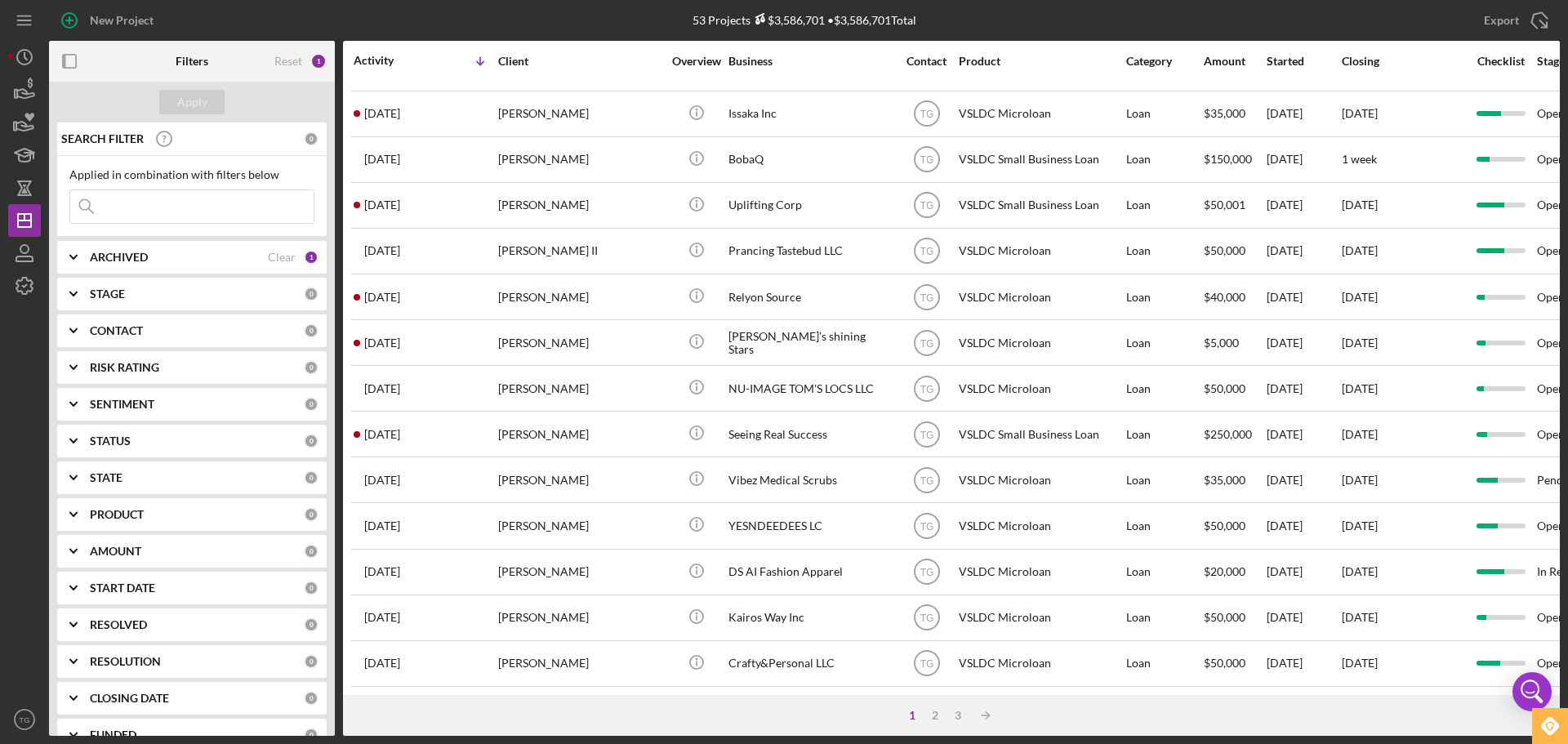
click at [136, 210] on input at bounding box center [191, 206] width 243 height 33
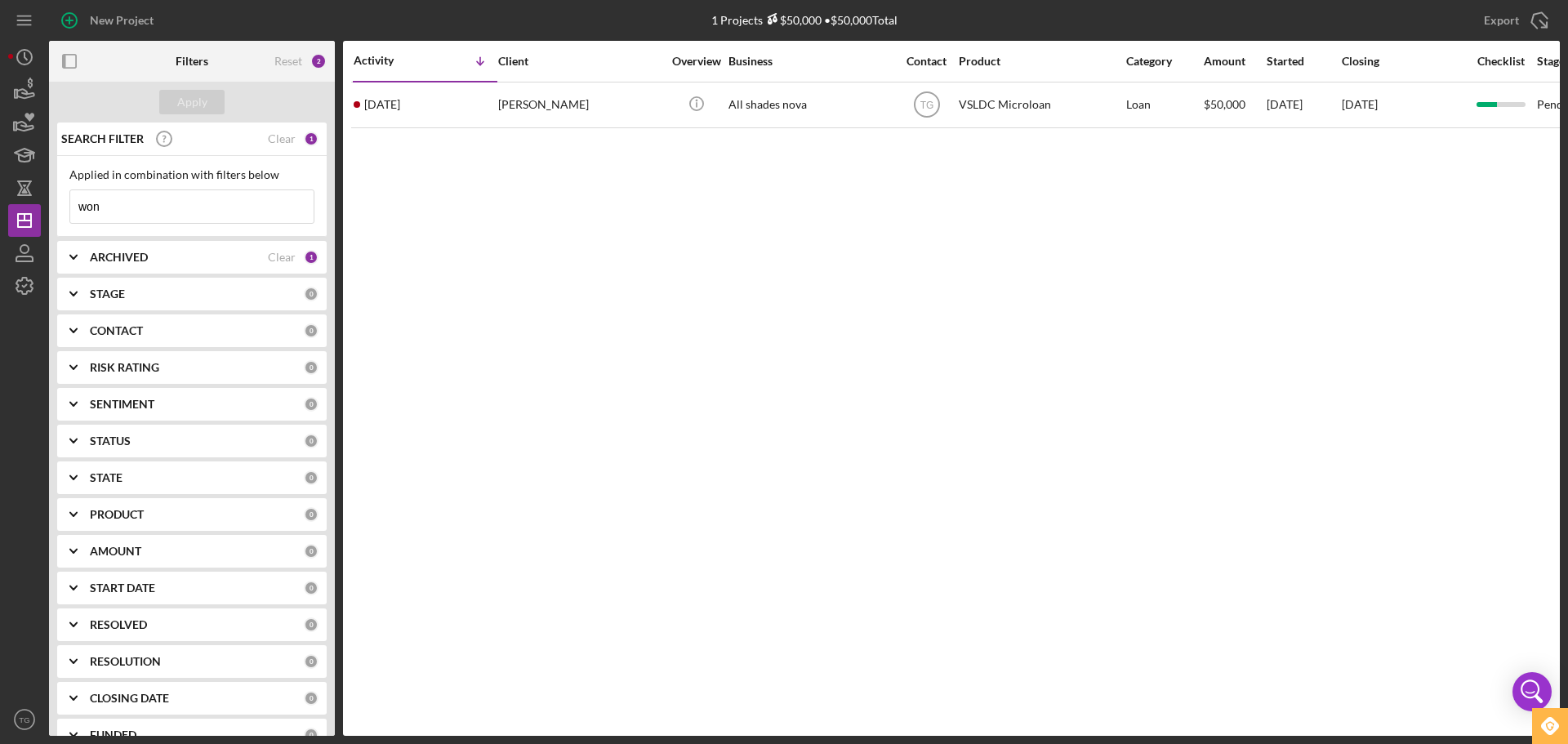
scroll to position [0, 0]
drag, startPoint x: 187, startPoint y: 206, endPoint x: 190, endPoint y: 192, distance: 14.3
click at [190, 197] on input "won" at bounding box center [191, 206] width 243 height 33
type input "w"
click at [188, 270] on div "ARCHIVED Clear 1" at bounding box center [204, 257] width 229 height 33
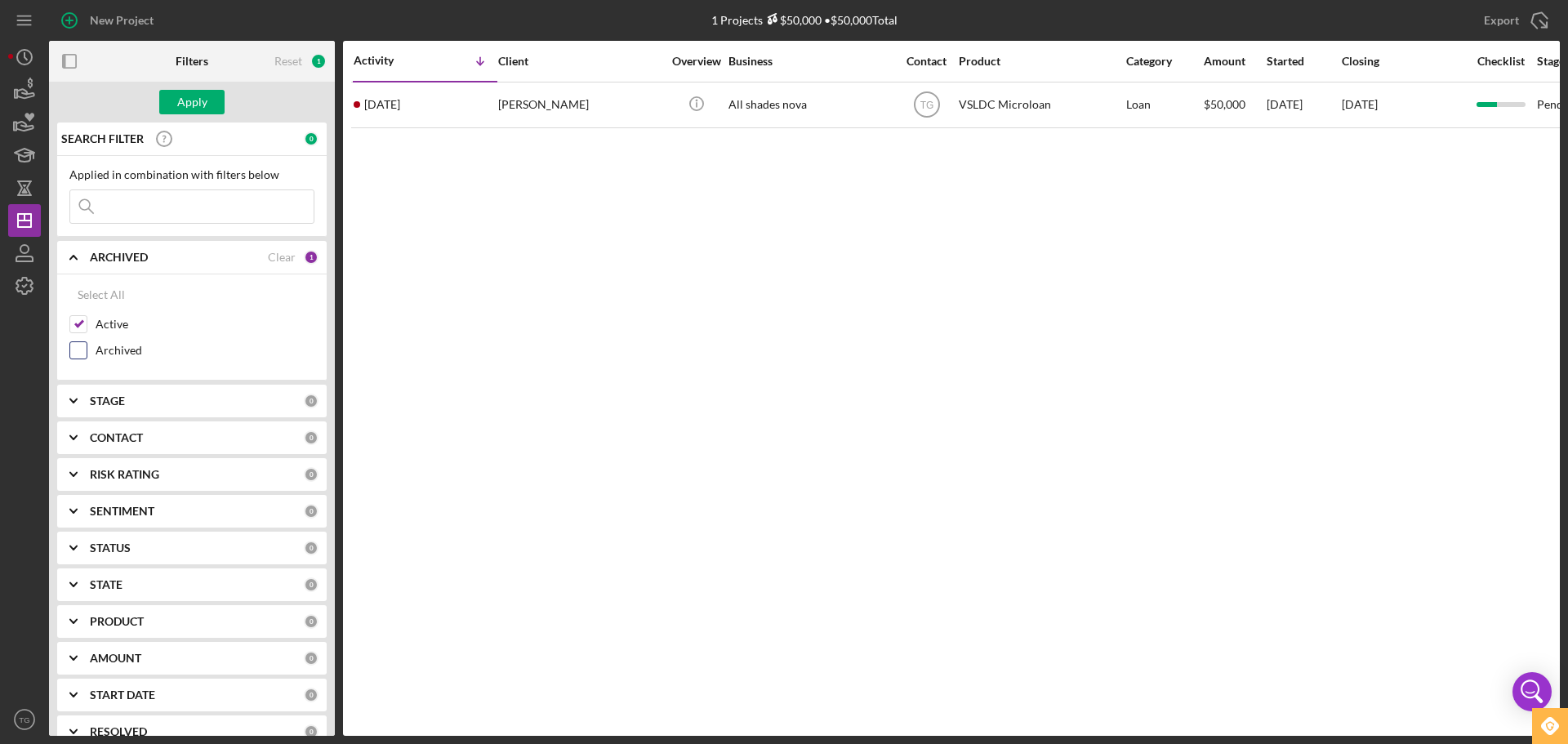
click at [70, 349] on input "Archived" at bounding box center [78, 350] width 16 height 16
checkbox input "true"
click at [78, 324] on input "Active" at bounding box center [78, 324] width 16 height 16
checkbox input "false"
click at [210, 310] on div "Select All" at bounding box center [191, 295] width 245 height 33
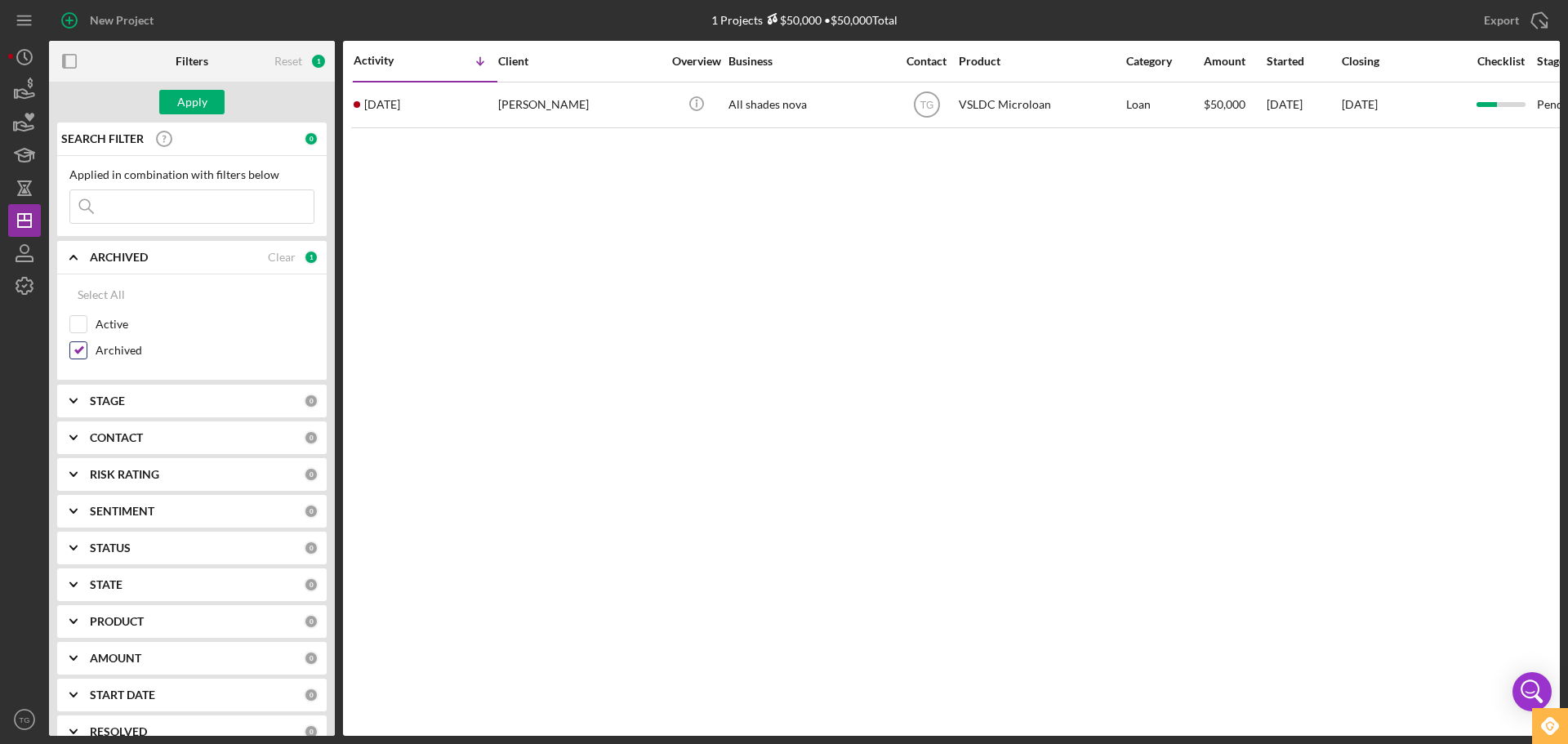
click at [134, 364] on div "Archived" at bounding box center [191, 355] width 245 height 26
click at [165, 196] on input at bounding box center [191, 206] width 243 height 33
type input "Bongja Won"
click at [74, 351] on input "Archived" at bounding box center [78, 350] width 16 height 16
checkbox input "false"
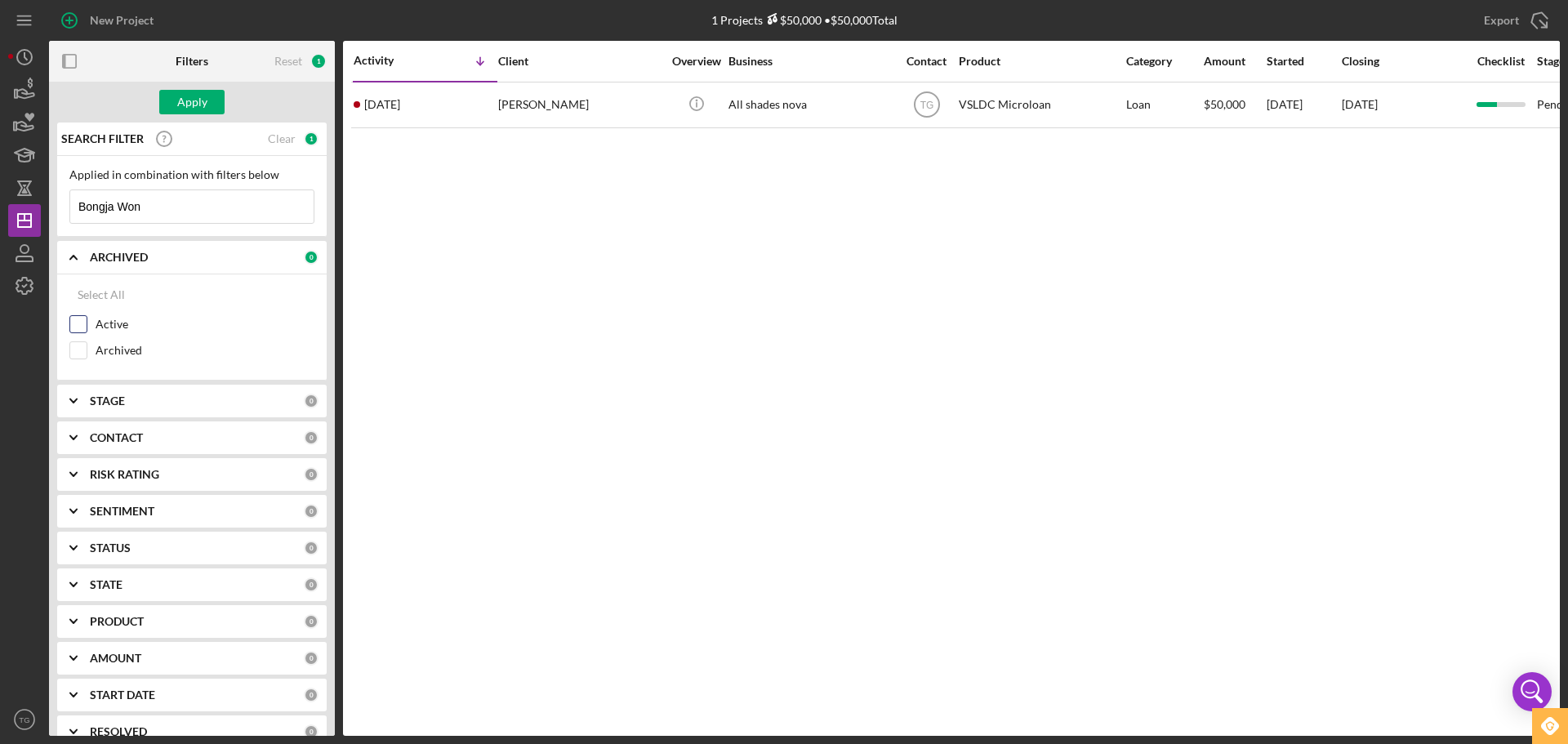
click at [78, 328] on input "Active" at bounding box center [78, 324] width 16 height 16
click at [147, 195] on input "Bongja Won" at bounding box center [191, 206] width 243 height 33
click at [158, 212] on input "Bongja Won" at bounding box center [191, 206] width 243 height 33
click at [229, 105] on div "Apply" at bounding box center [192, 102] width 286 height 41
click at [79, 323] on input "Active" at bounding box center [78, 324] width 16 height 16
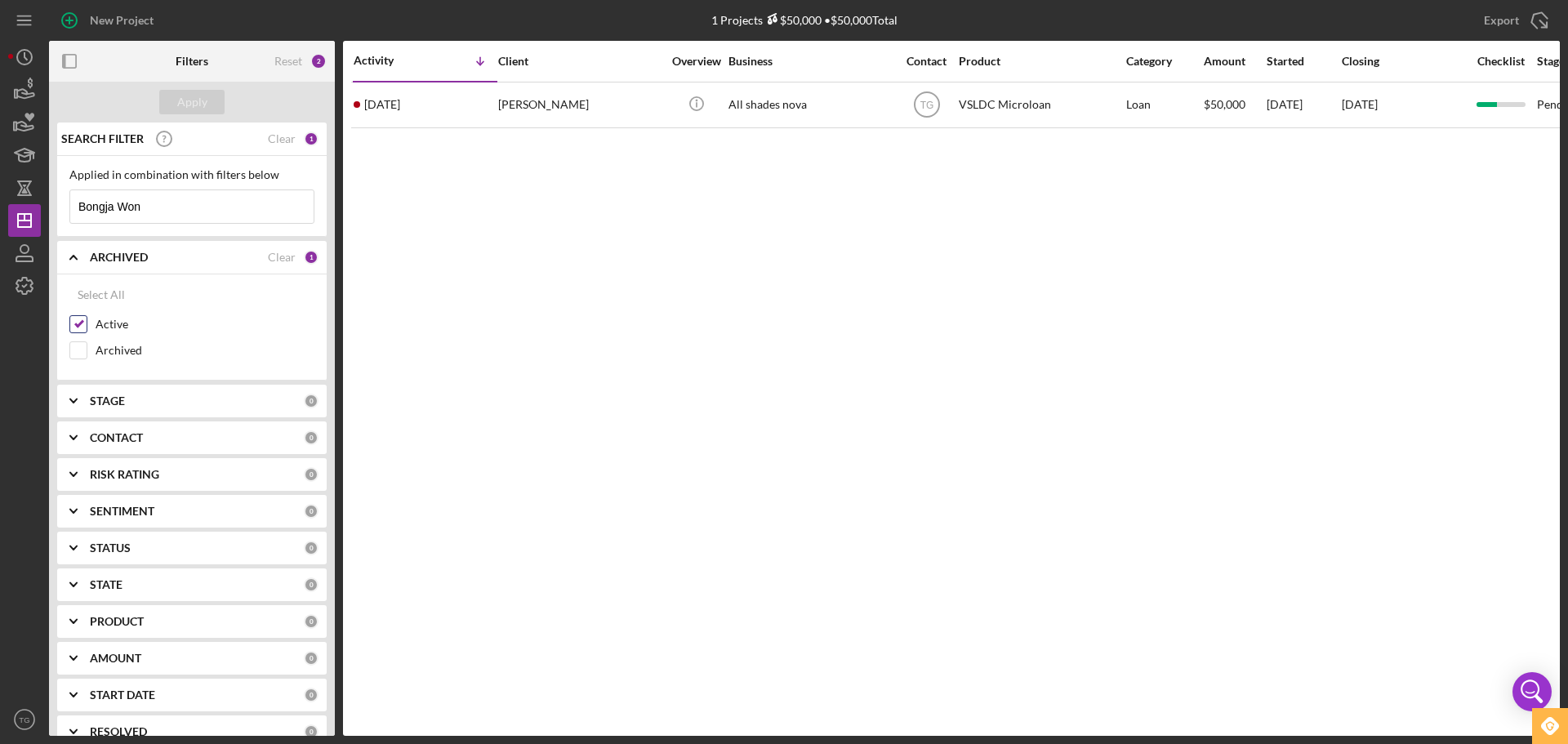
checkbox input "false"
click at [212, 101] on button "Apply" at bounding box center [191, 102] width 65 height 25
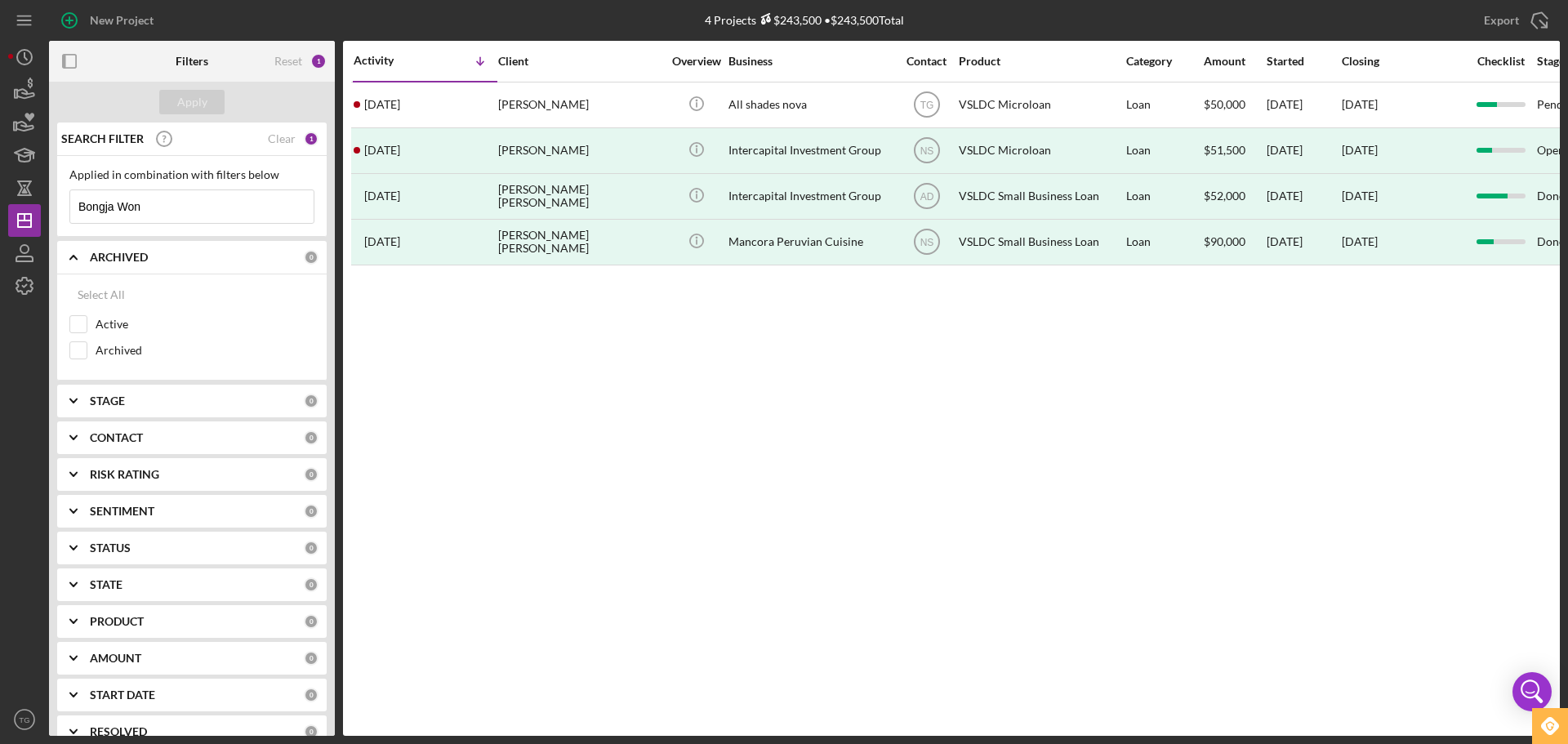
click at [202, 203] on input "Bongja Won" at bounding box center [191, 206] width 243 height 33
click at [32, 280] on icon "button" at bounding box center [24, 286] width 41 height 41
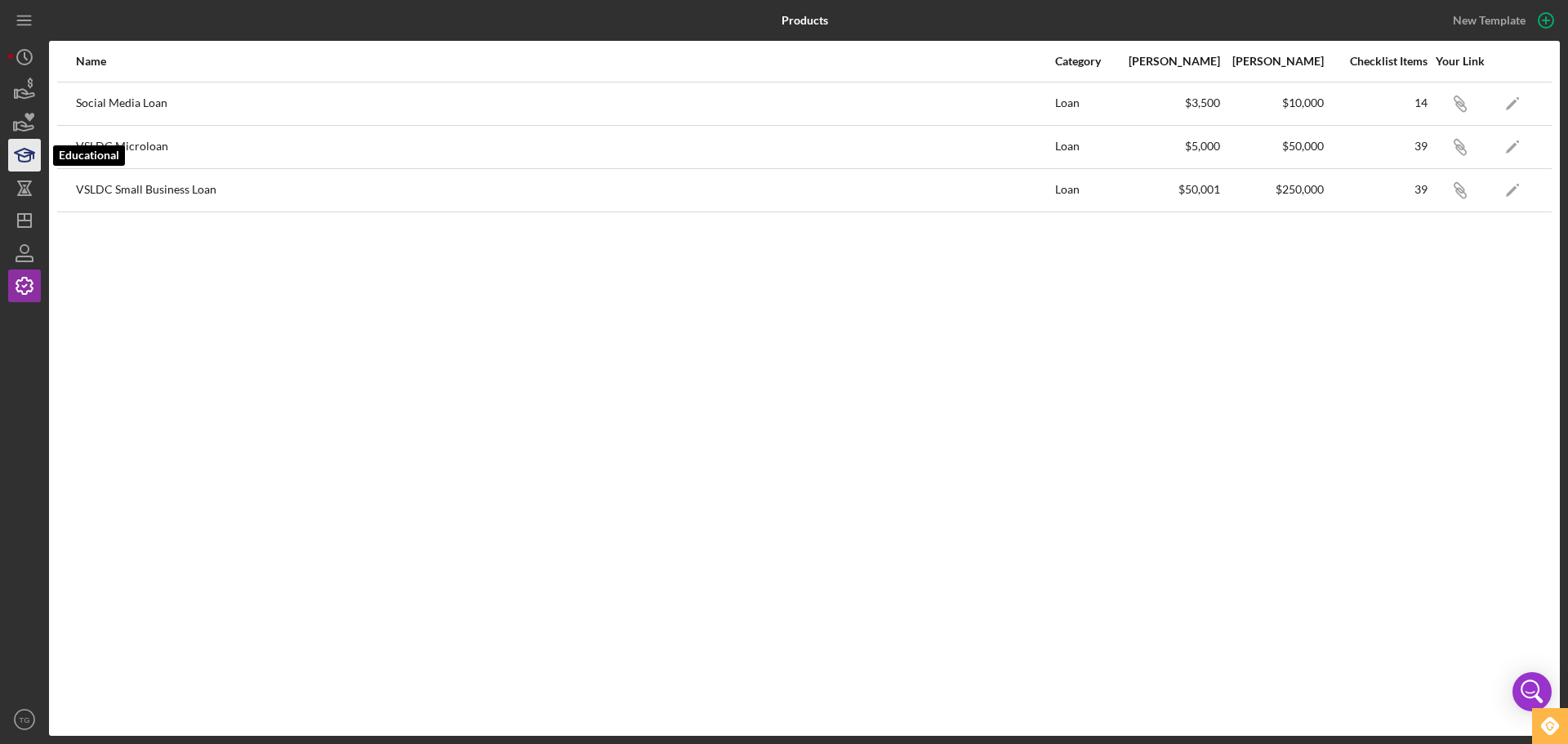
click at [29, 159] on icon "button" at bounding box center [24, 155] width 41 height 41
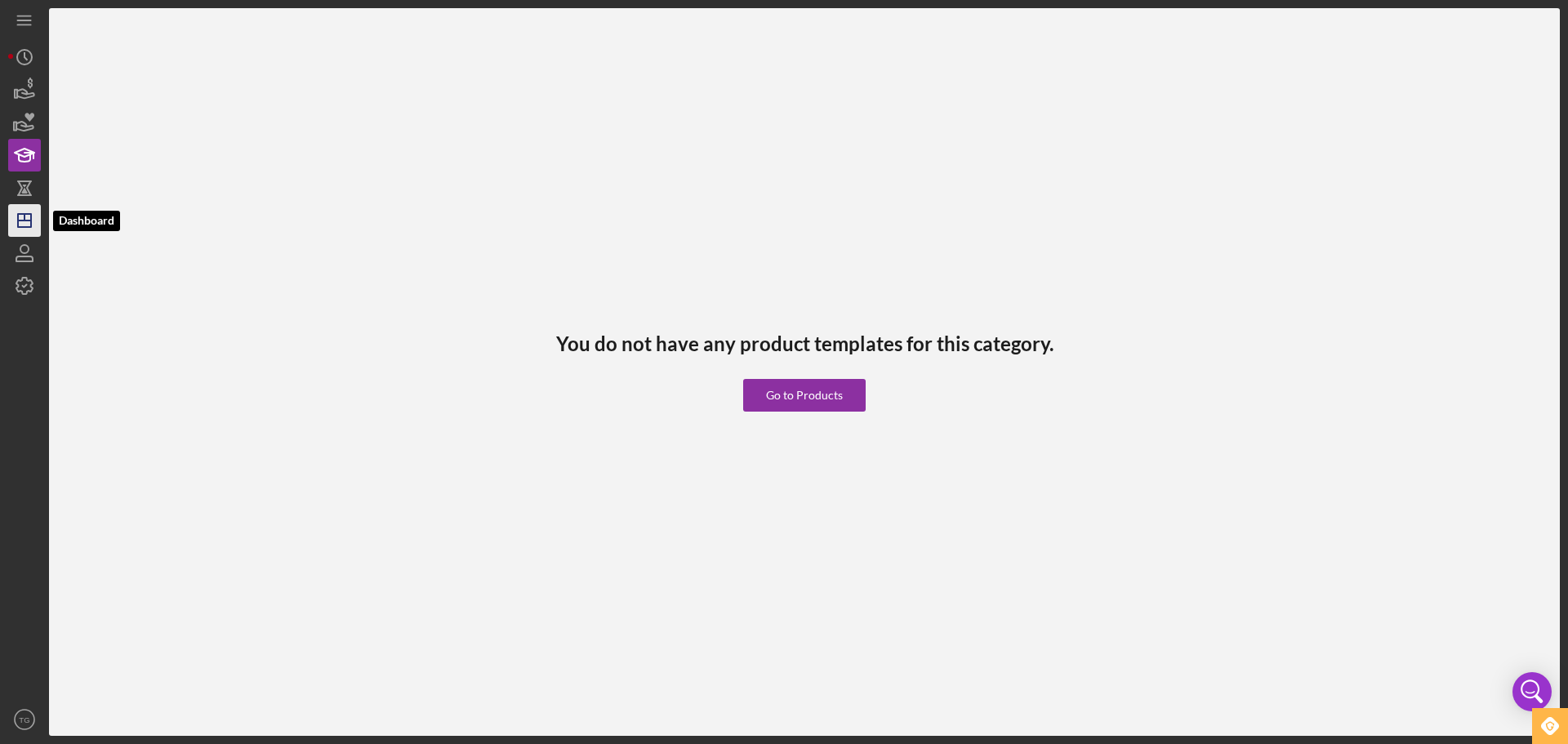
click at [23, 211] on icon "Icon/Dashboard" at bounding box center [24, 220] width 41 height 41
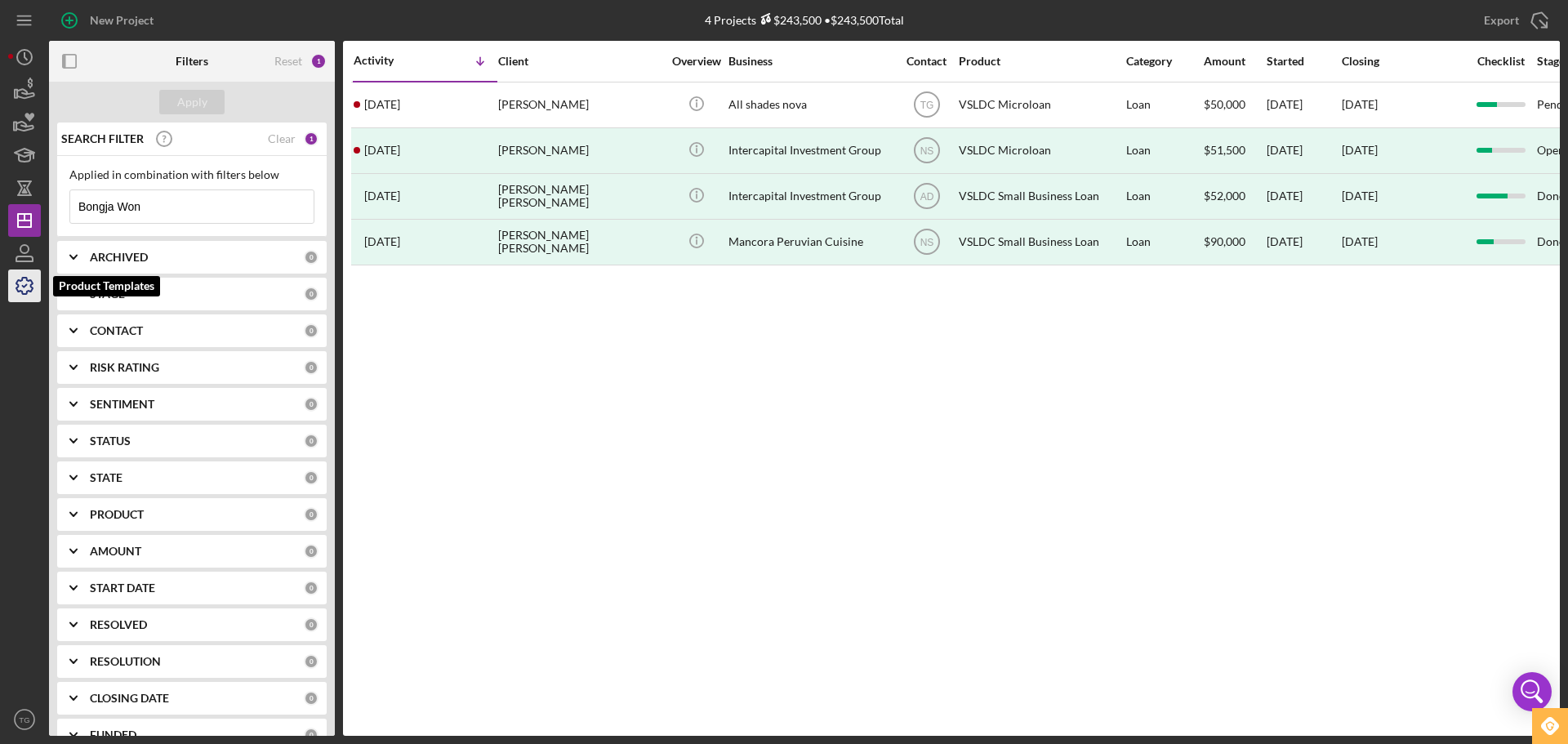
click at [24, 286] on polyline "button" at bounding box center [25, 286] width 4 height 2
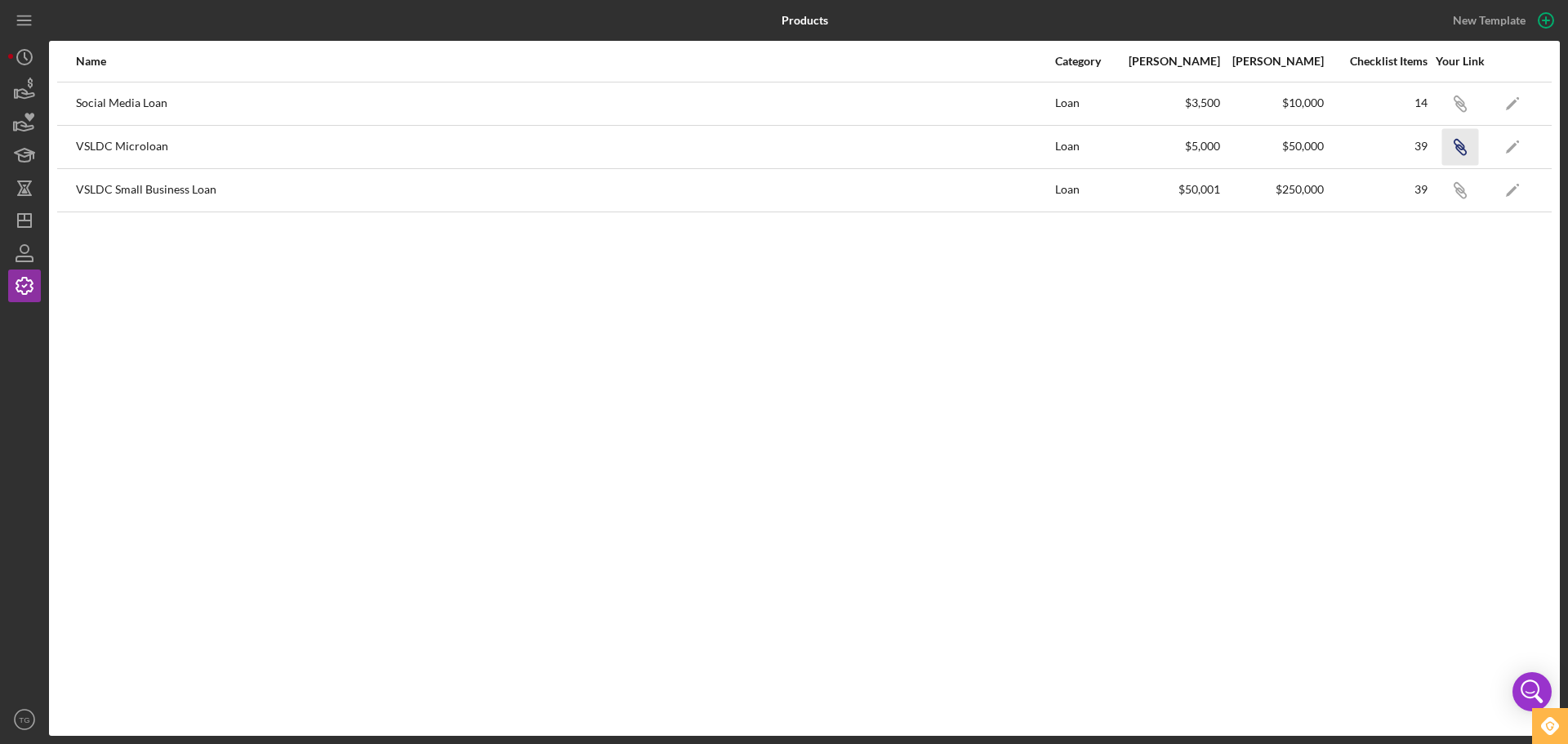
click at [1460, 148] on icon "Icon/Link" at bounding box center [1459, 146] width 37 height 37
